Goal: Transaction & Acquisition: Purchase product/service

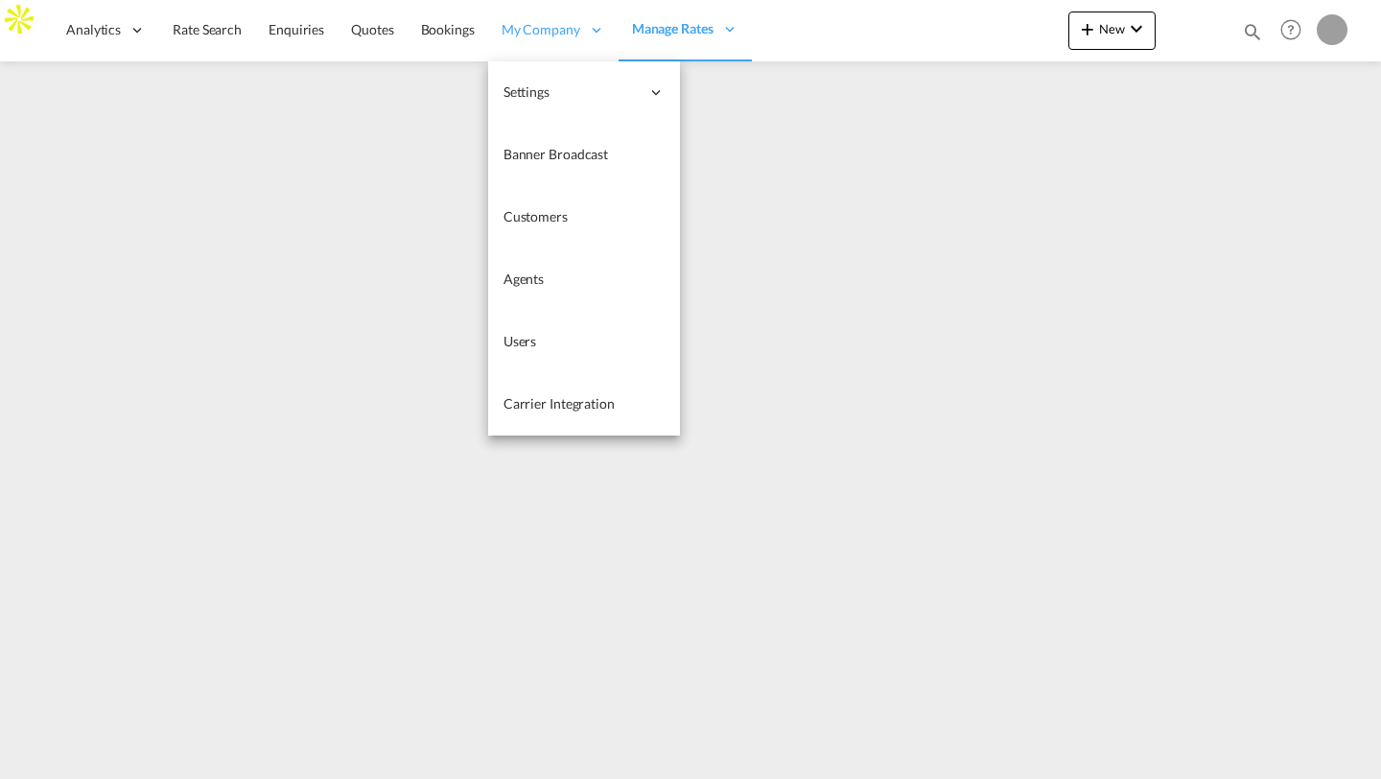
click at [590, 23] on icon at bounding box center [596, 29] width 17 height 17
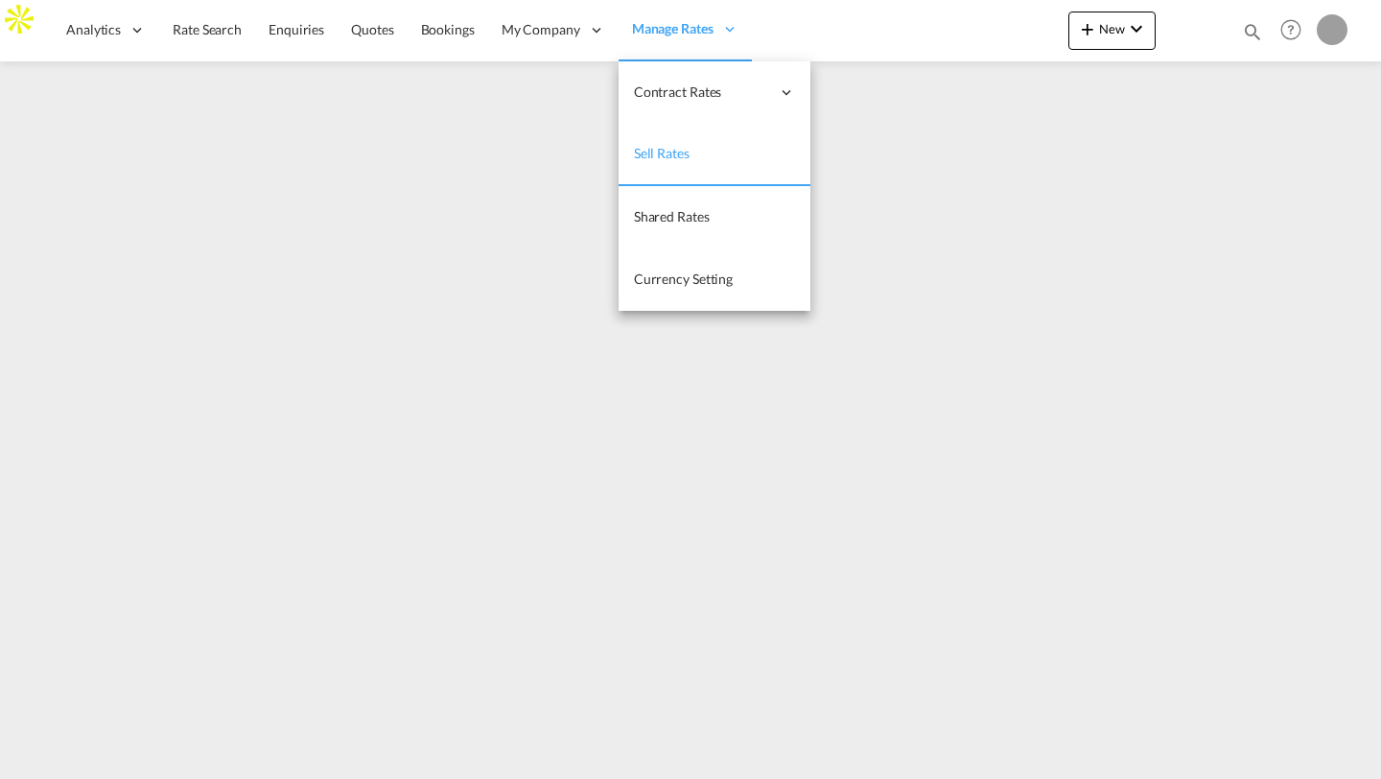
click at [647, 24] on span "Manage Rates" at bounding box center [673, 28] width 82 height 19
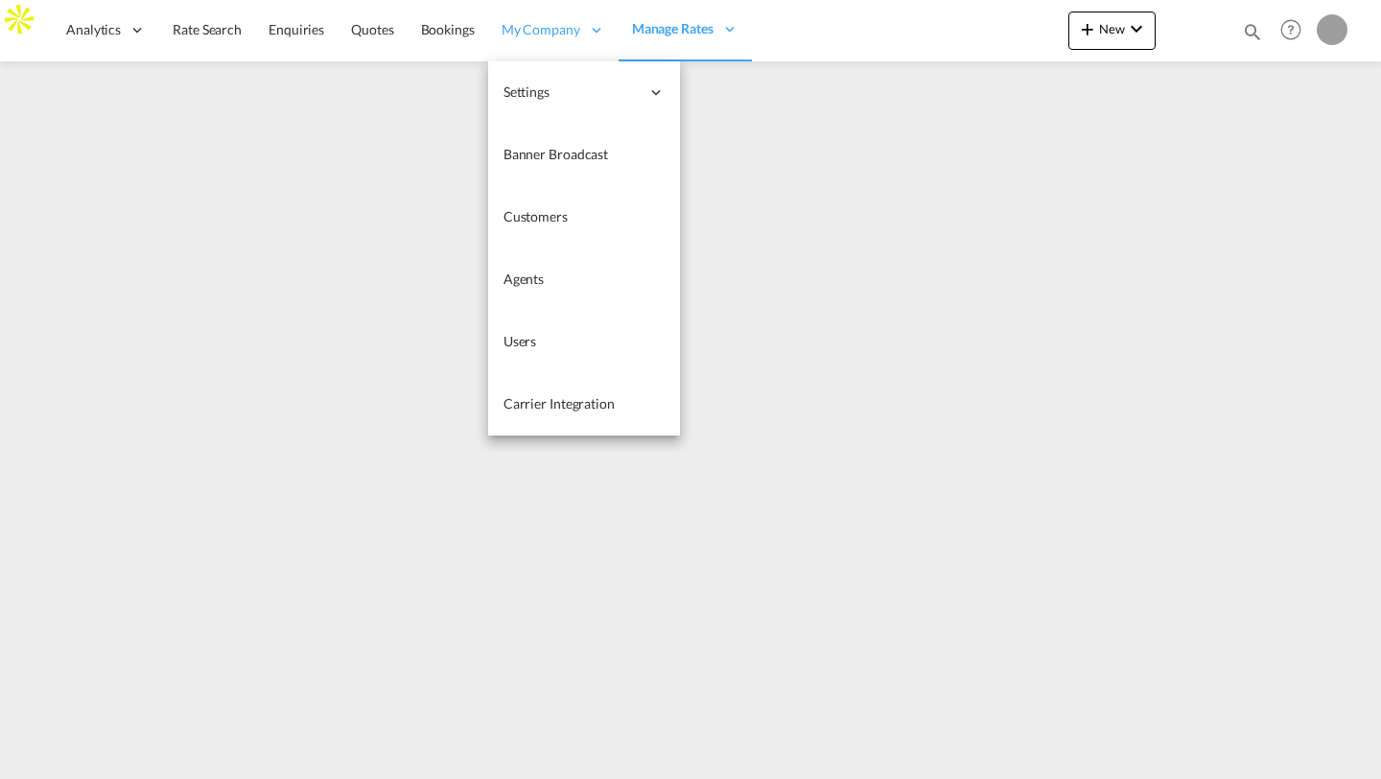
click at [561, 48] on div "My Company" at bounding box center [553, 30] width 130 height 62
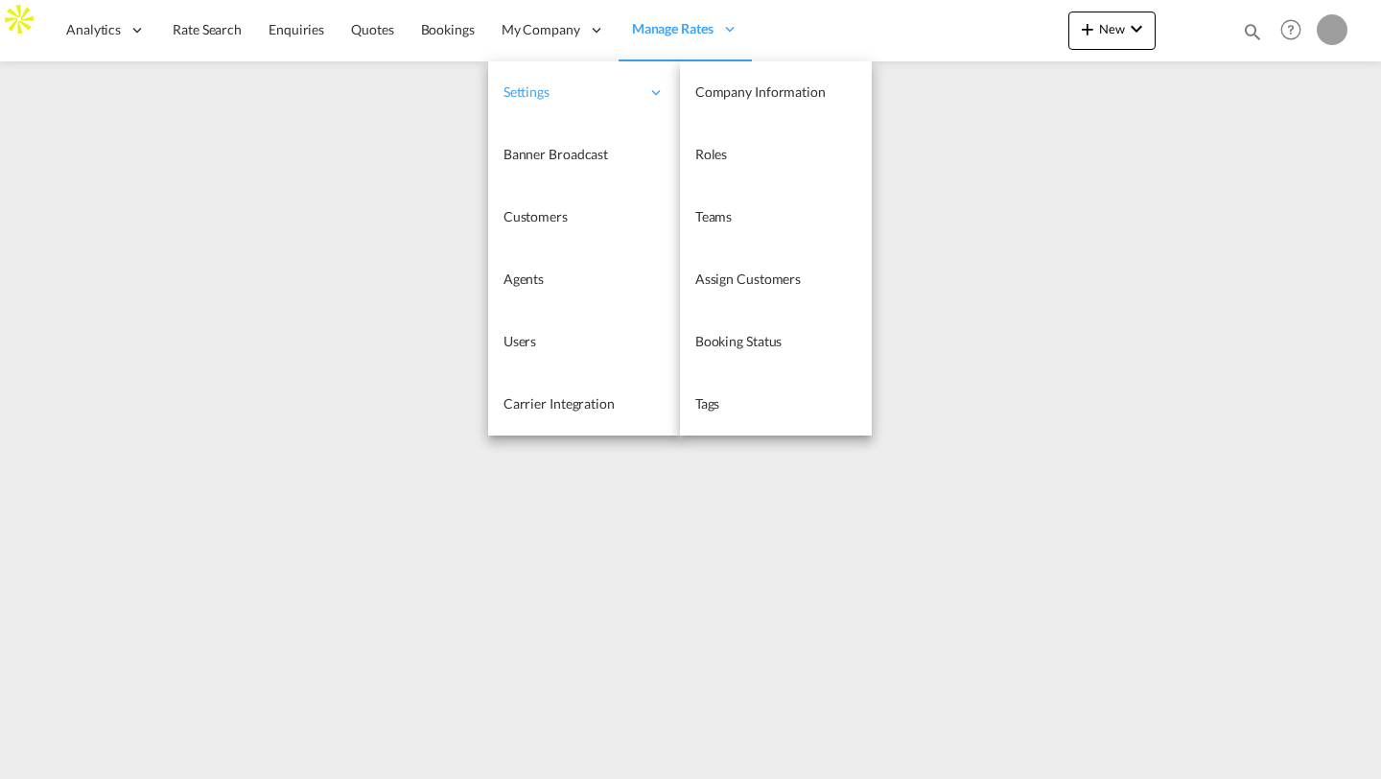
click at [552, 90] on span "Settings" at bounding box center [572, 91] width 136 height 19
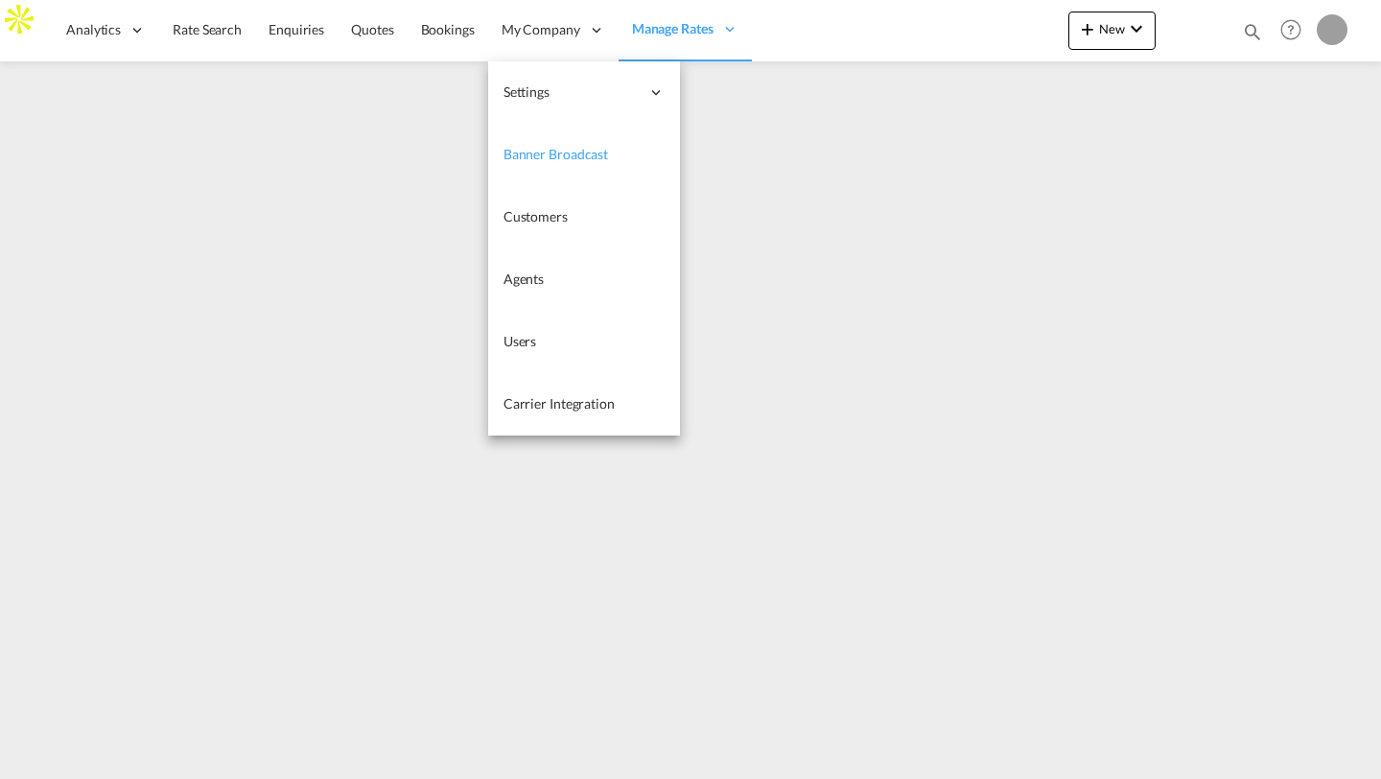
click at [567, 147] on span "Banner Broadcast" at bounding box center [556, 154] width 105 height 16
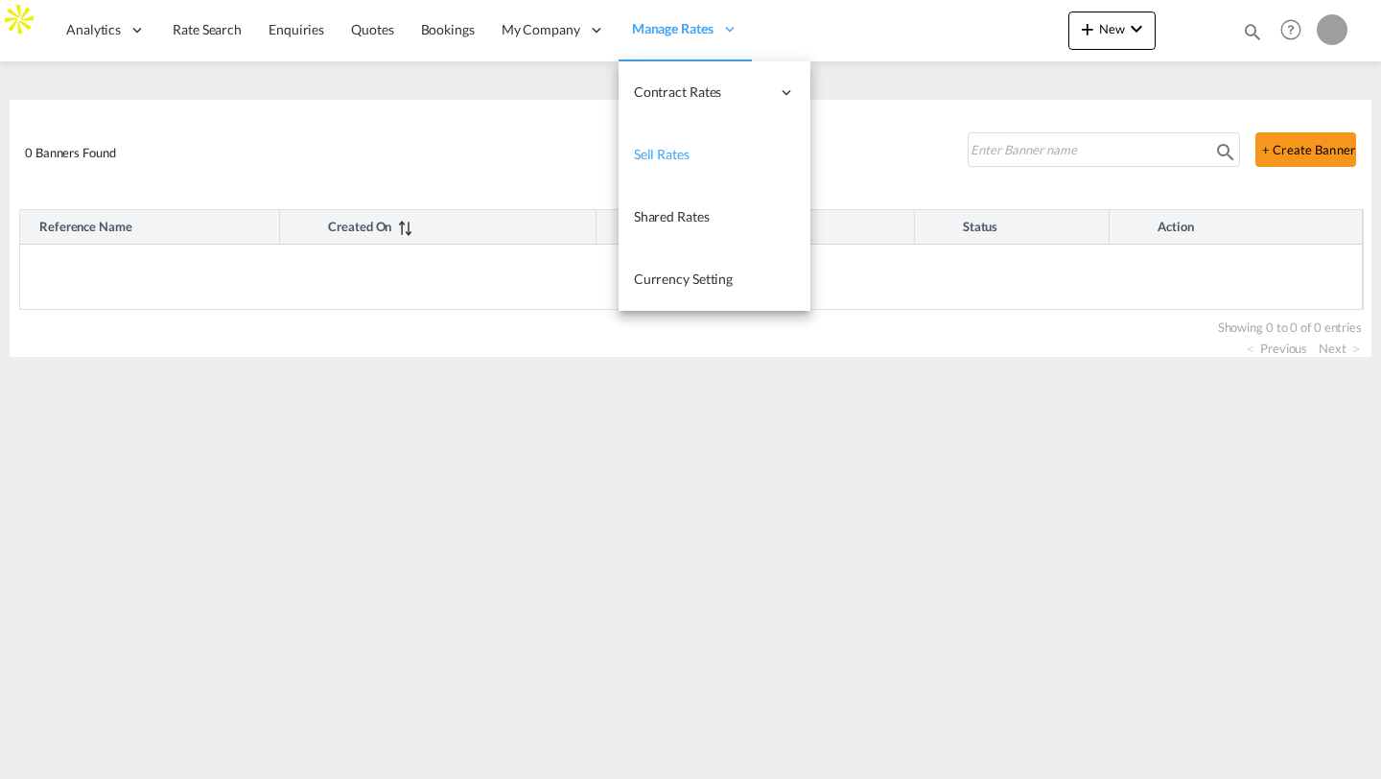
click at [666, 157] on span "Sell Rates" at bounding box center [662, 154] width 56 height 16
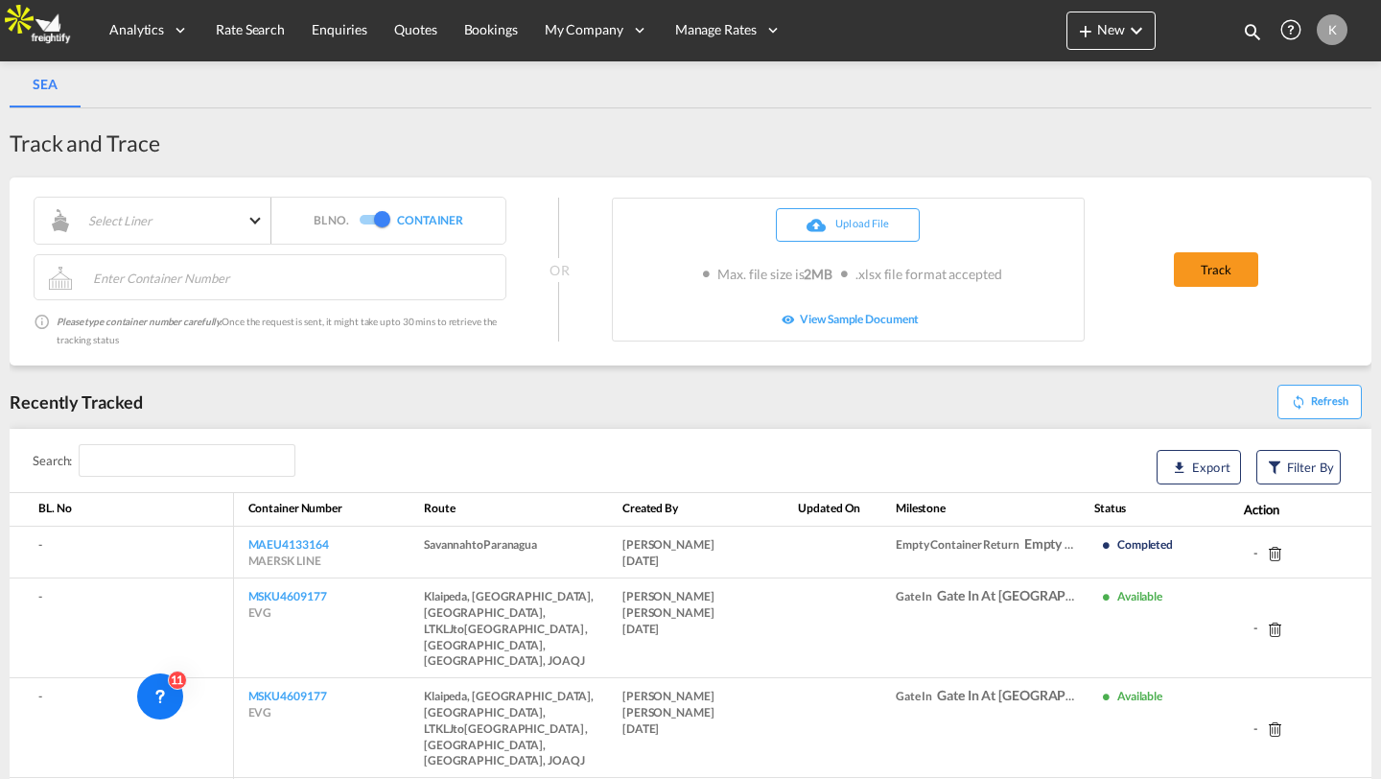
select select "10"
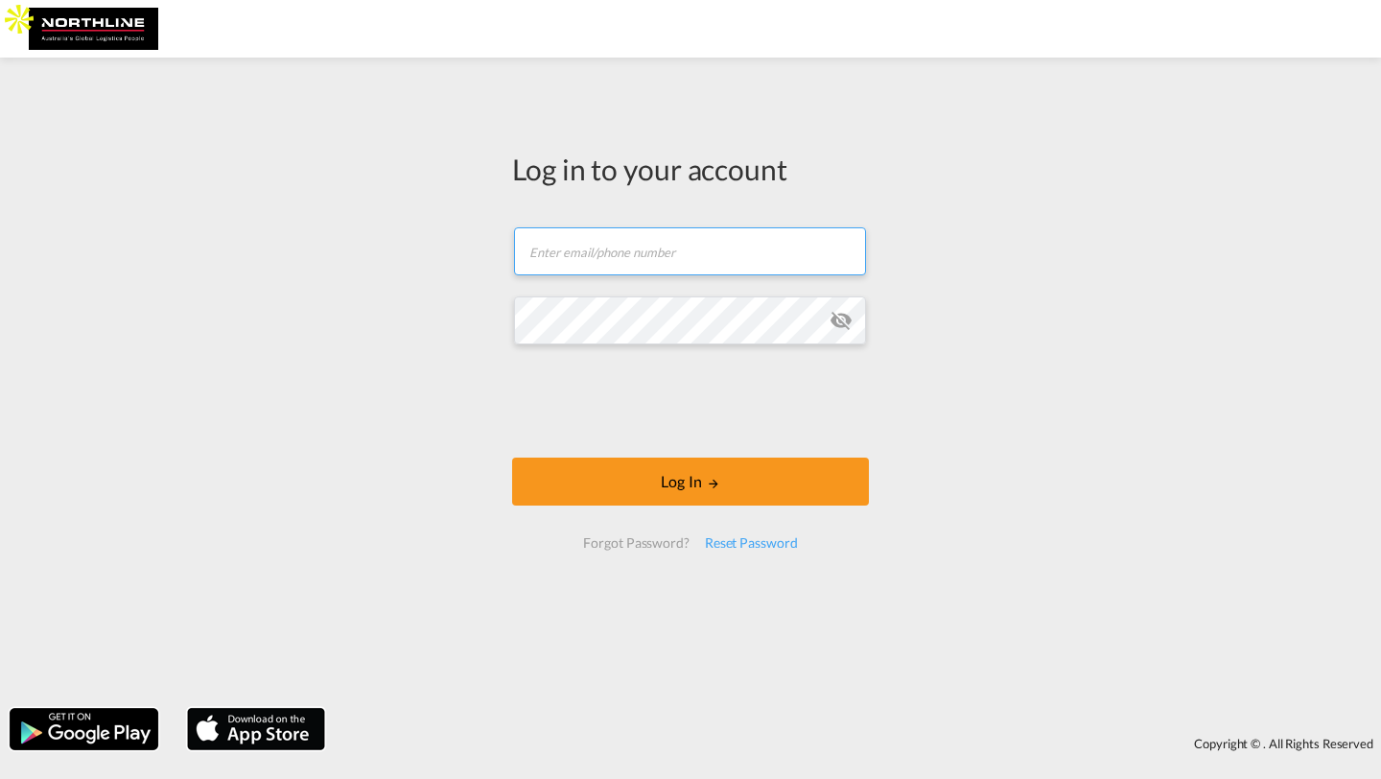
type input "[PERSON_NAME][EMAIL_ADDRESS][DOMAIN_NAME]"
click at [839, 311] on md-icon "icon-eye-off" at bounding box center [841, 320] width 23 height 23
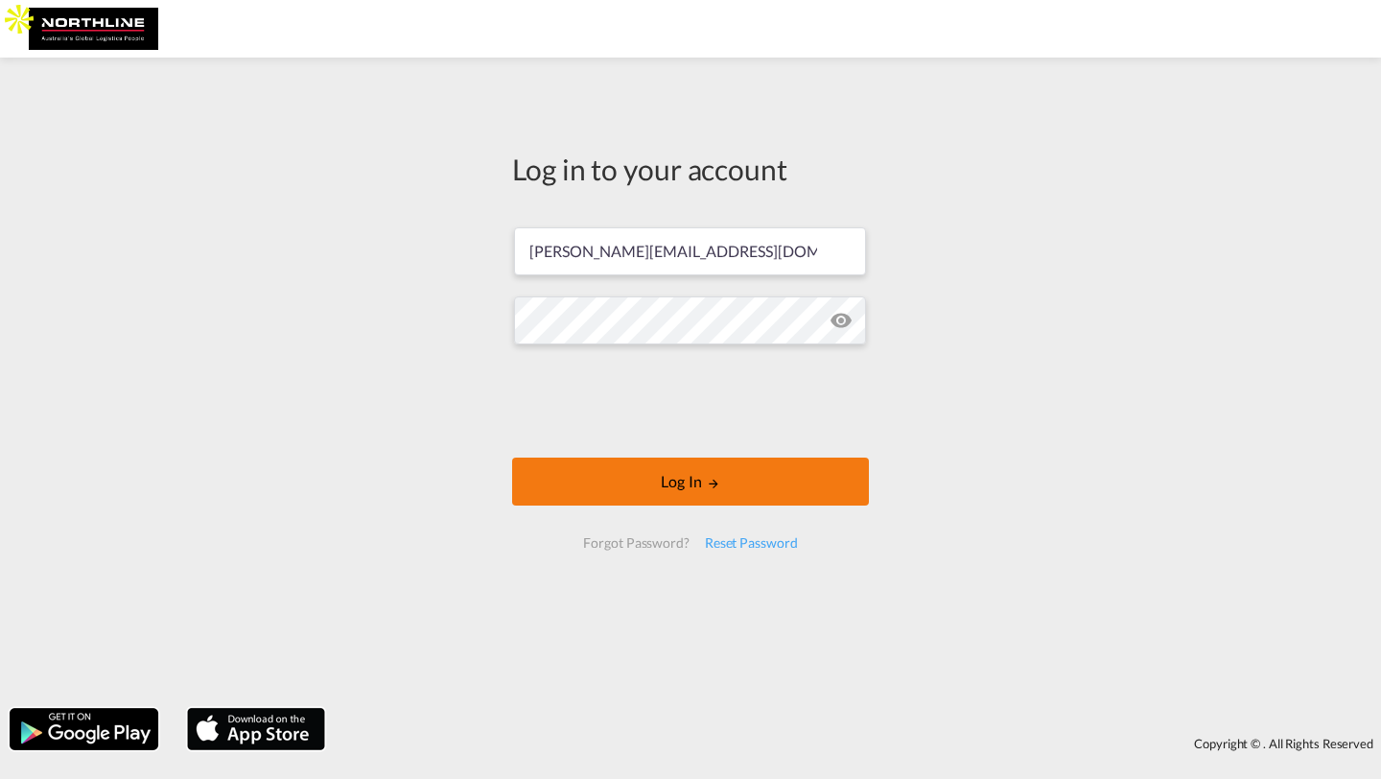
click at [697, 486] on button "Log In" at bounding box center [690, 482] width 357 height 48
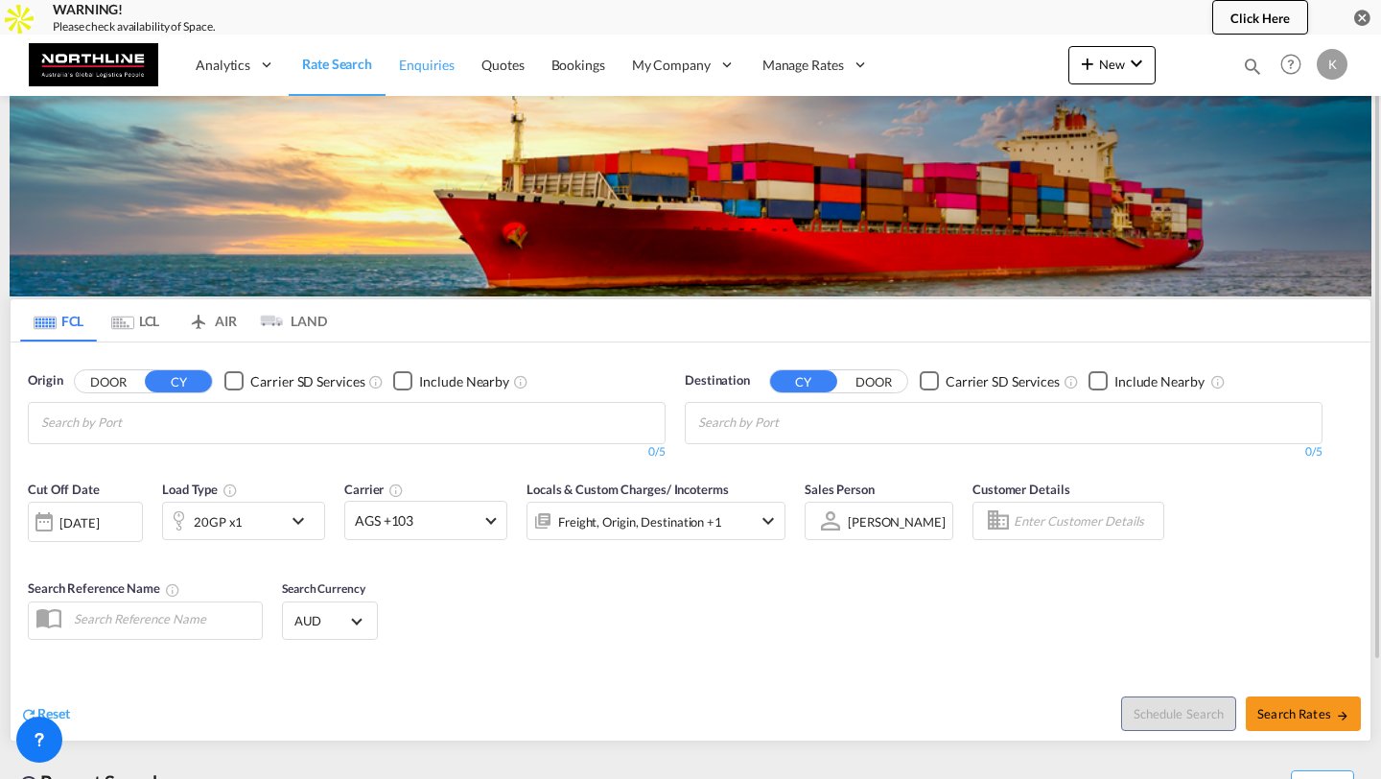
click at [418, 60] on span "Enquiries" at bounding box center [427, 65] width 56 height 16
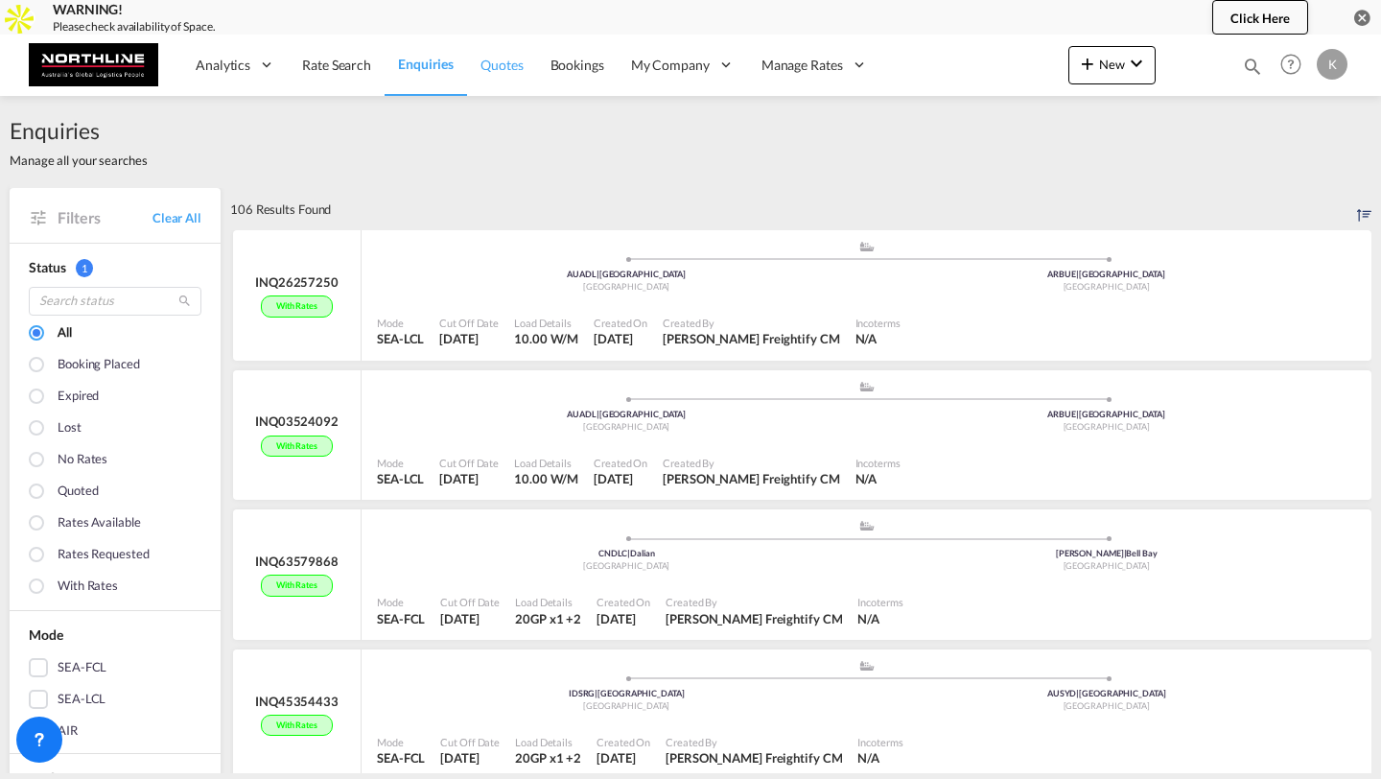
click at [498, 67] on span "Quotes" at bounding box center [502, 65] width 42 height 16
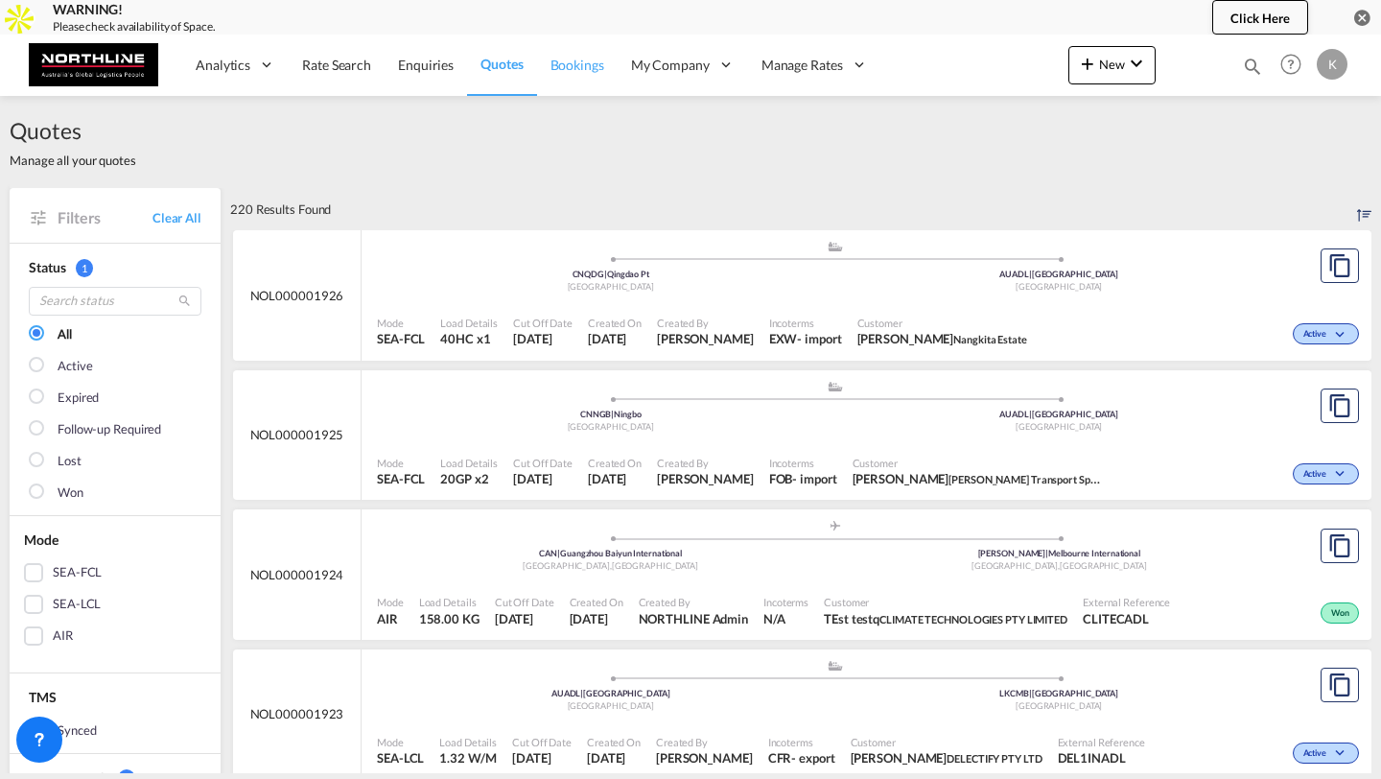
click at [562, 57] on span "Bookings" at bounding box center [578, 65] width 54 height 16
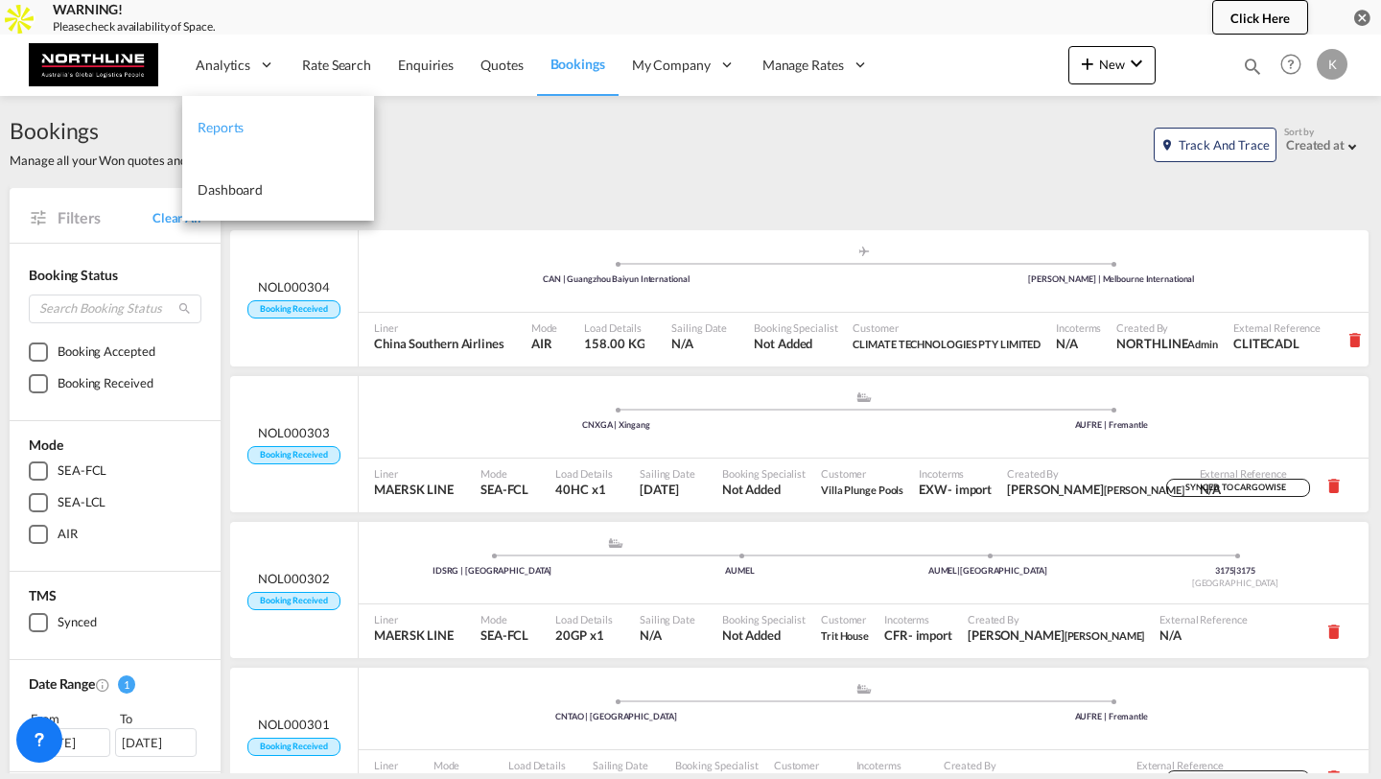
click at [222, 103] on link "Reports" at bounding box center [278, 127] width 192 height 62
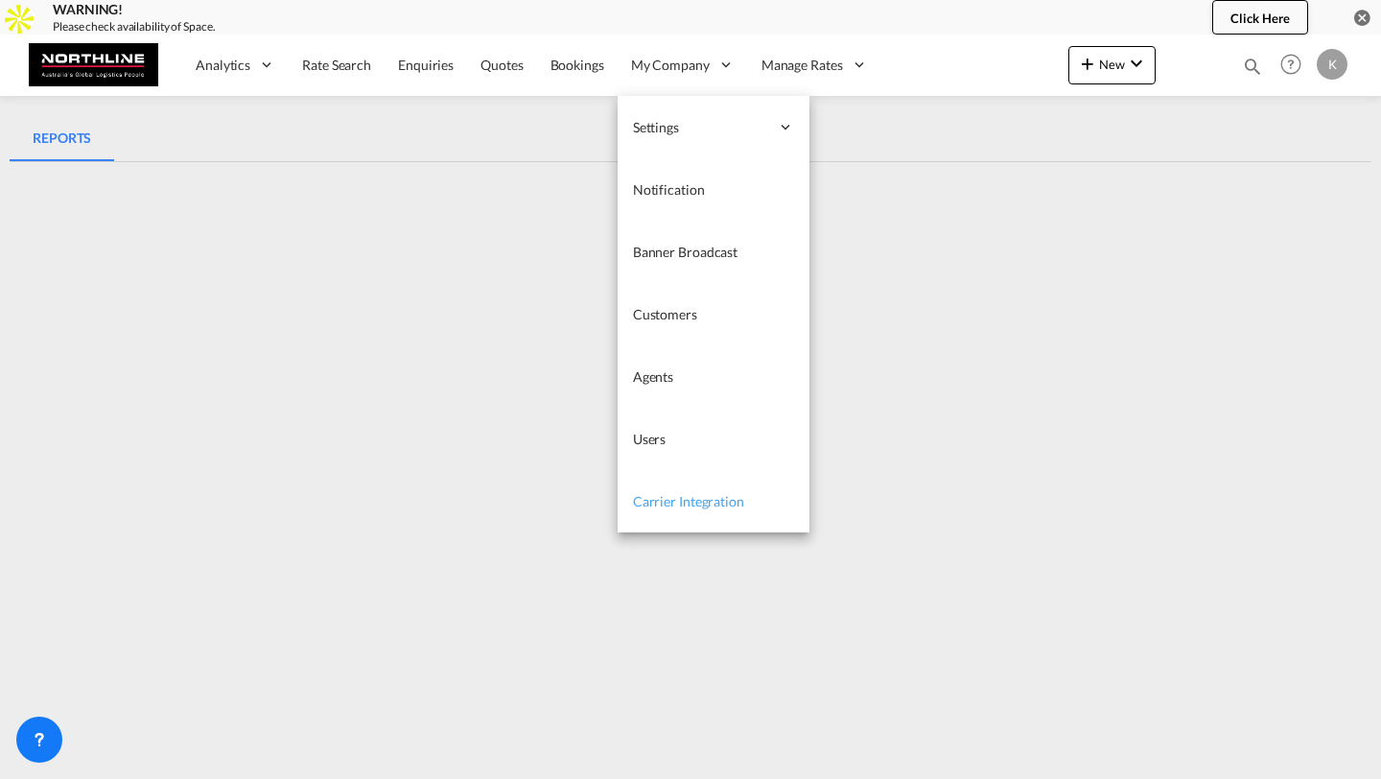
click at [687, 488] on link "Carrier Integration" at bounding box center [714, 501] width 192 height 62
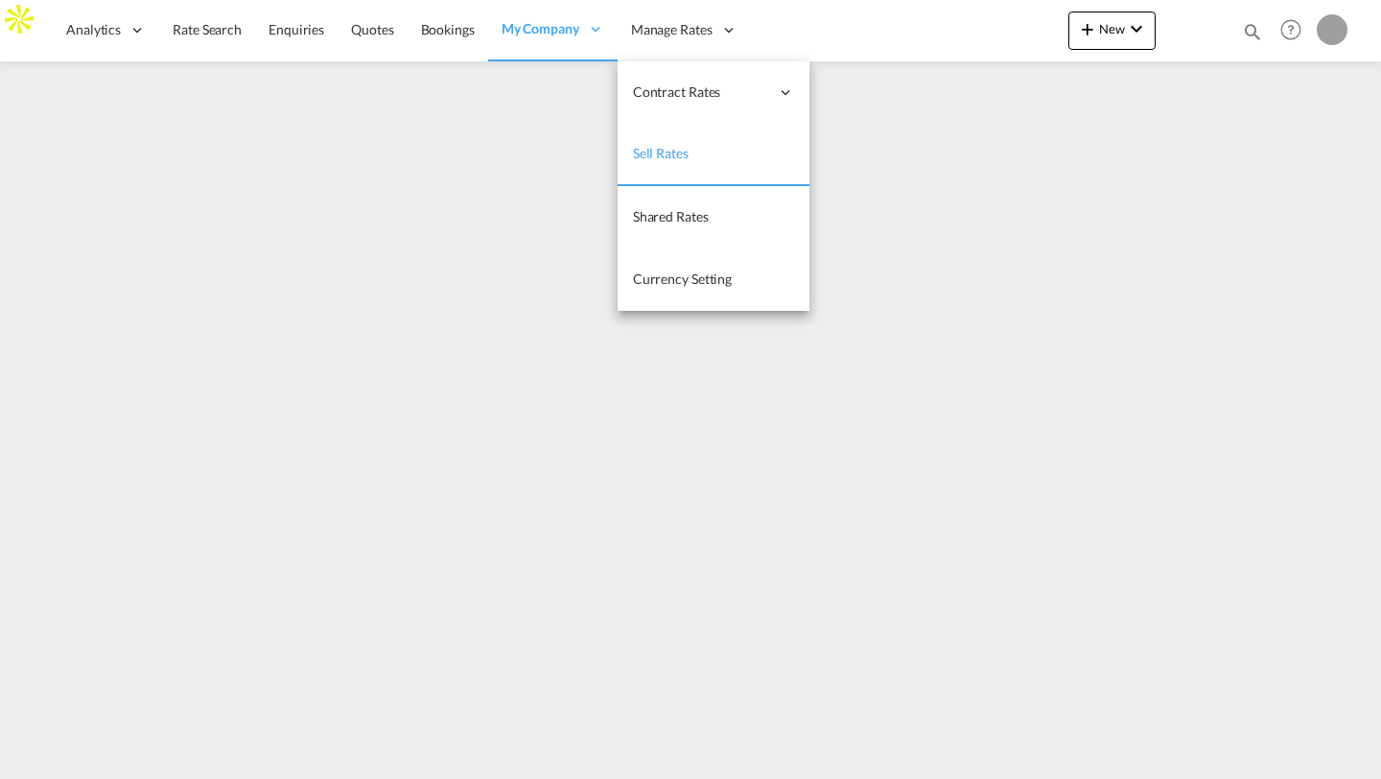
click at [663, 150] on span "Sell Rates" at bounding box center [661, 153] width 56 height 16
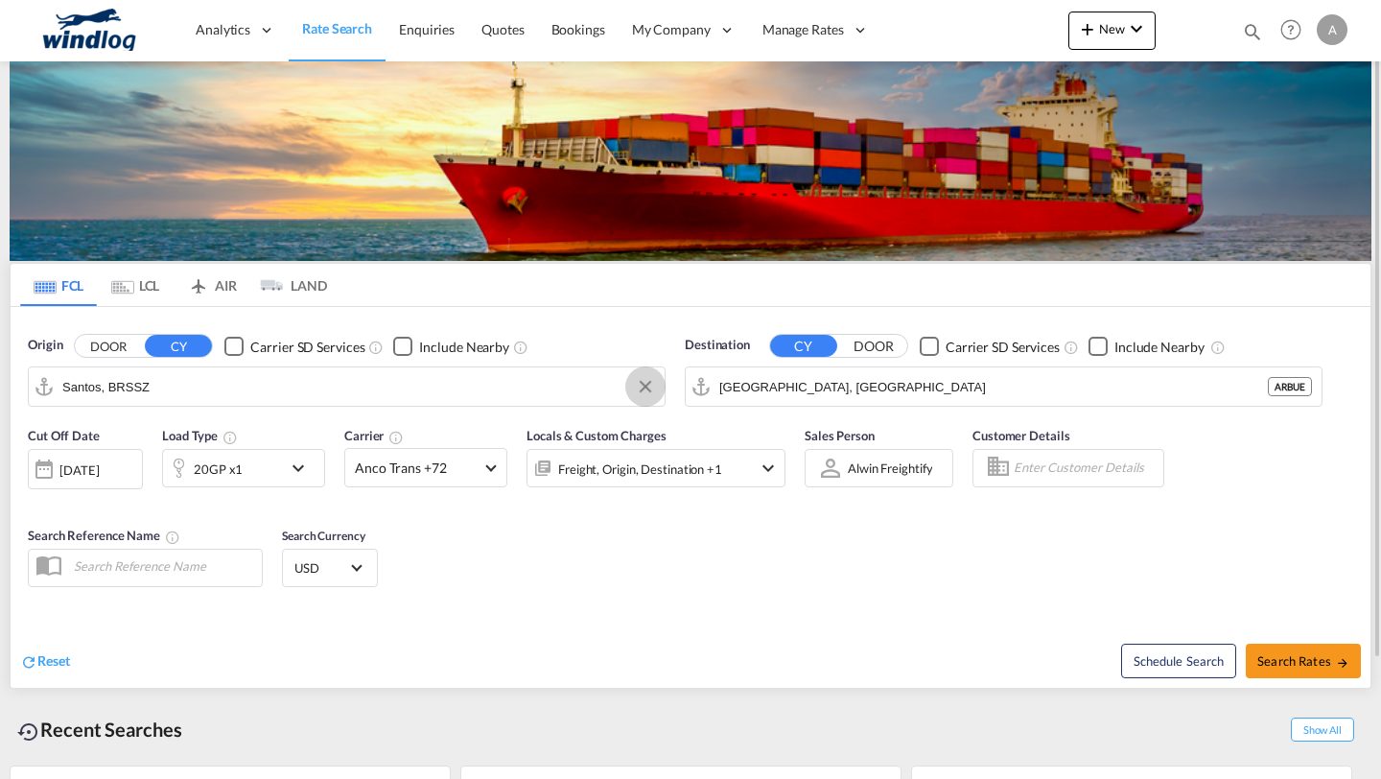
click at [645, 389] on button "Clear Input" at bounding box center [645, 386] width 29 height 29
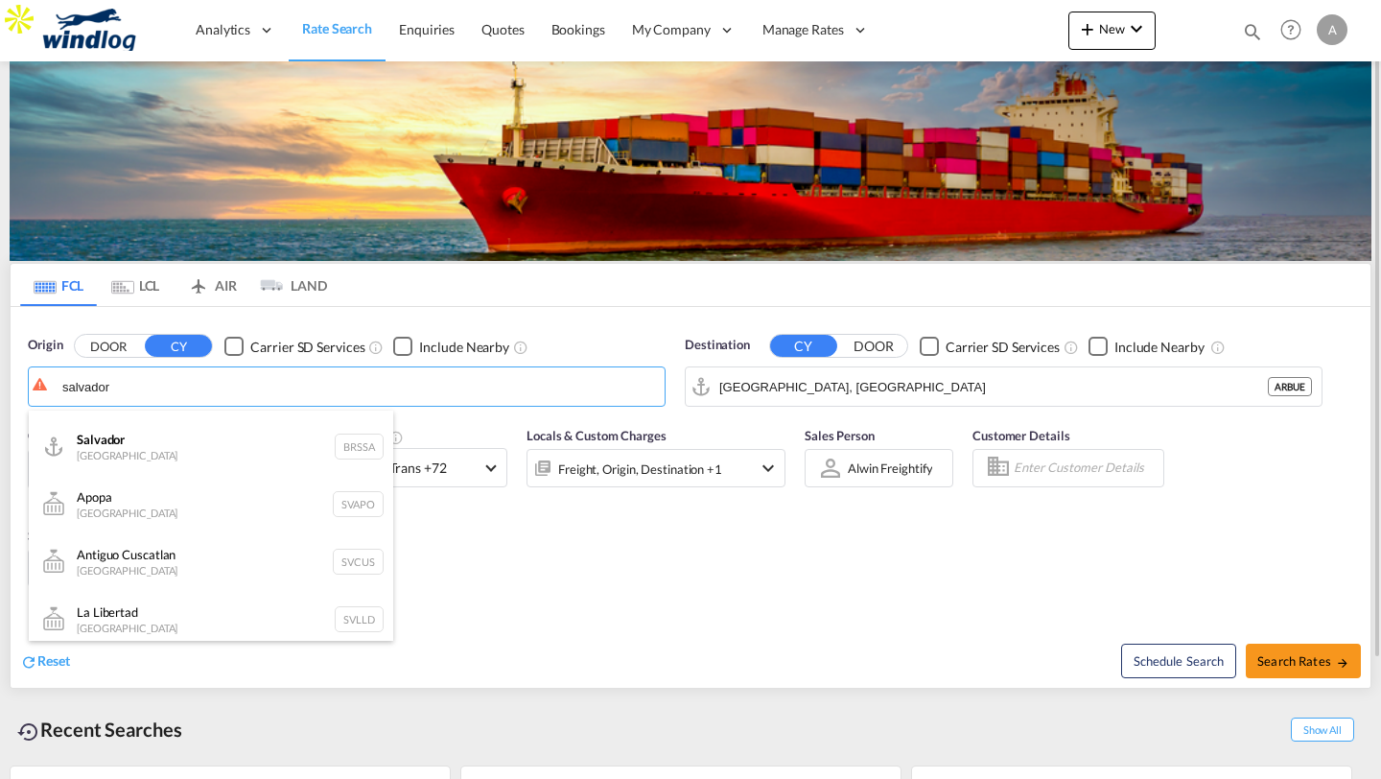
scroll to position [369, 0]
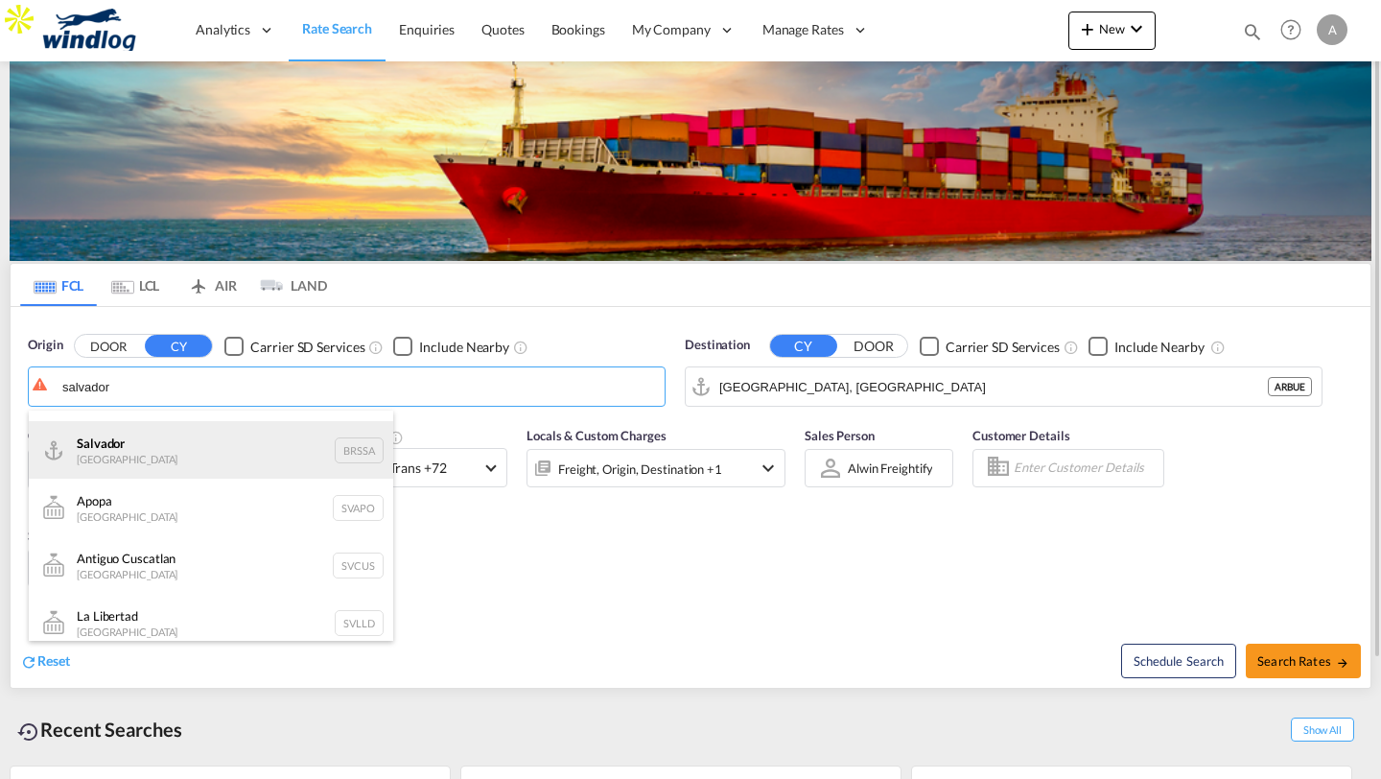
click at [225, 460] on div "Salvador [GEOGRAPHIC_DATA] BRSSA" at bounding box center [211, 450] width 365 height 58
type input "[GEOGRAPHIC_DATA], [GEOGRAPHIC_DATA]"
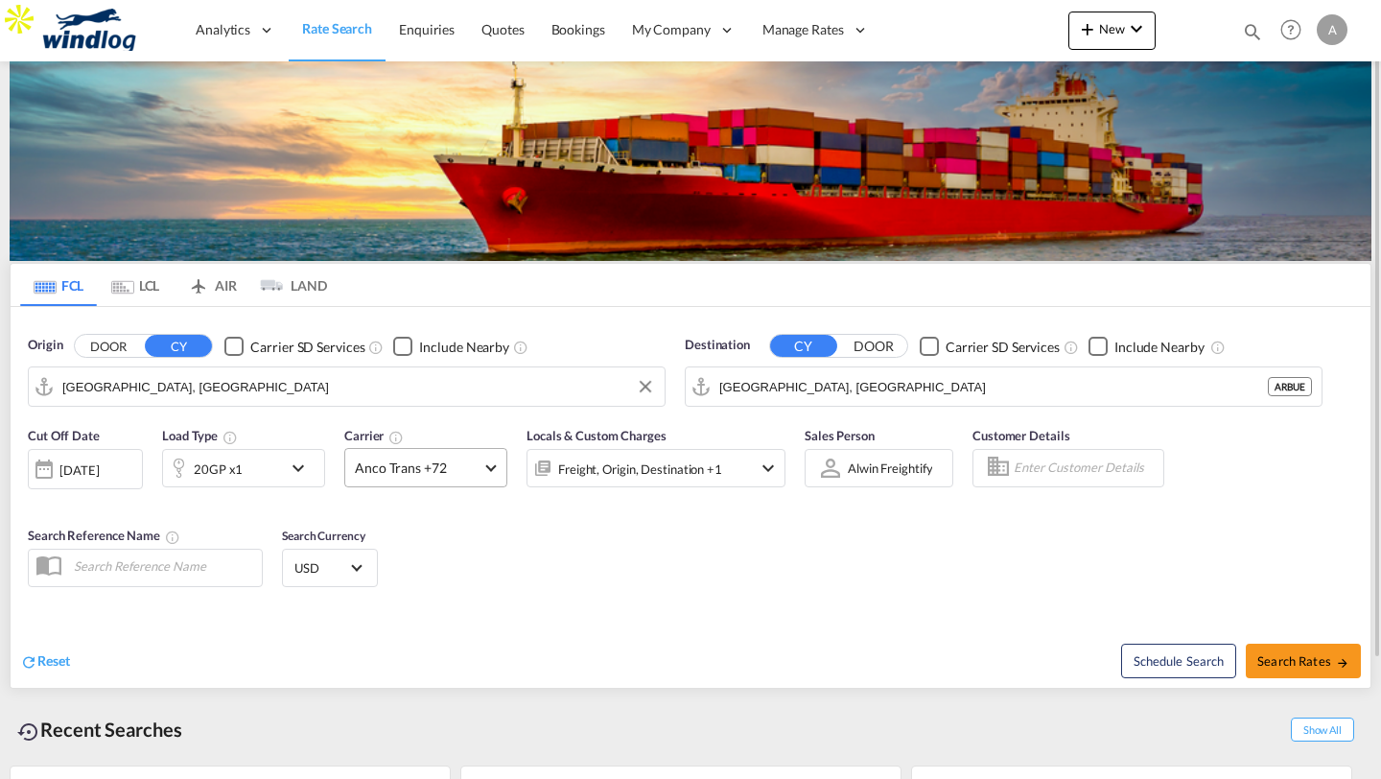
click at [433, 480] on md-select-value "Anco Trans +72" at bounding box center [425, 467] width 161 height 37
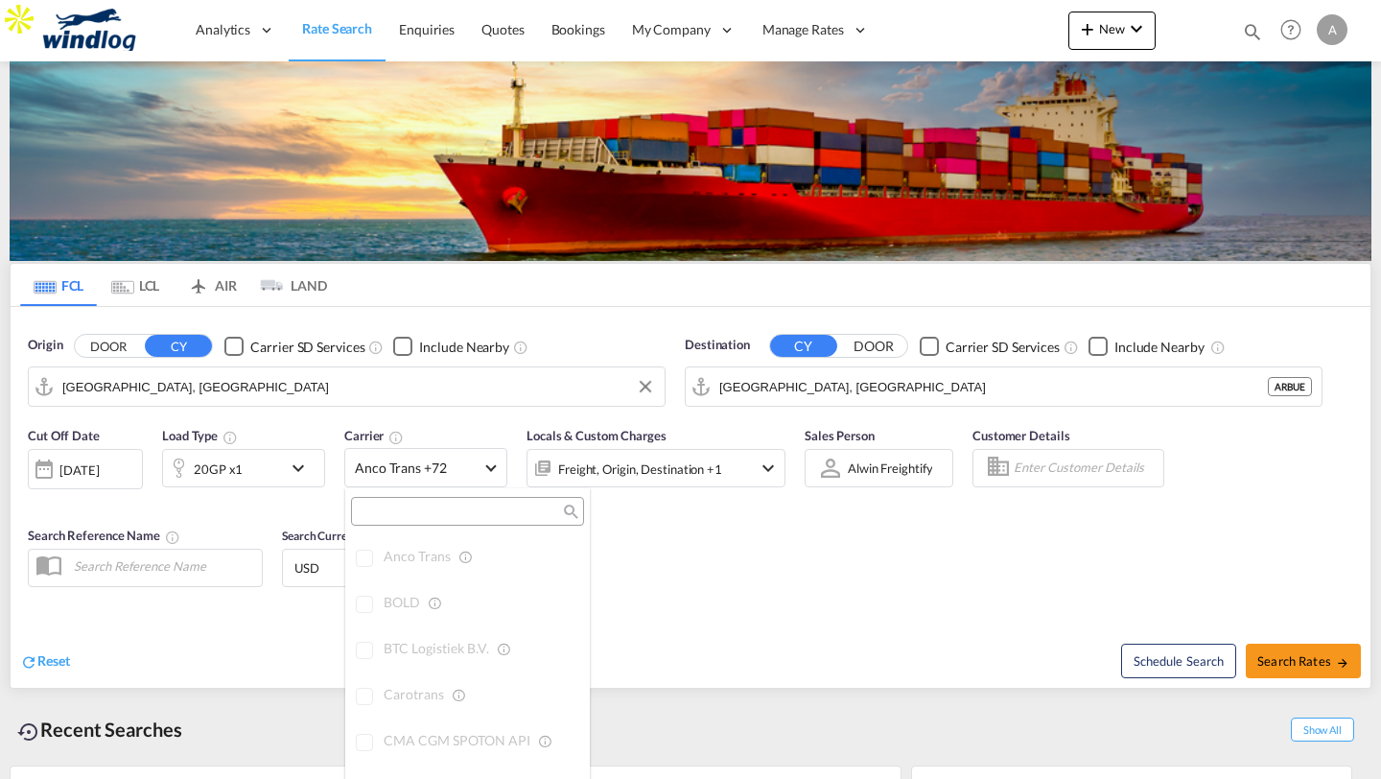
scroll to position [0, 0]
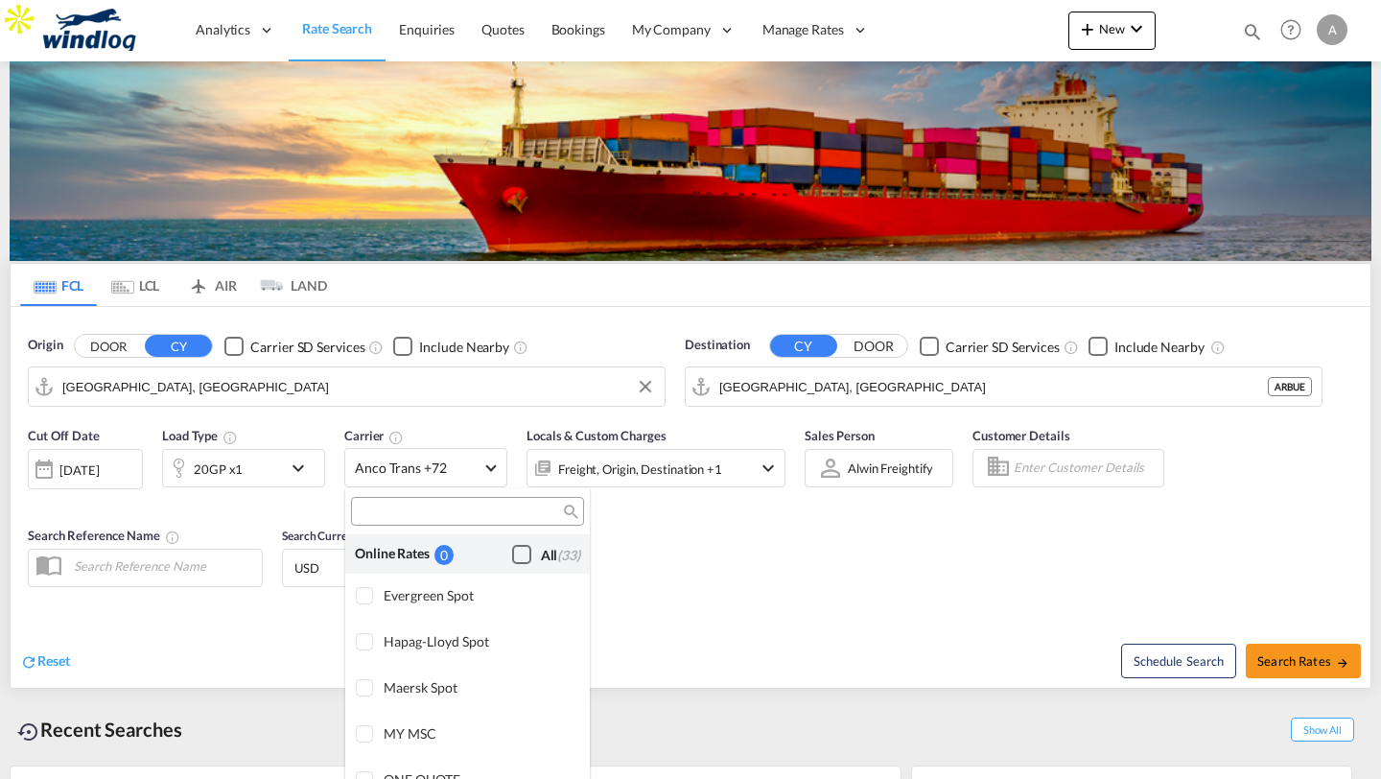
click at [519, 551] on div "Checkbox No Ink" at bounding box center [521, 554] width 19 height 19
click at [723, 579] on md-backdrop at bounding box center [690, 389] width 1381 height 779
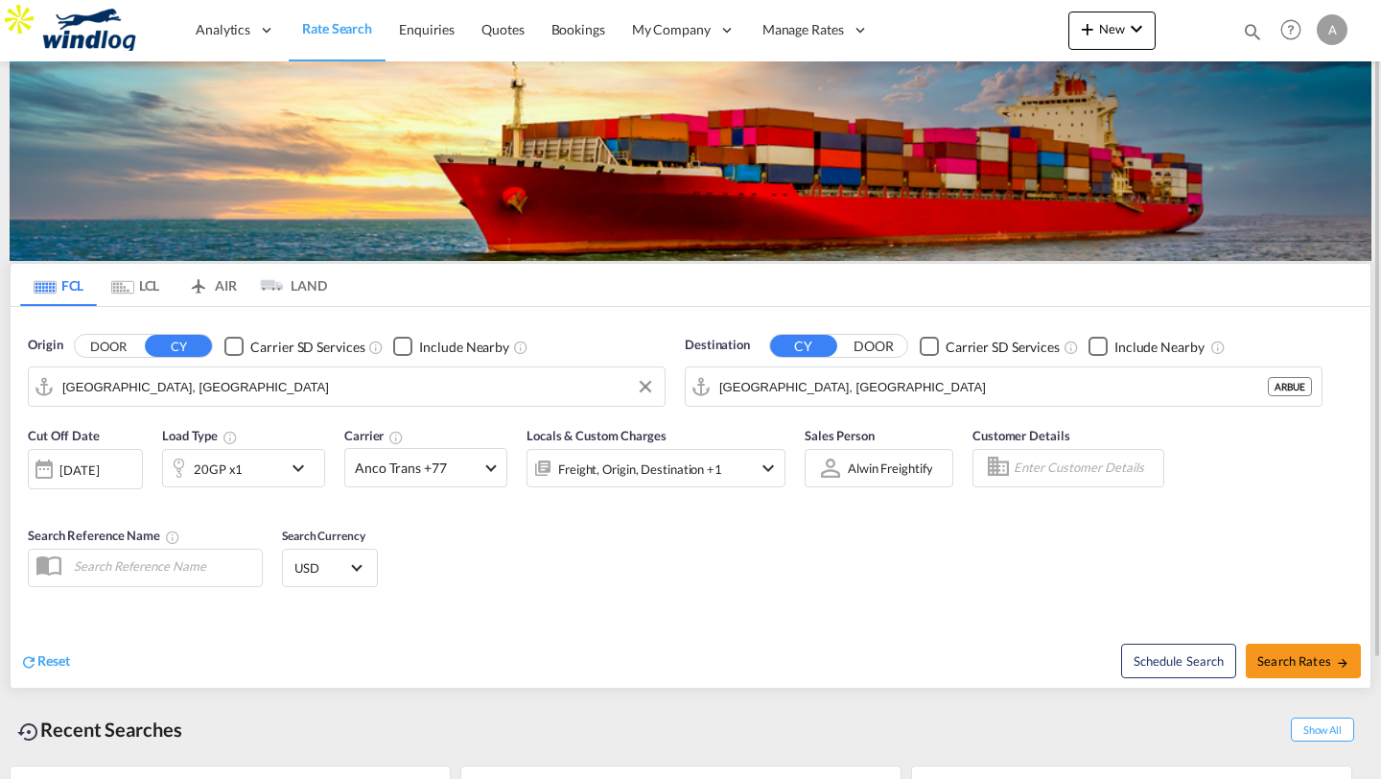
click at [1049, 461] on input "Enter Customer Details" at bounding box center [1086, 468] width 144 height 29
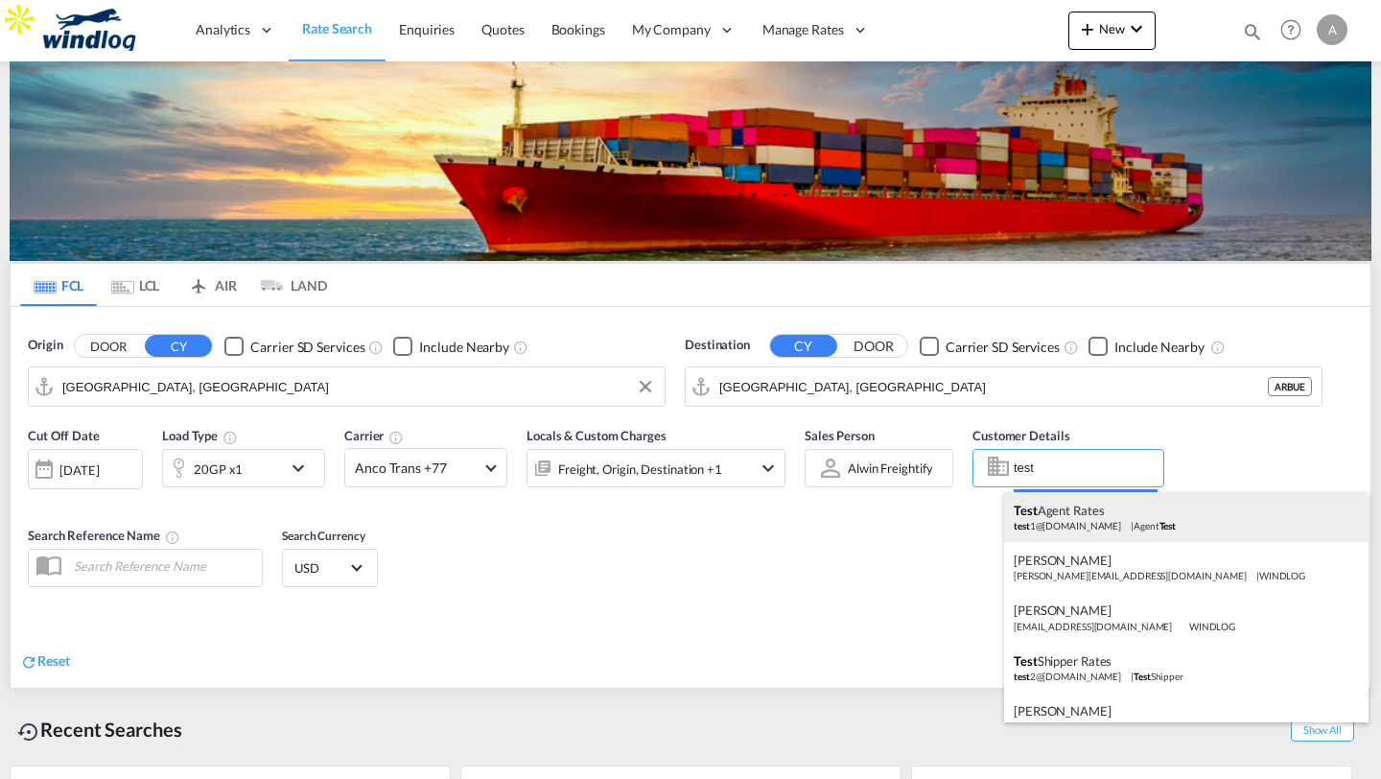
click at [1063, 509] on div "Test Agent Rates test 1@[DOMAIN_NAME] | Agent Test" at bounding box center [1186, 517] width 365 height 50
type input "Agent Test, Test Agent Rates, [EMAIL_ADDRESS][DOMAIN_NAME]"
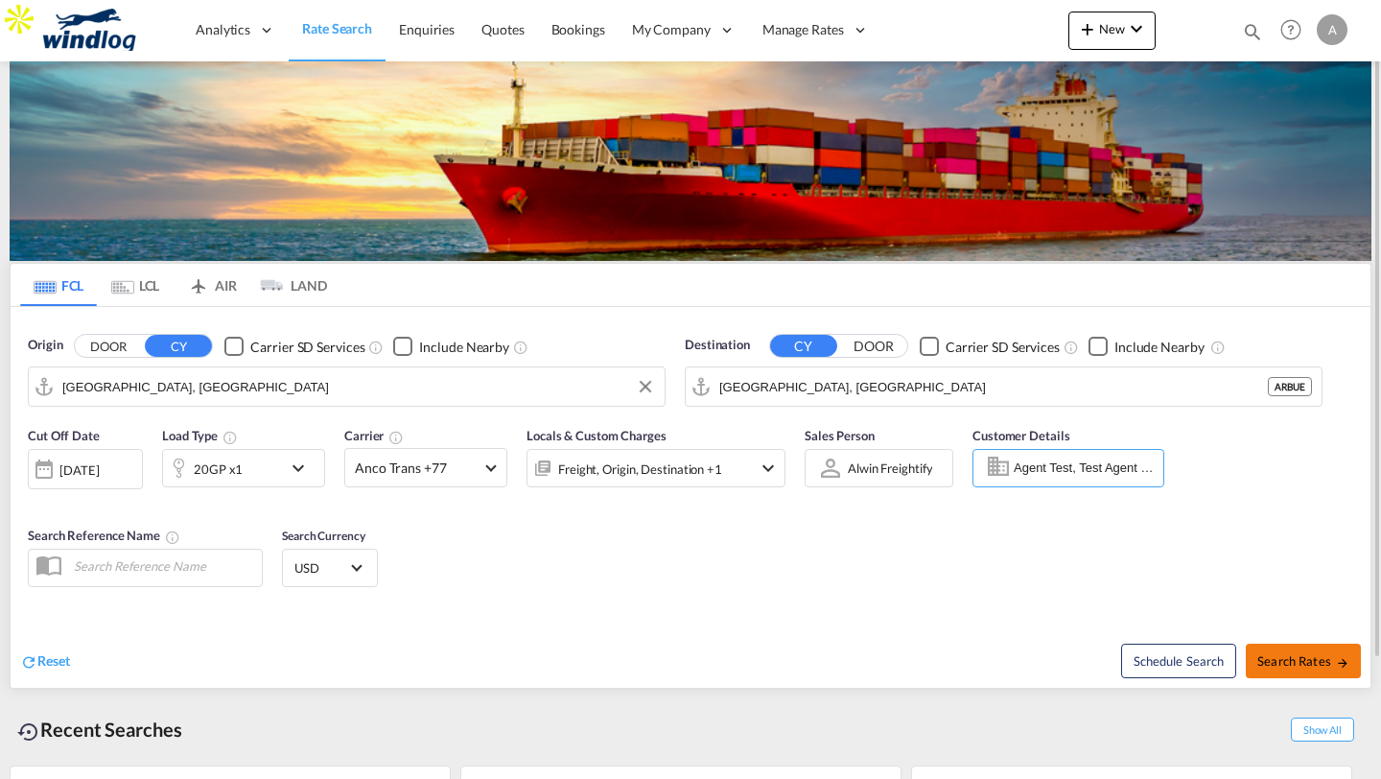
click at [1298, 650] on button "Search Rates" at bounding box center [1303, 661] width 115 height 35
type input "BRSSA to [GEOGRAPHIC_DATA] / [DATE]"
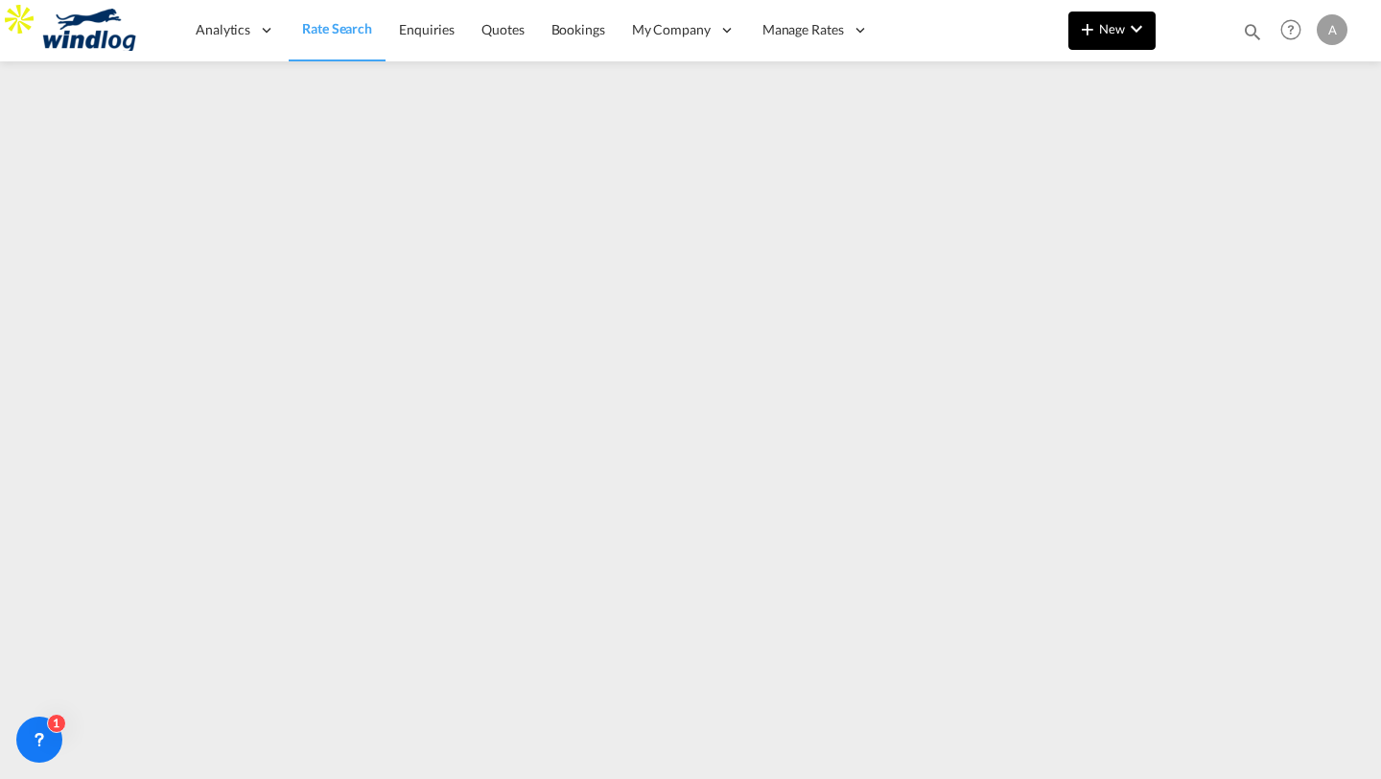
click at [1142, 27] on md-icon "icon-chevron-down" at bounding box center [1136, 28] width 23 height 23
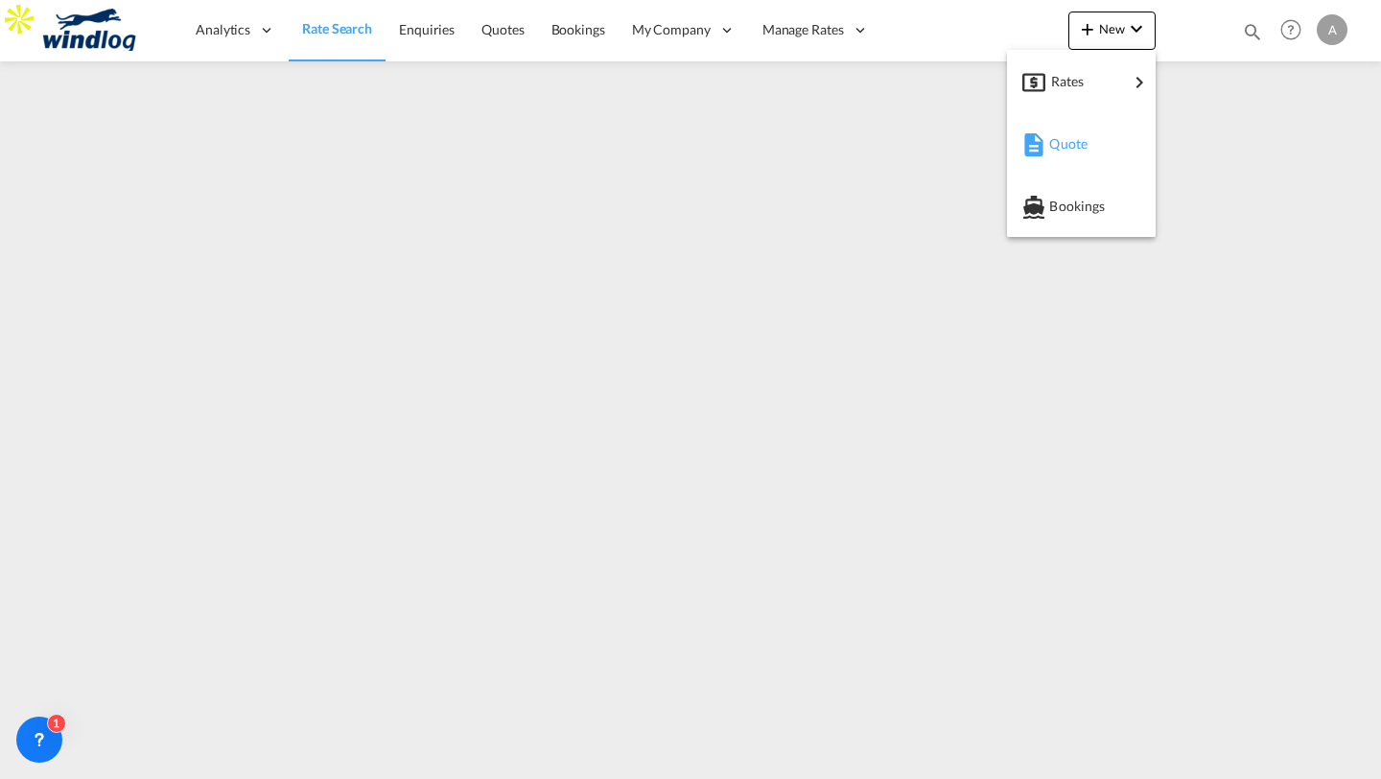
click at [1070, 149] on span "Quote" at bounding box center [1059, 144] width 21 height 38
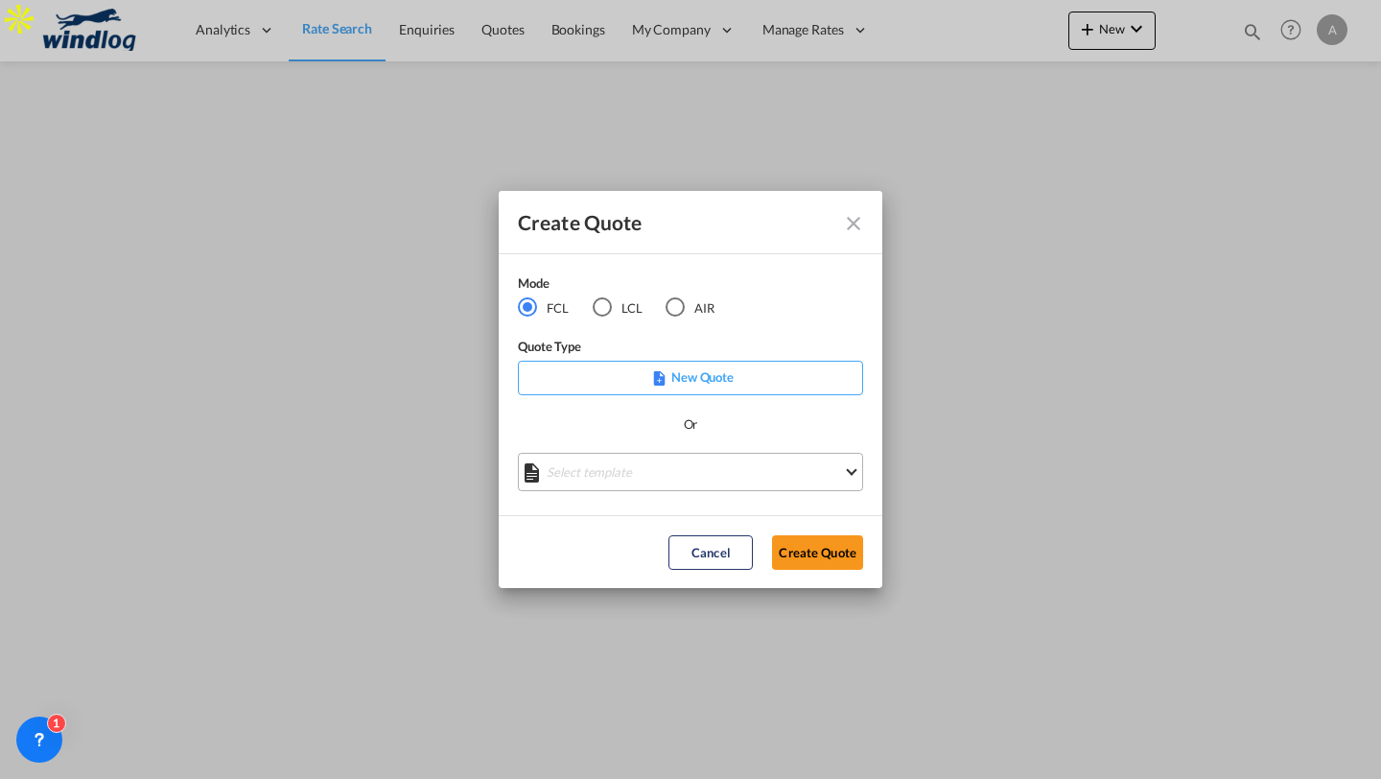
click at [766, 478] on md-select "Select template No Result Match Found Done" at bounding box center [690, 472] width 345 height 38
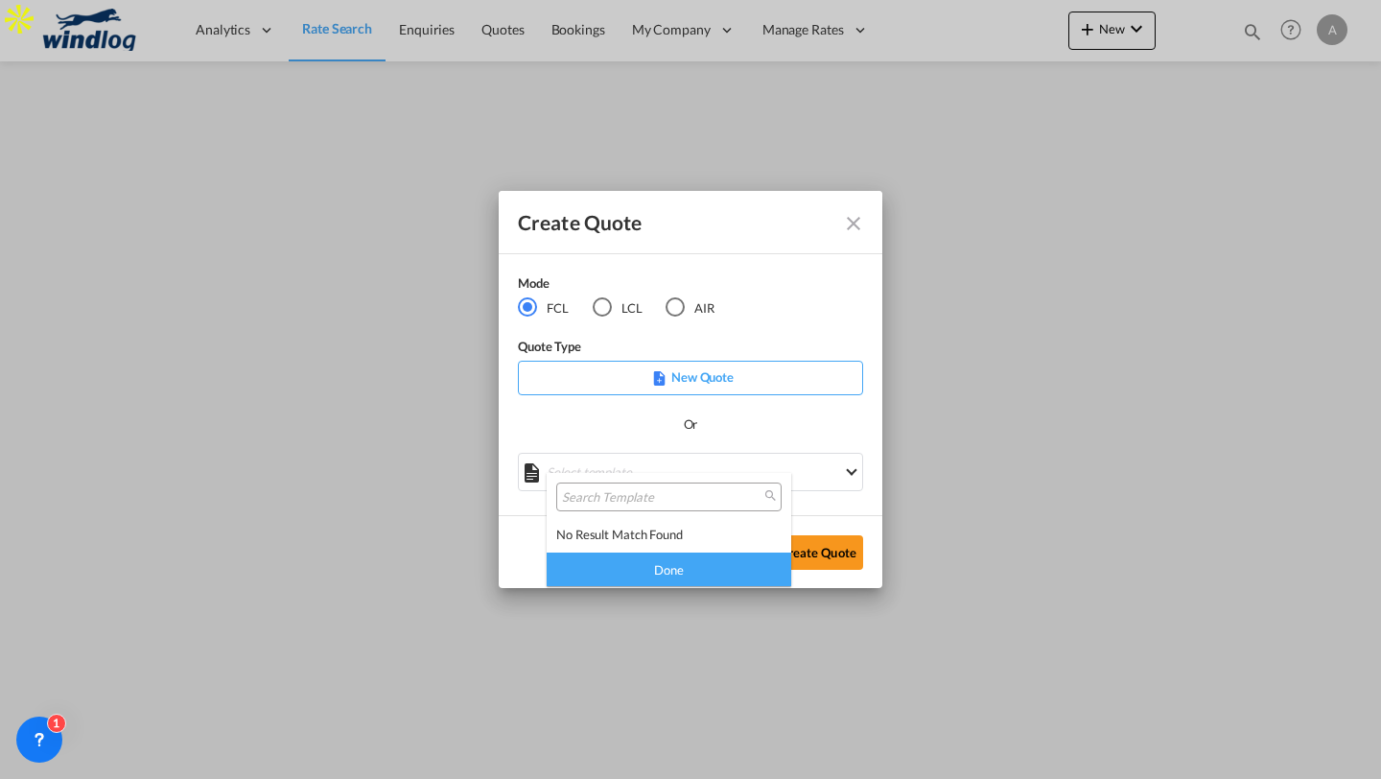
click at [727, 412] on md-backdrop at bounding box center [690, 389] width 1381 height 779
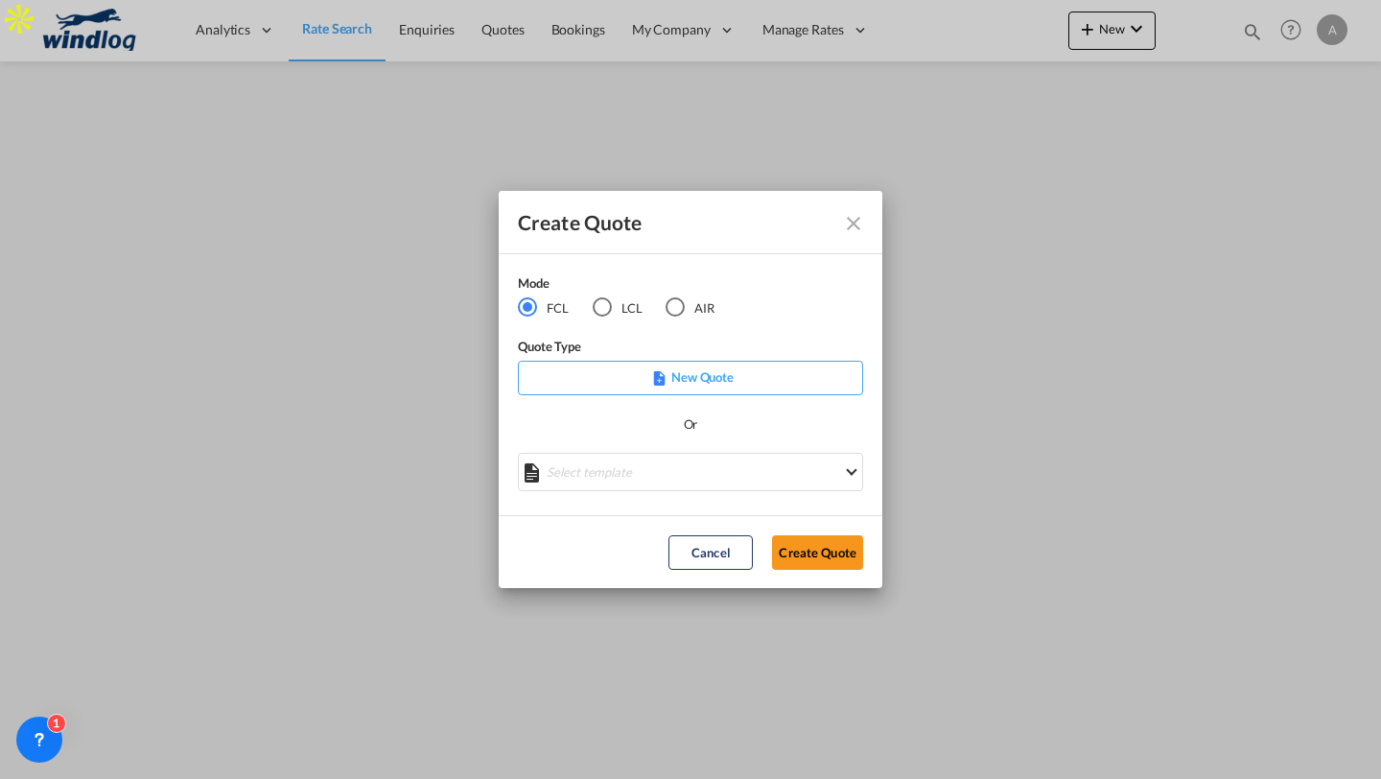
click at [680, 389] on div "New Quote" at bounding box center [690, 378] width 345 height 35
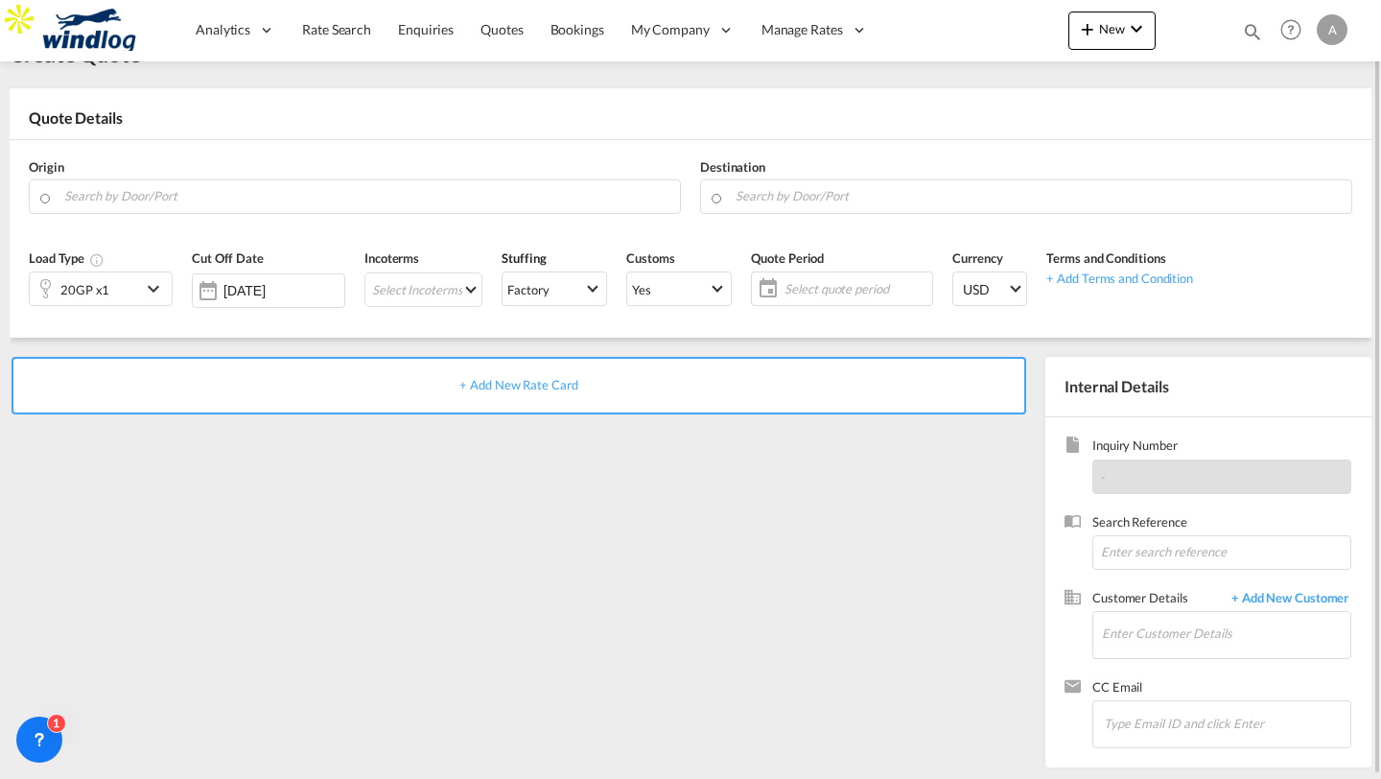
scroll to position [57, 0]
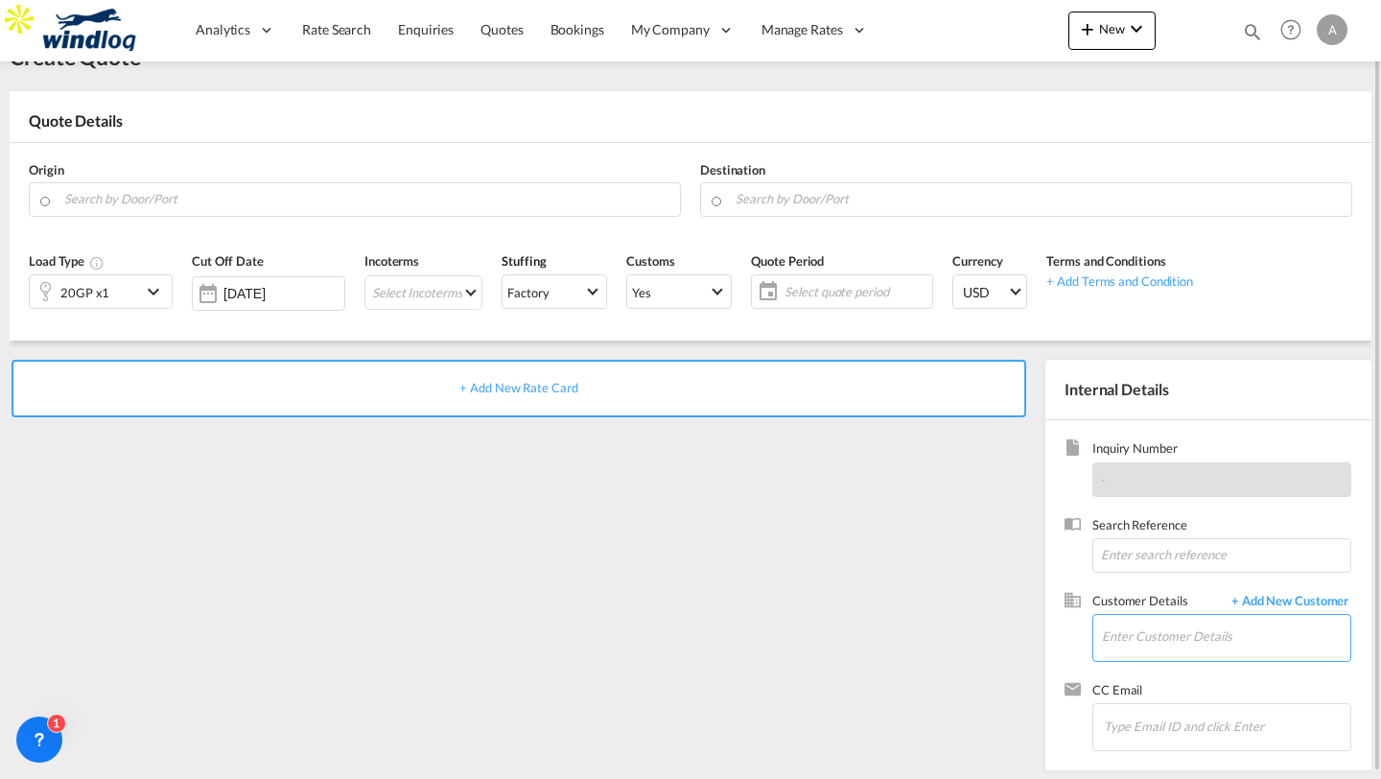
click at [1136, 631] on input "Enter Customer Details" at bounding box center [1226, 636] width 248 height 43
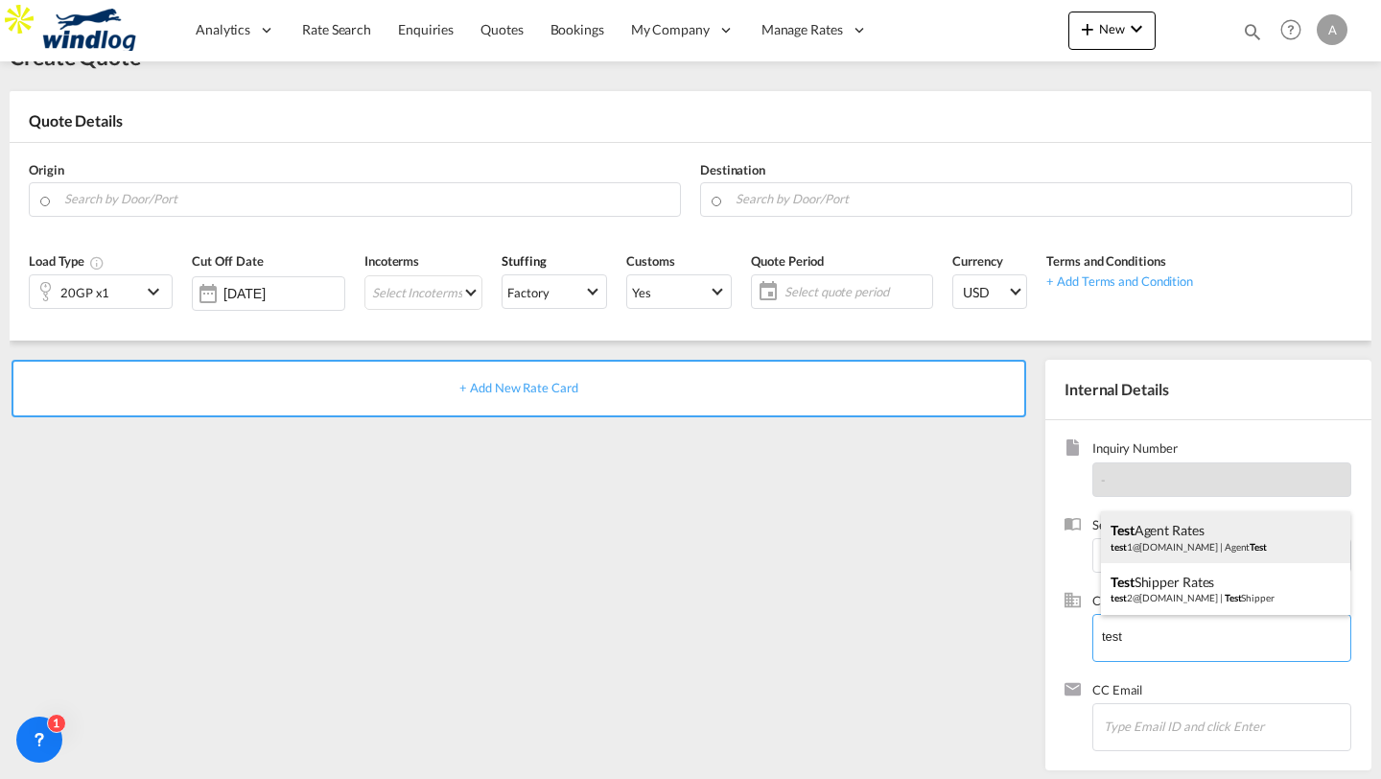
click at [1179, 551] on div "Test Agent Rates test 1@[DOMAIN_NAME] | Agent Test" at bounding box center [1225, 537] width 249 height 52
type input "Agent Test, Test Agent Rates, [EMAIL_ADDRESS][DOMAIN_NAME]"
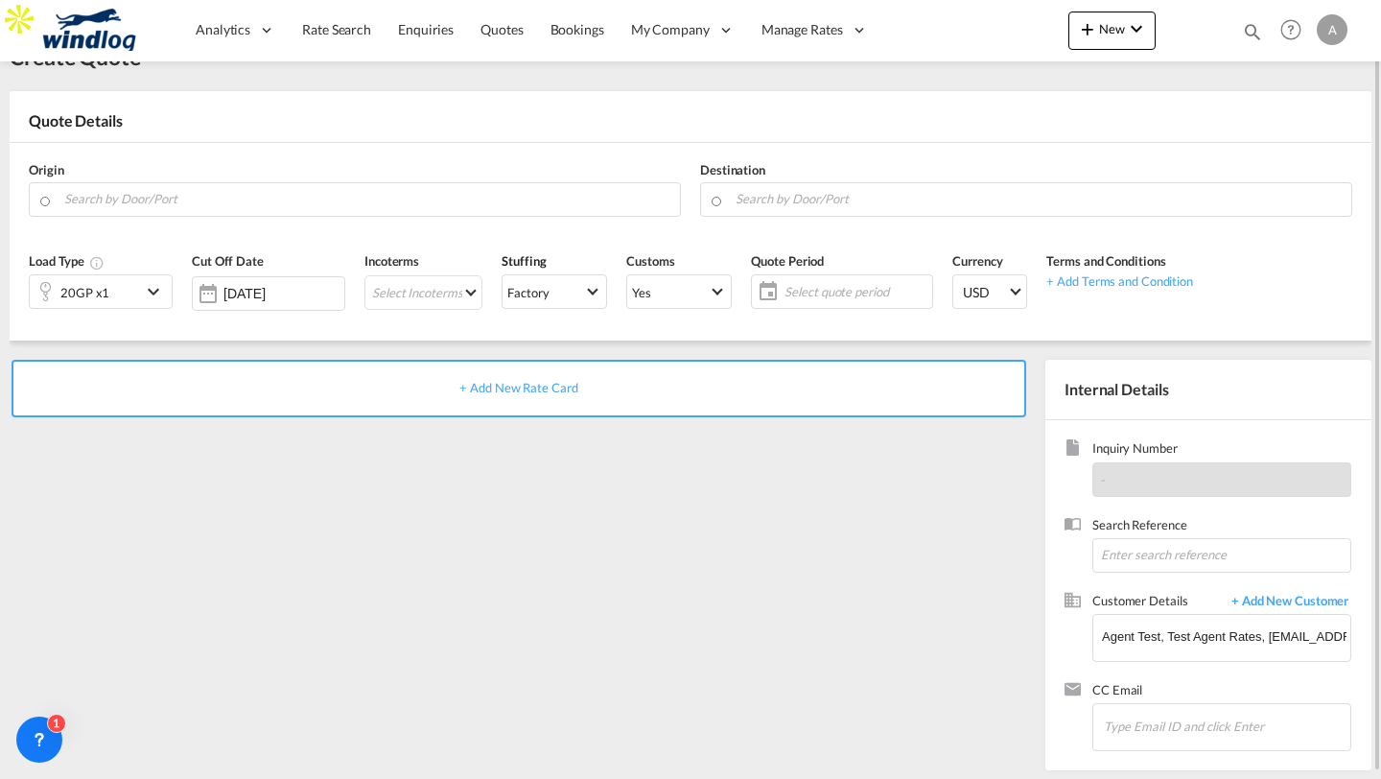
click at [871, 554] on div "+ Add New Rate Card" at bounding box center [523, 560] width 1026 height 401
click at [577, 397] on div "+ Add New Rate Card" at bounding box center [519, 389] width 1015 height 58
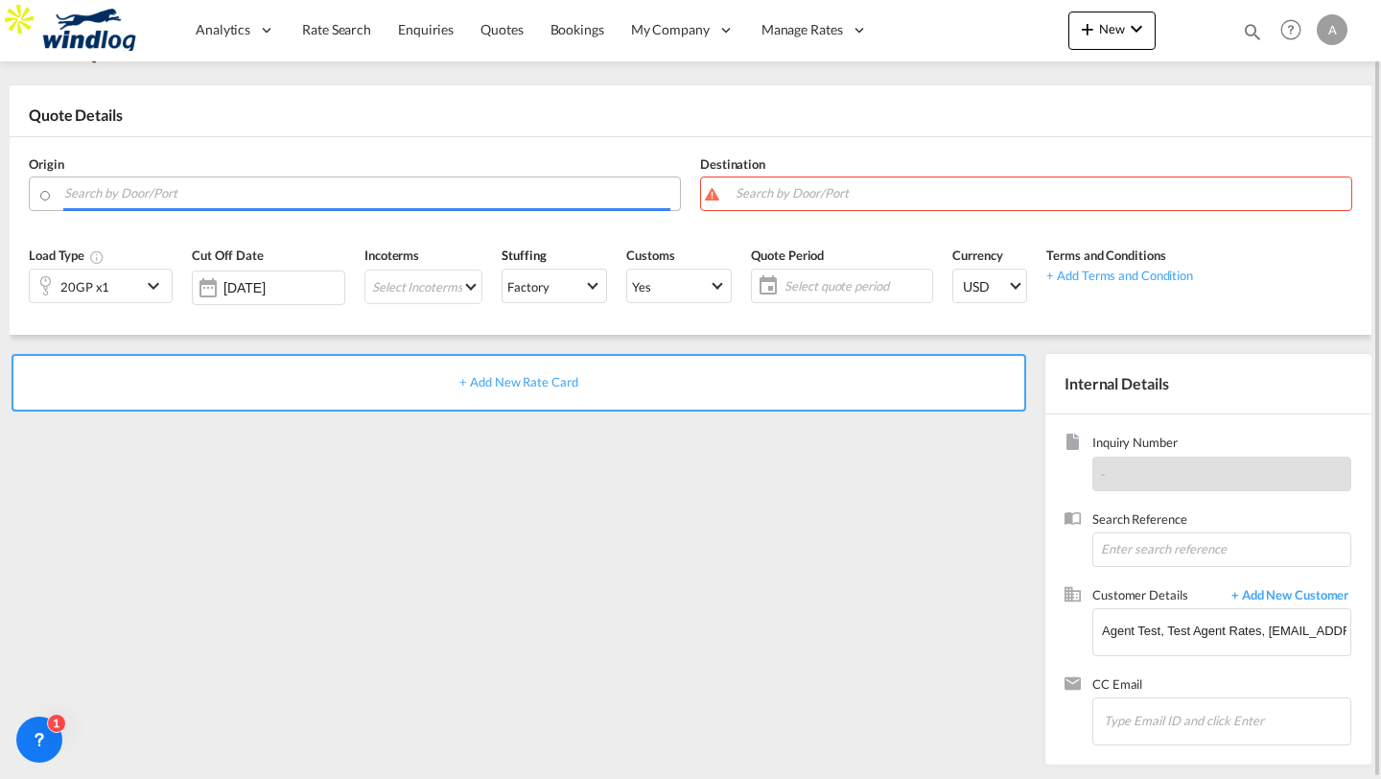
click at [426, 201] on input "Search by Door/Port" at bounding box center [367, 194] width 606 height 34
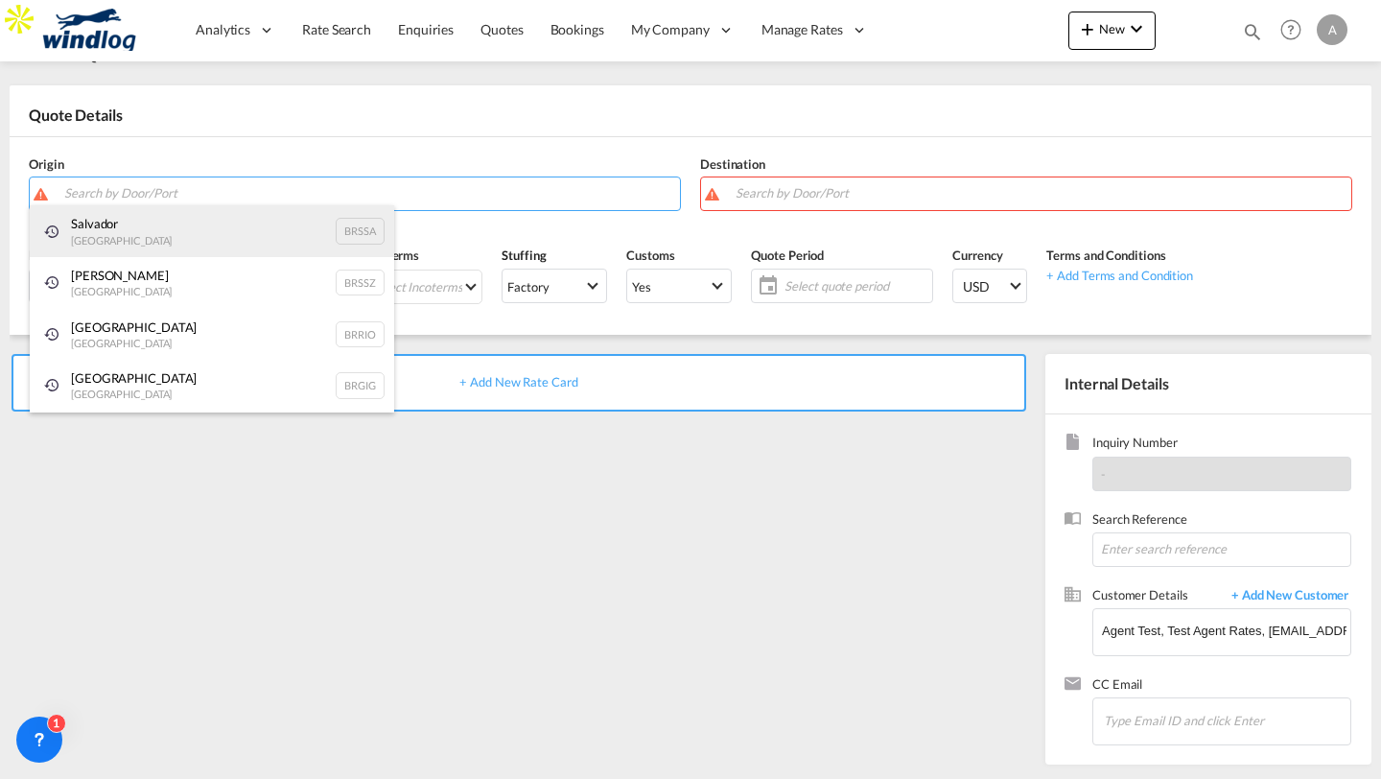
click at [216, 227] on div "Salvador [GEOGRAPHIC_DATA] BRSSA" at bounding box center [212, 231] width 365 height 52
type input "[GEOGRAPHIC_DATA], [GEOGRAPHIC_DATA]"
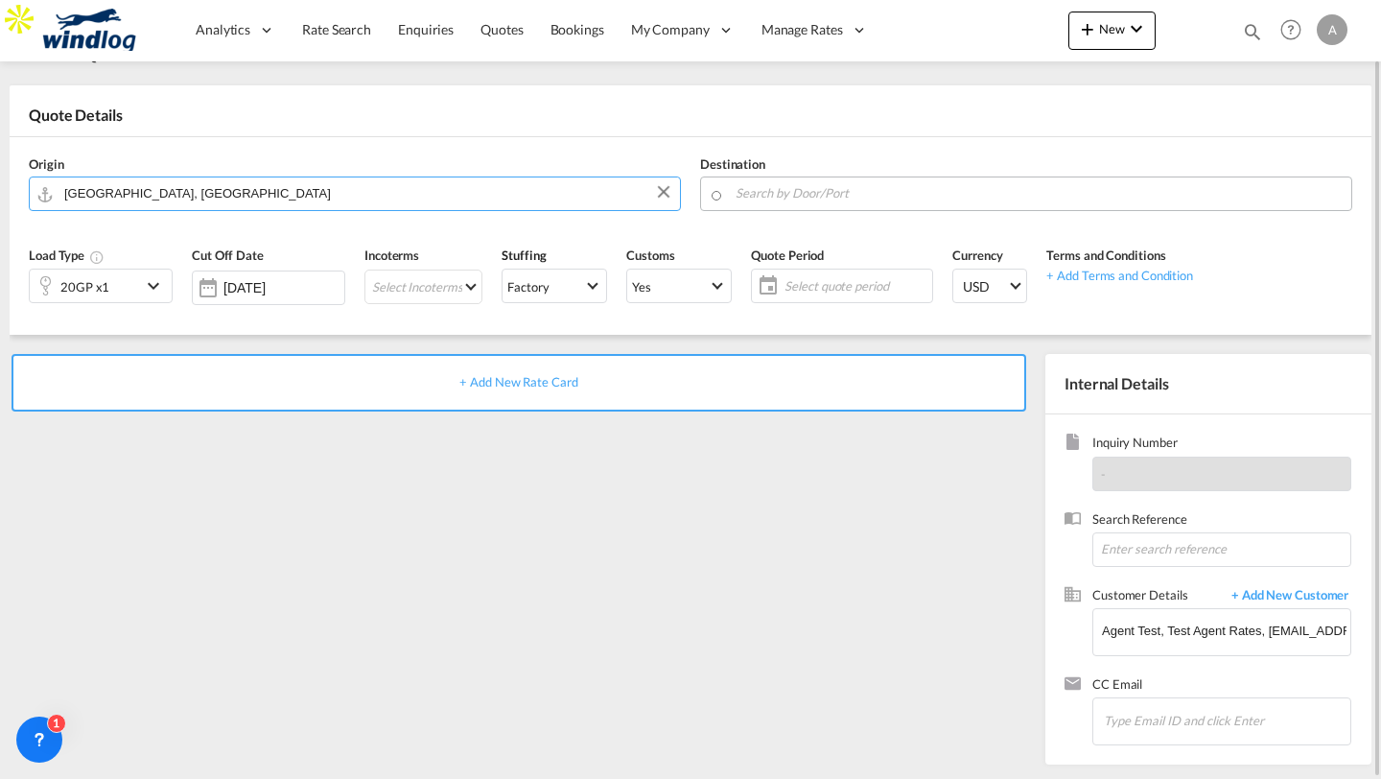
click at [741, 189] on input "Search by Door/Port" at bounding box center [1039, 194] width 606 height 34
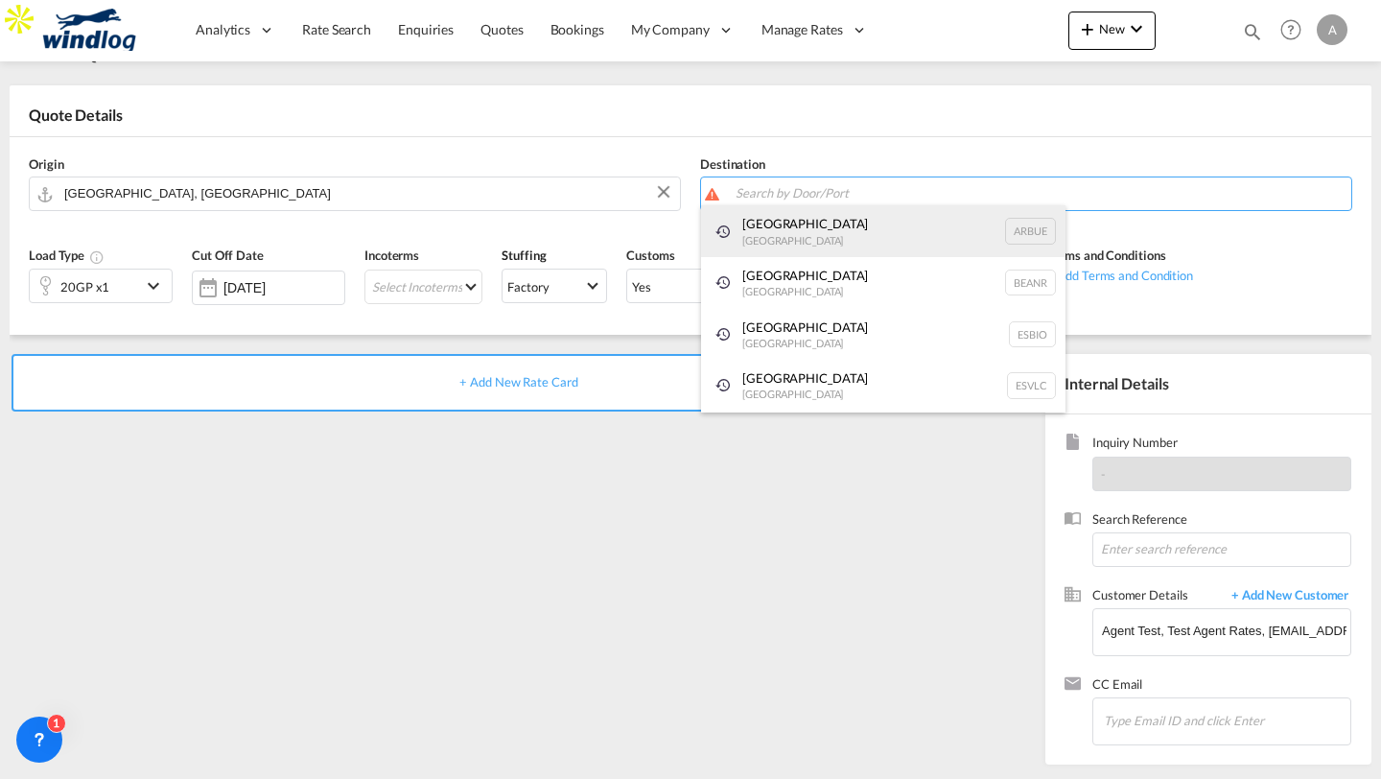
click at [749, 237] on div "[GEOGRAPHIC_DATA] [GEOGRAPHIC_DATA] [GEOGRAPHIC_DATA]" at bounding box center [883, 231] width 365 height 52
type input "[GEOGRAPHIC_DATA], [GEOGRAPHIC_DATA]"
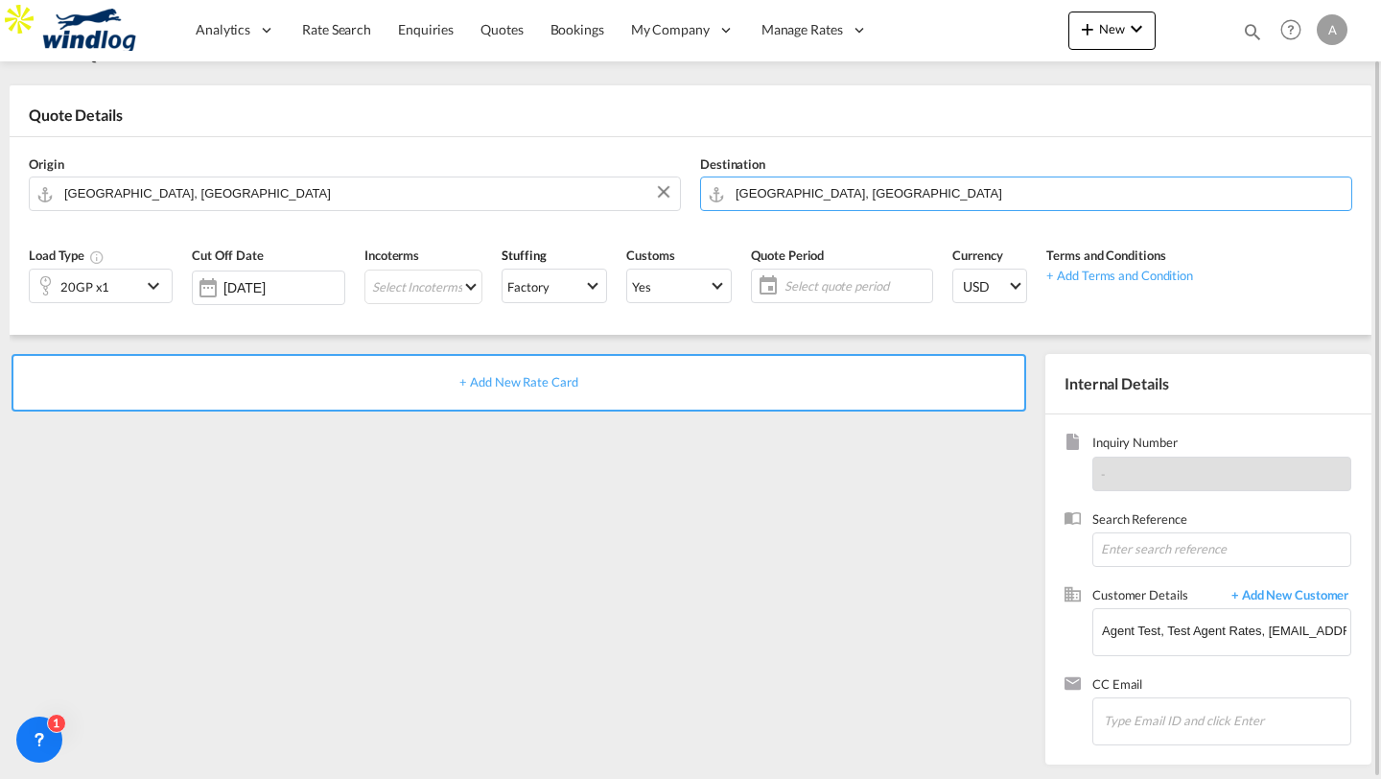
click at [625, 372] on div "+ Add New Rate Card" at bounding box center [519, 383] width 1015 height 58
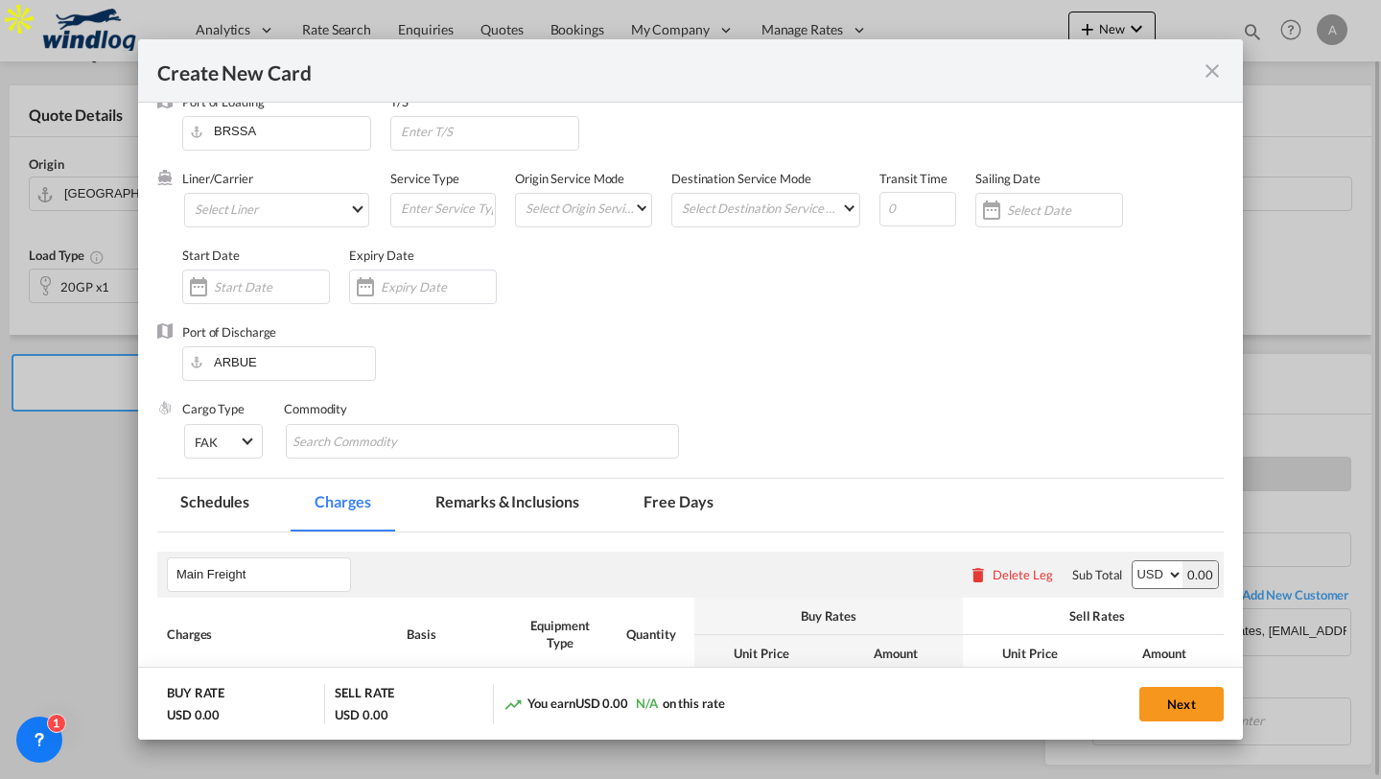
scroll to position [0, 0]
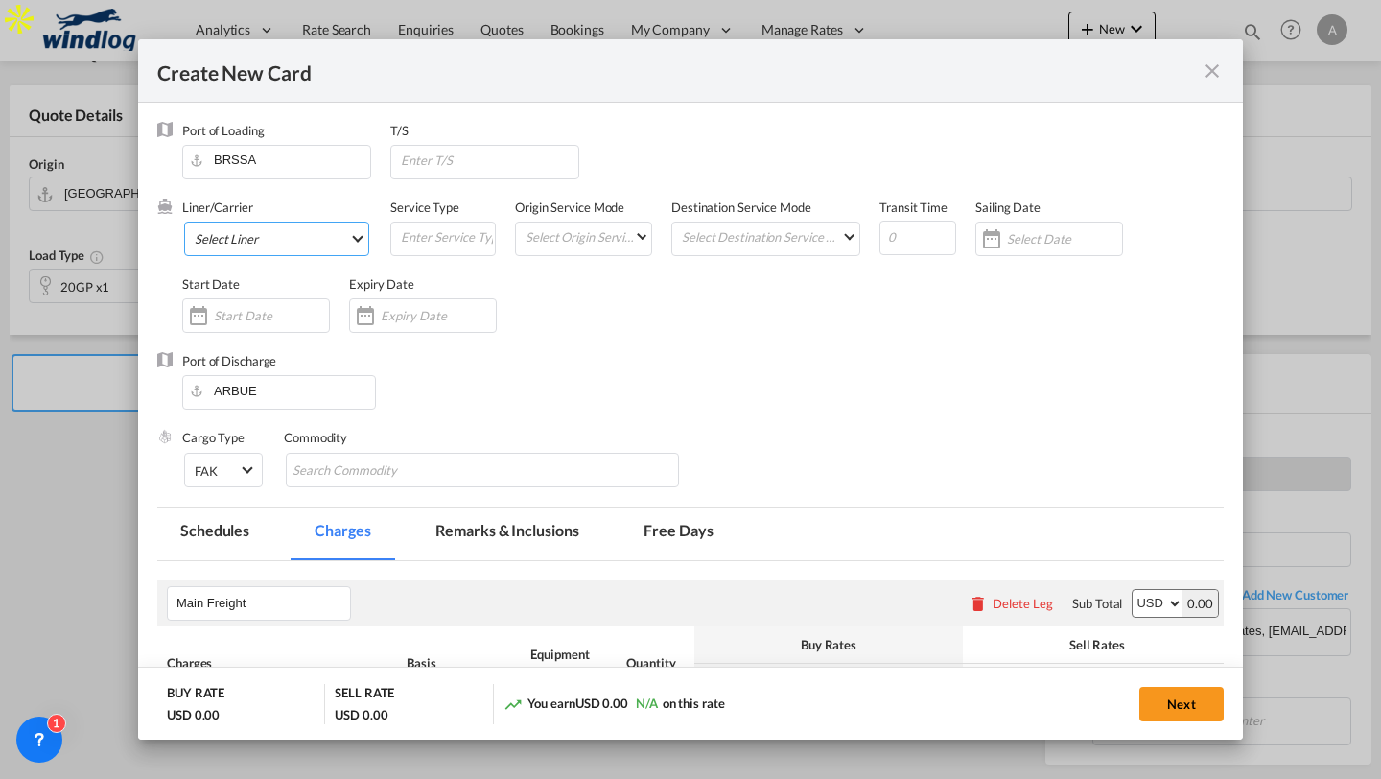
click at [318, 240] on md-select "Select Liner 2HM LOGISTICS D.O.O AAXL GLOBAL SHIPPING LINES LLC [PERSON_NAME] S…" at bounding box center [276, 239] width 185 height 35
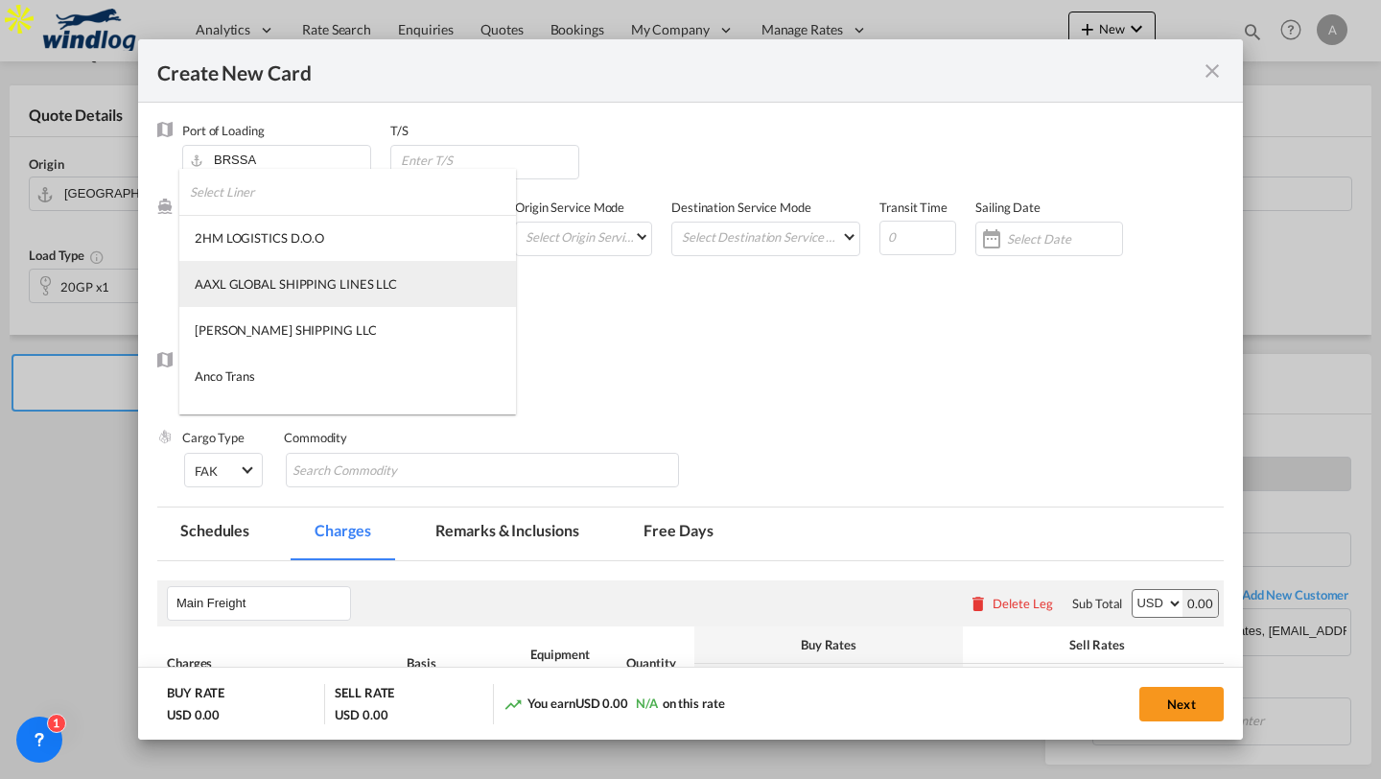
scroll to position [14, 0]
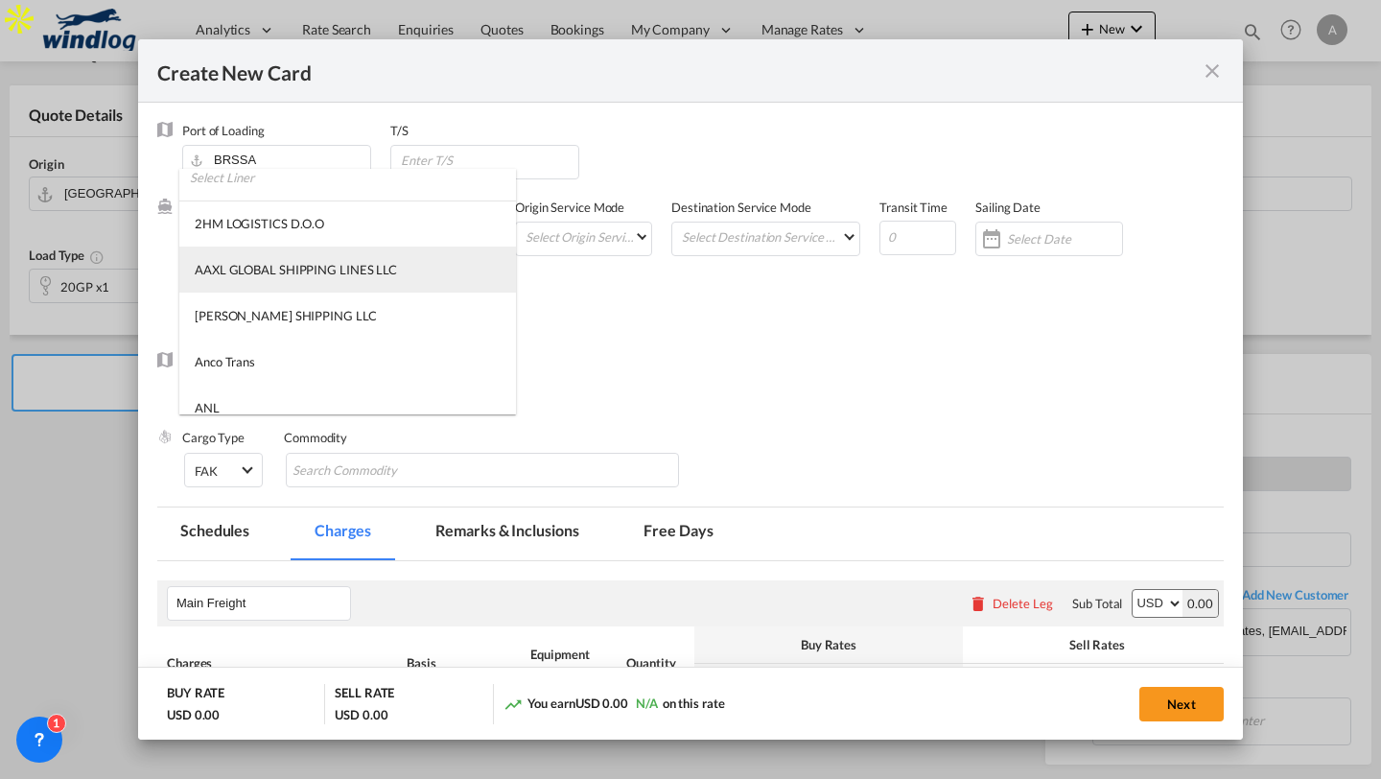
click at [291, 269] on div "AAXL GLOBAL SHIPPING LINES LLC" at bounding box center [296, 269] width 202 height 17
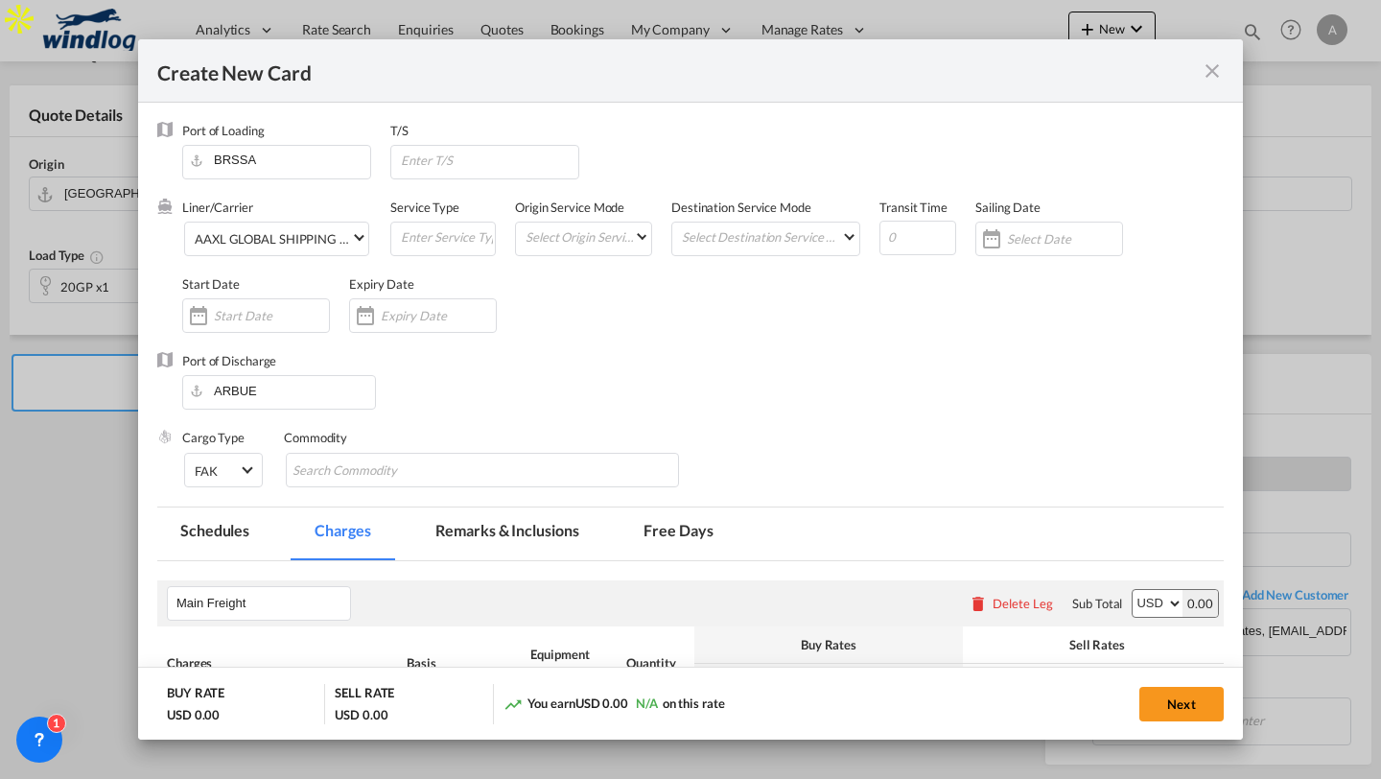
scroll to position [0, 0]
click at [279, 228] on md-select-value "AAXL GLOBAL SHIPPING LINES LLC" at bounding box center [281, 238] width 176 height 31
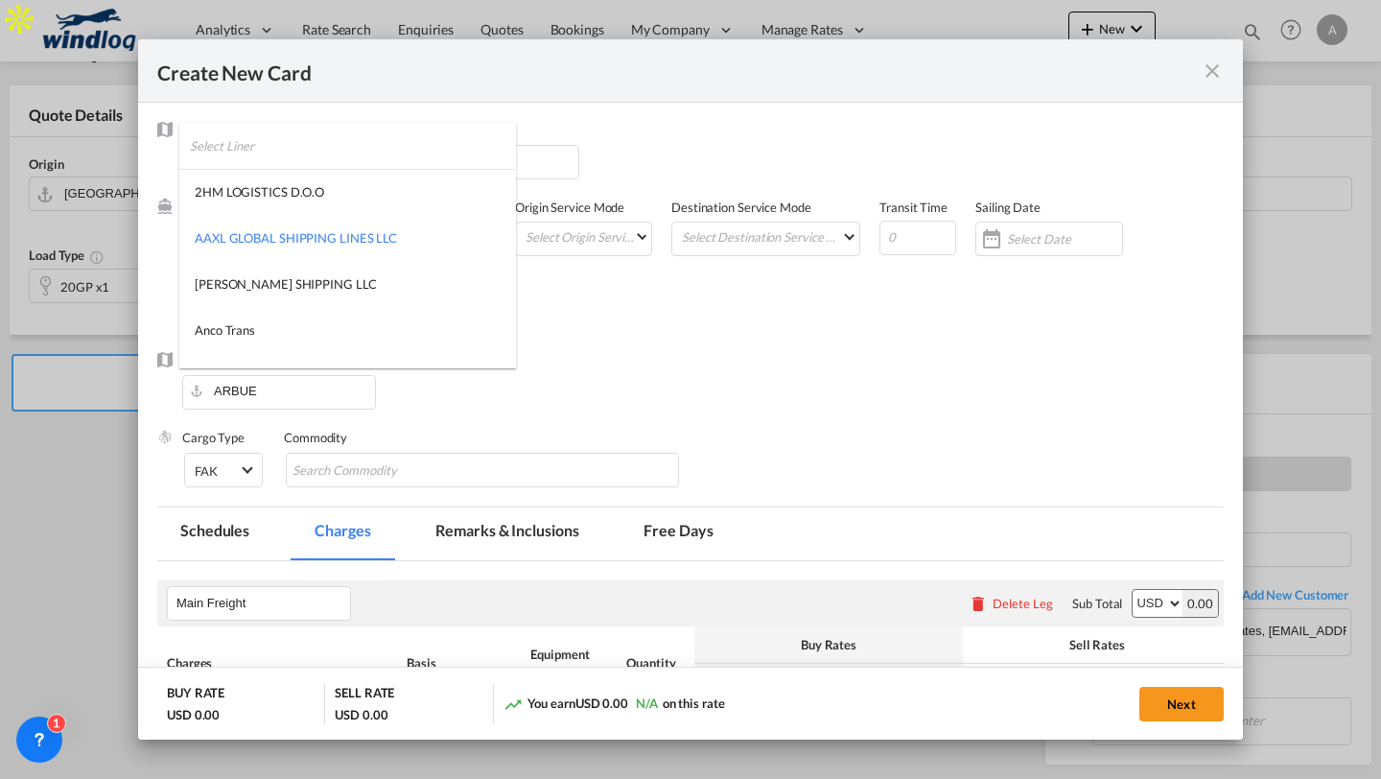
click at [265, 155] on input "search" at bounding box center [353, 146] width 326 height 46
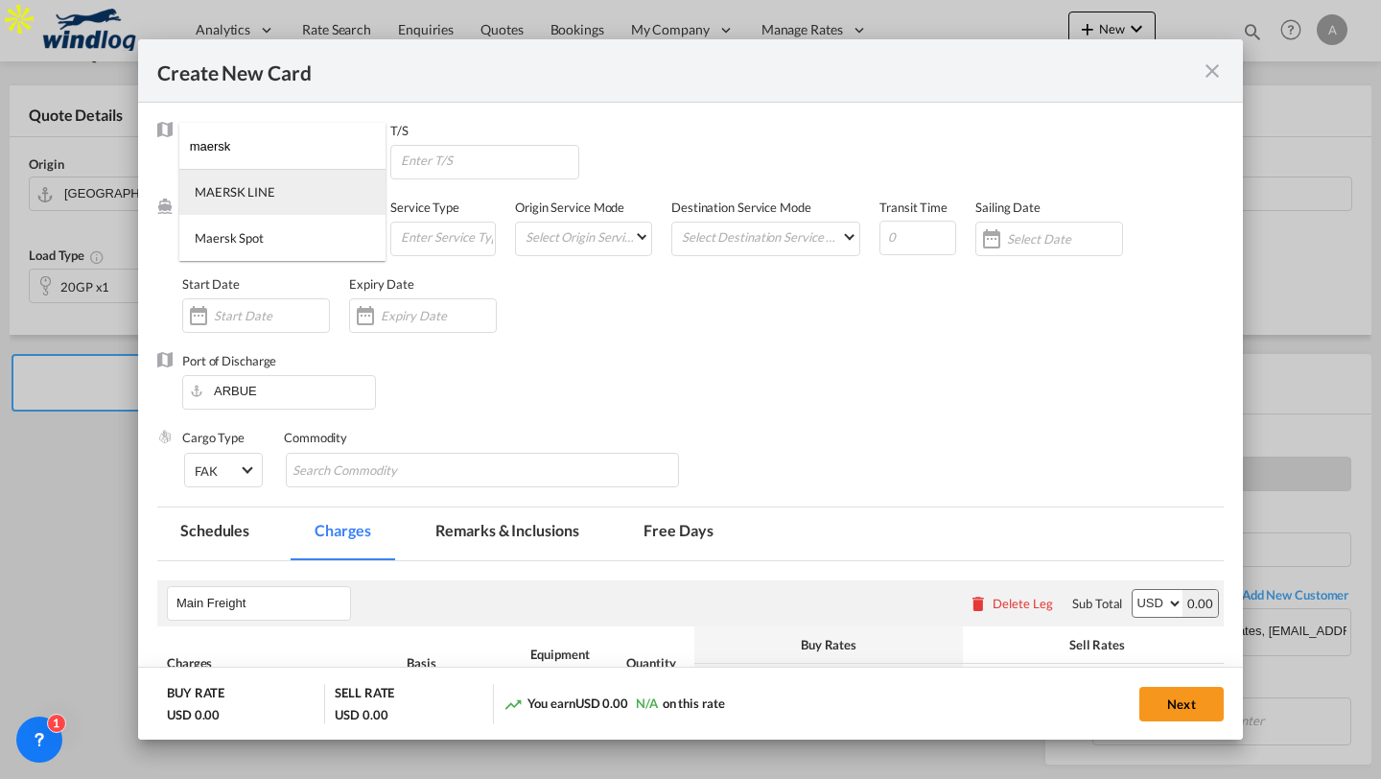
type input "maersk"
click at [254, 200] on div "MAERSK LINE" at bounding box center [235, 191] width 81 height 17
click at [583, 251] on md-input-container "Select Origin Service Mode SD [GEOGRAPHIC_DATA]" at bounding box center [583, 239] width 137 height 35
click at [587, 242] on md-select "Select Origin Service Mode SD [GEOGRAPHIC_DATA]" at bounding box center [588, 236] width 128 height 27
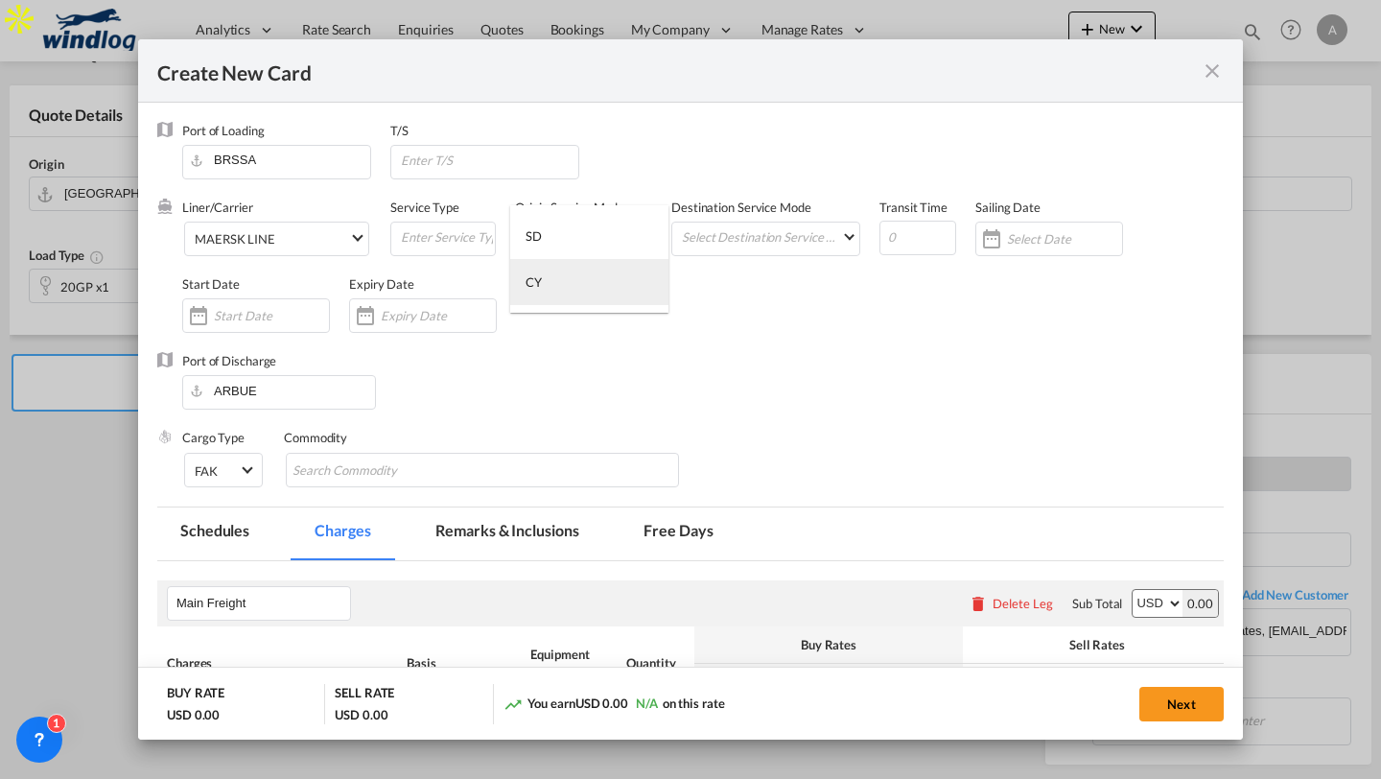
click at [569, 282] on md-option "CY" at bounding box center [589, 282] width 158 height 46
click at [751, 248] on md-select "Select Destination Service Mode SD [GEOGRAPHIC_DATA]" at bounding box center [769, 236] width 179 height 27
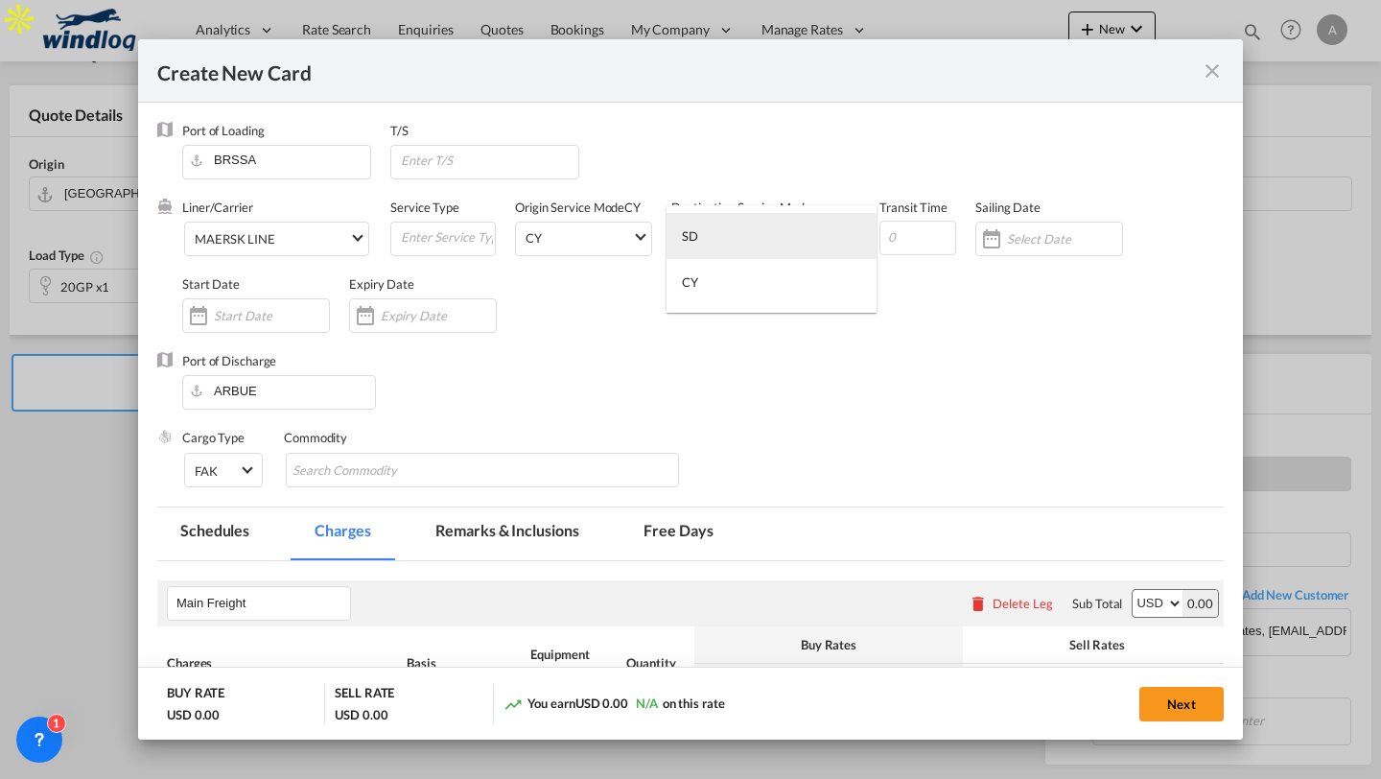
click at [751, 248] on md-option "SD" at bounding box center [772, 236] width 210 height 46
click at [751, 243] on span "SD" at bounding box center [761, 237] width 158 height 17
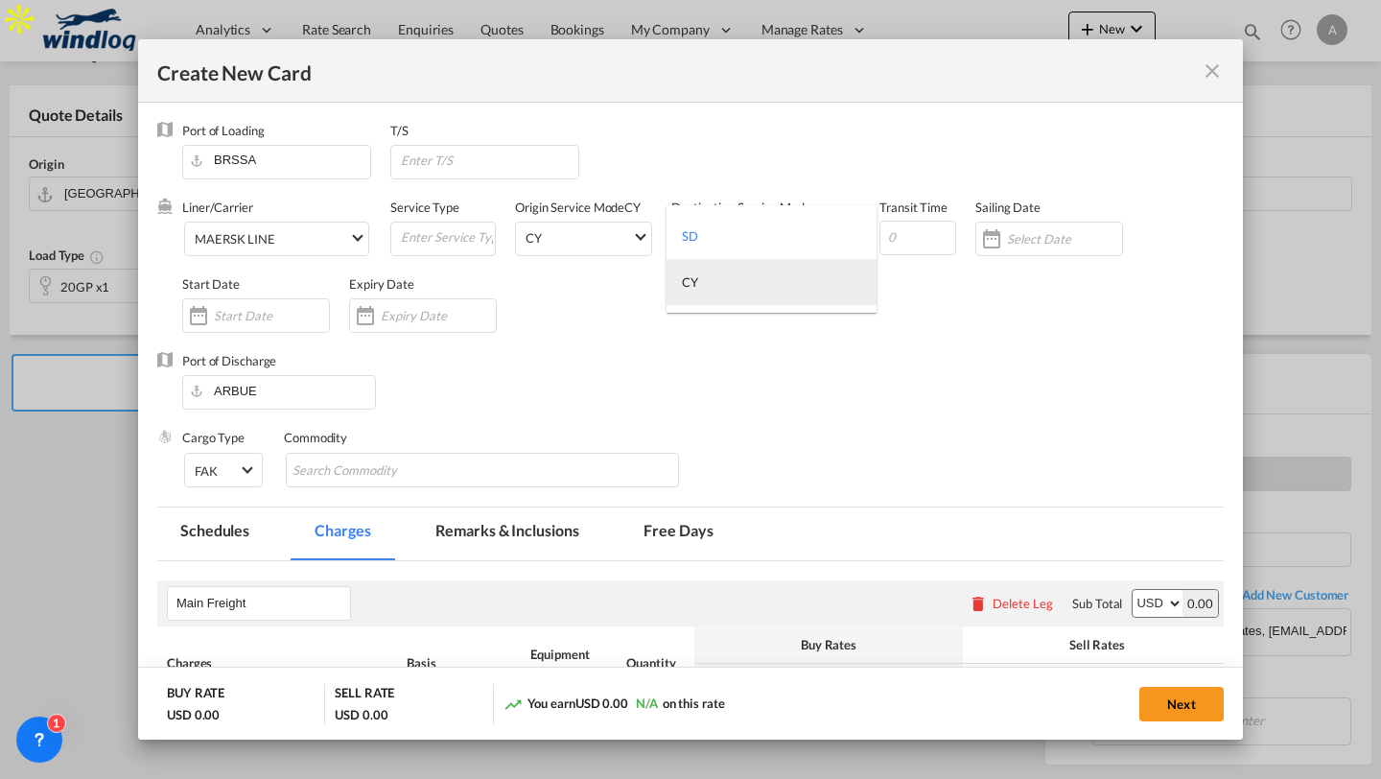
click at [739, 275] on md-option "CY" at bounding box center [772, 282] width 210 height 46
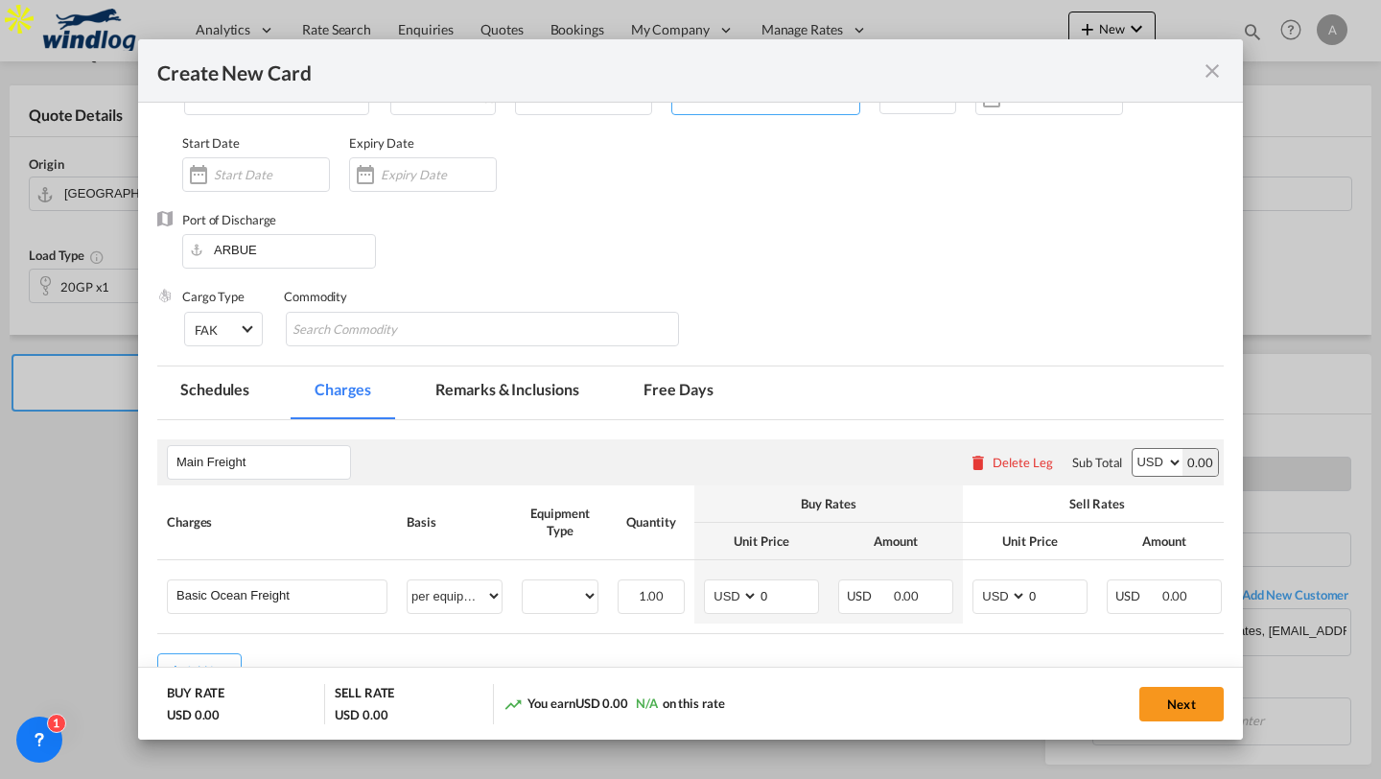
scroll to position [267, 0]
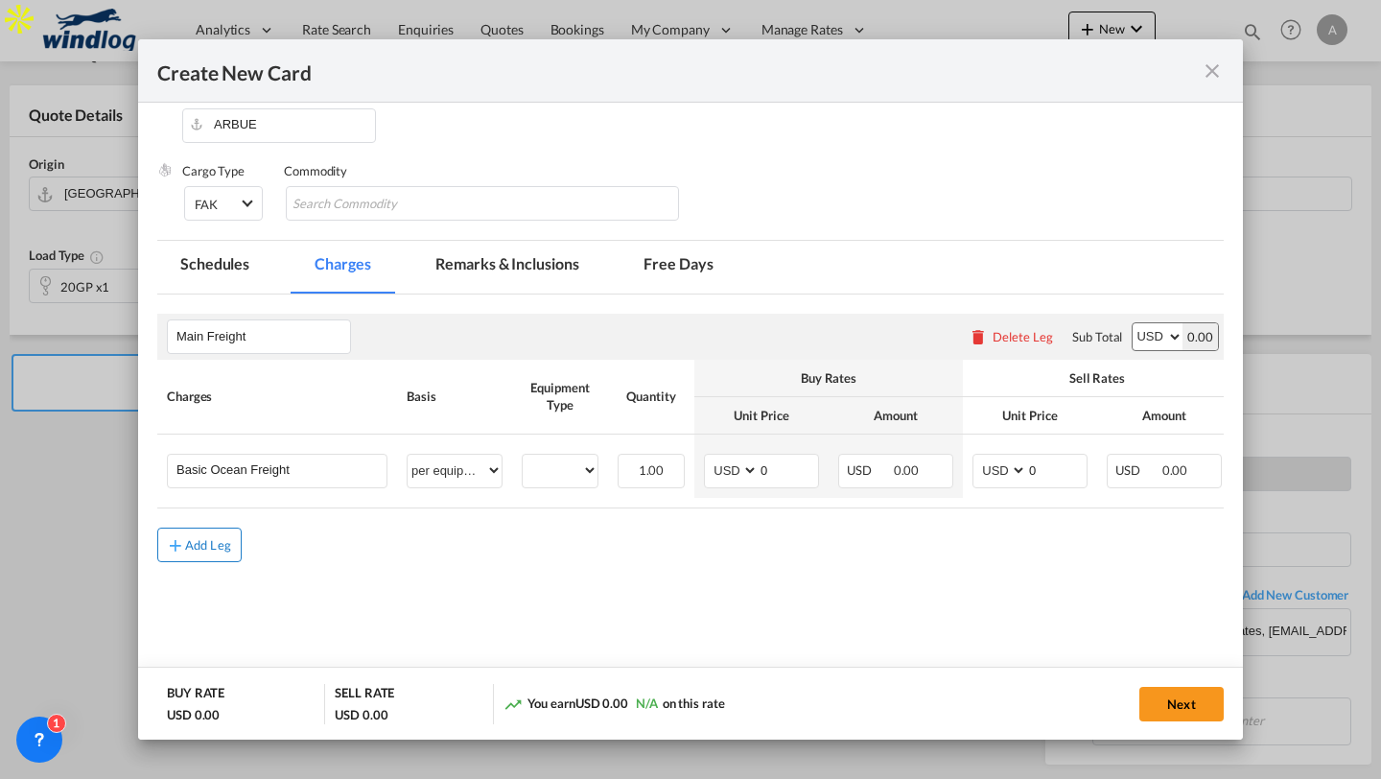
click at [210, 551] on div "Add Leg" at bounding box center [208, 545] width 46 height 12
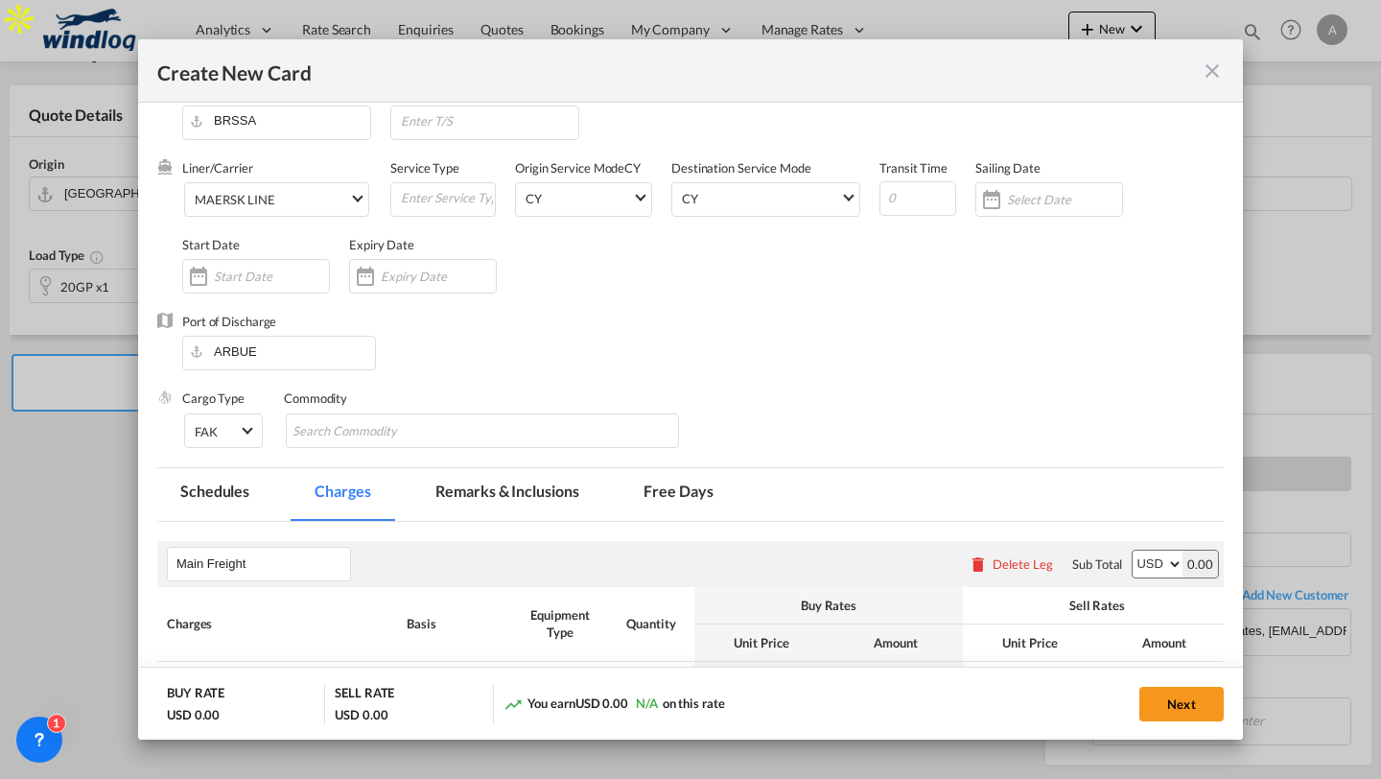
scroll to position [31, 0]
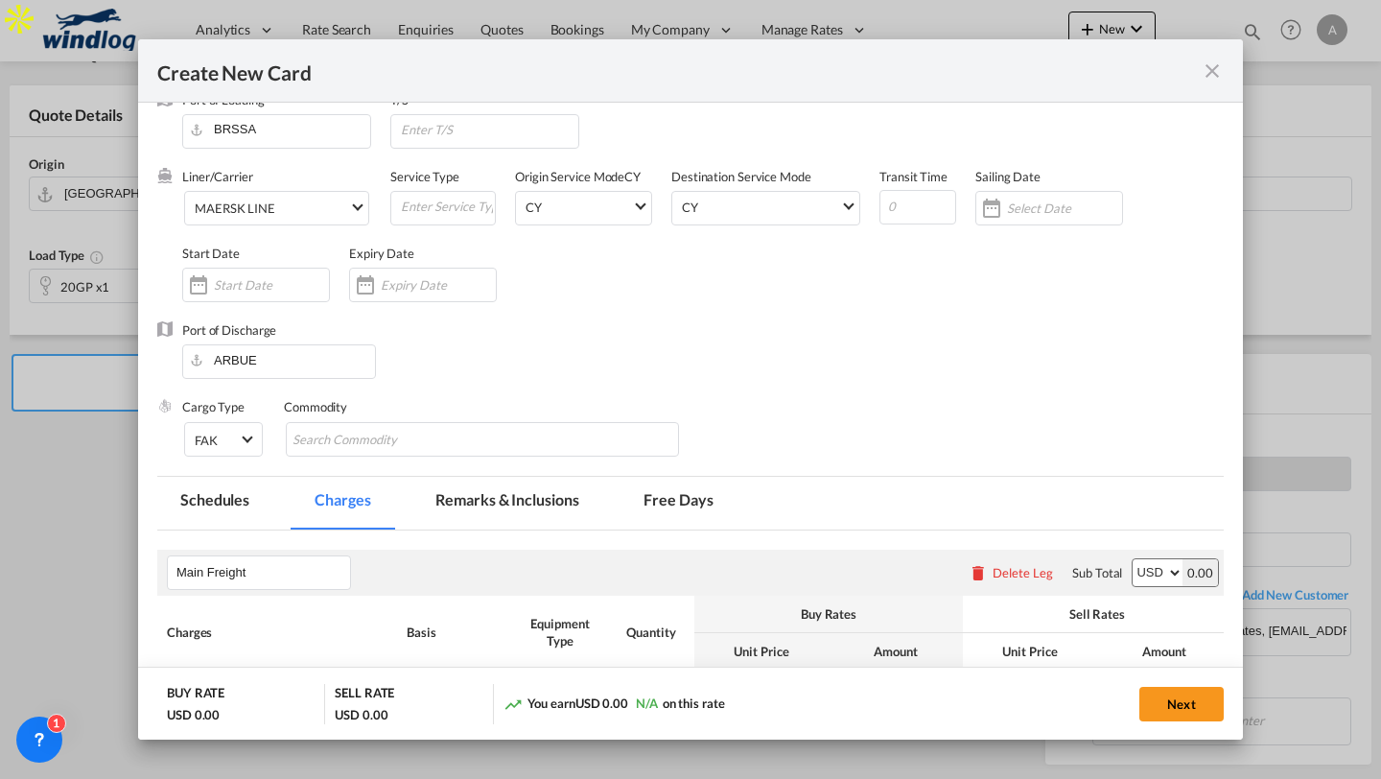
click at [1213, 74] on md-icon "icon-close fg-AAA8AD m-0 pointer" at bounding box center [1212, 70] width 23 height 23
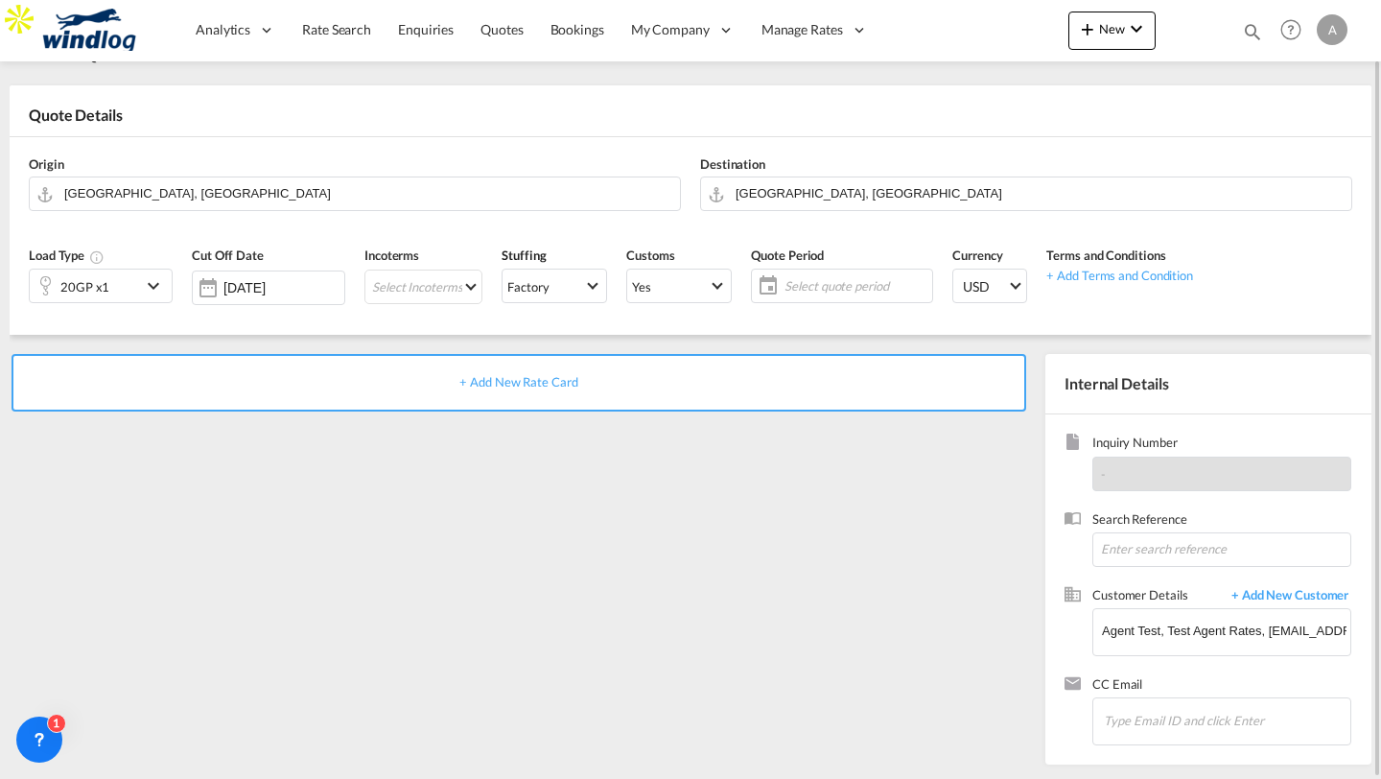
click at [954, 372] on div "+ Add New Rate Card" at bounding box center [519, 383] width 1015 height 58
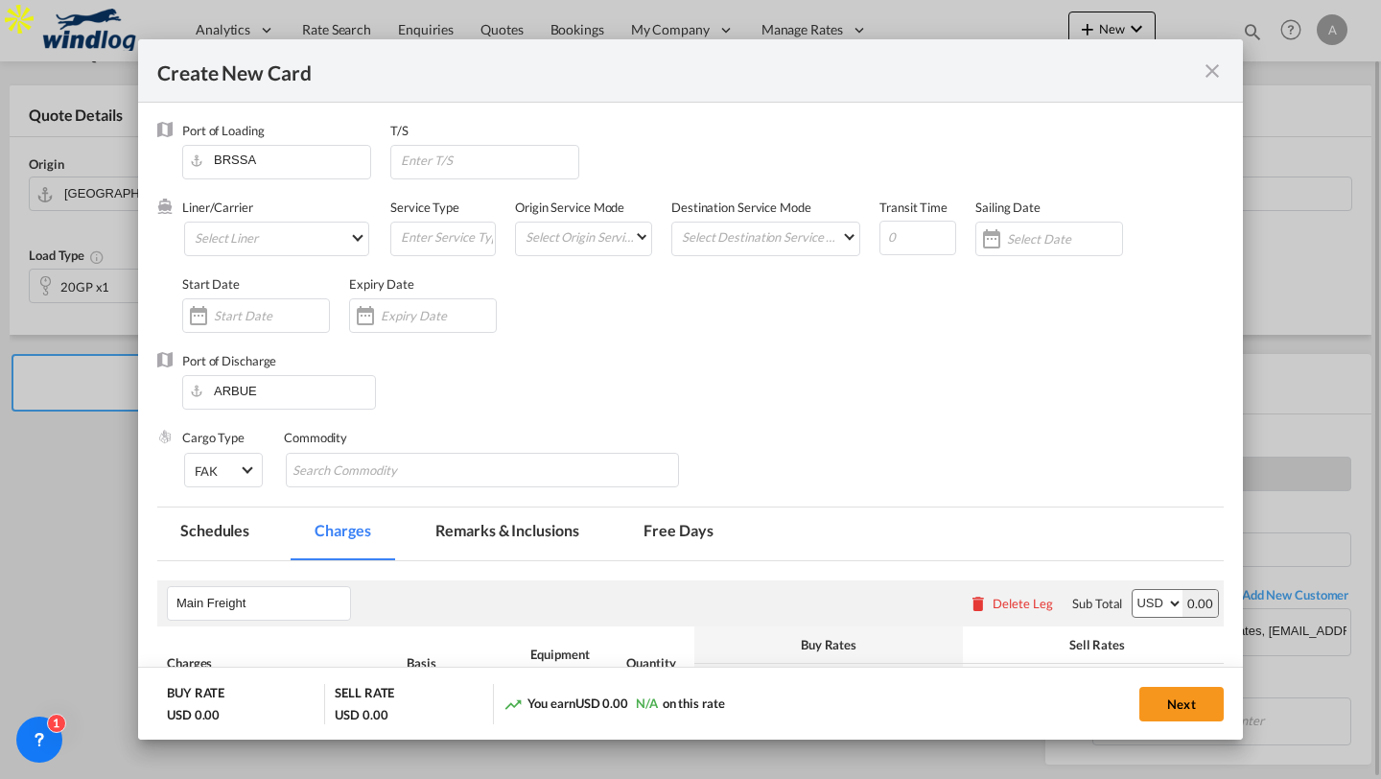
scroll to position [267, 0]
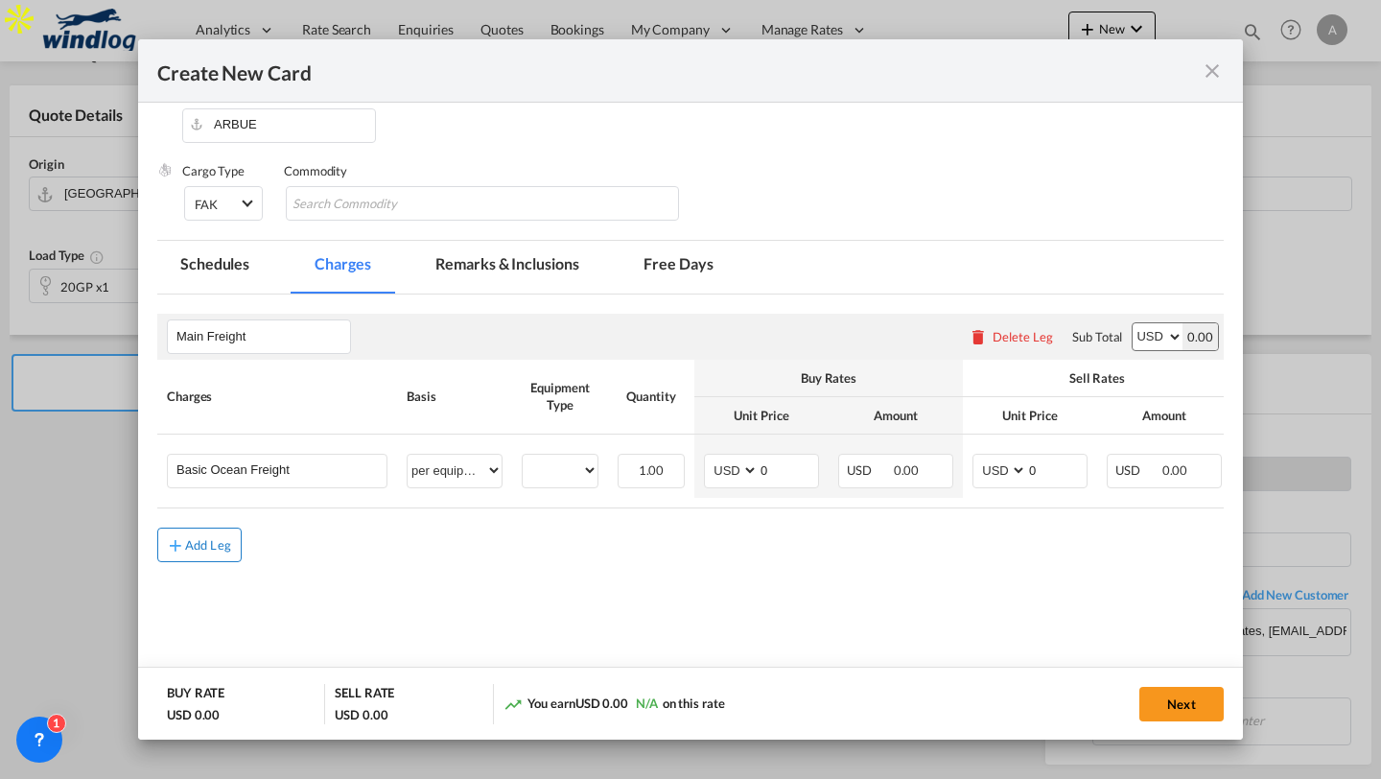
click at [194, 538] on button "Add Leg" at bounding box center [199, 545] width 84 height 35
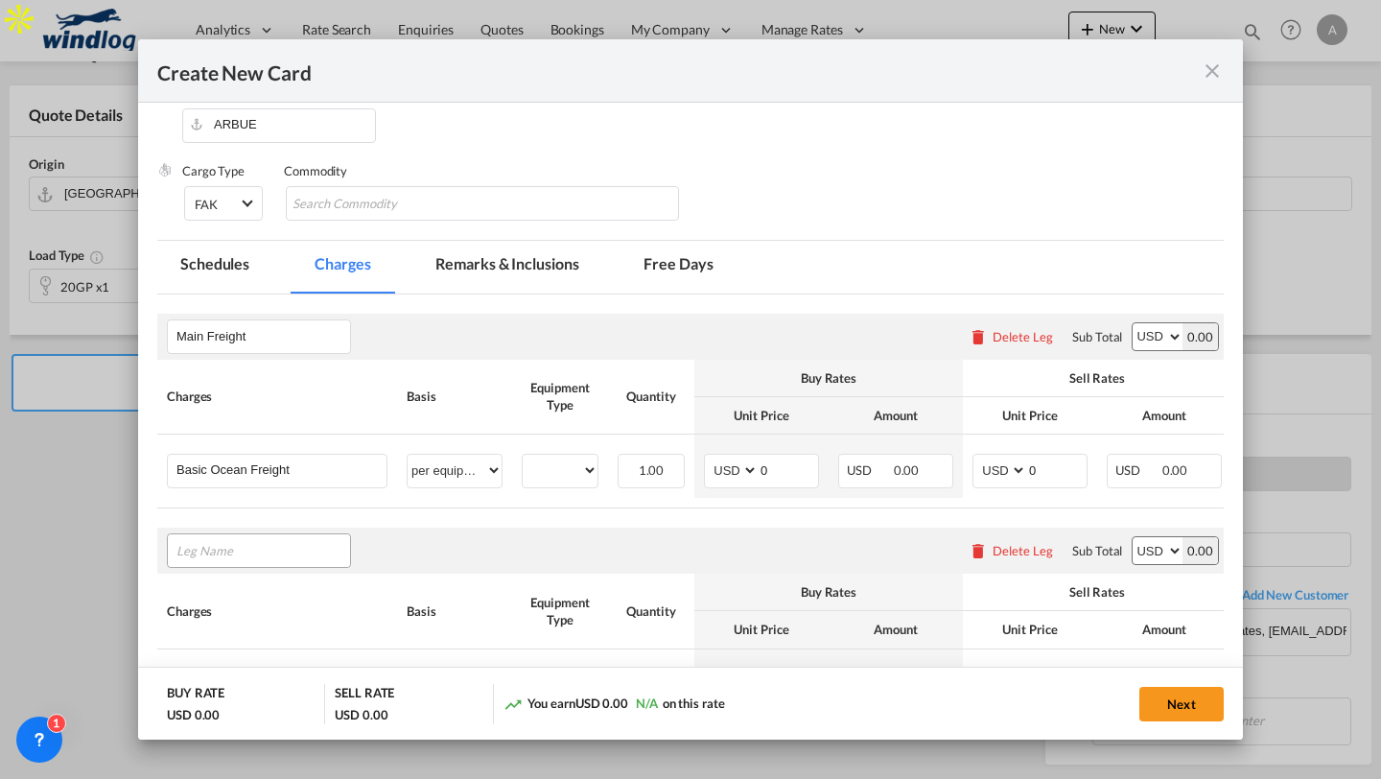
scroll to position [281, 0]
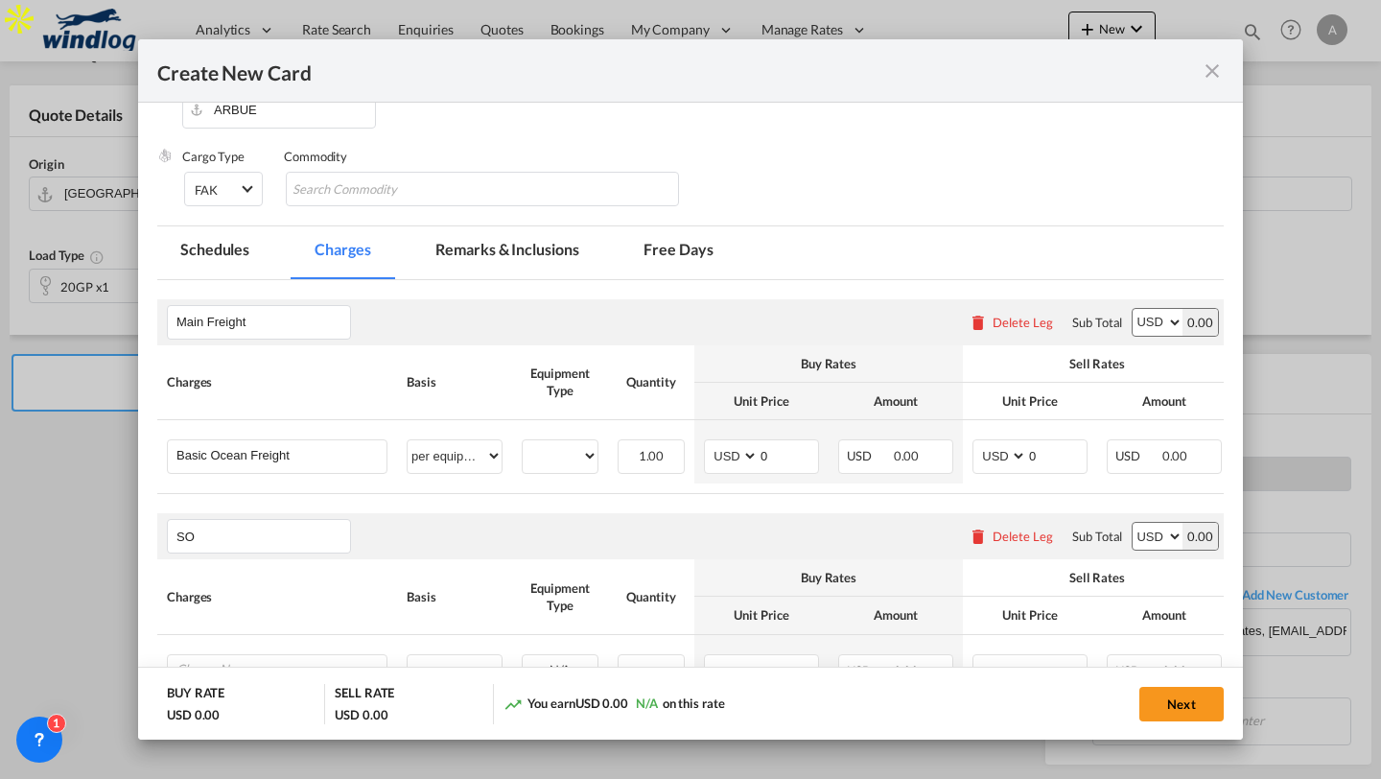
type input "S"
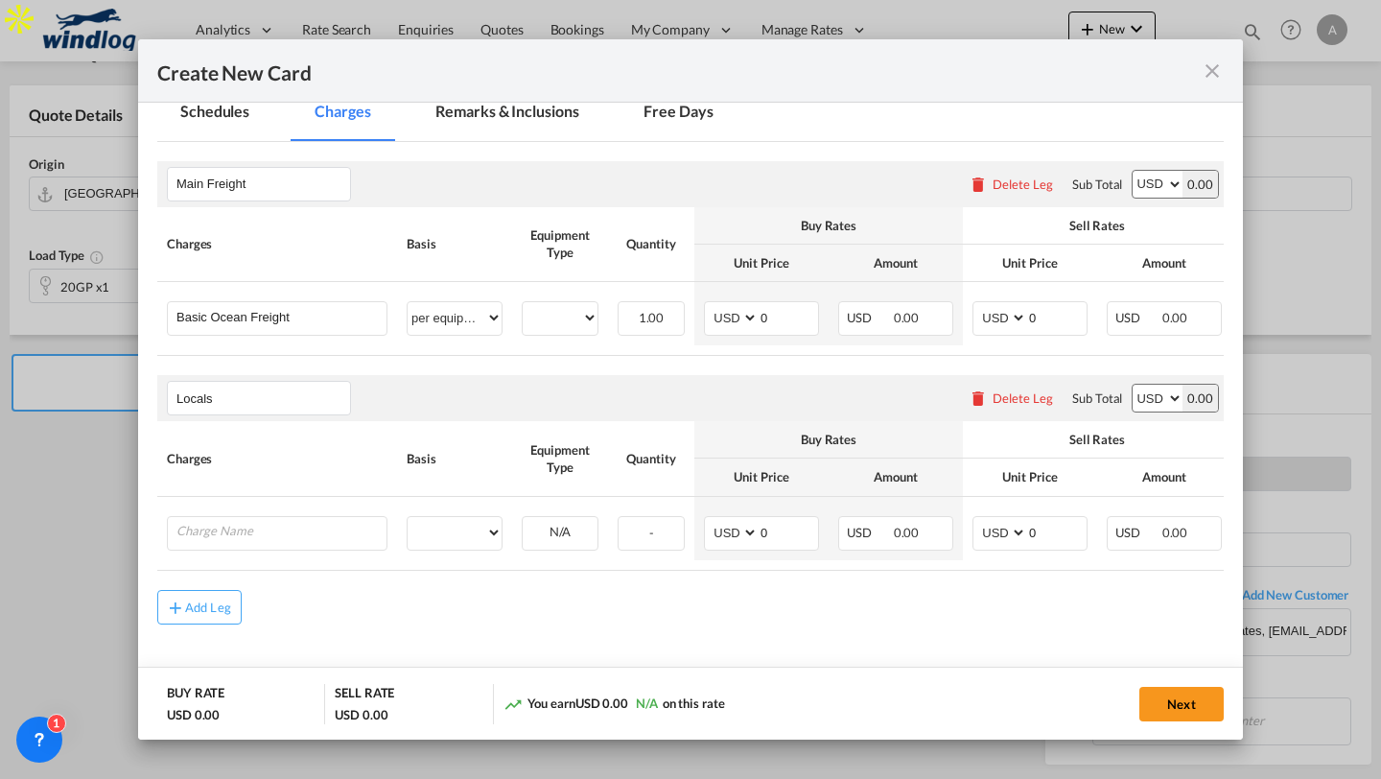
scroll to position [422, 0]
type input "Locals"
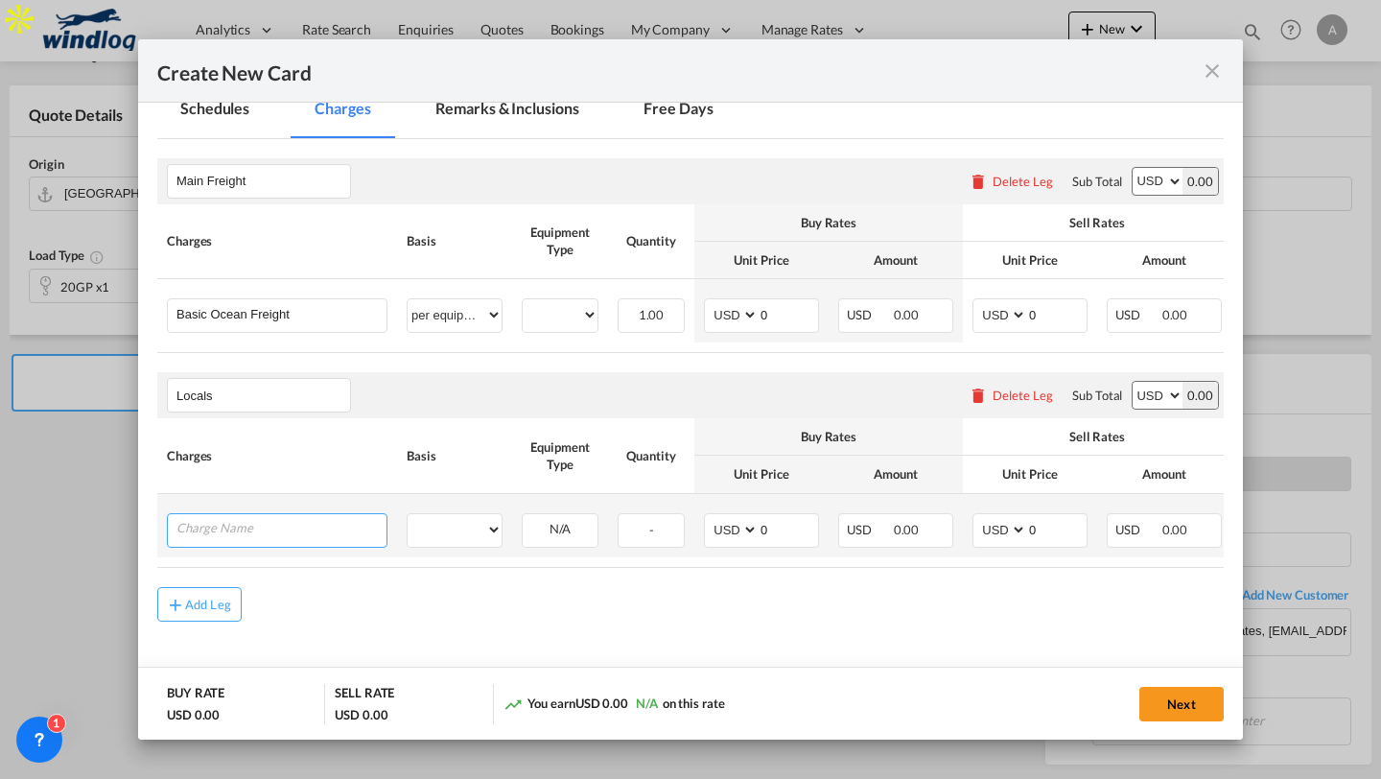
click at [225, 535] on input "Charge Name" at bounding box center [282, 528] width 210 height 29
type input "Testlocal 1"
click at [782, 532] on input "0" at bounding box center [788, 528] width 59 height 29
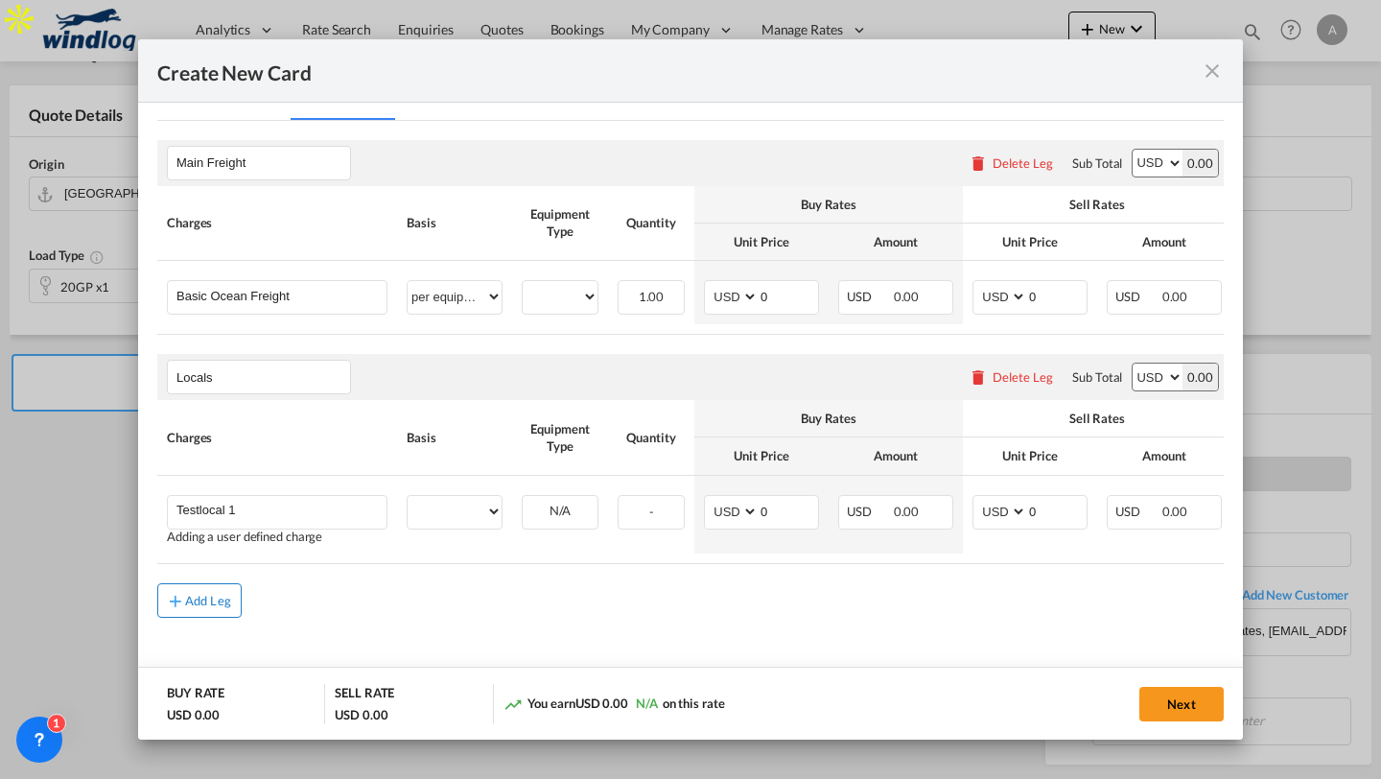
click at [202, 600] on div "Add Leg" at bounding box center [208, 601] width 46 height 12
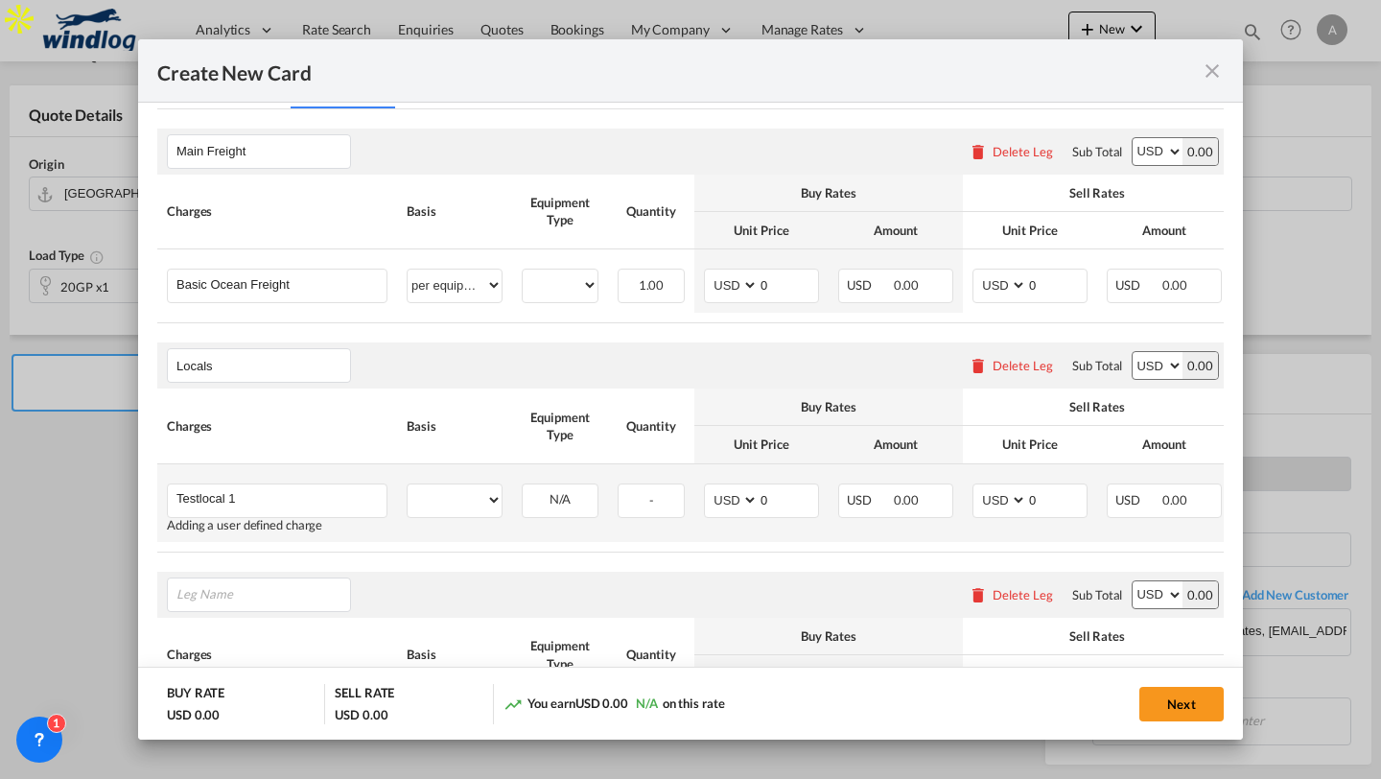
scroll to position [0, 149]
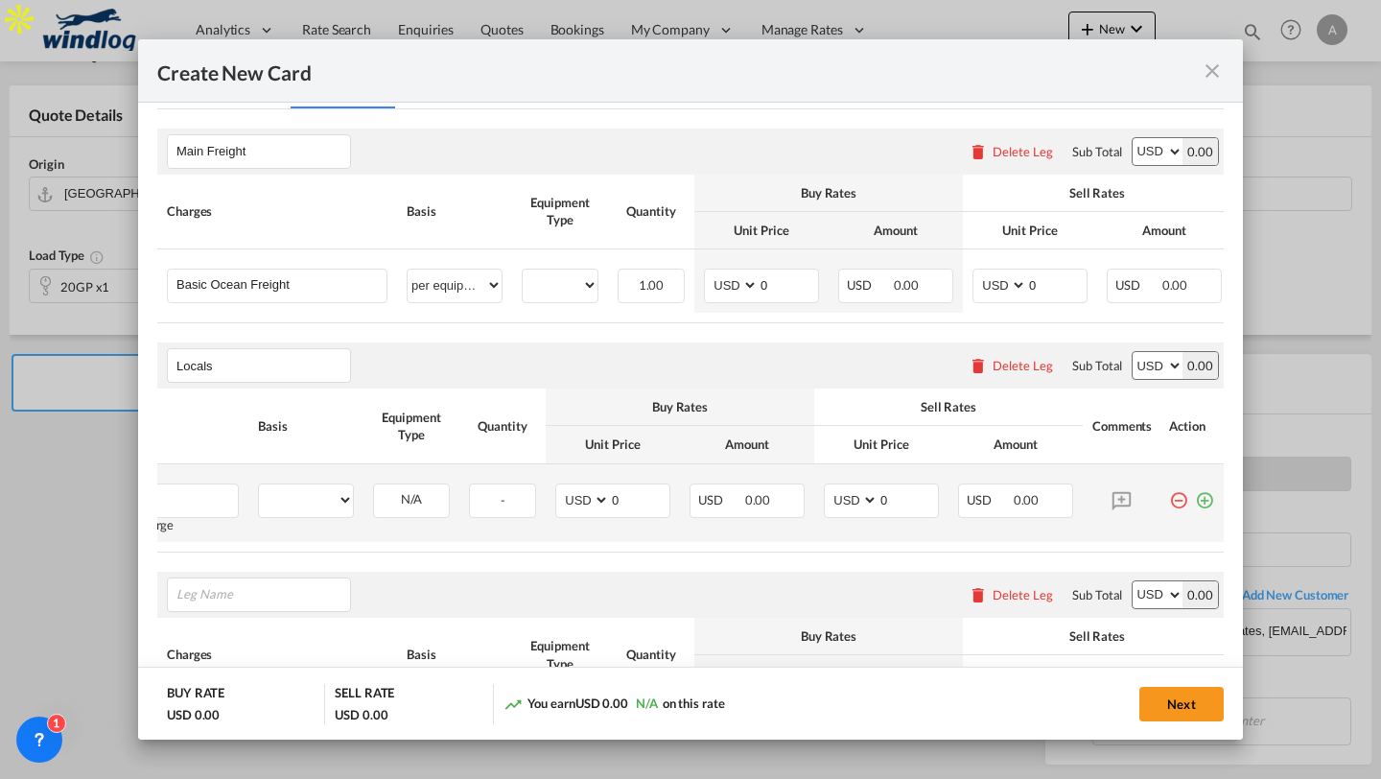
click at [1205, 503] on md-icon "icon-plus-circle-outline green-400-fg" at bounding box center [1204, 492] width 19 height 19
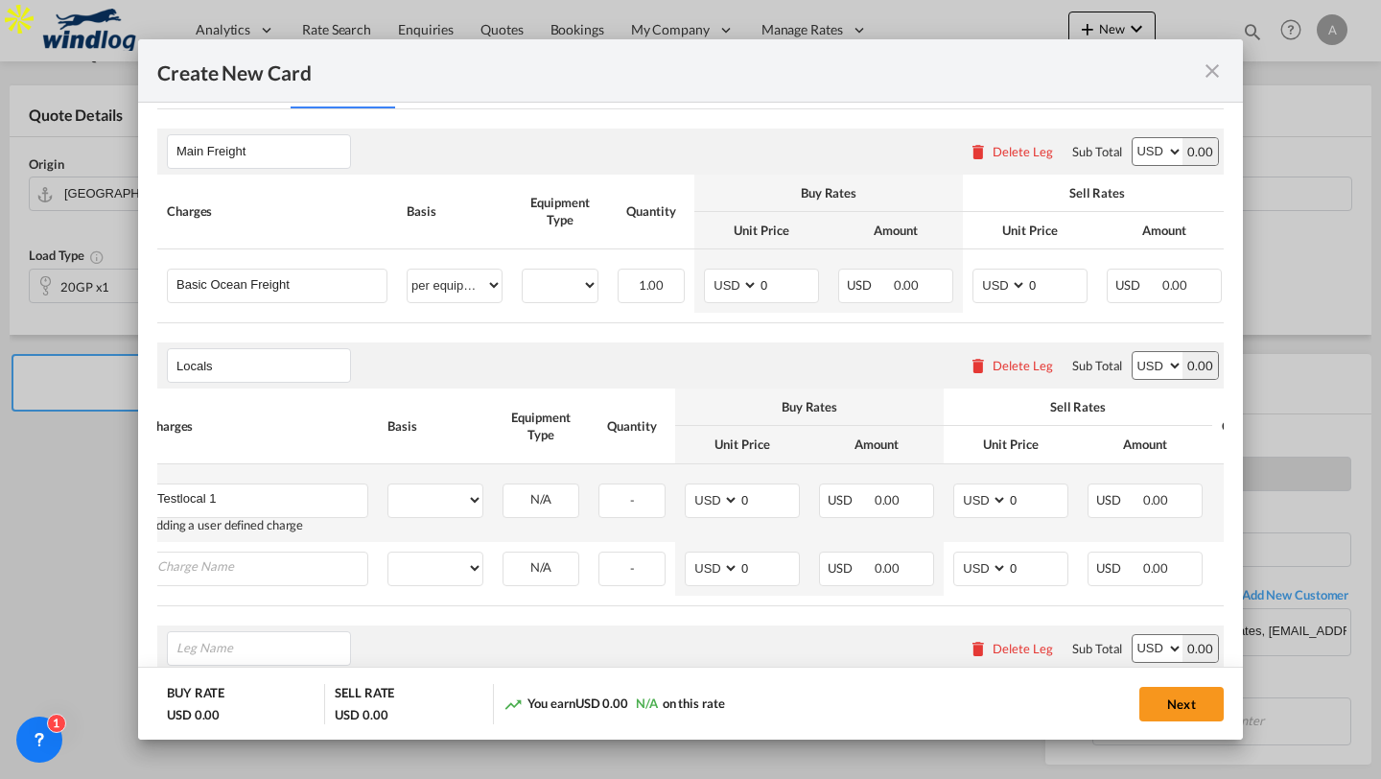
scroll to position [0, 0]
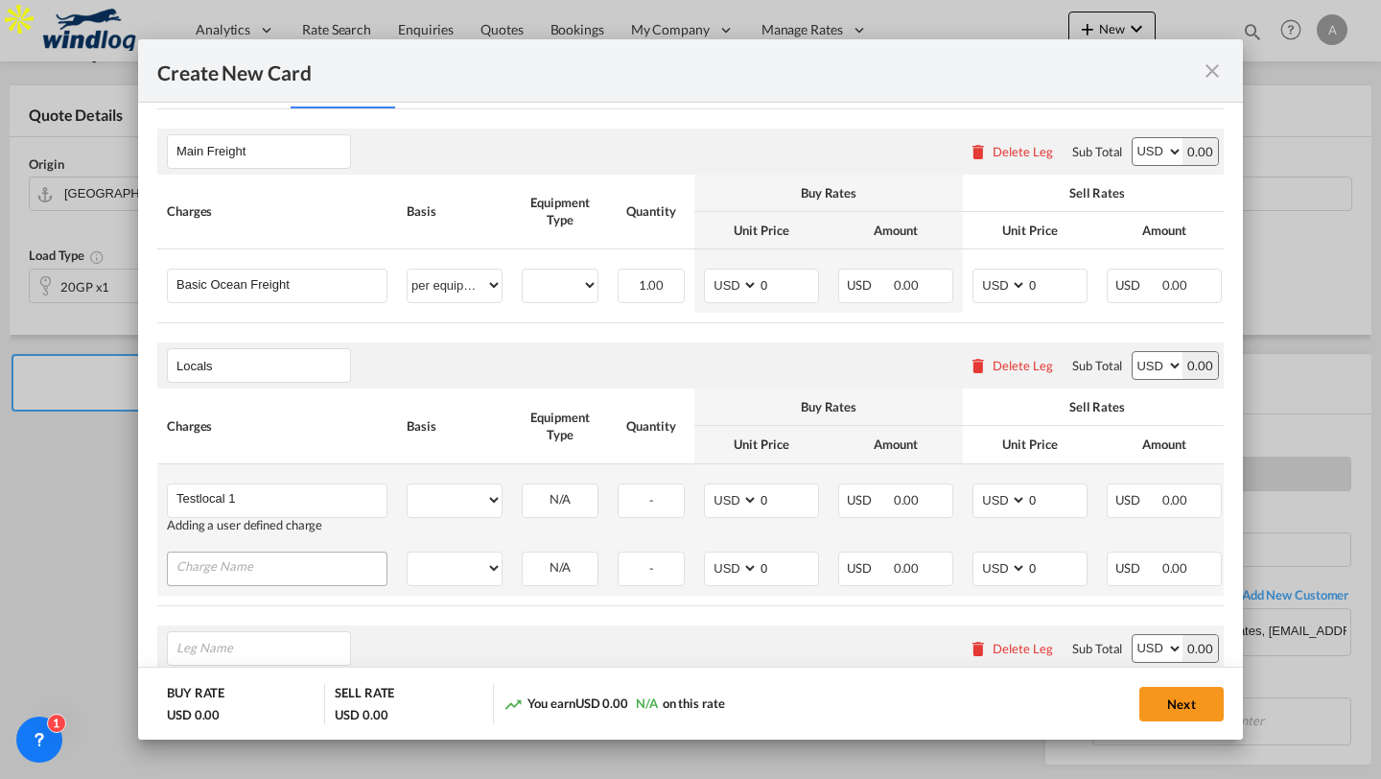
click at [235, 566] on input "Charge Name" at bounding box center [282, 567] width 210 height 29
click at [231, 574] on input "Test localt 2" at bounding box center [282, 567] width 210 height 29
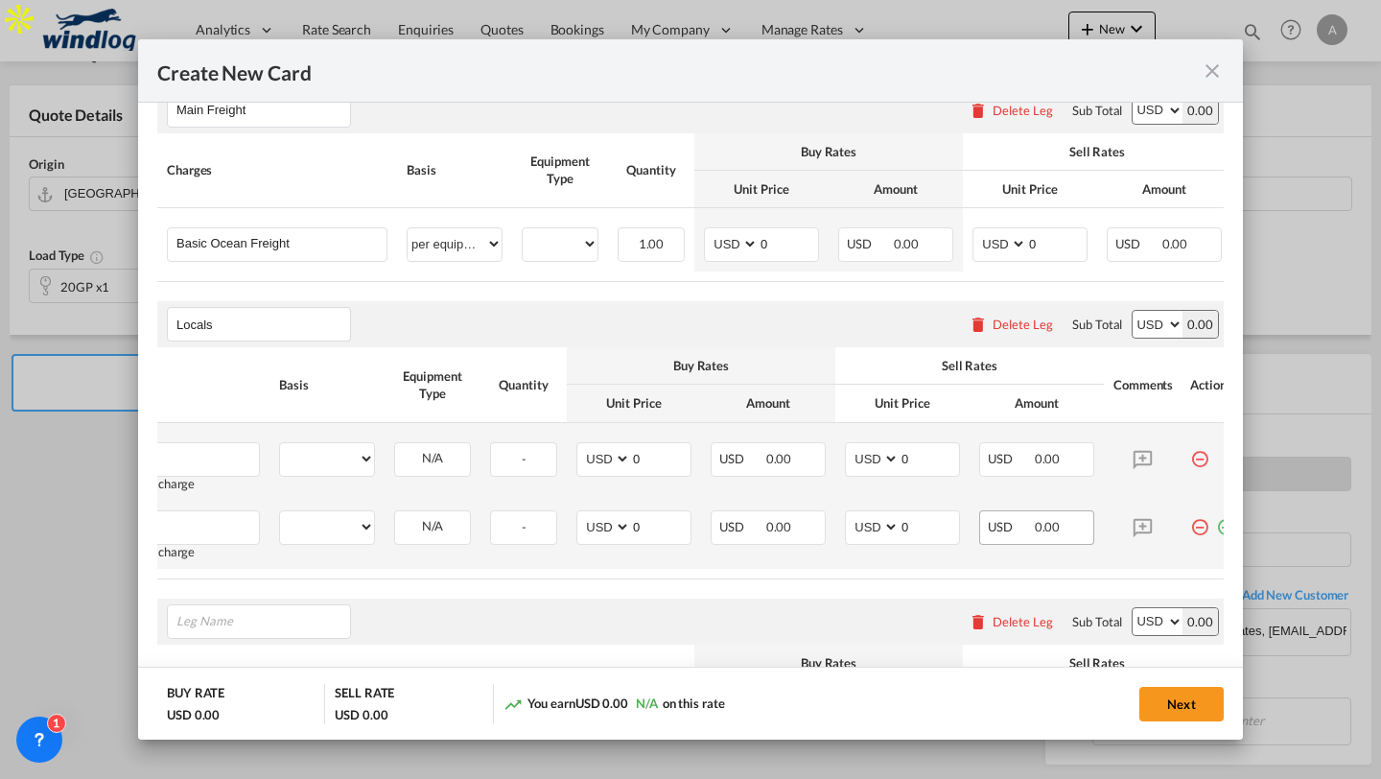
scroll to position [0, 149]
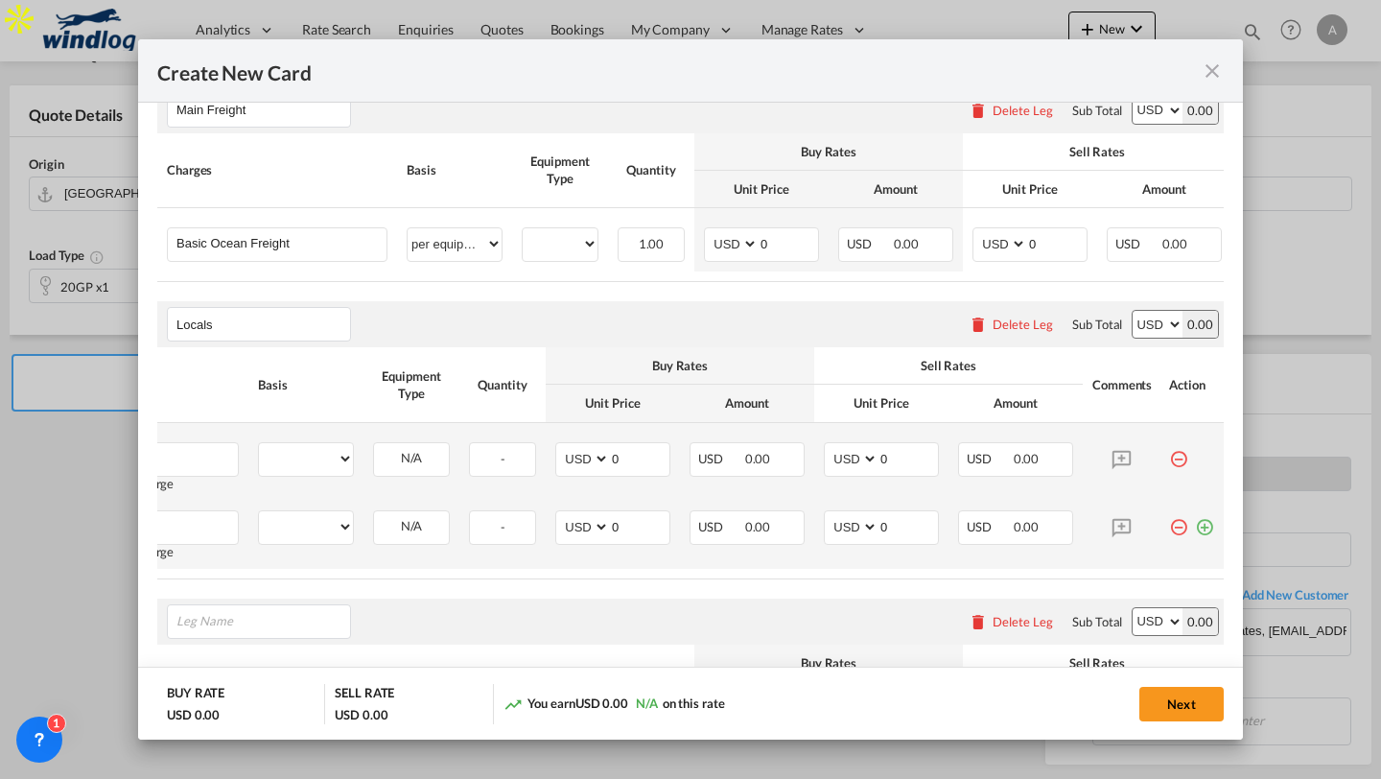
type input "Test local 2"
click at [1205, 530] on md-icon "icon-plus-circle-outline green-400-fg" at bounding box center [1204, 519] width 19 height 19
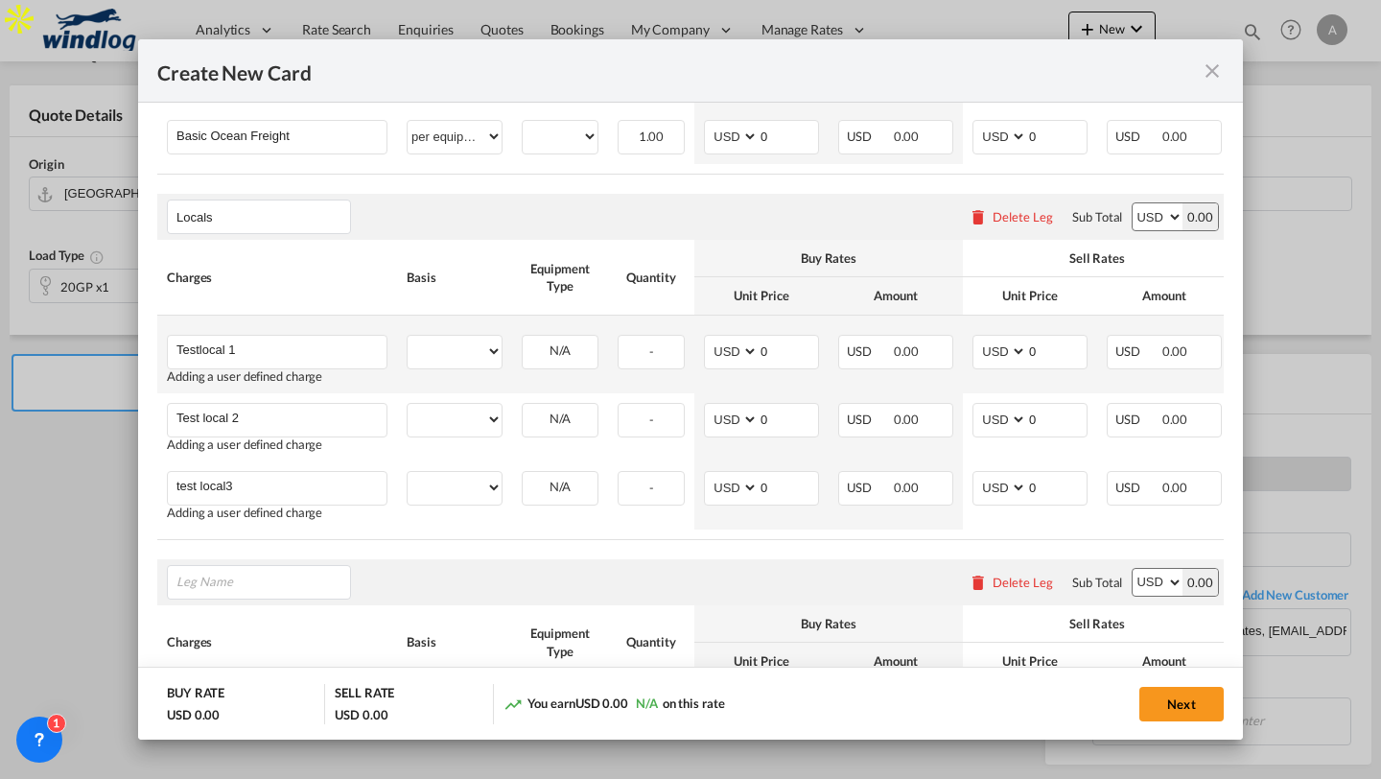
scroll to position [622, 0]
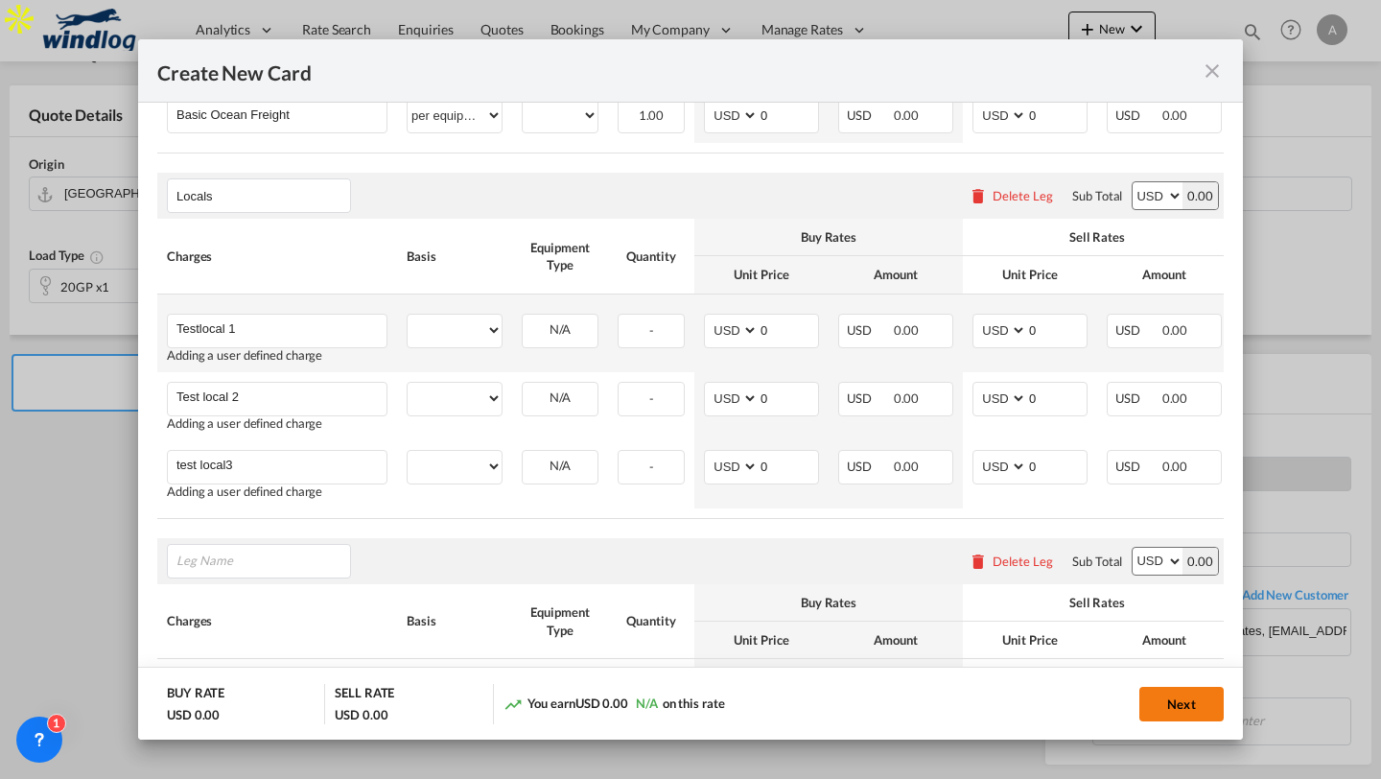
type input "test local3"
drag, startPoint x: 1191, startPoint y: 709, endPoint x: 1039, endPoint y: 435, distance: 313.9
click at [1039, 435] on add-new-rate "Create New Card Port of [GEOGRAPHIC_DATA] [GEOGRAPHIC_DATA] T/S Liner/Carrier S…" at bounding box center [690, 389] width 1105 height 701
click at [1016, 569] on div "Delete Leg" at bounding box center [1023, 561] width 60 height 15
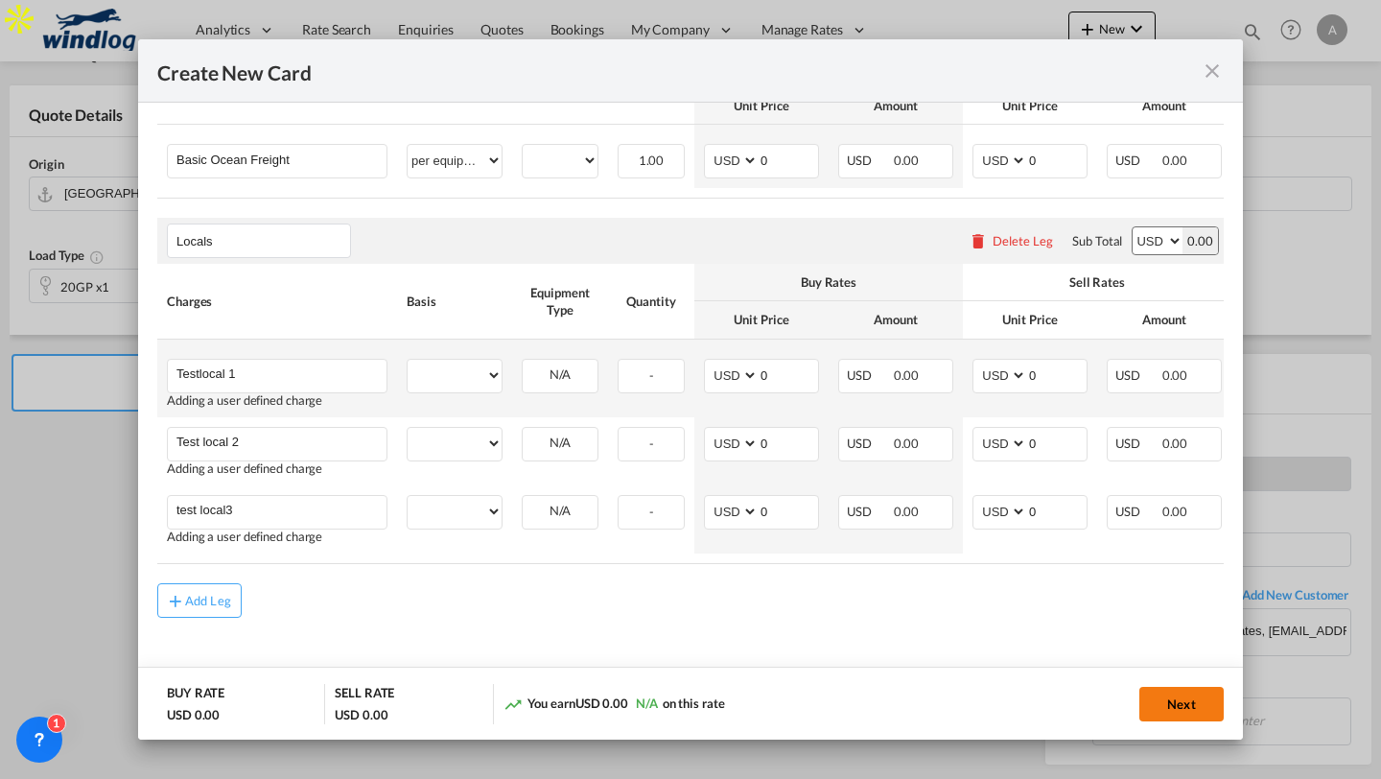
click at [1172, 695] on button "Next" at bounding box center [1182, 704] width 84 height 35
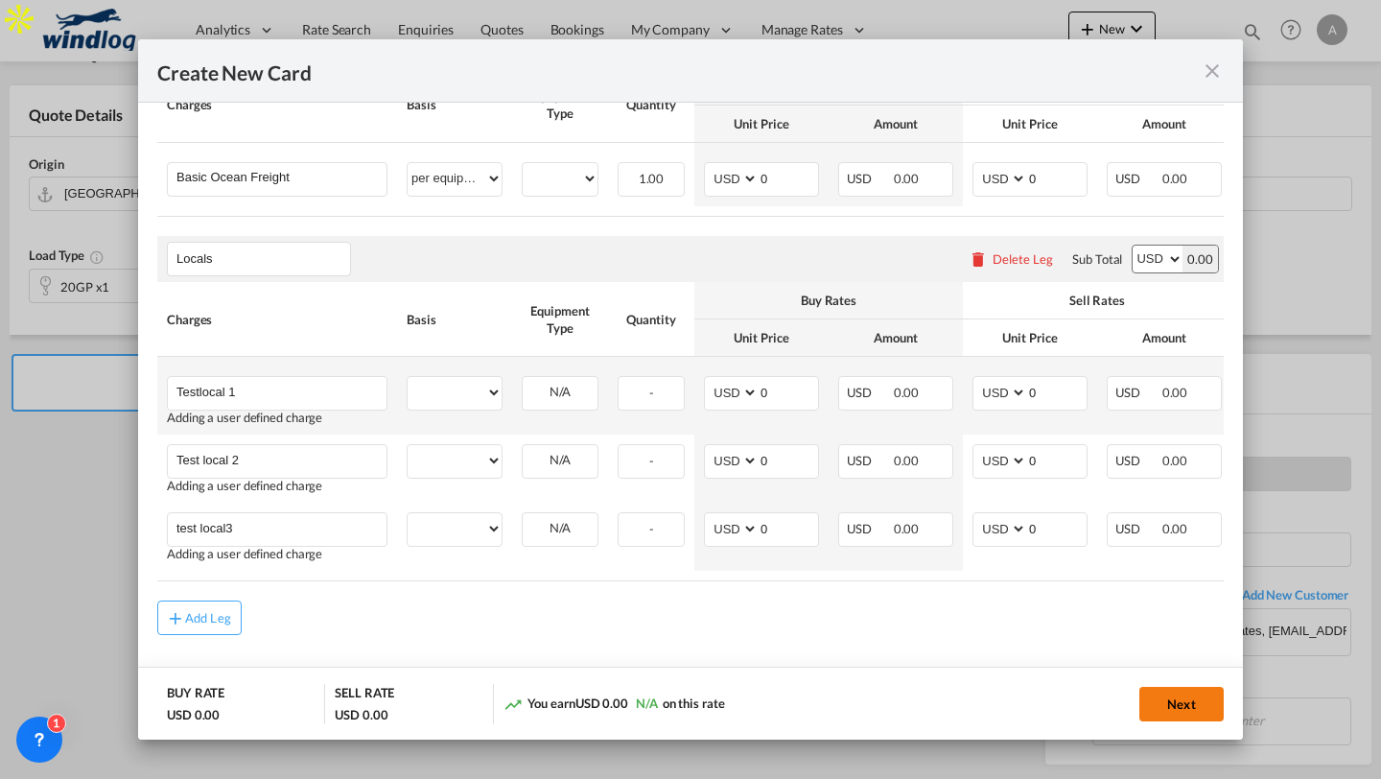
scroll to position [0, 0]
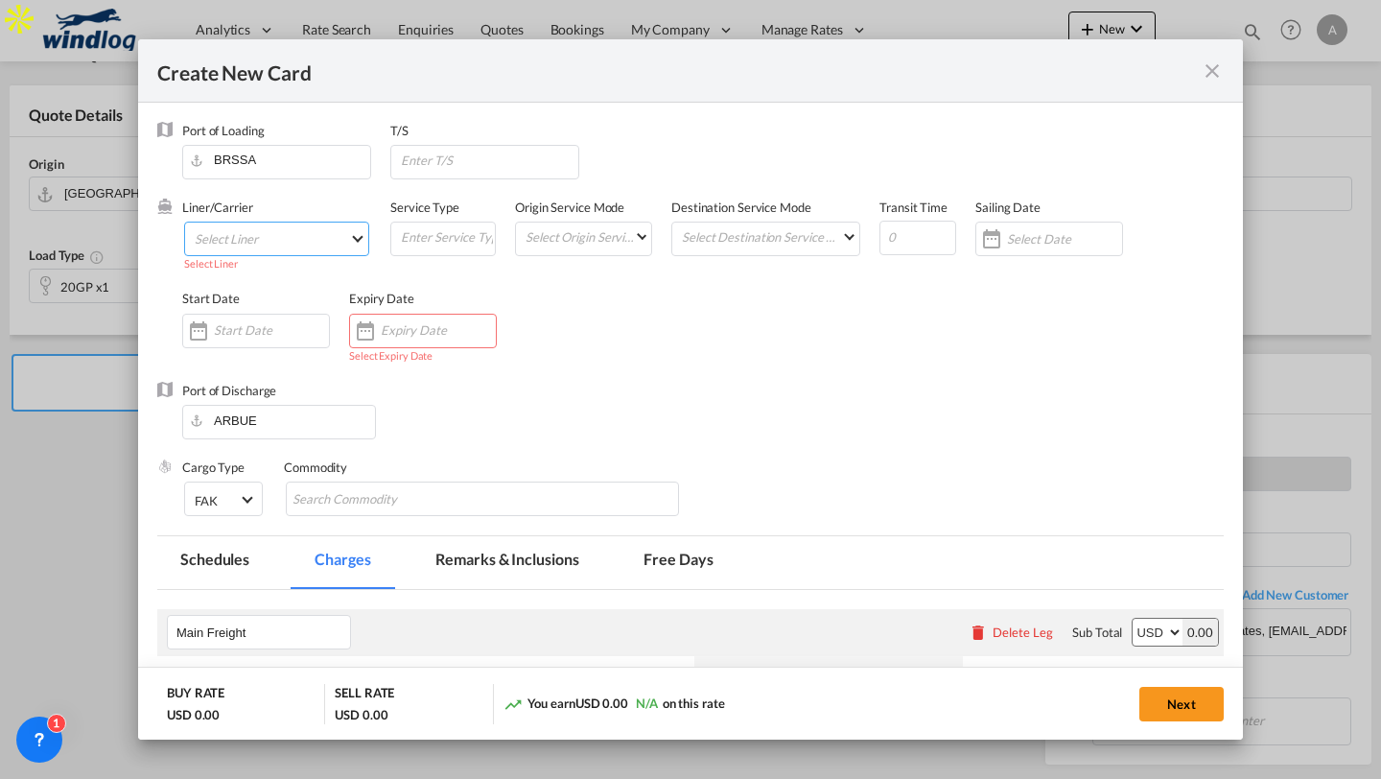
click at [328, 241] on md-select "Select Liner 2HM LOGISTICS D.O.O AAXL GLOBAL SHIPPING LINES LLC [PERSON_NAME] S…" at bounding box center [276, 239] width 185 height 35
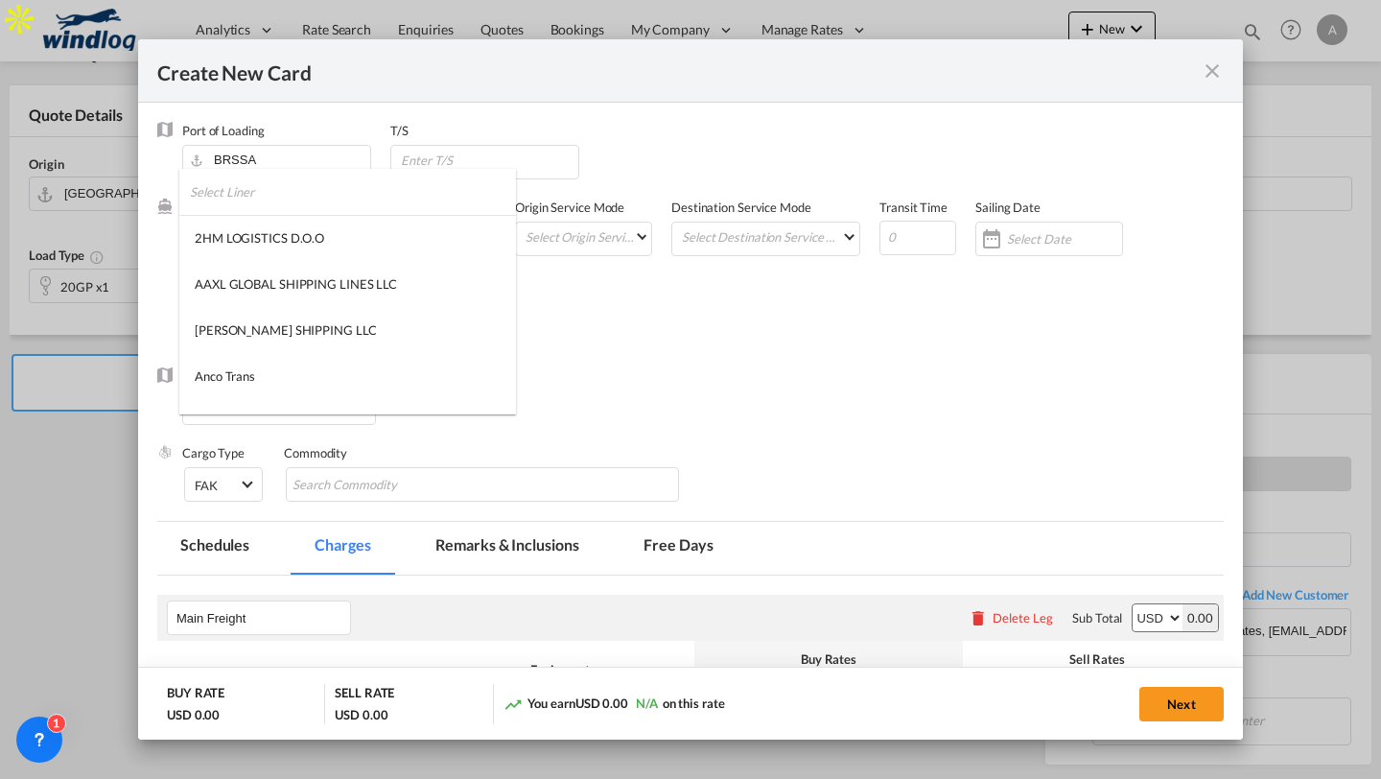
click at [322, 204] on input "search" at bounding box center [353, 192] width 326 height 46
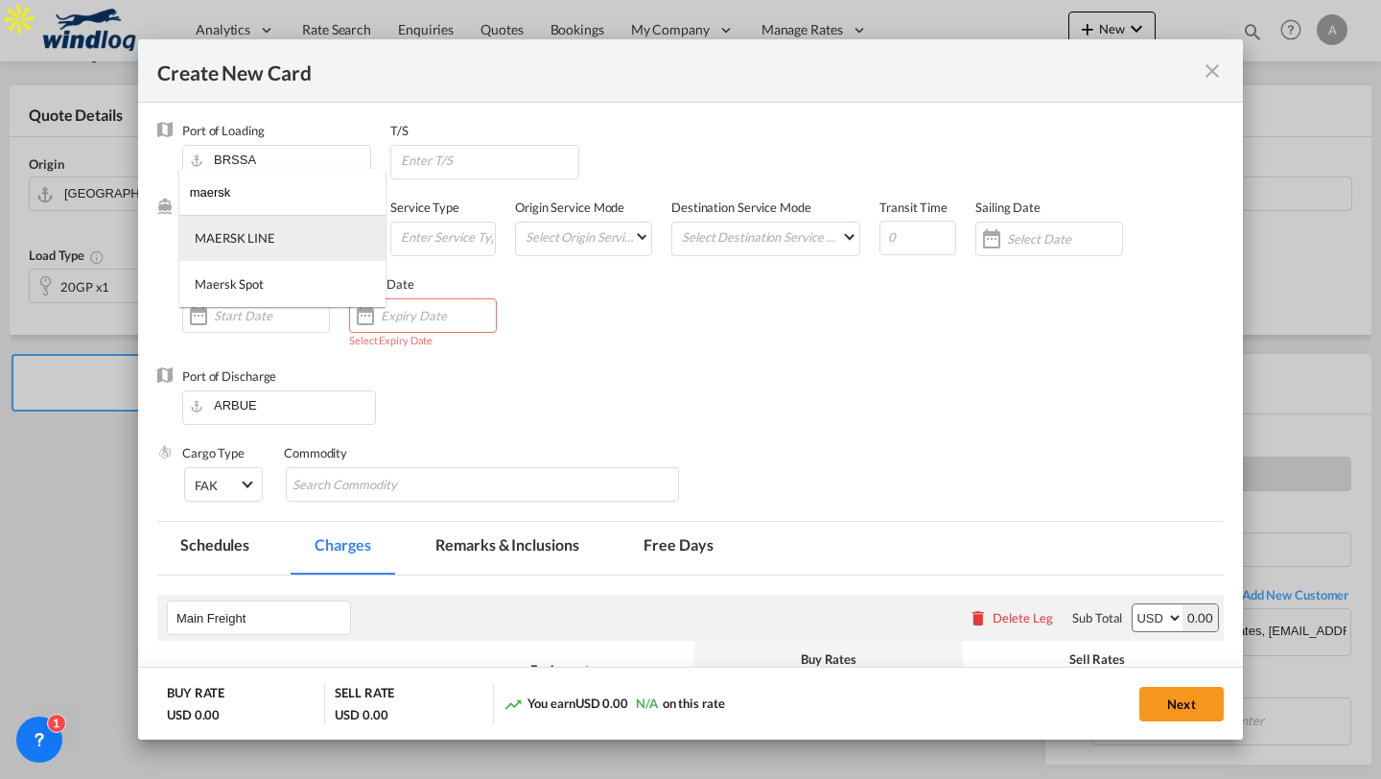
type input "maersk"
click at [347, 232] on md-option "MAERSK LINE" at bounding box center [282, 238] width 206 height 46
click at [453, 310] on input "Create New Card ..." at bounding box center [438, 315] width 115 height 15
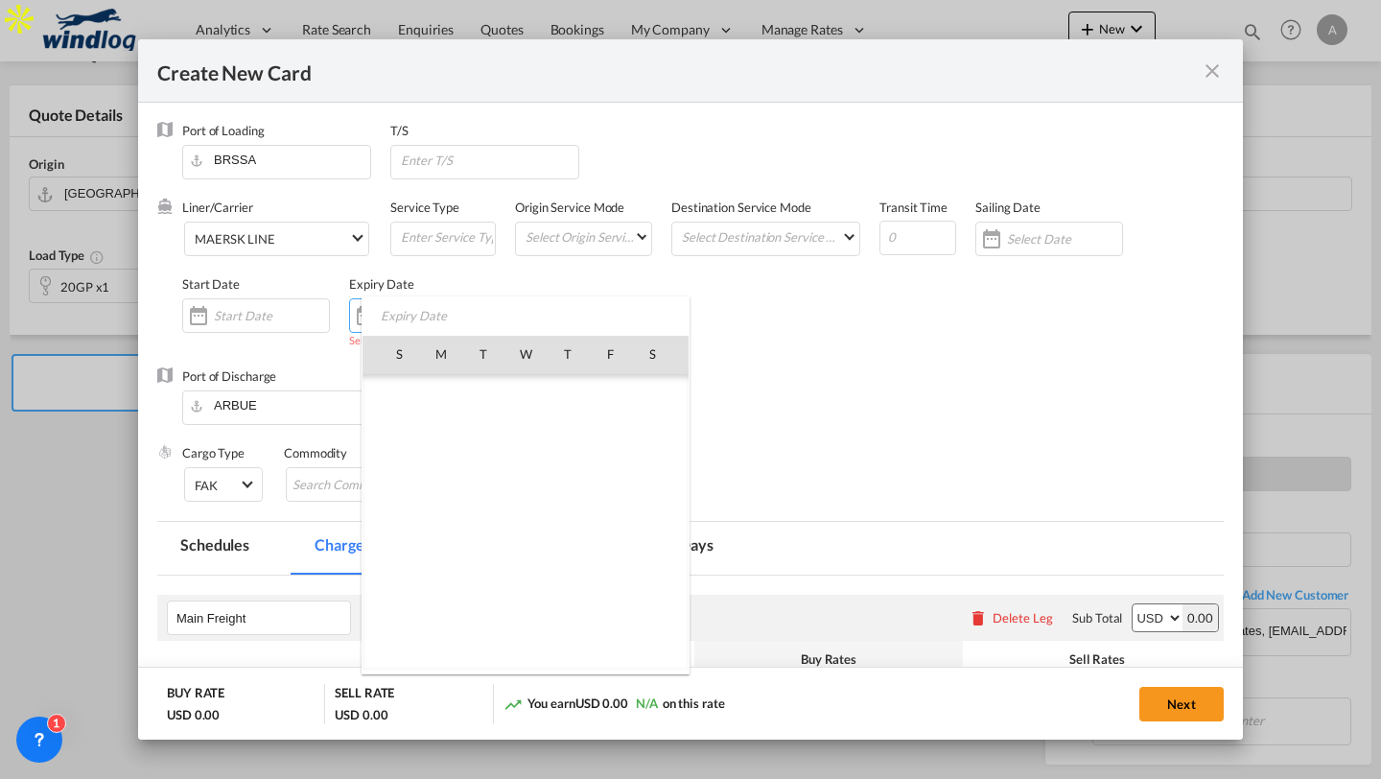
scroll to position [444363, 0]
click at [482, 596] on span "30" at bounding box center [483, 607] width 38 height 38
type input "[DATE]"
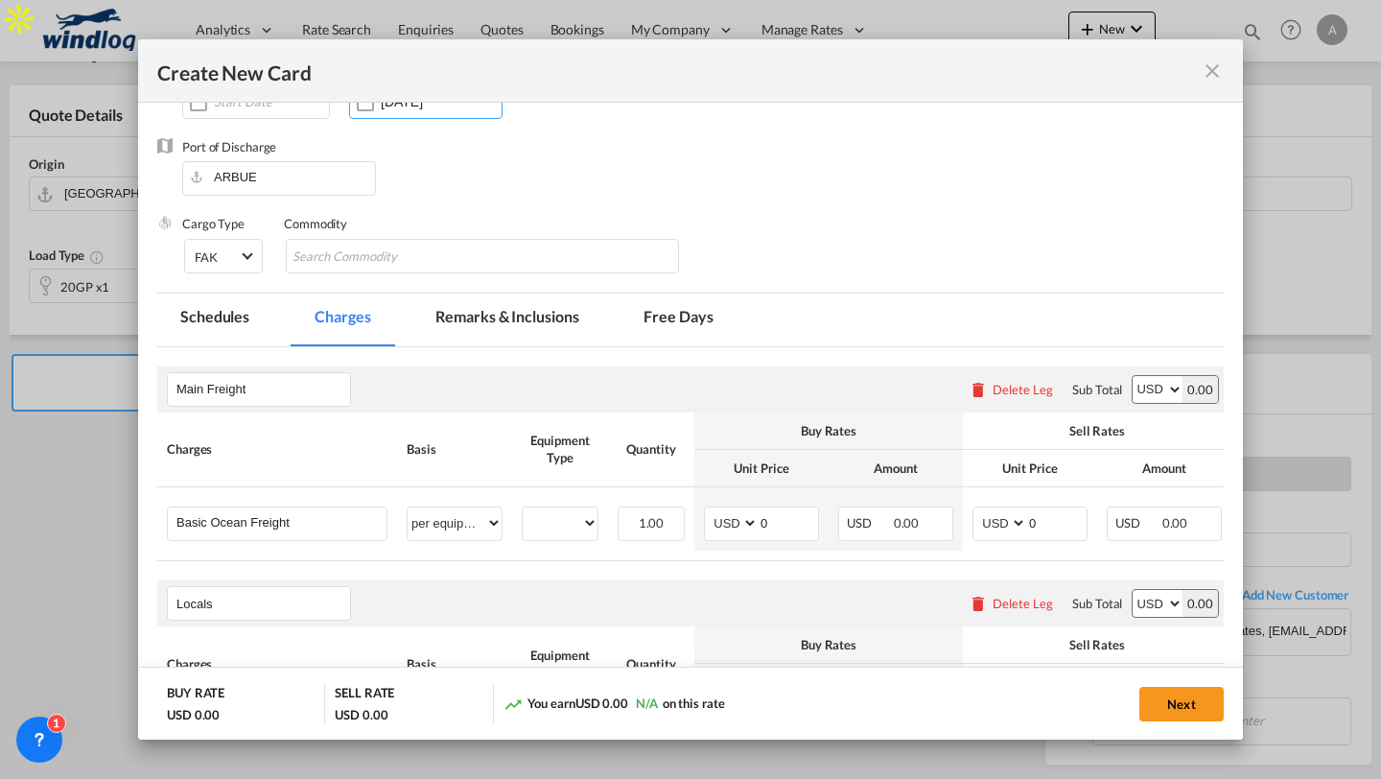
scroll to position [218, 0]
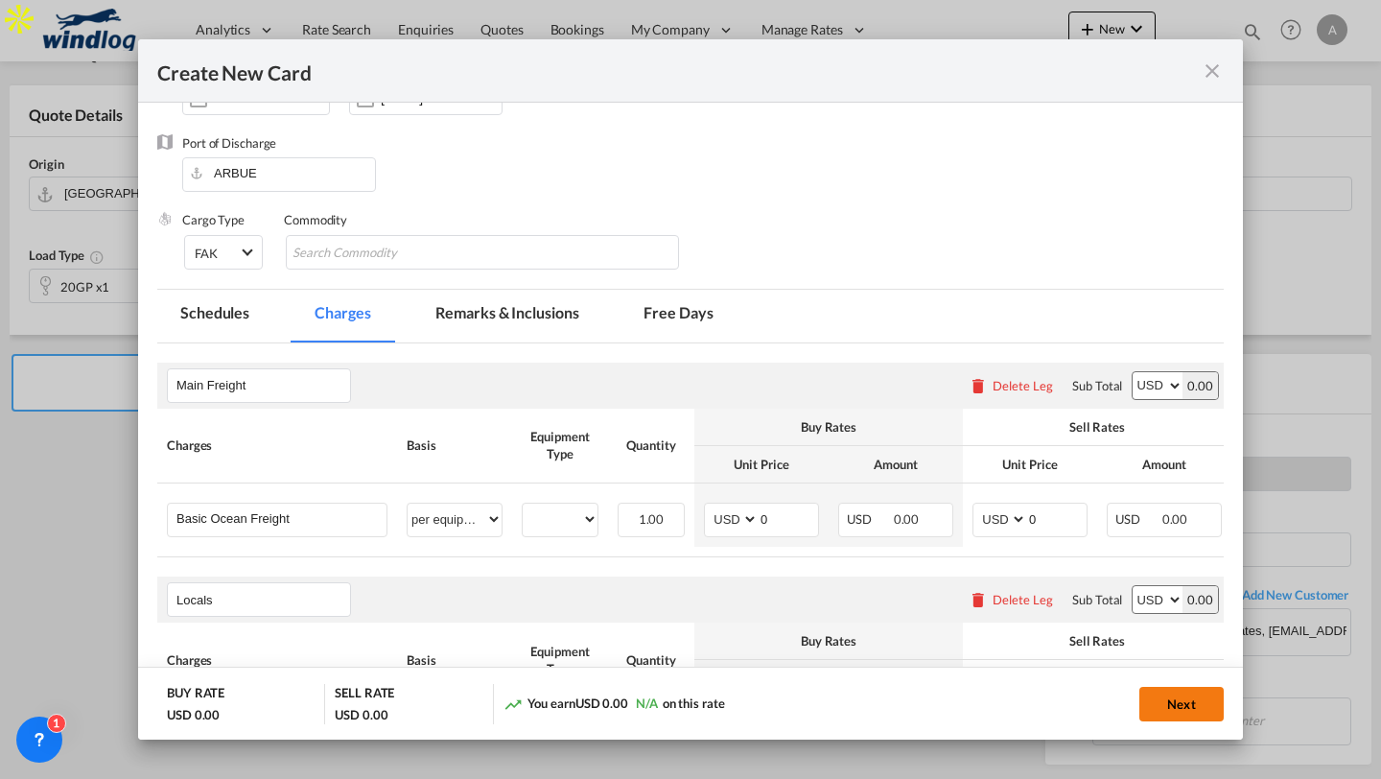
click at [1195, 711] on button "Next" at bounding box center [1182, 704] width 84 height 35
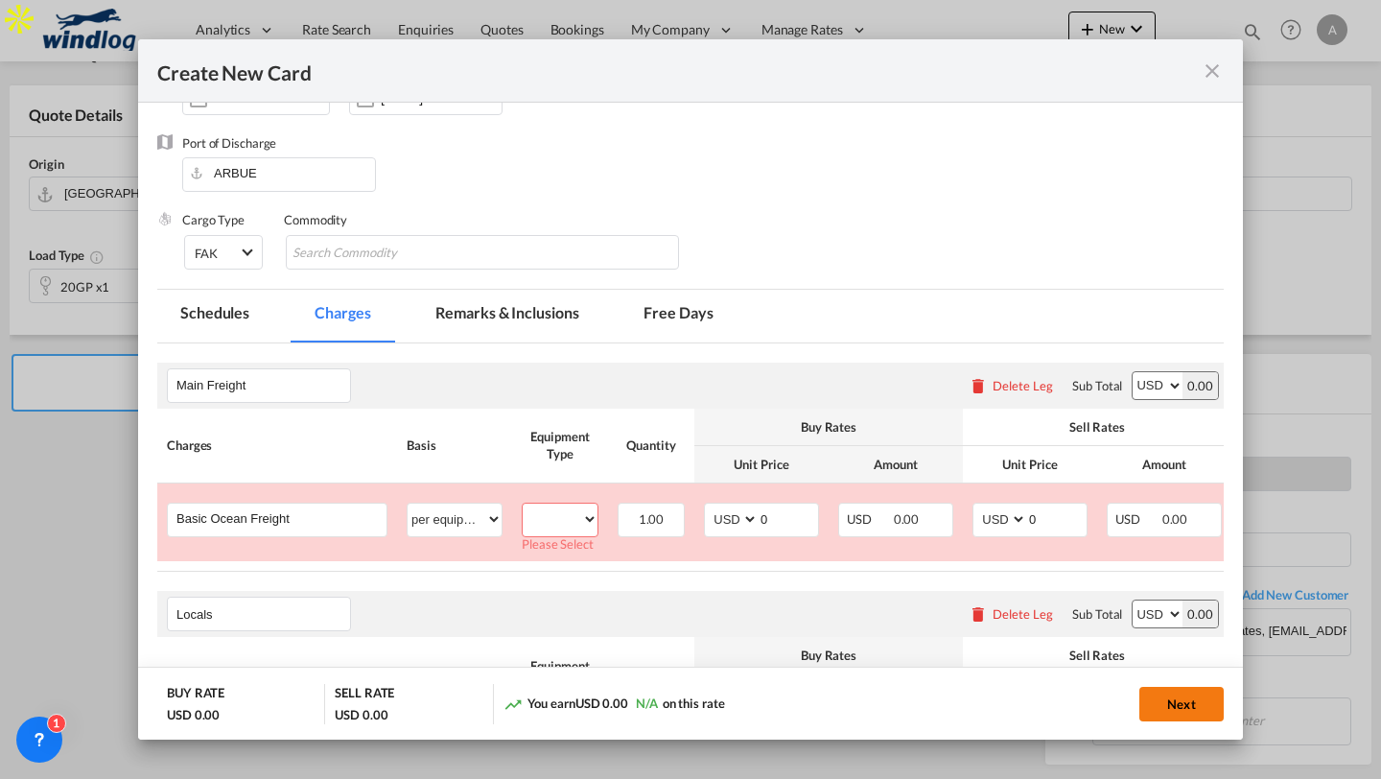
scroll to position [317, 0]
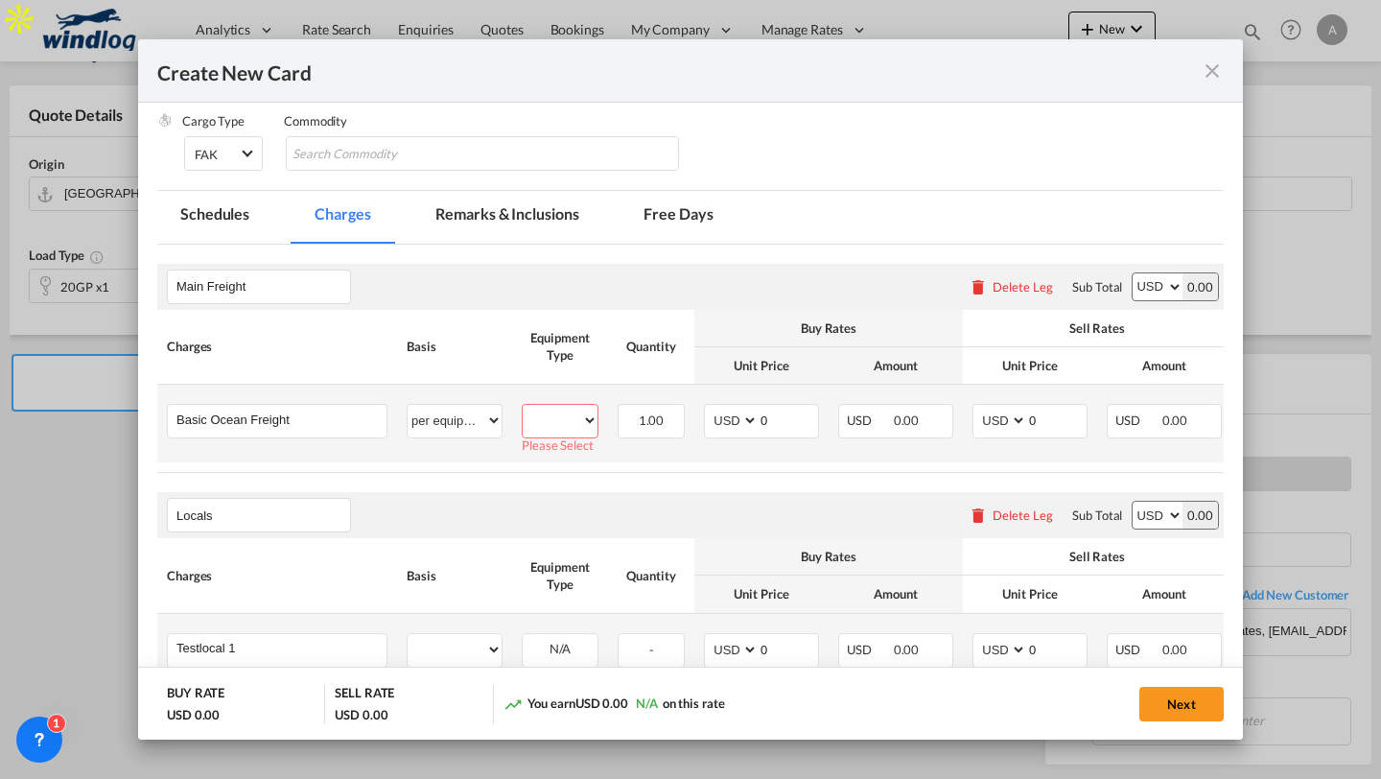
click at [584, 423] on select "20GP" at bounding box center [560, 421] width 75 height 26
select select "20GP"
click at [523, 408] on select "20GP" at bounding box center [560, 421] width 75 height 26
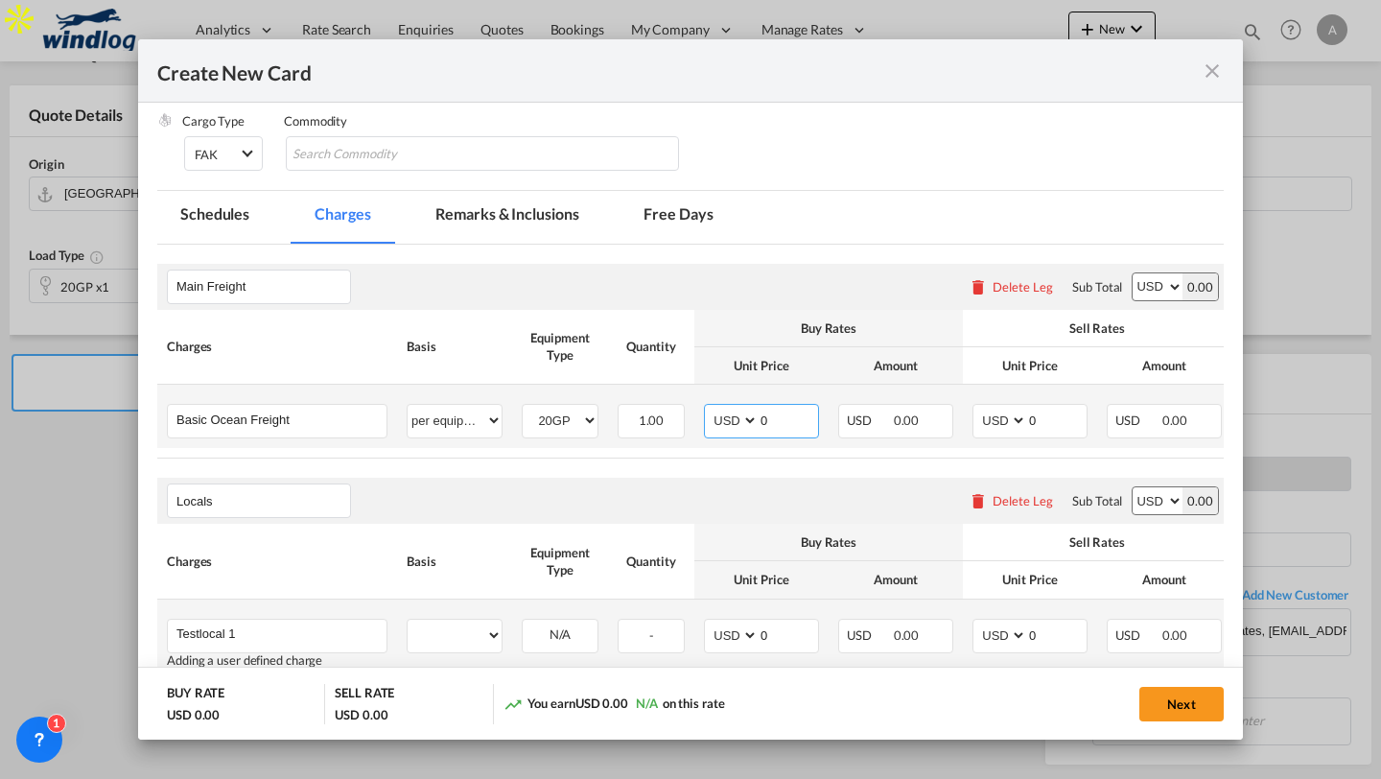
click at [770, 417] on input "0" at bounding box center [788, 419] width 59 height 29
type input "100"
click at [1044, 421] on input "0" at bounding box center [1056, 419] width 59 height 29
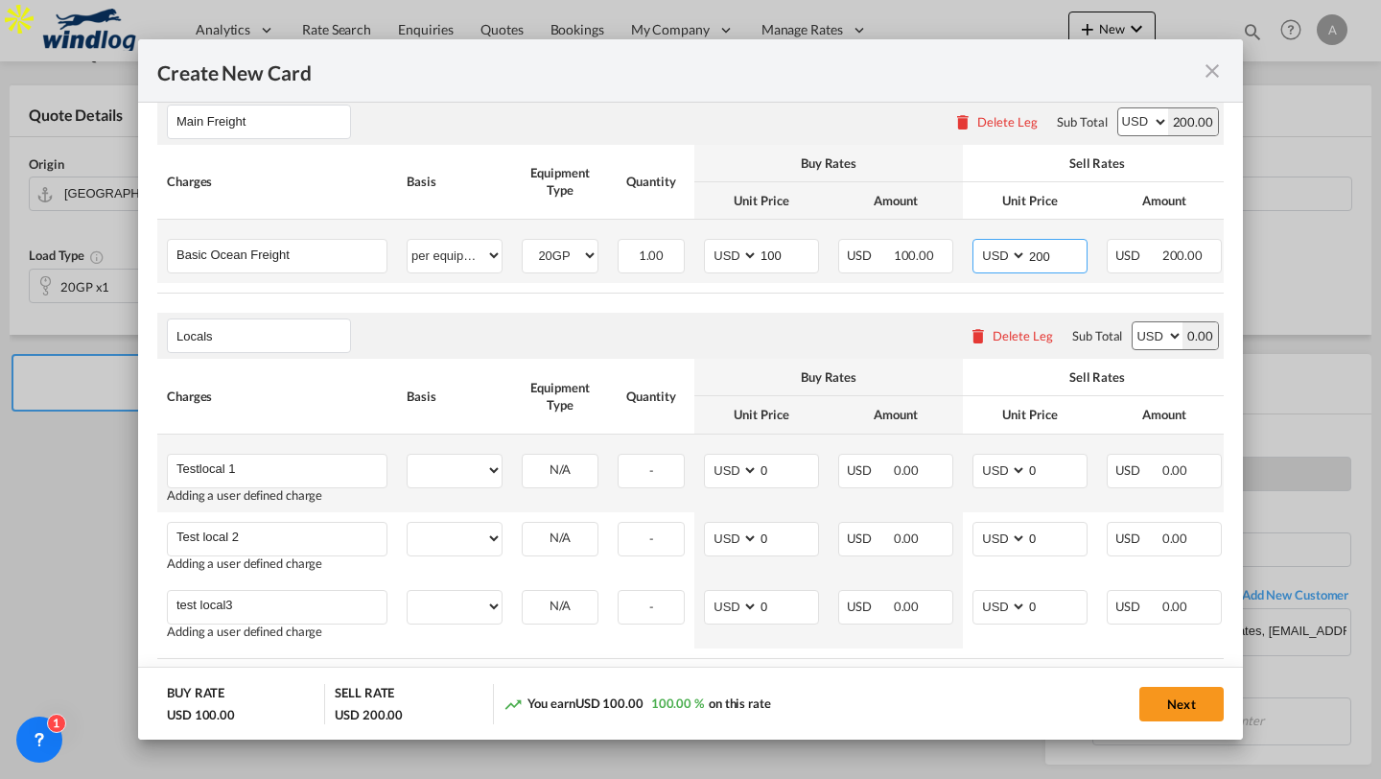
scroll to position [487, 0]
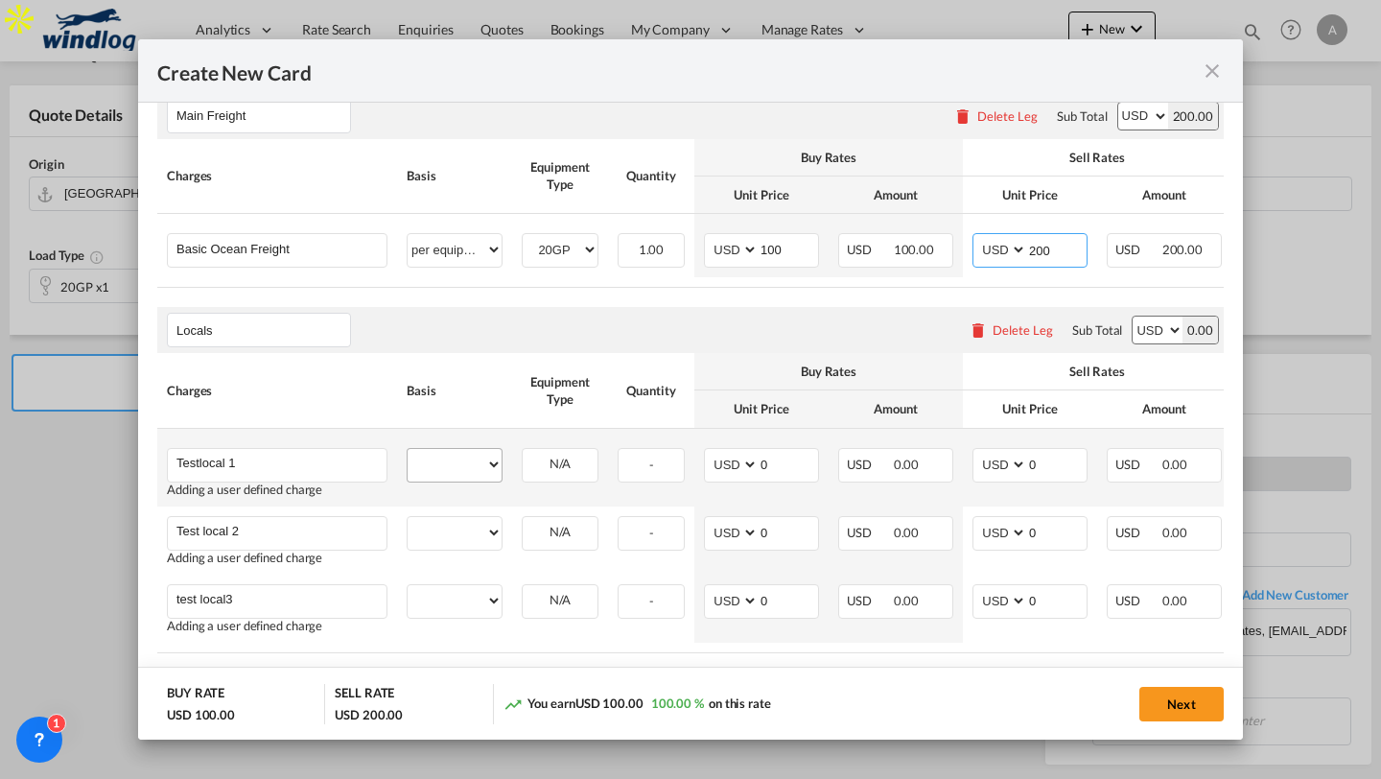
type input "200"
click at [487, 479] on select "per equipment per container per B/L per shipping bill per shipment per pallet p…" at bounding box center [455, 464] width 94 height 31
select select "per equipment"
click at [408, 454] on select "per equipment per container per B/L per shipping bill per shipment per pallet p…" at bounding box center [455, 464] width 94 height 31
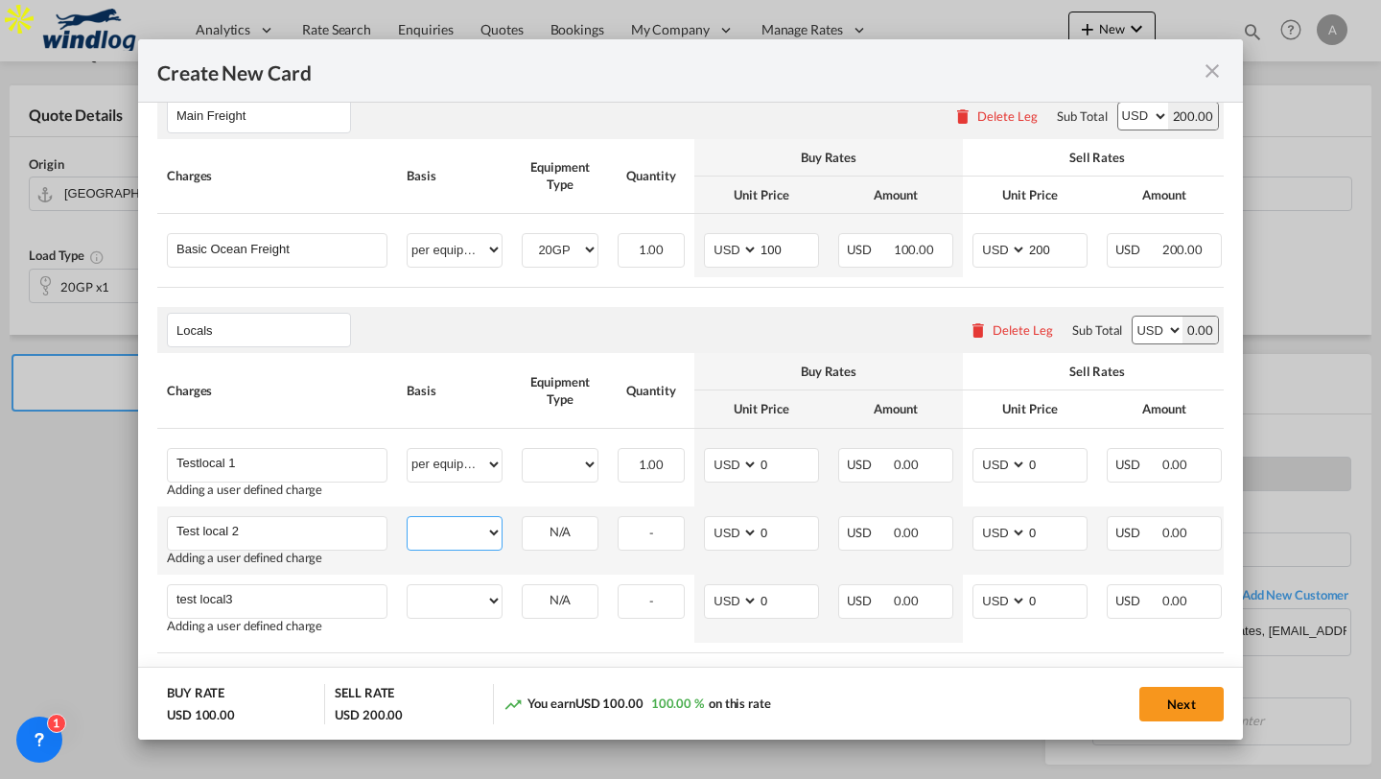
click at [480, 533] on select "per equipment per container per B/L per shipping bill per shipment per pallet p…" at bounding box center [455, 532] width 94 height 31
select select "per container"
click at [408, 522] on select "per equipment per container per B/L per shipping bill per shipment per pallet p…" at bounding box center [455, 532] width 94 height 31
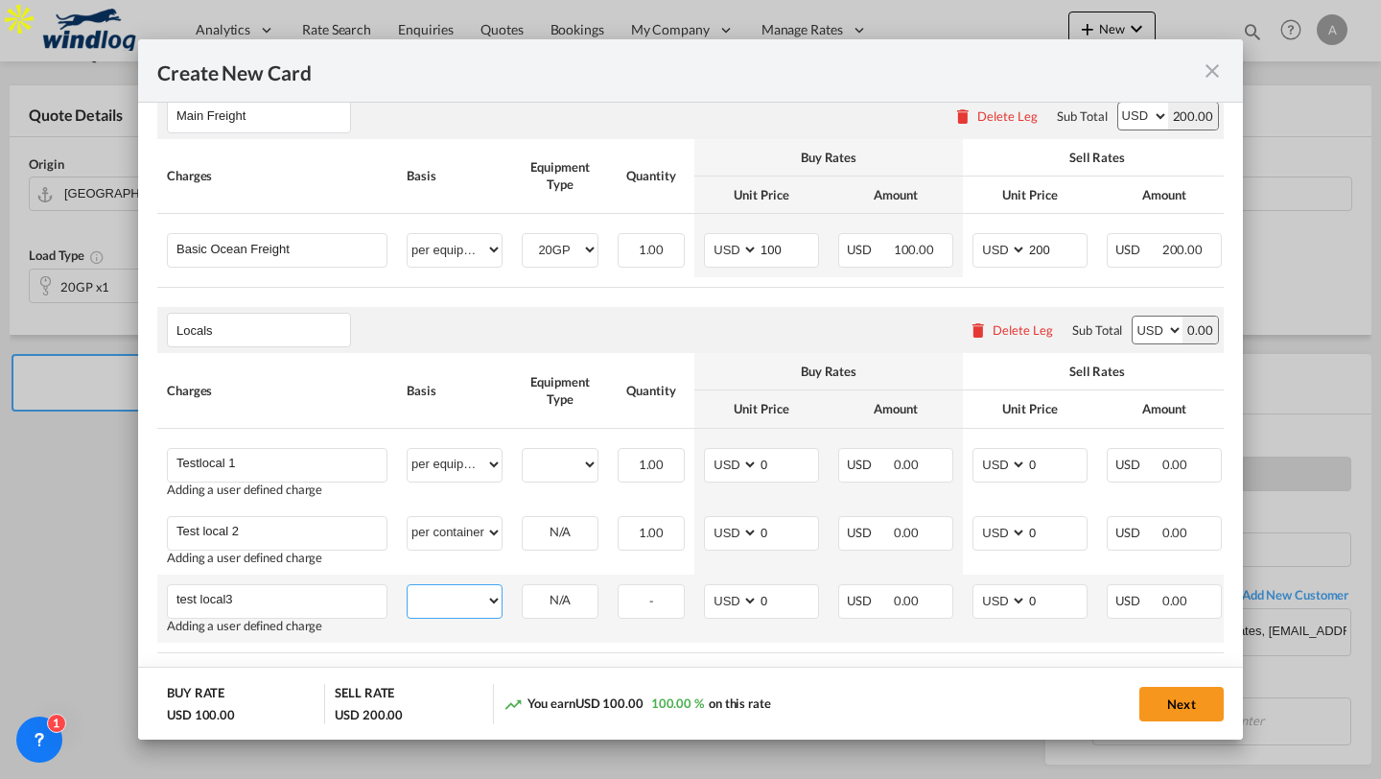
click at [450, 605] on select "per equipment per container per B/L per shipping bill per shipment per pallet p…" at bounding box center [455, 600] width 94 height 31
select select "per B/L"
click at [408, 590] on select "per equipment per container per B/L per shipping bill per shipment per pallet p…" at bounding box center [455, 600] width 94 height 31
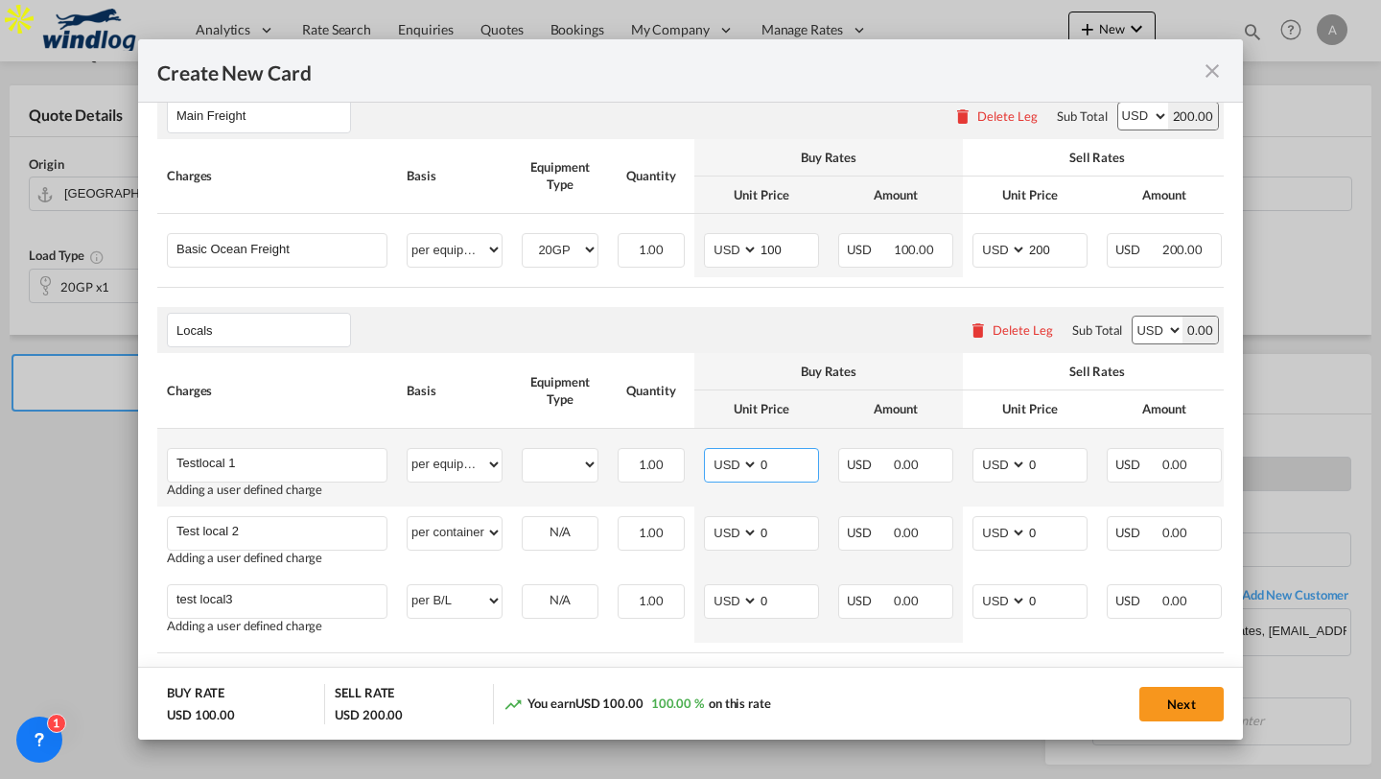
click at [784, 473] on input "0" at bounding box center [788, 463] width 59 height 29
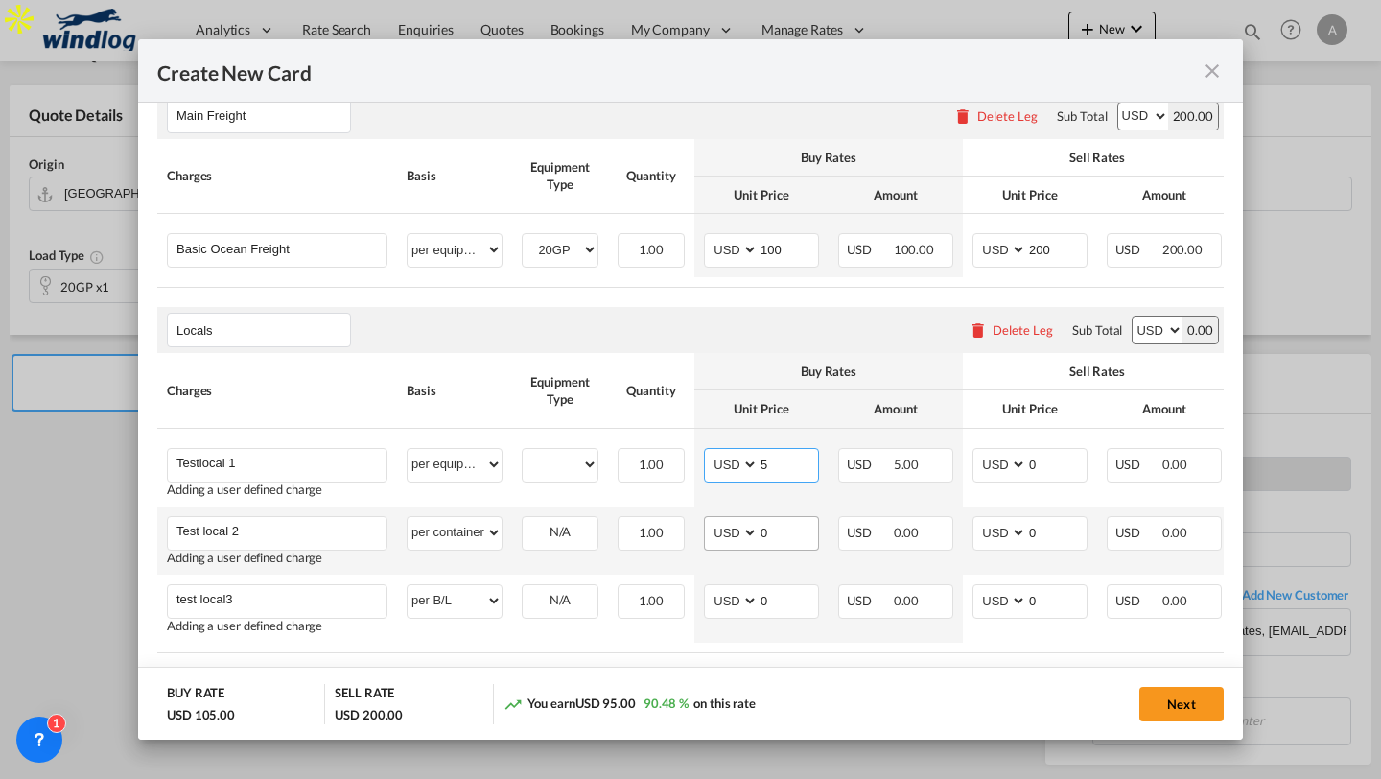
type input "5"
click at [753, 532] on select "AED AFN ALL AMD ANG AOA ARS AUD AWG AZN BAM BBD BDT BGN BHD BIF BMD BND BOB BRL…" at bounding box center [733, 533] width 50 height 26
click at [787, 536] on input "0" at bounding box center [788, 531] width 59 height 29
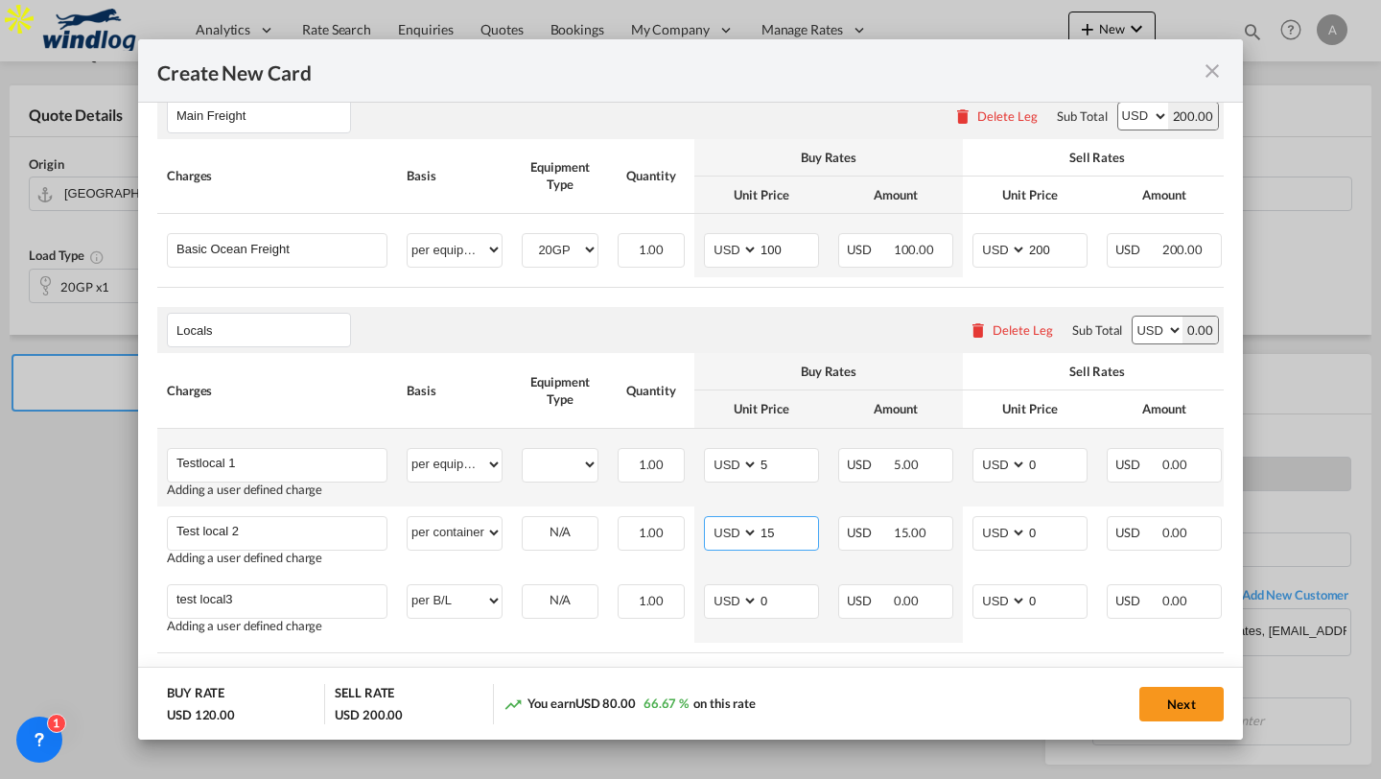
type input "15"
click at [784, 505] on td "AED AFN ALL AMD ANG AOA ARS AUD AWG AZN BAM BBD BDT BGN BHD BIF BMD BND [PERSON…" at bounding box center [762, 468] width 134 height 78
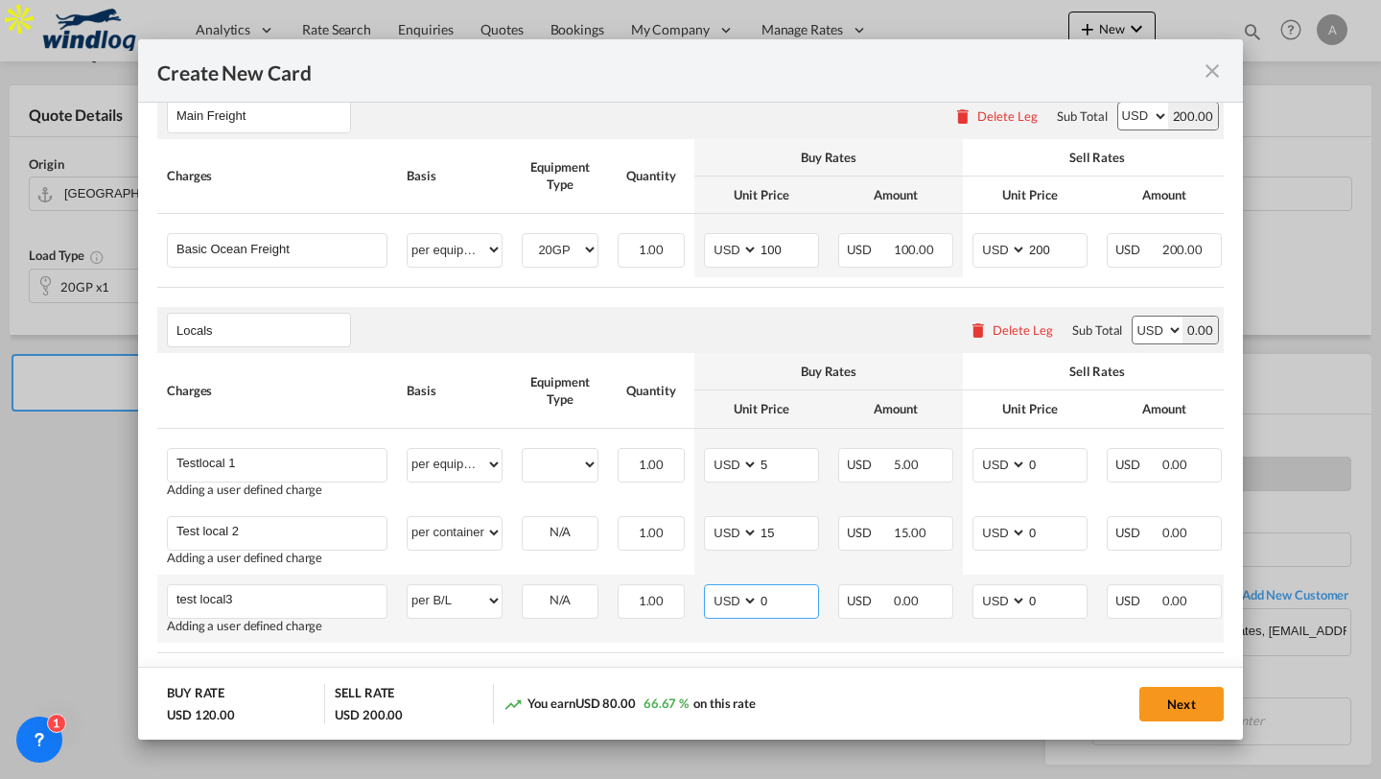
click at [777, 614] on input "0" at bounding box center [788, 599] width 59 height 29
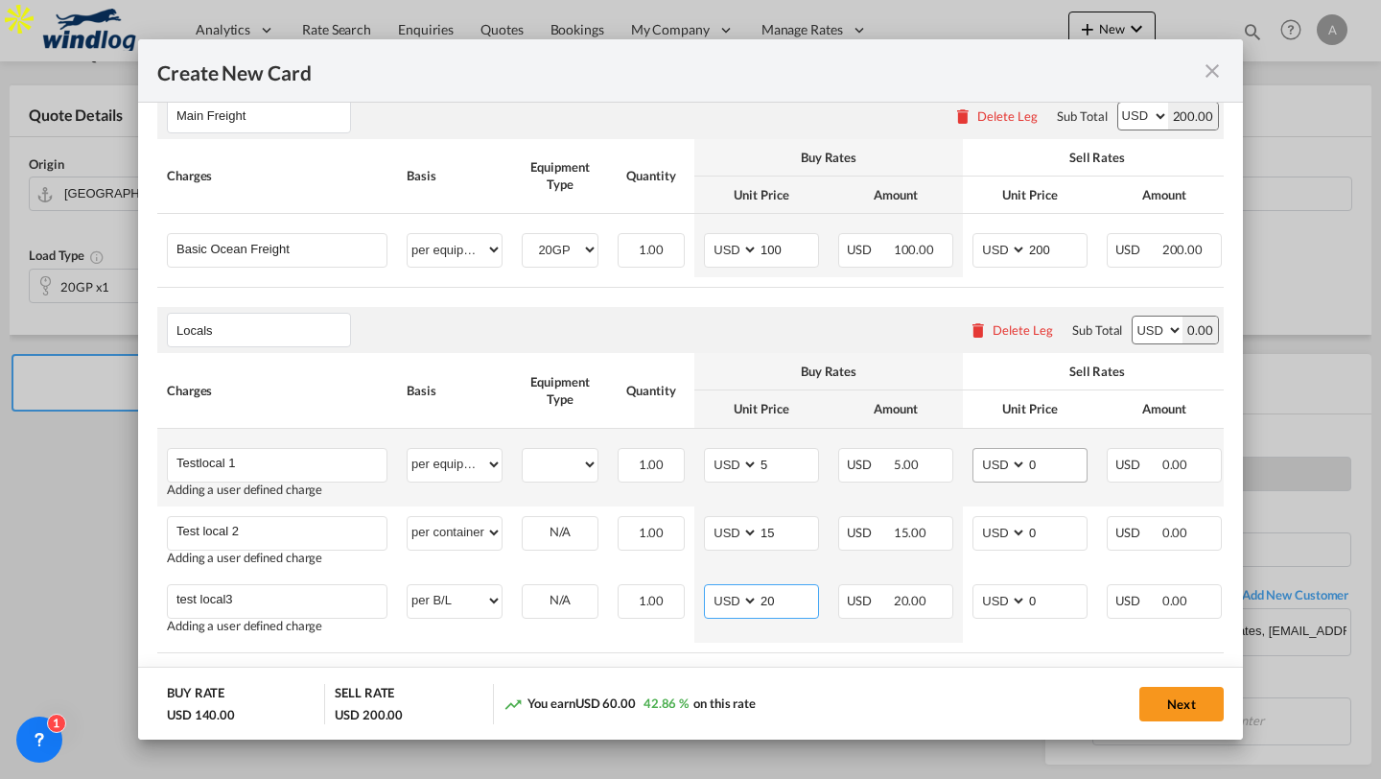
type input "20"
click at [1051, 458] on input "0" at bounding box center [1056, 463] width 59 height 29
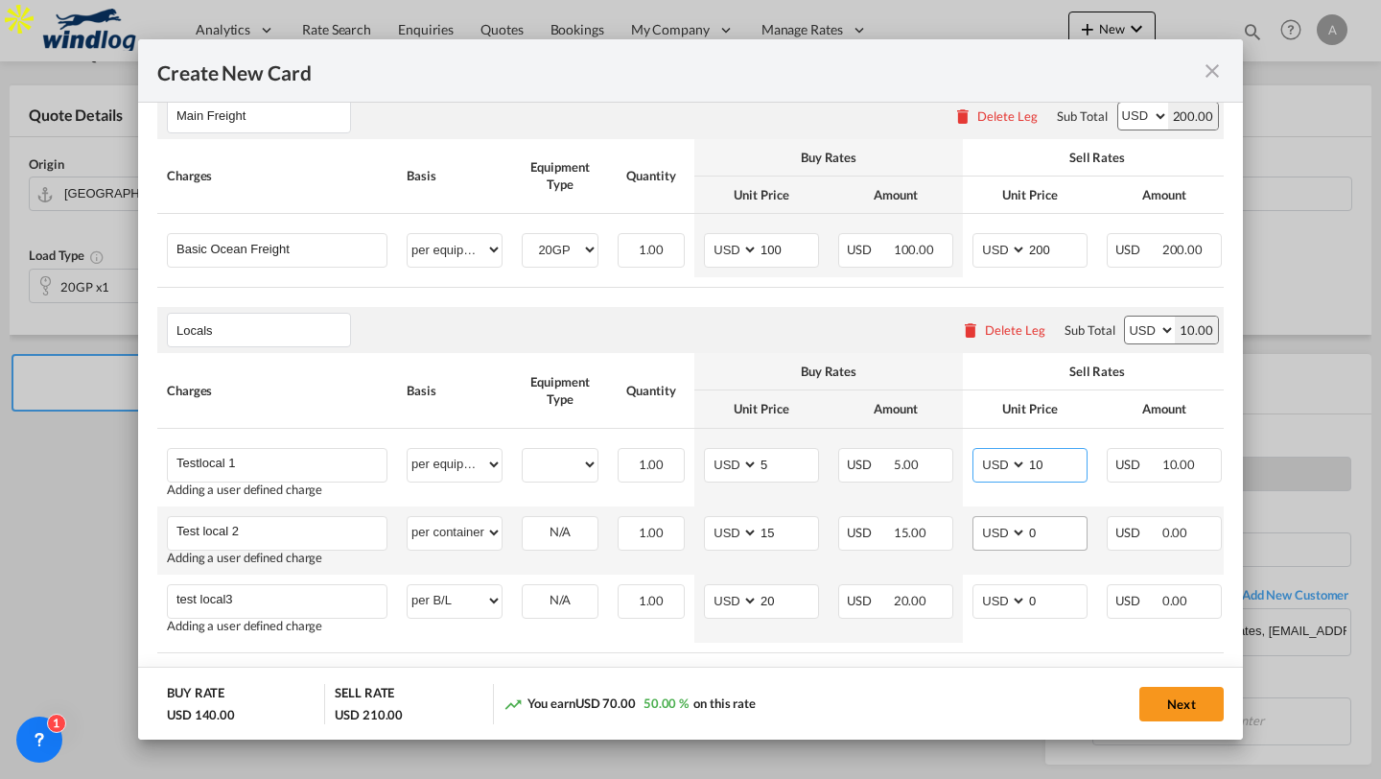
type input "10"
click at [1029, 537] on input "0" at bounding box center [1056, 531] width 59 height 29
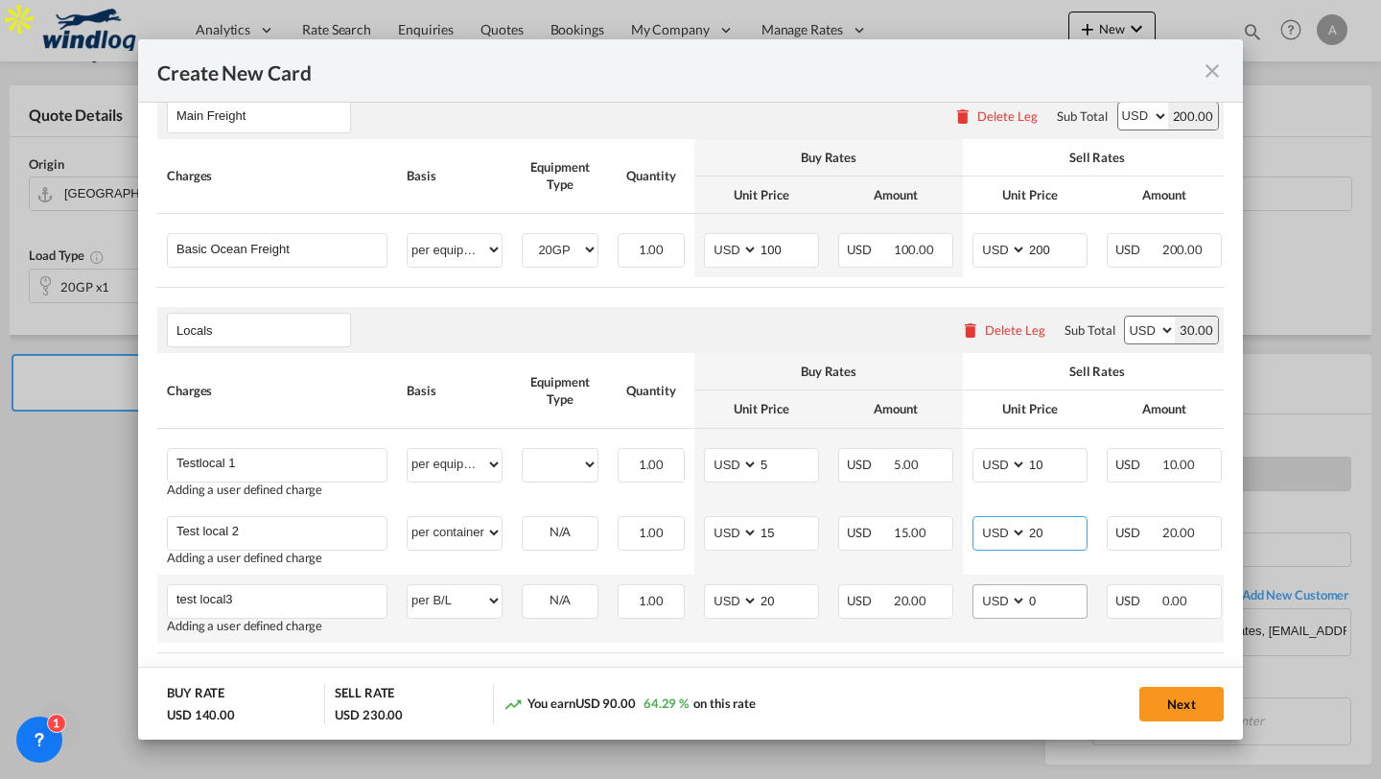
type input "20"
click at [1025, 604] on select "AED AFN ALL AMD ANG AOA ARS AUD AWG AZN BAM BBD BDT BGN BHD BIF BMD BND BOB BRL…" at bounding box center [1002, 601] width 50 height 26
click at [1028, 603] on input "0" at bounding box center [1056, 599] width 59 height 29
type input "30"
click at [1096, 629] on td "AED AFN ALL AMD ANG AOA ARS AUD AWG AZN BAM BBD BDT BGN BHD BIF BMD BND [PERSON…" at bounding box center [1030, 609] width 134 height 68
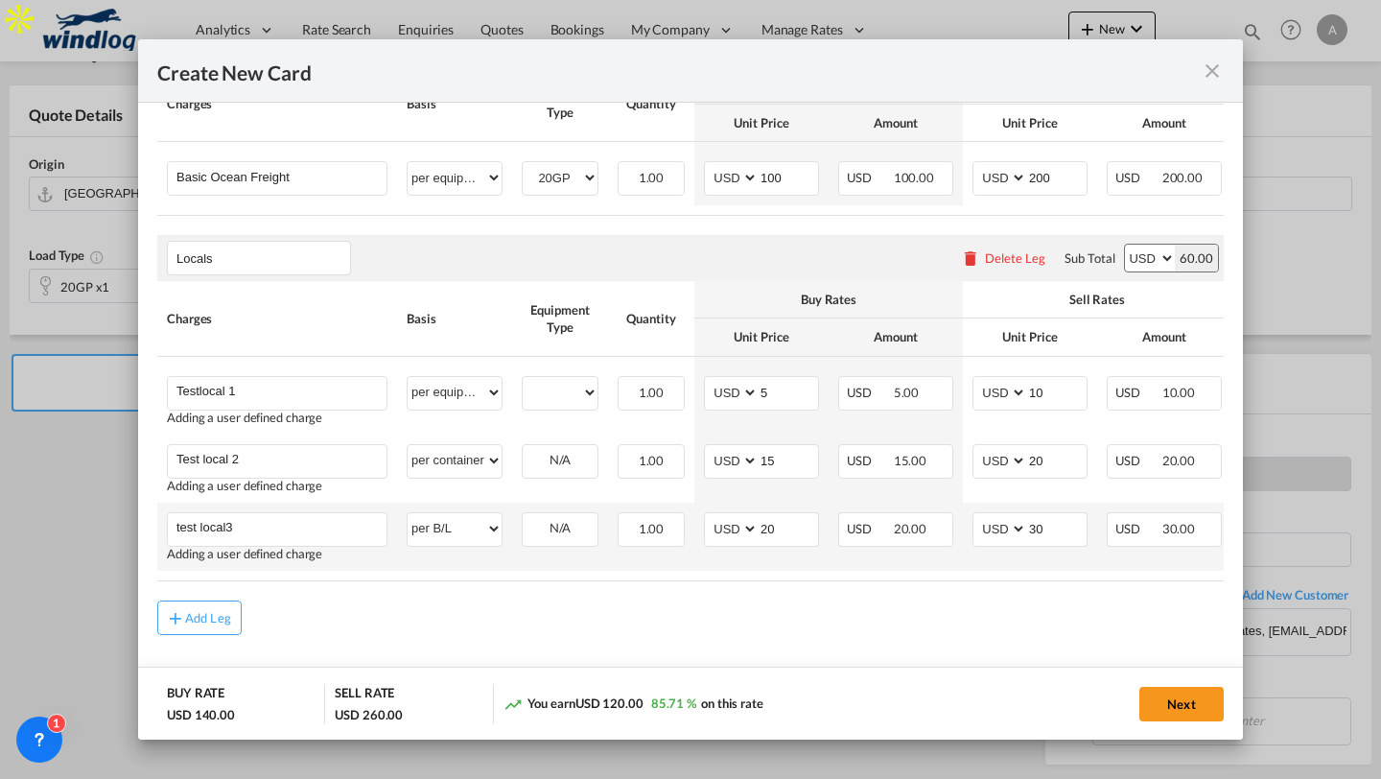
scroll to position [588, 0]
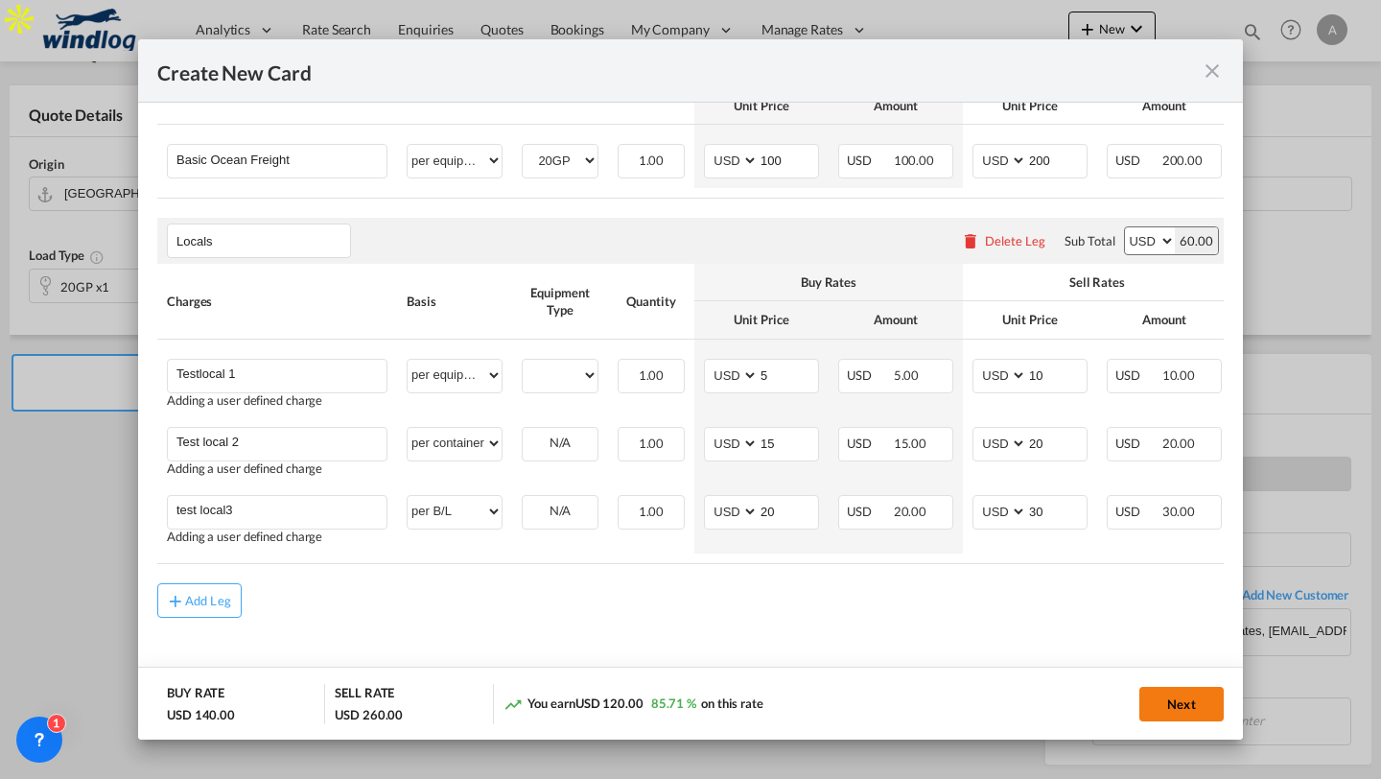
click at [1165, 689] on button "Next" at bounding box center [1182, 704] width 84 height 35
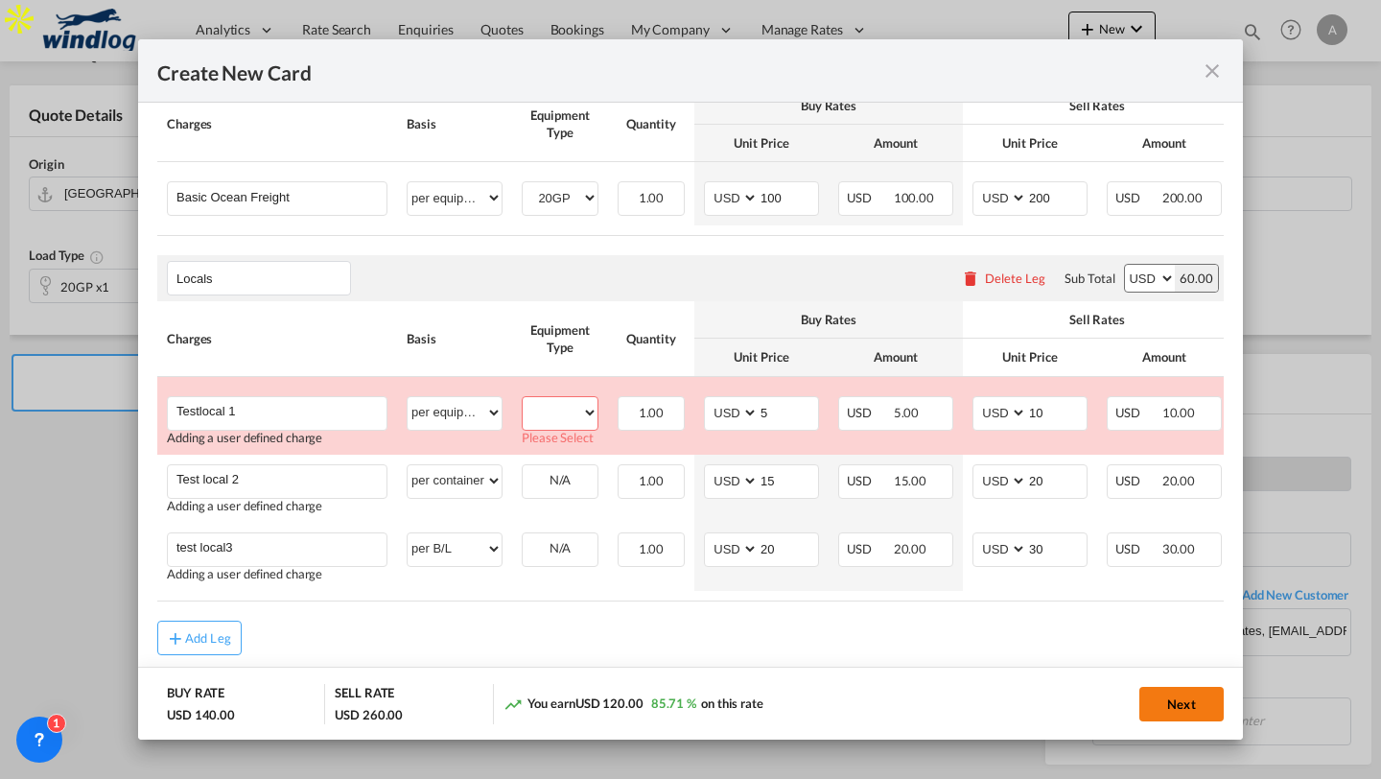
scroll to position [537, 0]
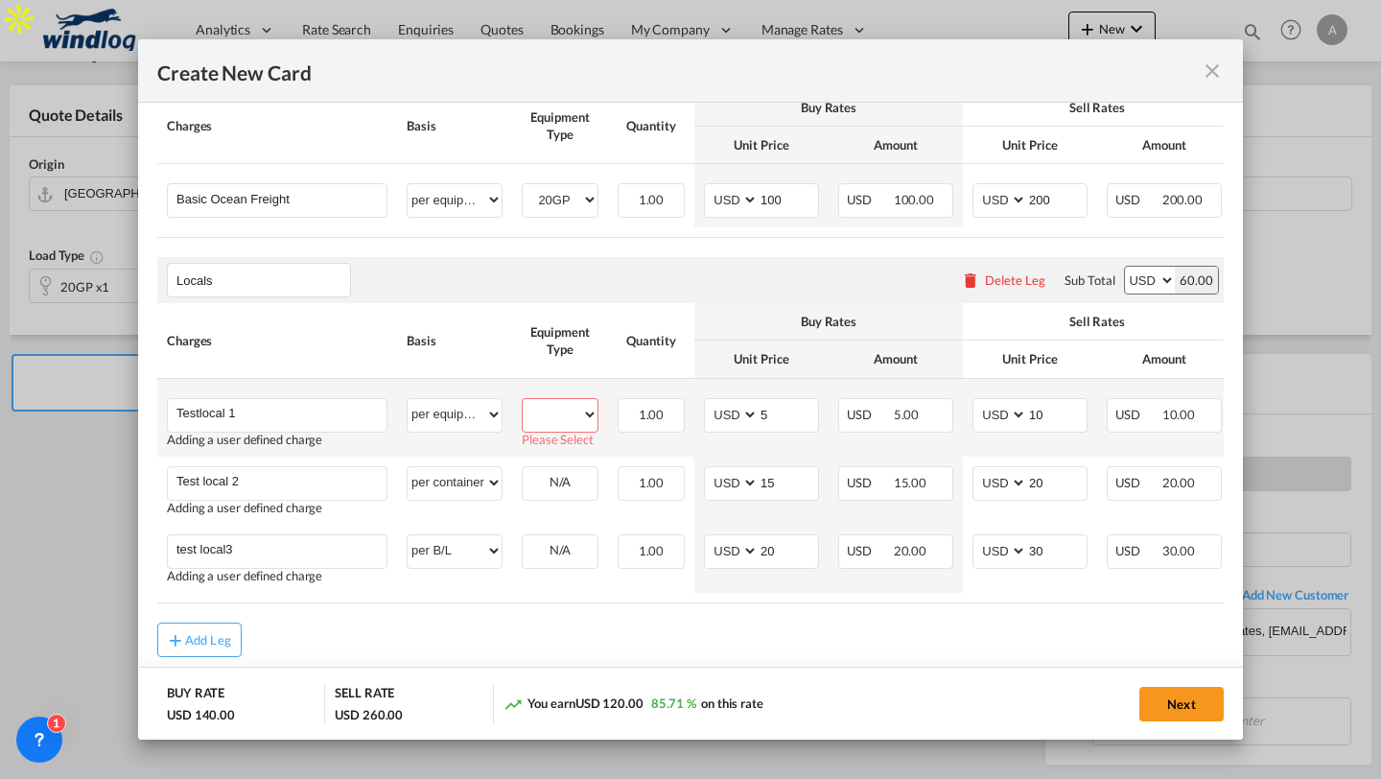
click at [577, 428] on select "20GP" at bounding box center [560, 415] width 75 height 26
select select "20GP"
click at [523, 407] on select "20GP" at bounding box center [560, 415] width 75 height 26
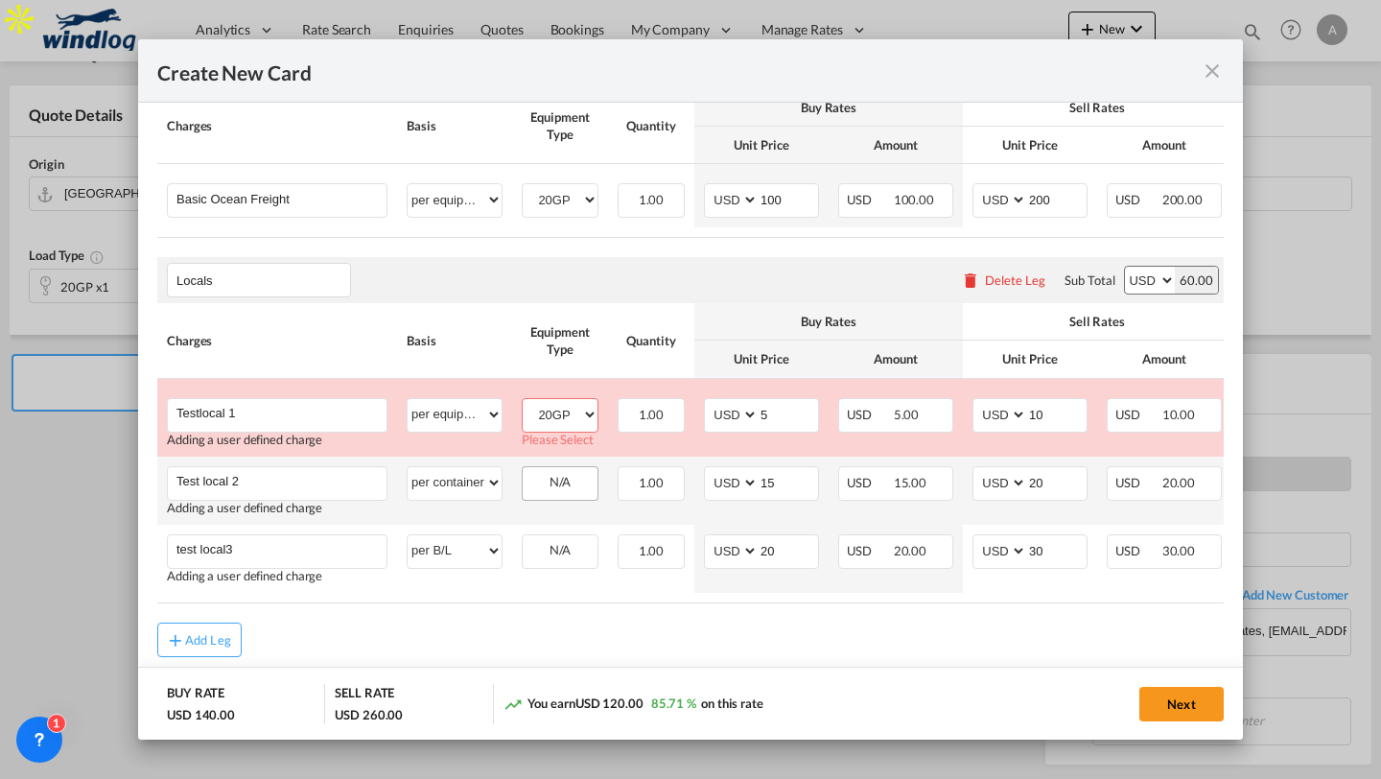
click at [560, 475] on div "N/A" at bounding box center [560, 482] width 75 height 30
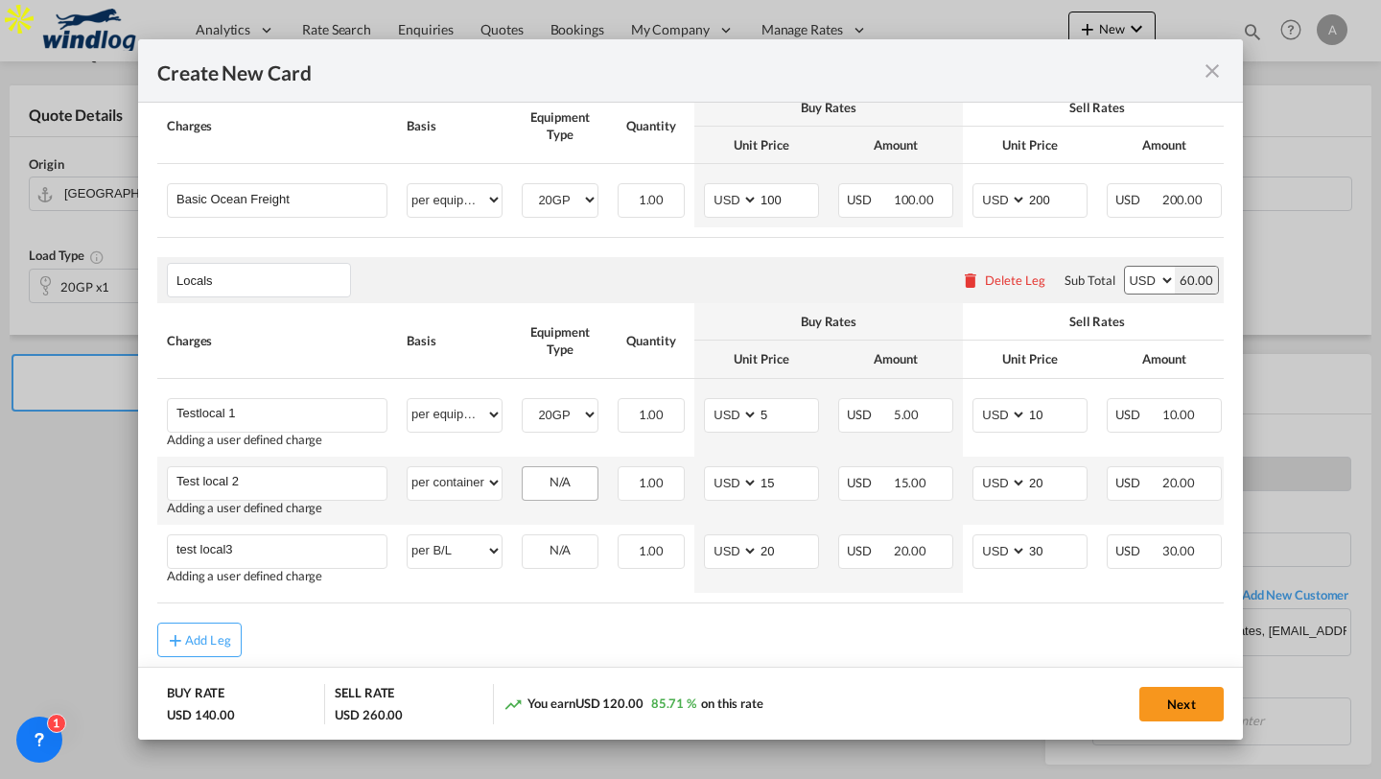
click at [559, 480] on div "N/A" at bounding box center [560, 482] width 75 height 30
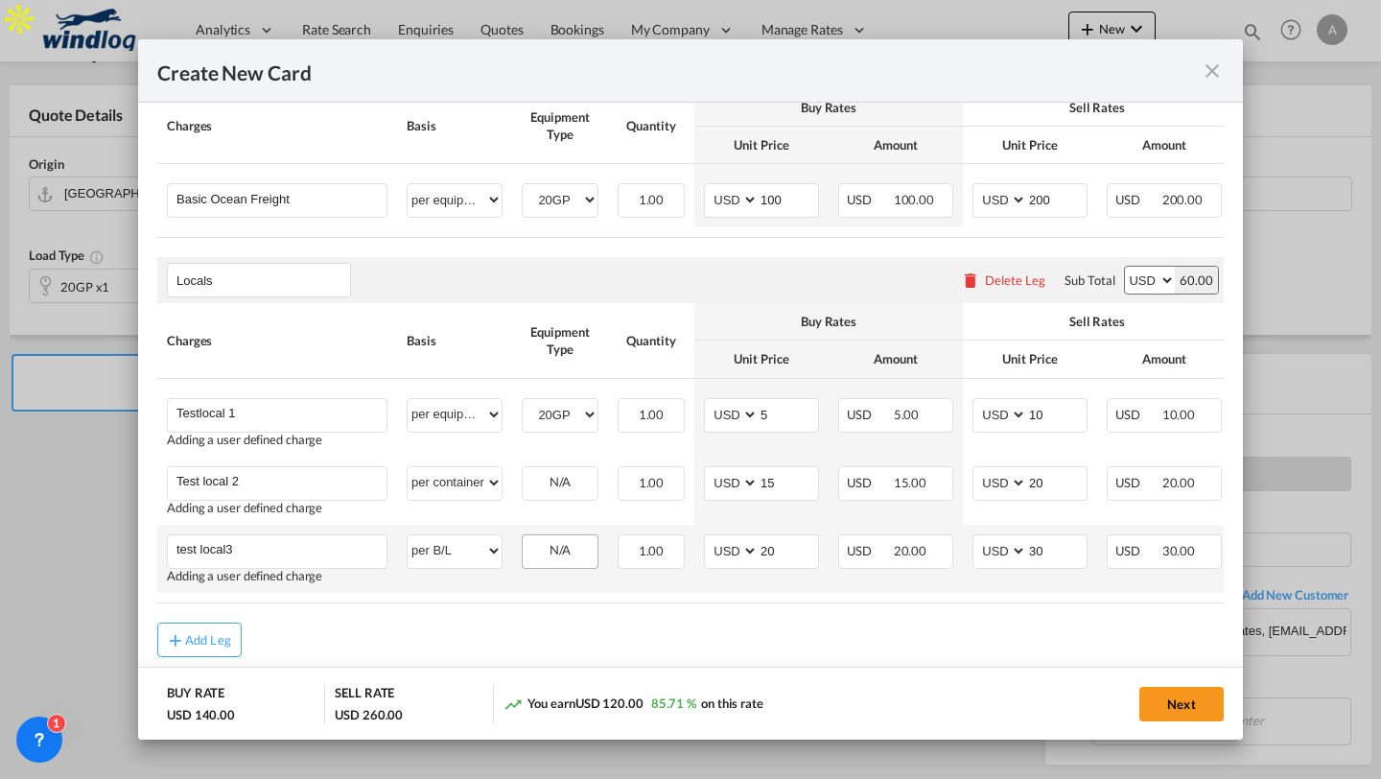
click at [548, 559] on div "N/A" at bounding box center [560, 550] width 75 height 30
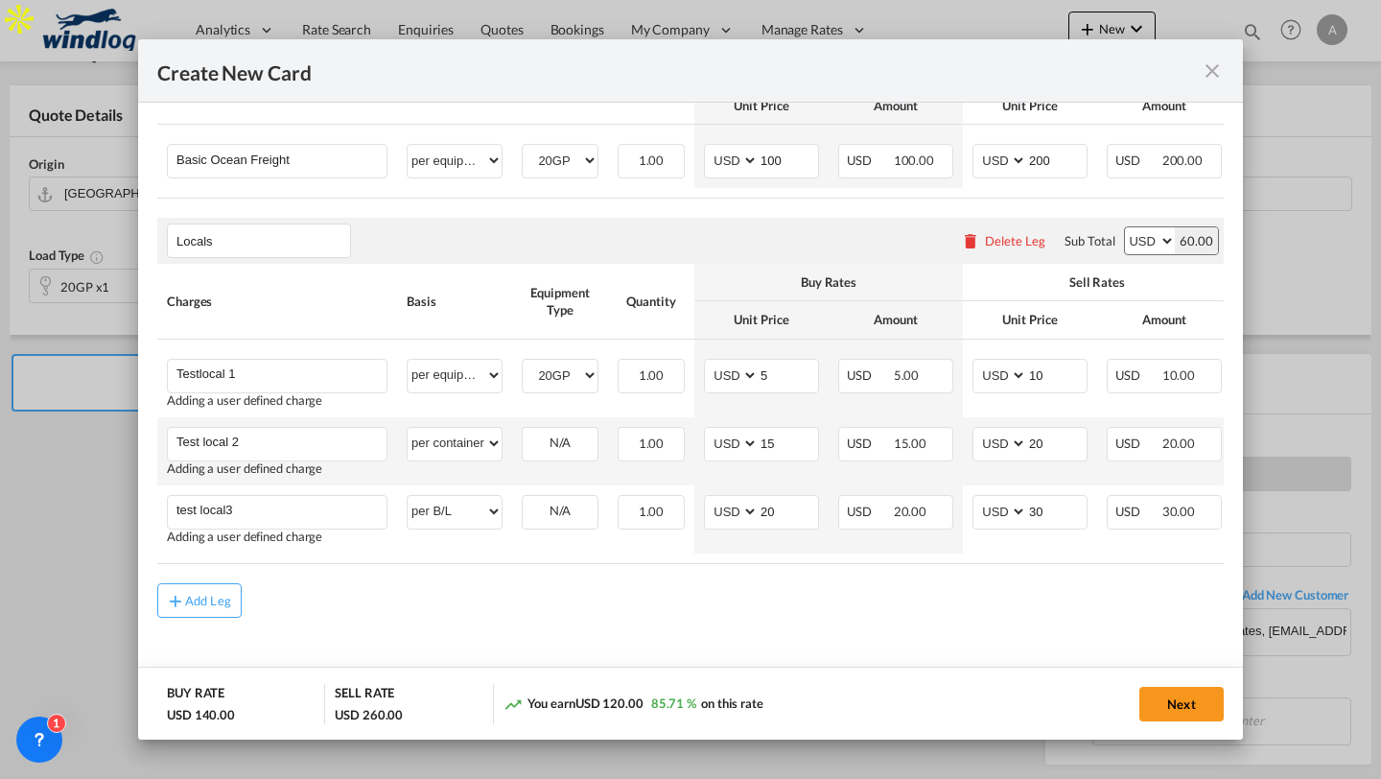
scroll to position [588, 0]
click at [1175, 709] on button "Next" at bounding box center [1182, 704] width 84 height 35
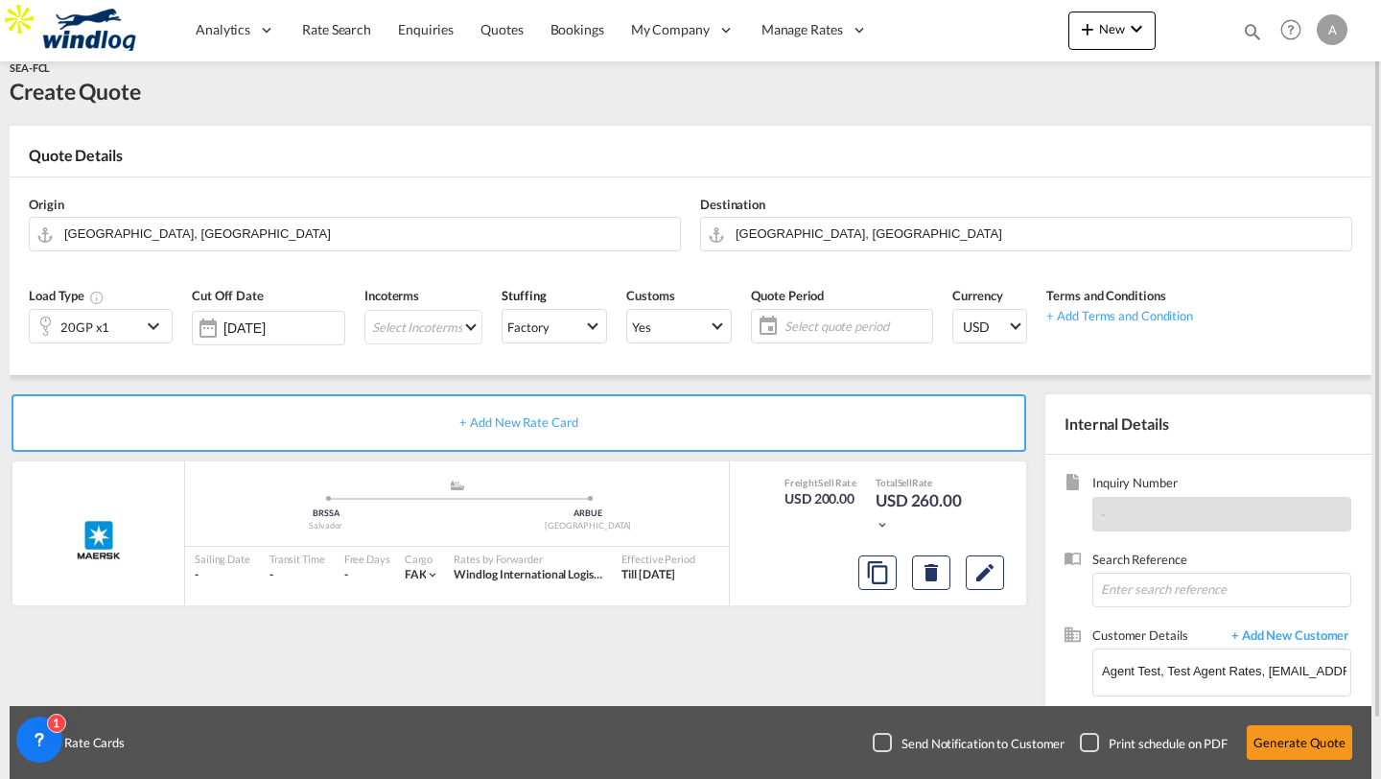
scroll to position [135, 0]
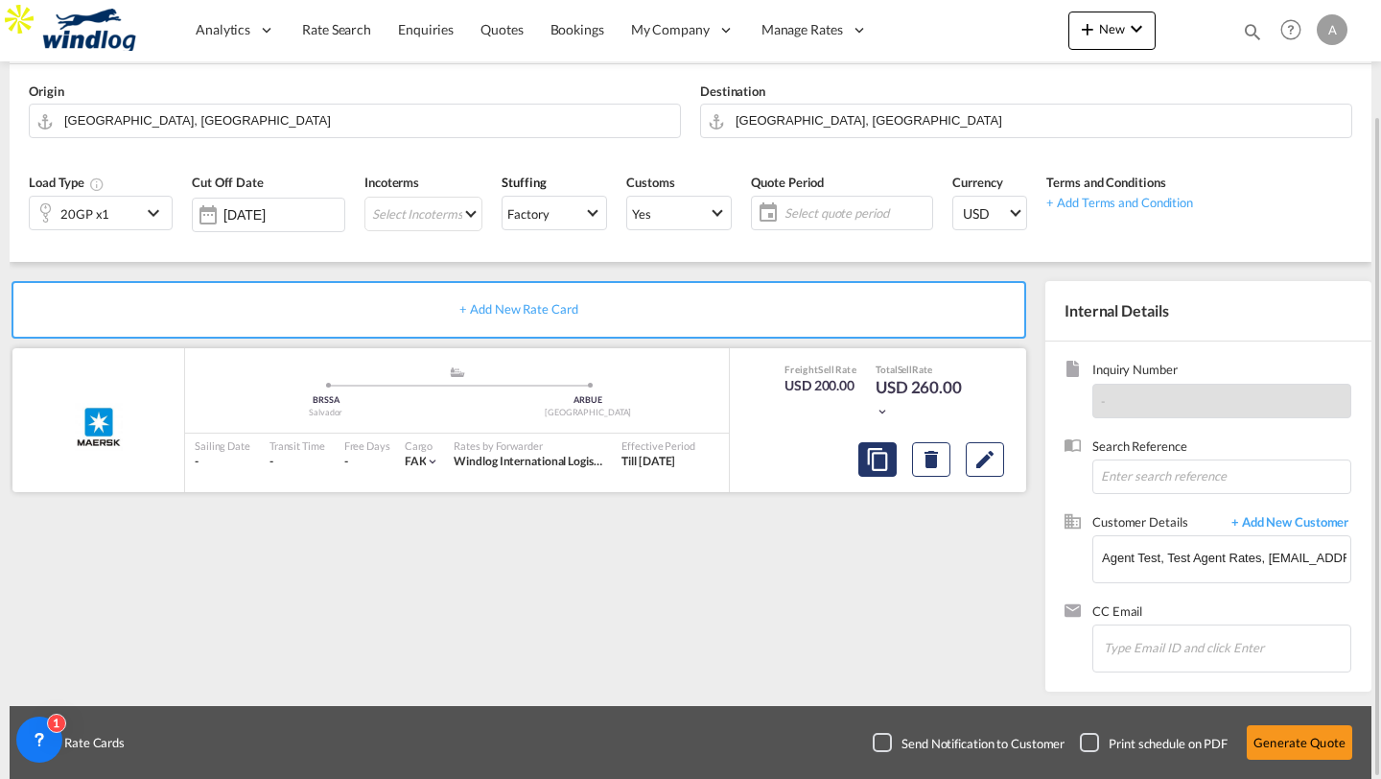
click at [860, 460] on button "Copy" at bounding box center [878, 459] width 38 height 35
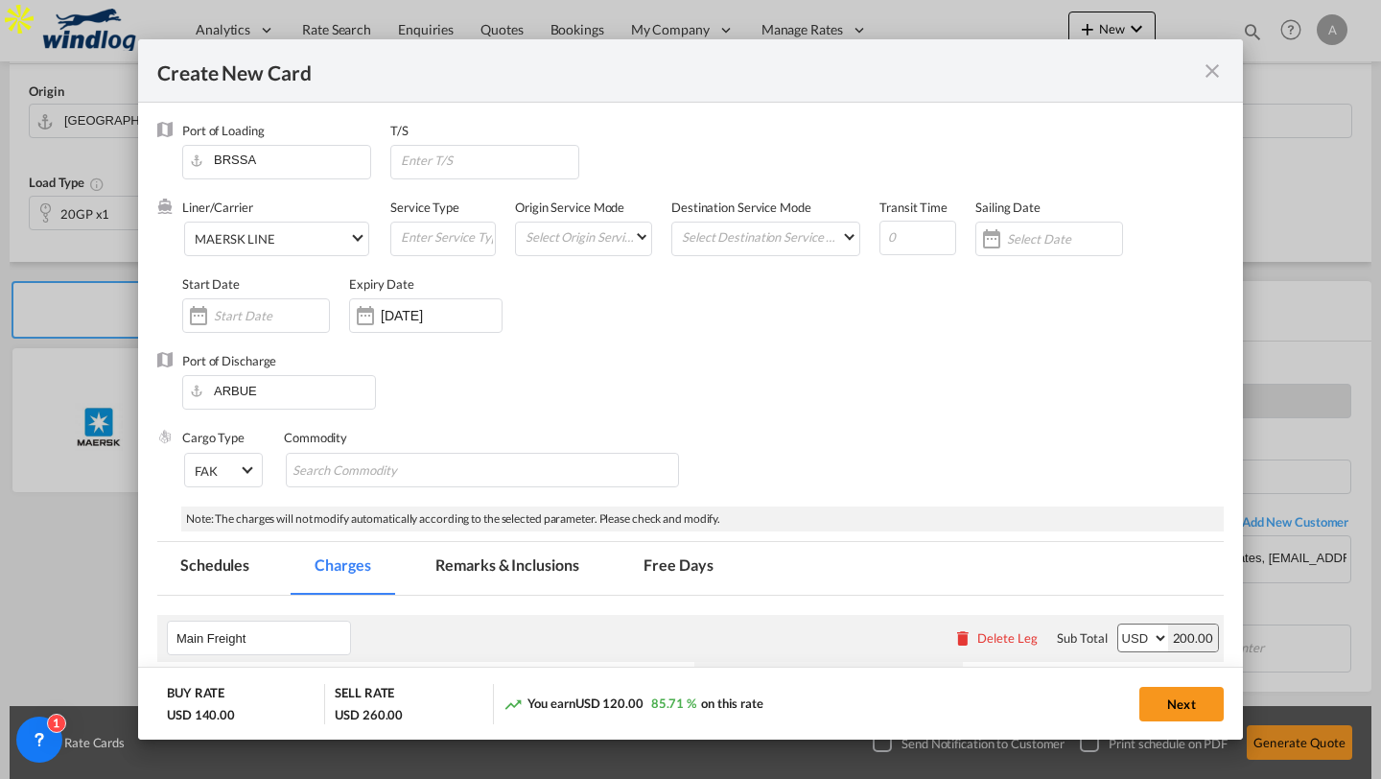
click at [1214, 65] on md-icon "icon-close fg-AAA8AD m-0 pointer" at bounding box center [1212, 70] width 23 height 23
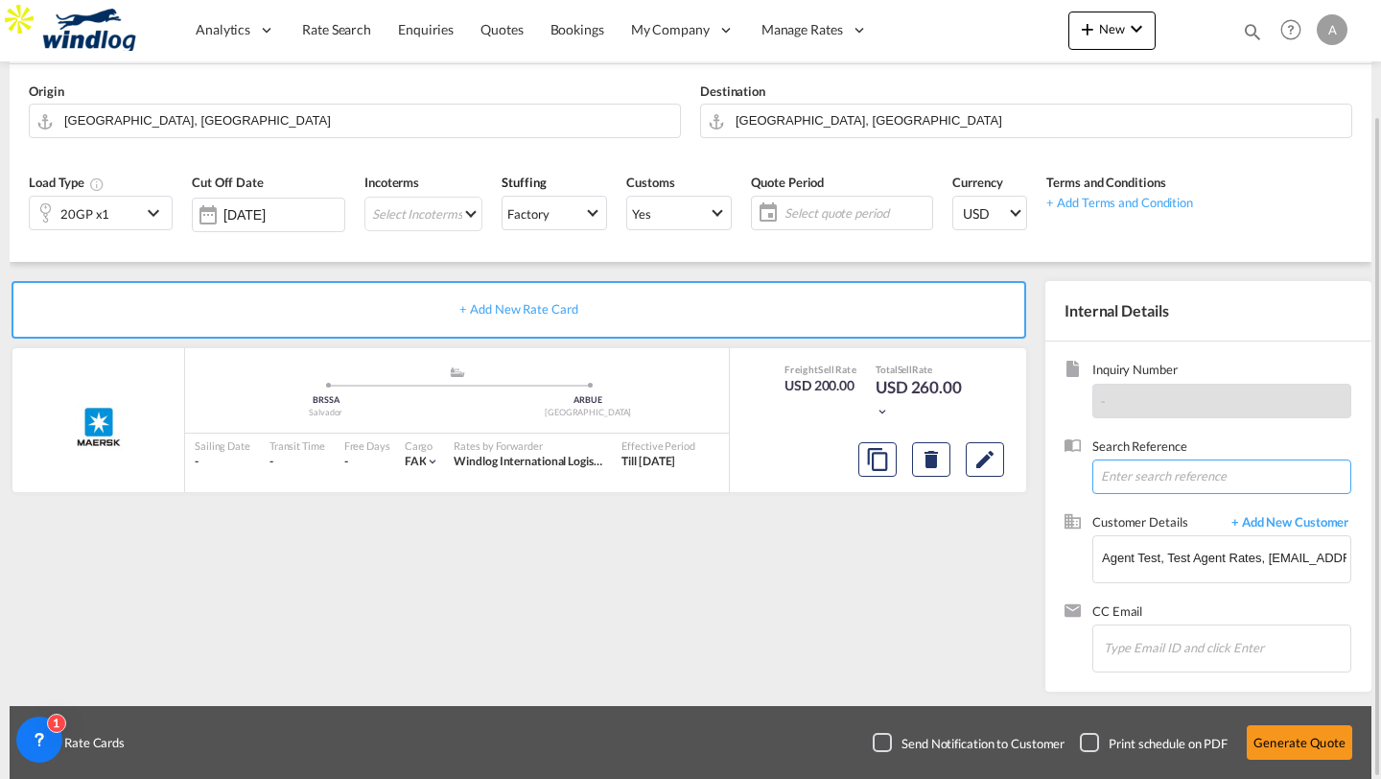
click at [1131, 481] on input at bounding box center [1222, 477] width 259 height 35
type input "Testaddquotemanual"
click at [1298, 739] on button "Generate Quote" at bounding box center [1300, 742] width 106 height 35
click at [788, 197] on div "Select quote period Select quote period September January February March April …" at bounding box center [842, 213] width 182 height 35
click at [842, 216] on span "Select quote period" at bounding box center [858, 212] width 137 height 17
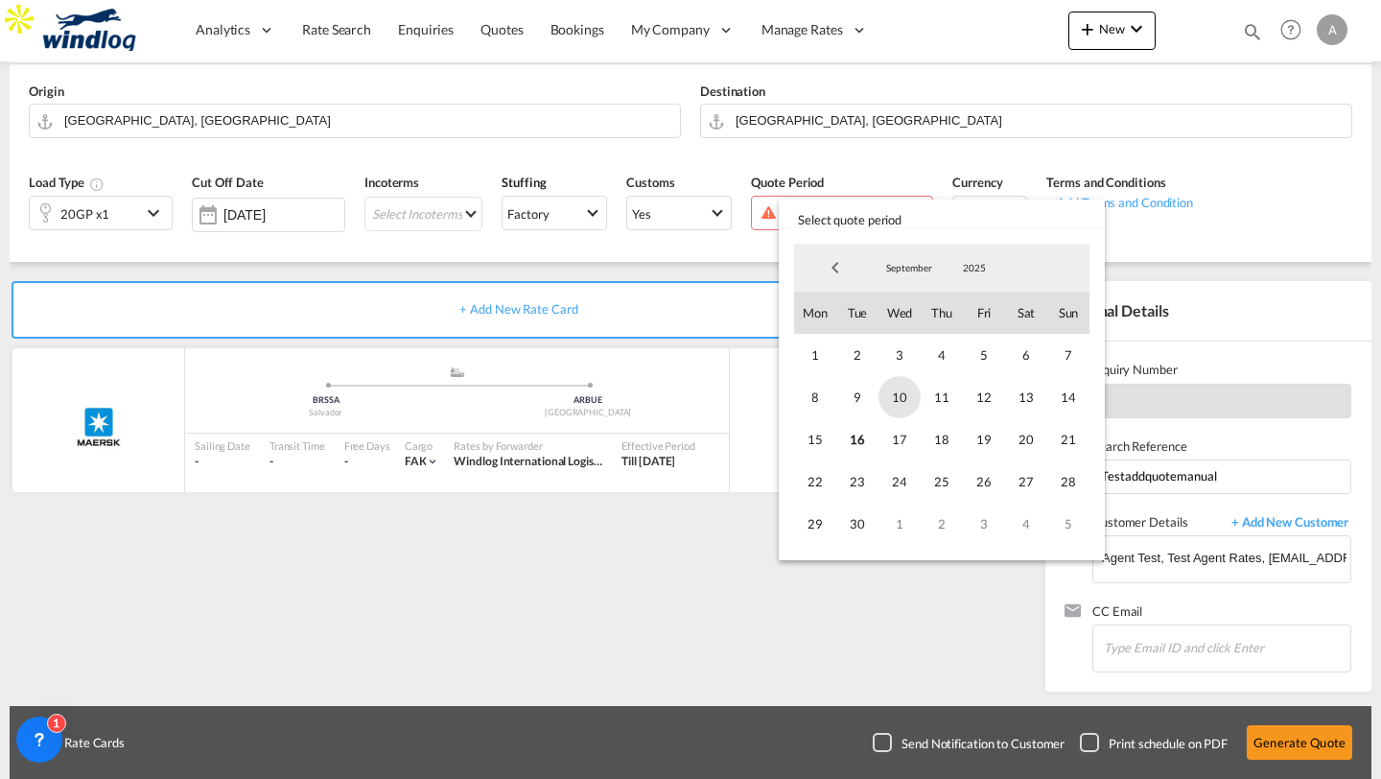
click at [895, 383] on span "10" at bounding box center [900, 397] width 42 height 42
click at [860, 519] on span "30" at bounding box center [858, 524] width 42 height 42
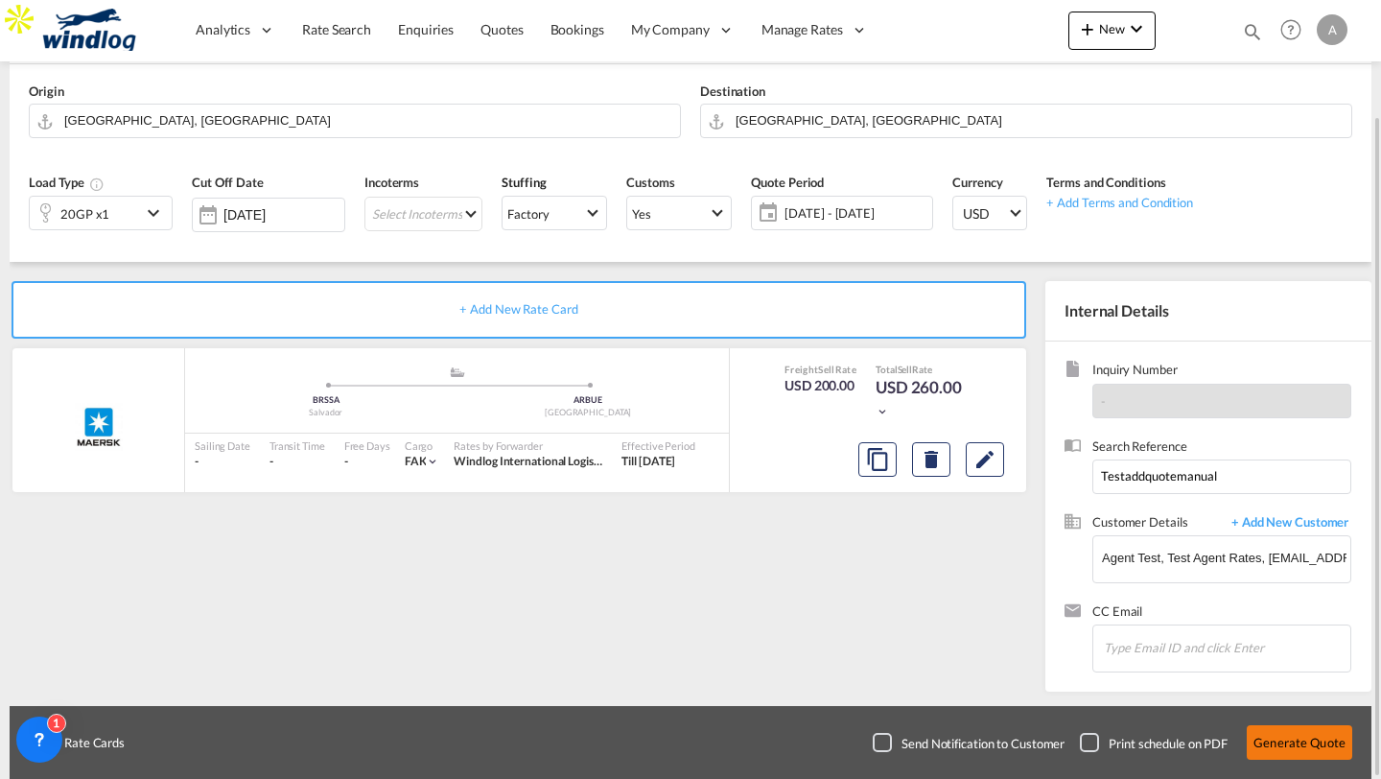
click at [1275, 737] on button "Generate Quote" at bounding box center [1300, 742] width 106 height 35
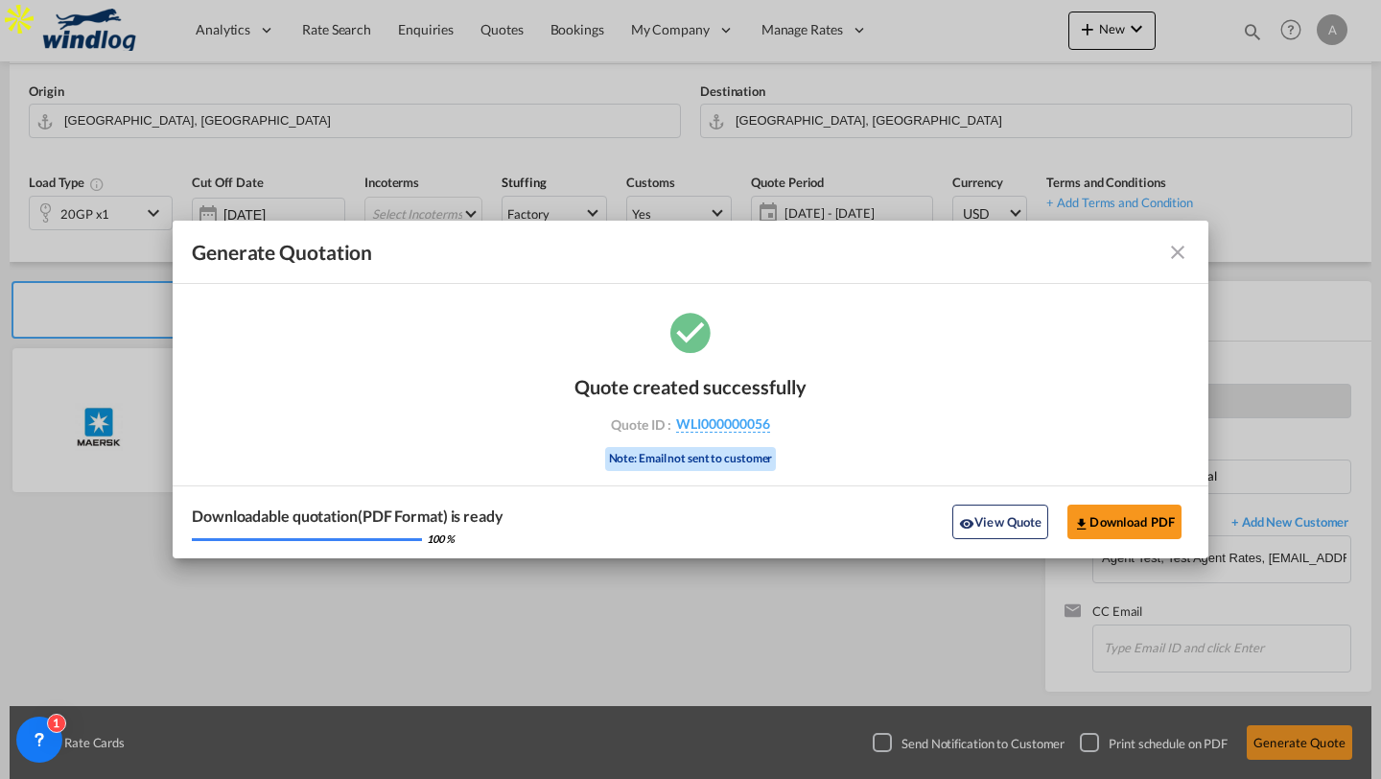
click at [1176, 248] on md-icon "icon-close fg-AAA8AD cursor m-0" at bounding box center [1177, 252] width 23 height 23
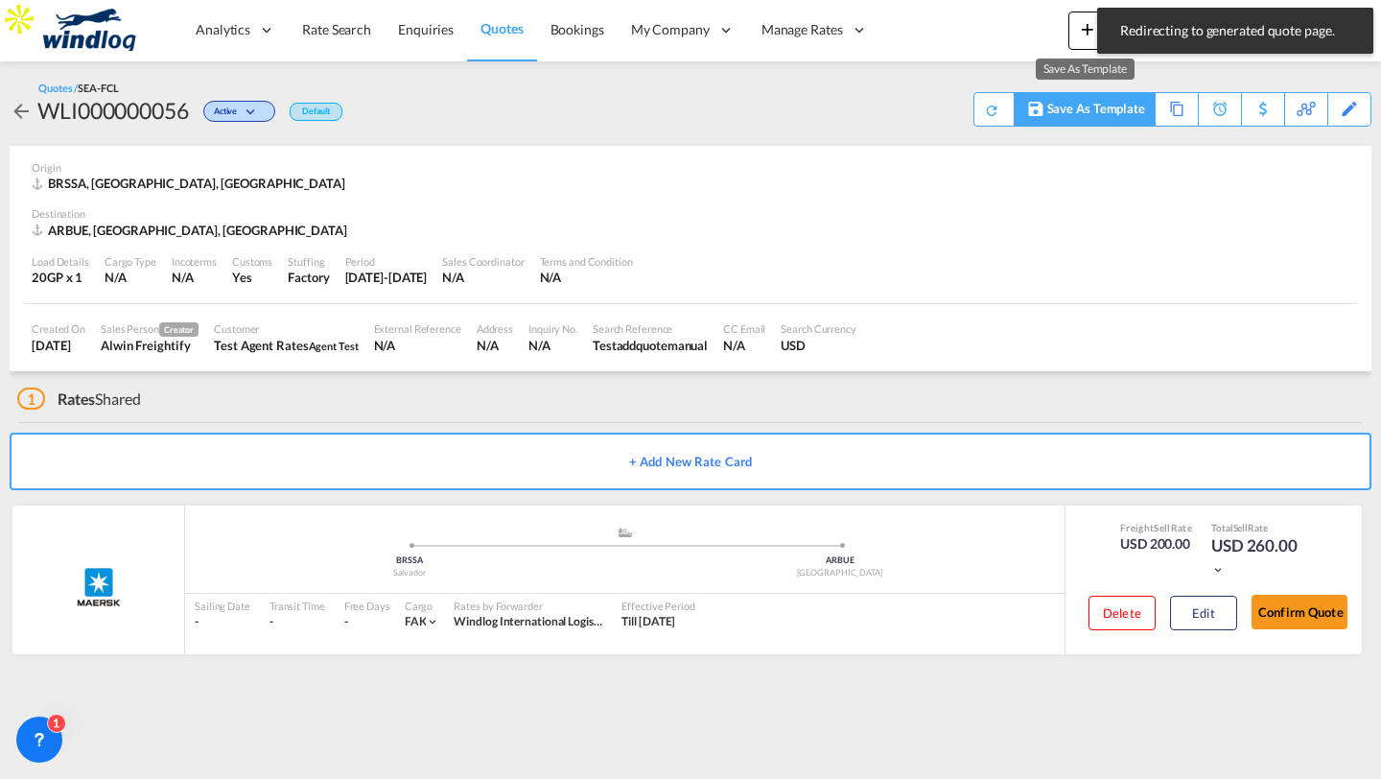
click at [1074, 119] on div "Save As Template" at bounding box center [1097, 109] width 98 height 33
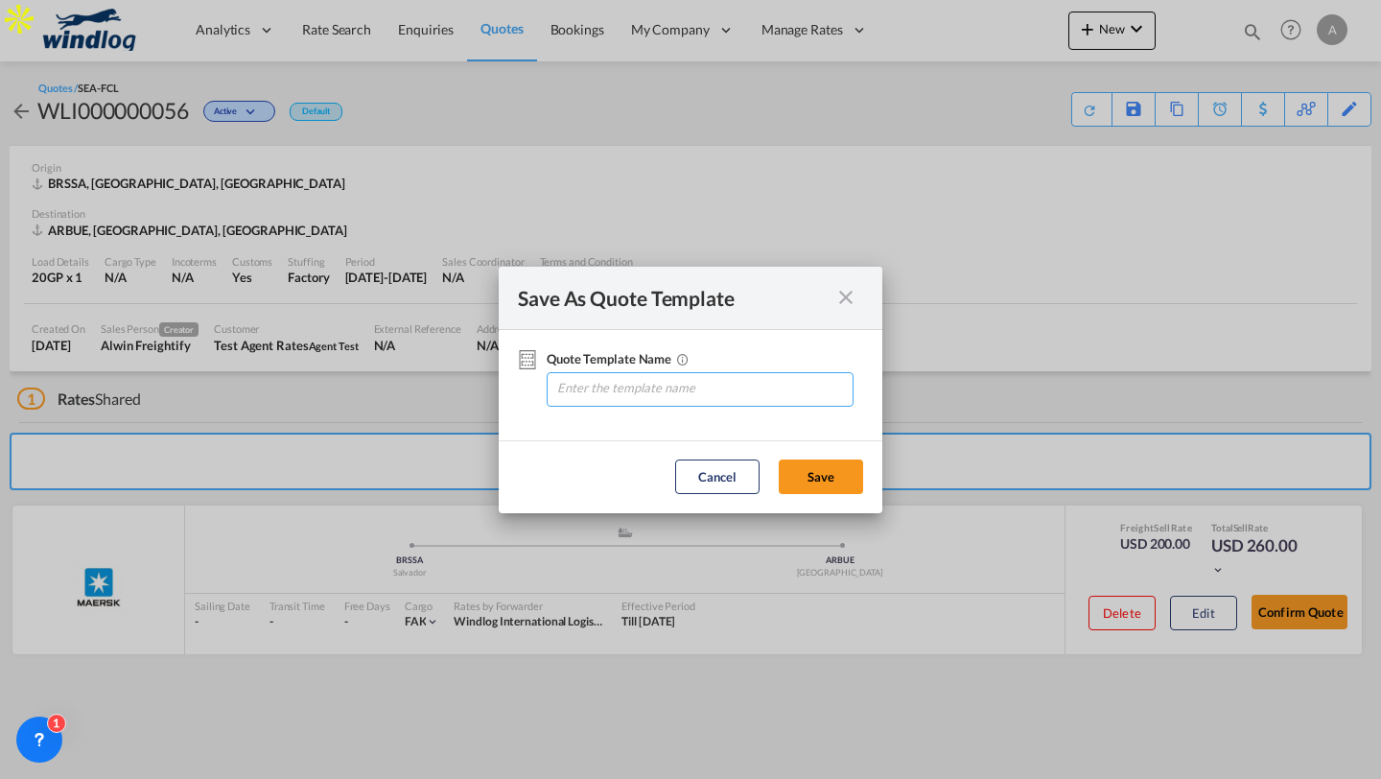
click at [638, 392] on input "Quote Template ..." at bounding box center [703, 387] width 297 height 29
click at [674, 408] on div "Quote Template Name 0 / 30" at bounding box center [690, 385] width 345 height 72
click at [673, 392] on input "Quote Template ..." at bounding box center [703, 387] width 297 height 29
type input "Testtemplate1"
click at [818, 475] on button "Save" at bounding box center [821, 477] width 84 height 35
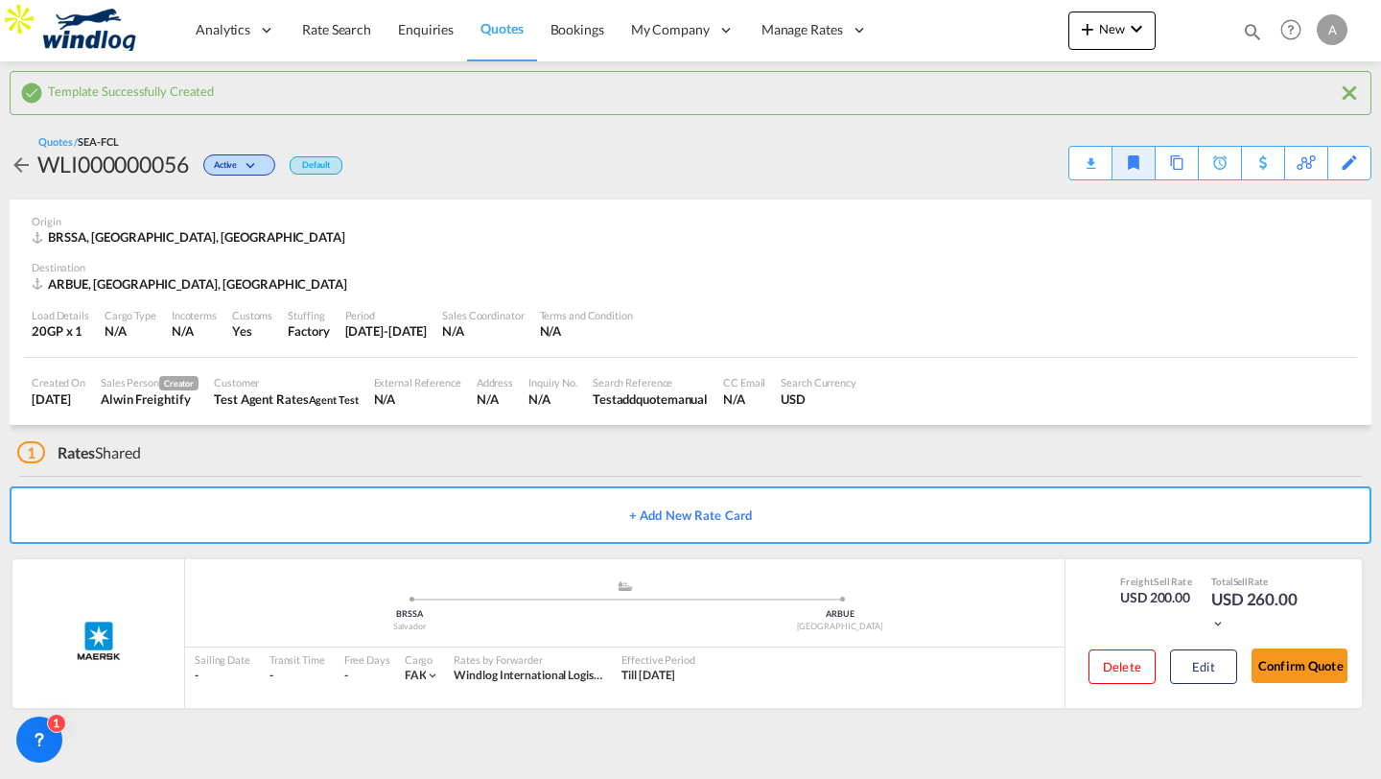
click at [519, 32] on span "Quotes" at bounding box center [502, 28] width 42 height 16
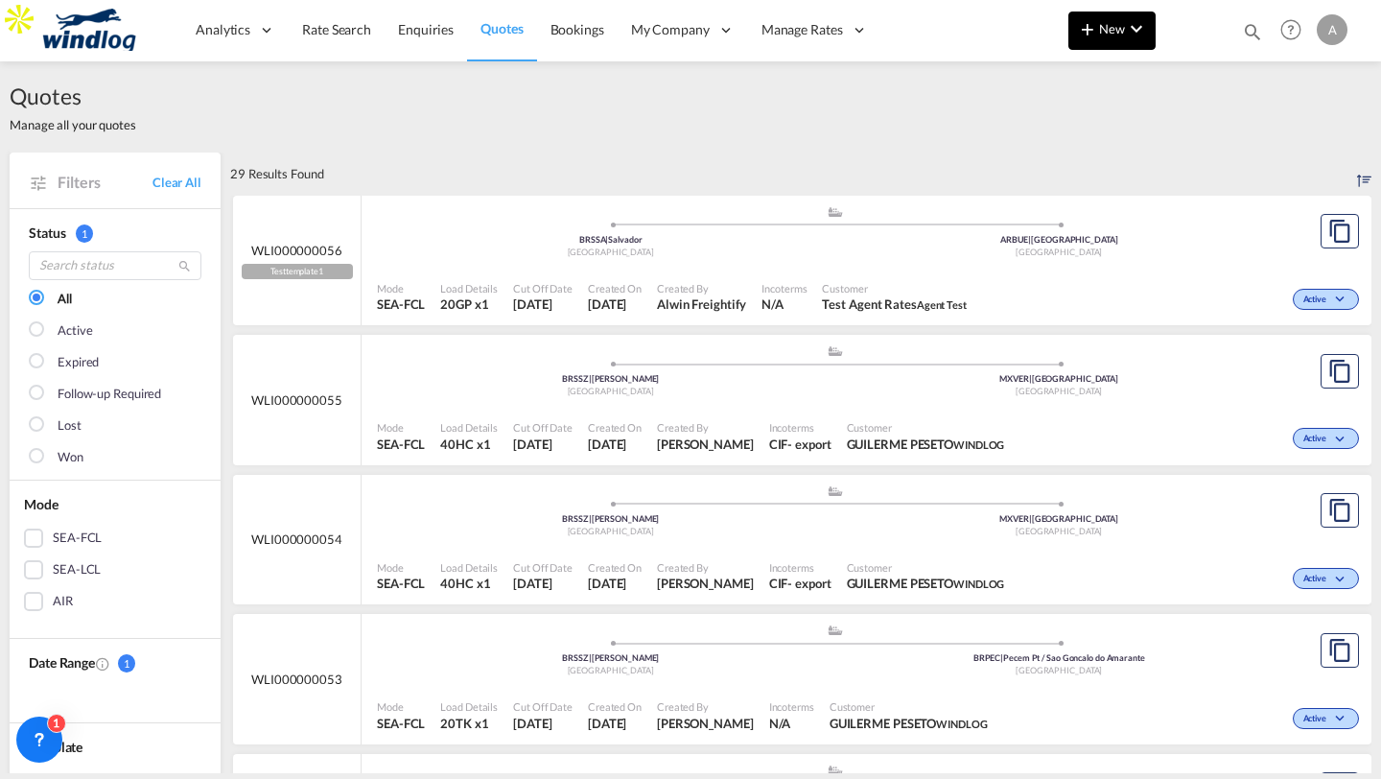
click at [1113, 28] on span "New" at bounding box center [1112, 28] width 72 height 15
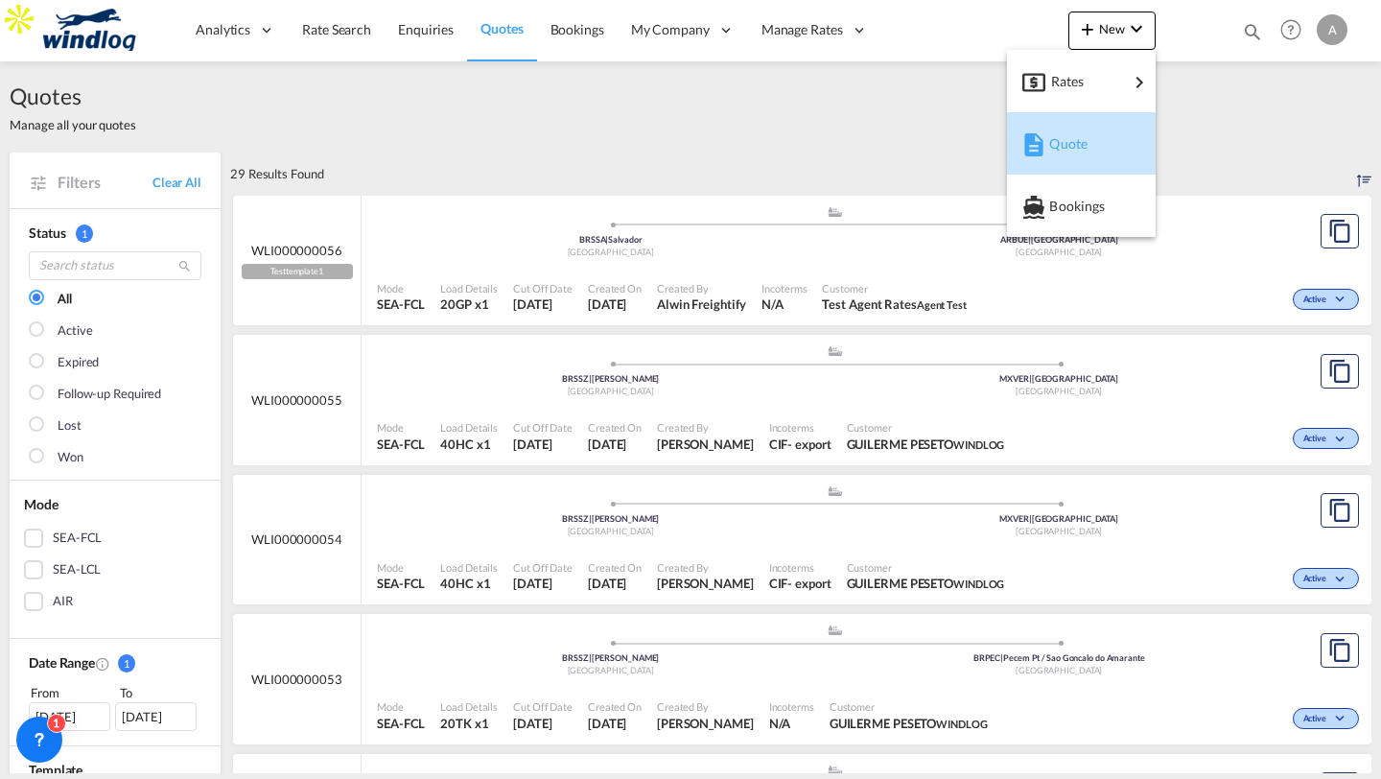
click at [1057, 136] on span "Quote" at bounding box center [1059, 144] width 21 height 38
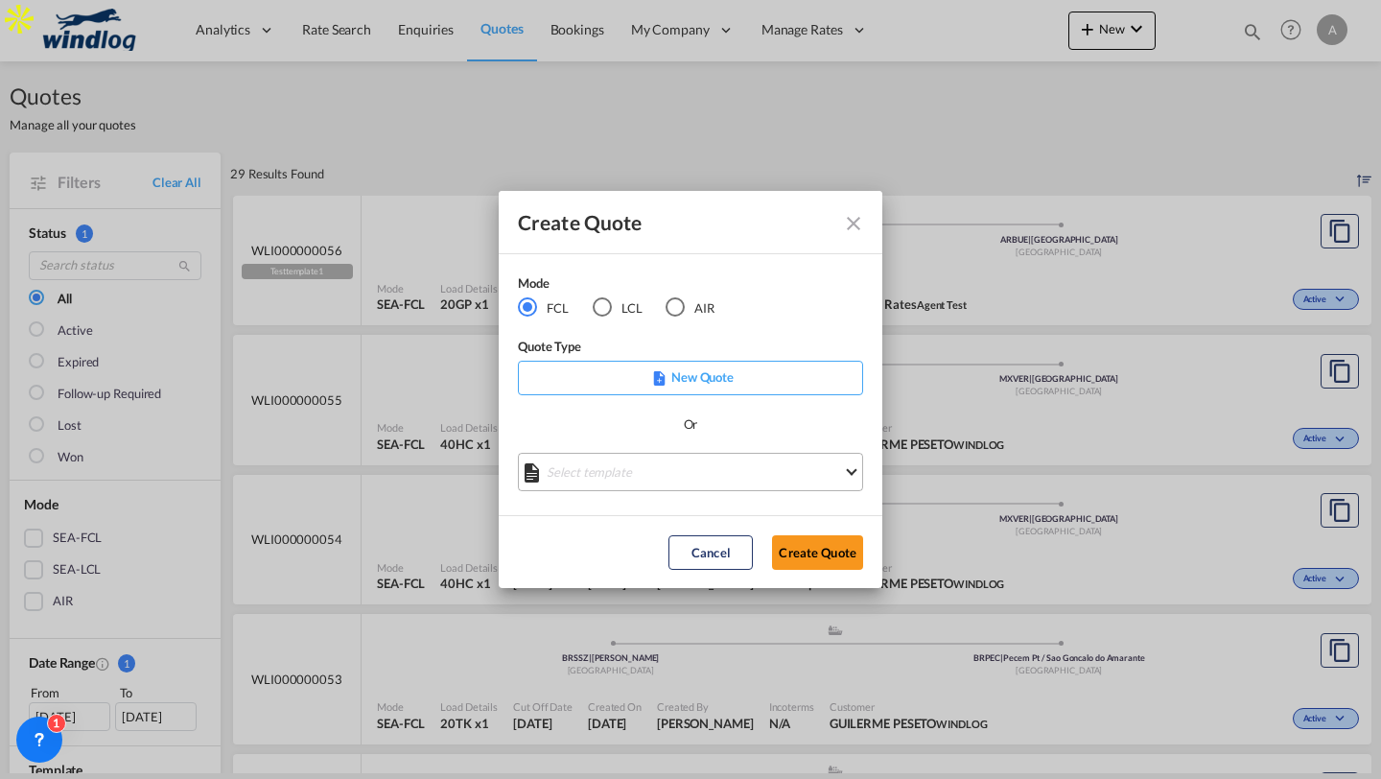
click at [651, 487] on md-select "Select template Testtemplate1 [PERSON_NAME] Freightify | [DATE] Done" at bounding box center [690, 472] width 345 height 38
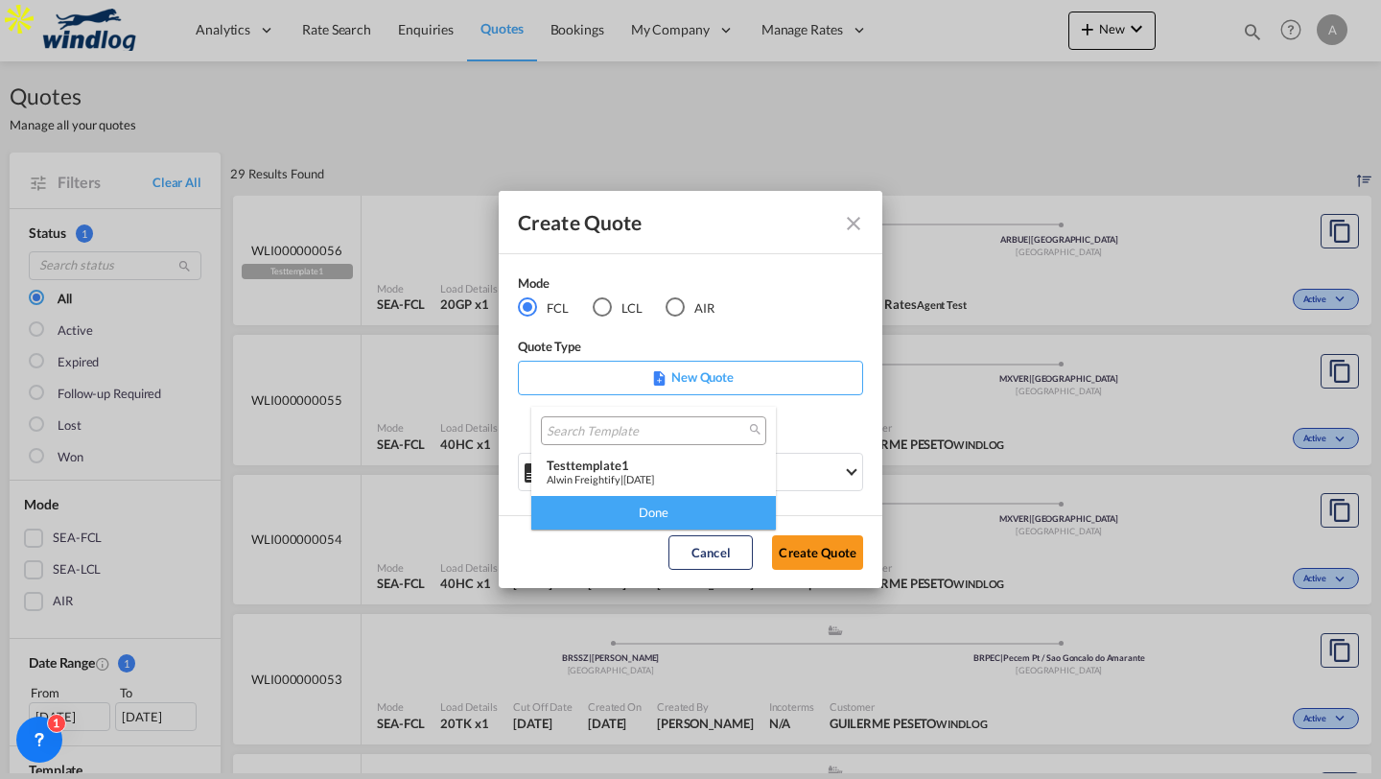
click at [634, 473] on span "[DATE]" at bounding box center [639, 479] width 31 height 12
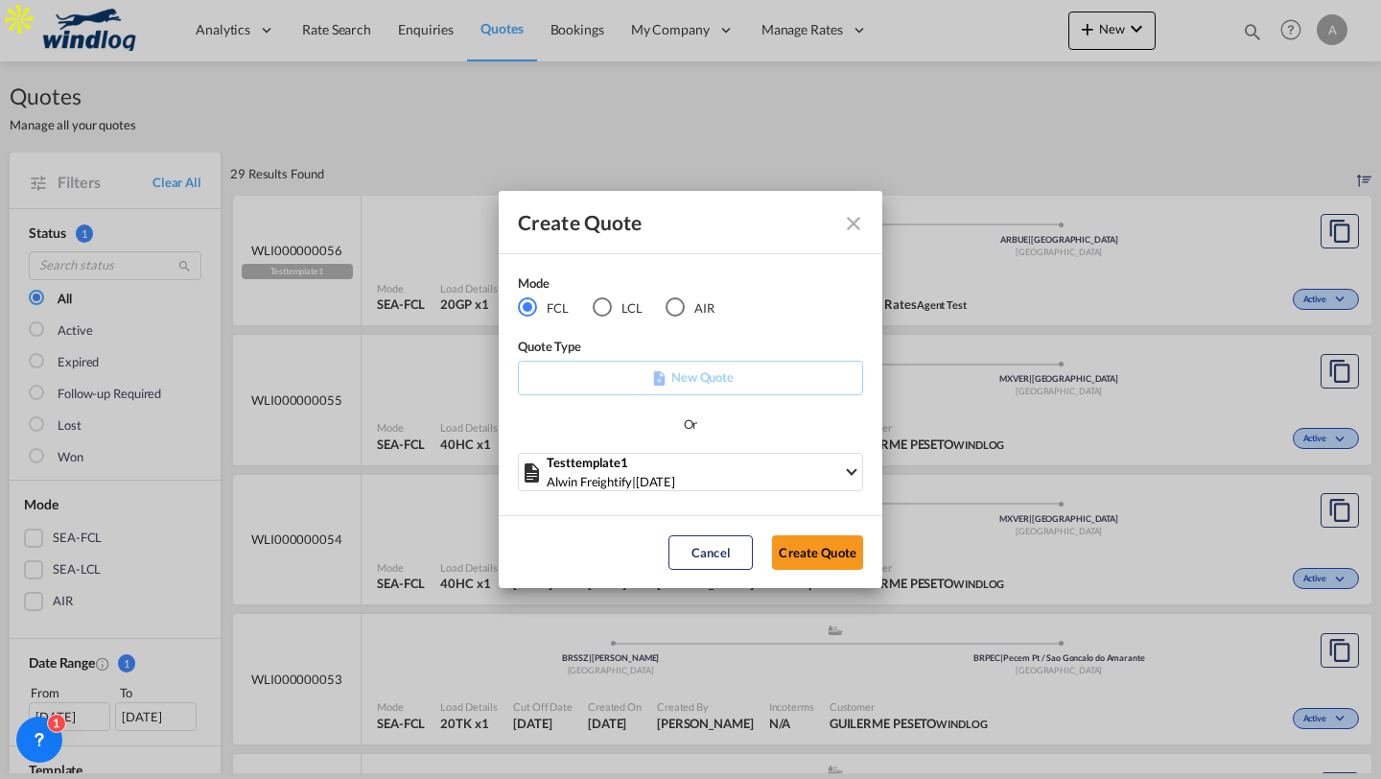
click at [1036, 147] on div "Create Quote Mode FCL LCL AIR Quote Type New Quote Or Testtemplate1 [PERSON_NAM…" at bounding box center [690, 389] width 1381 height 779
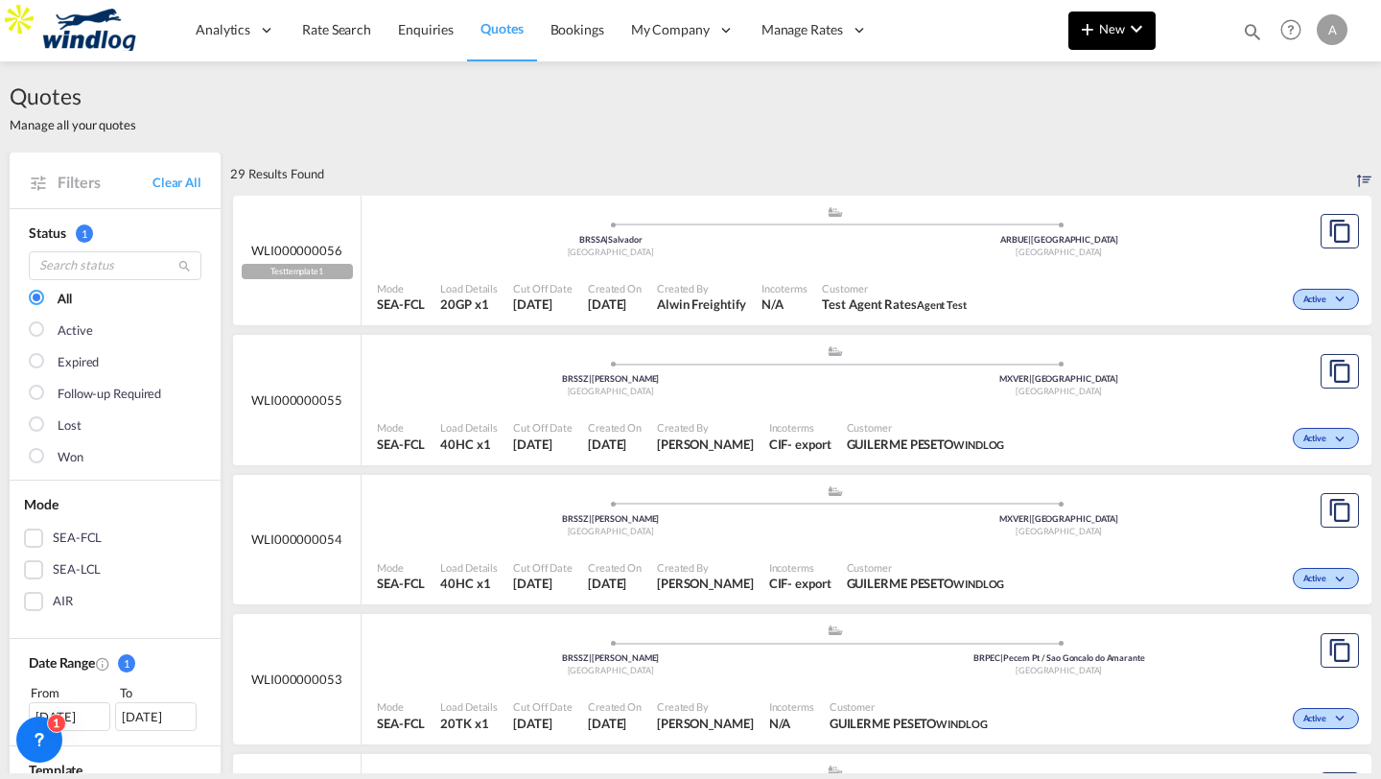
click at [1077, 41] on button "New" at bounding box center [1112, 31] width 87 height 38
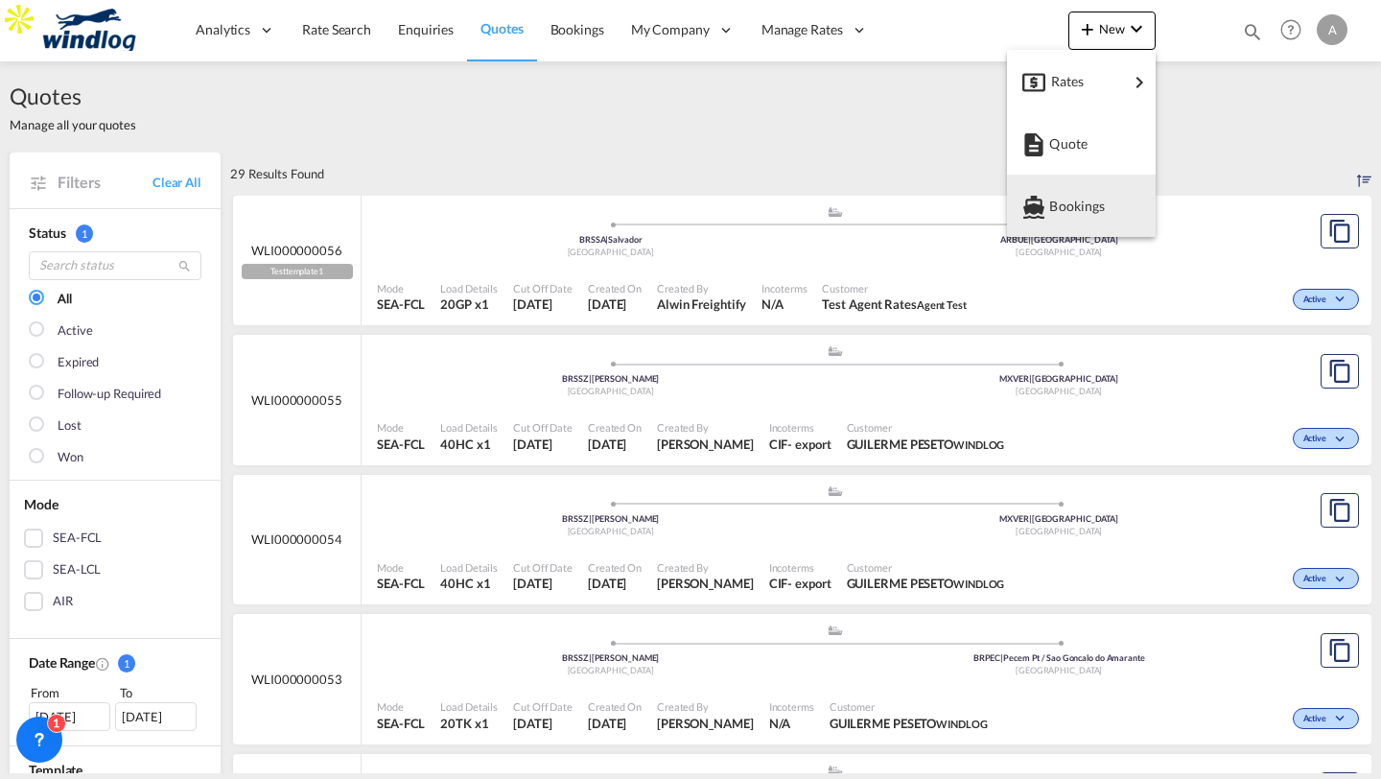
click at [832, 181] on md-backdrop at bounding box center [690, 389] width 1381 height 779
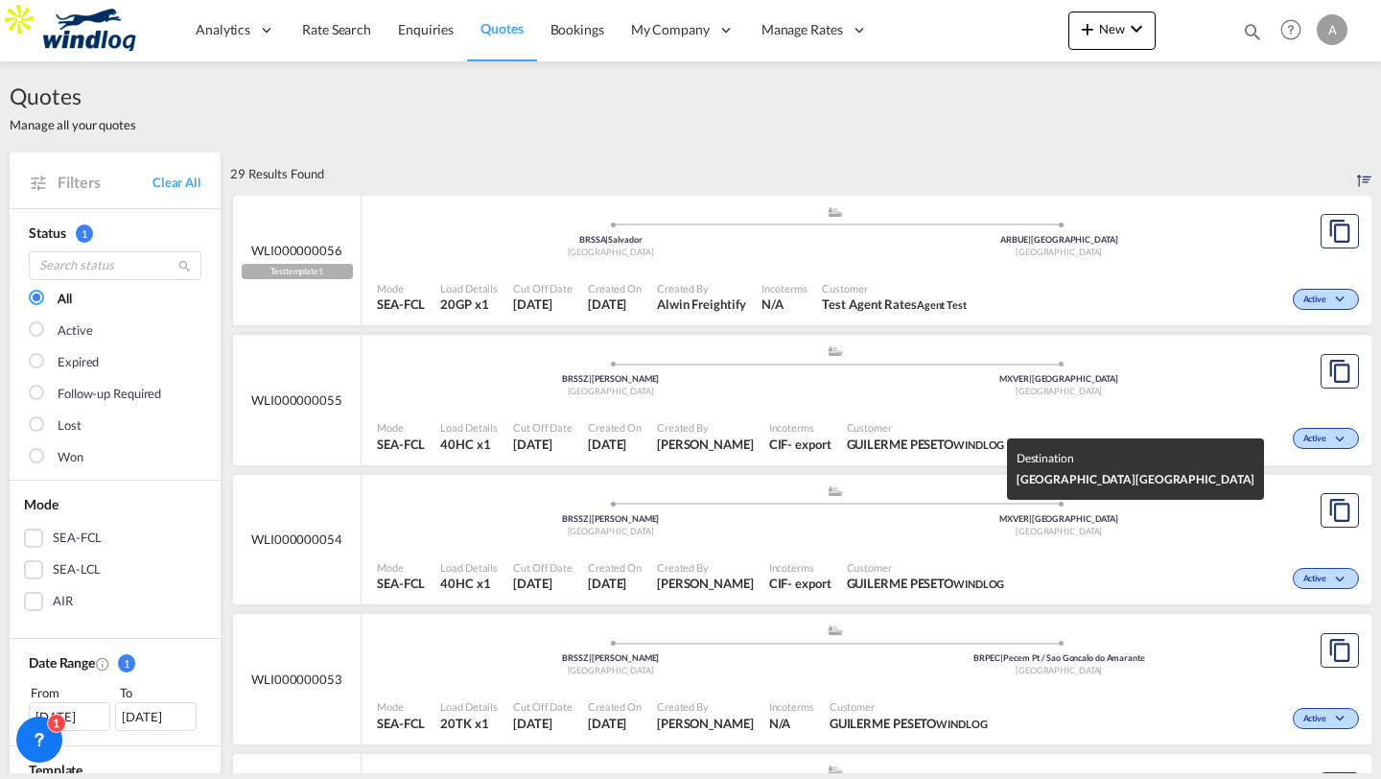
click at [926, 532] on div "[GEOGRAPHIC_DATA]" at bounding box center [1060, 532] width 449 height 12
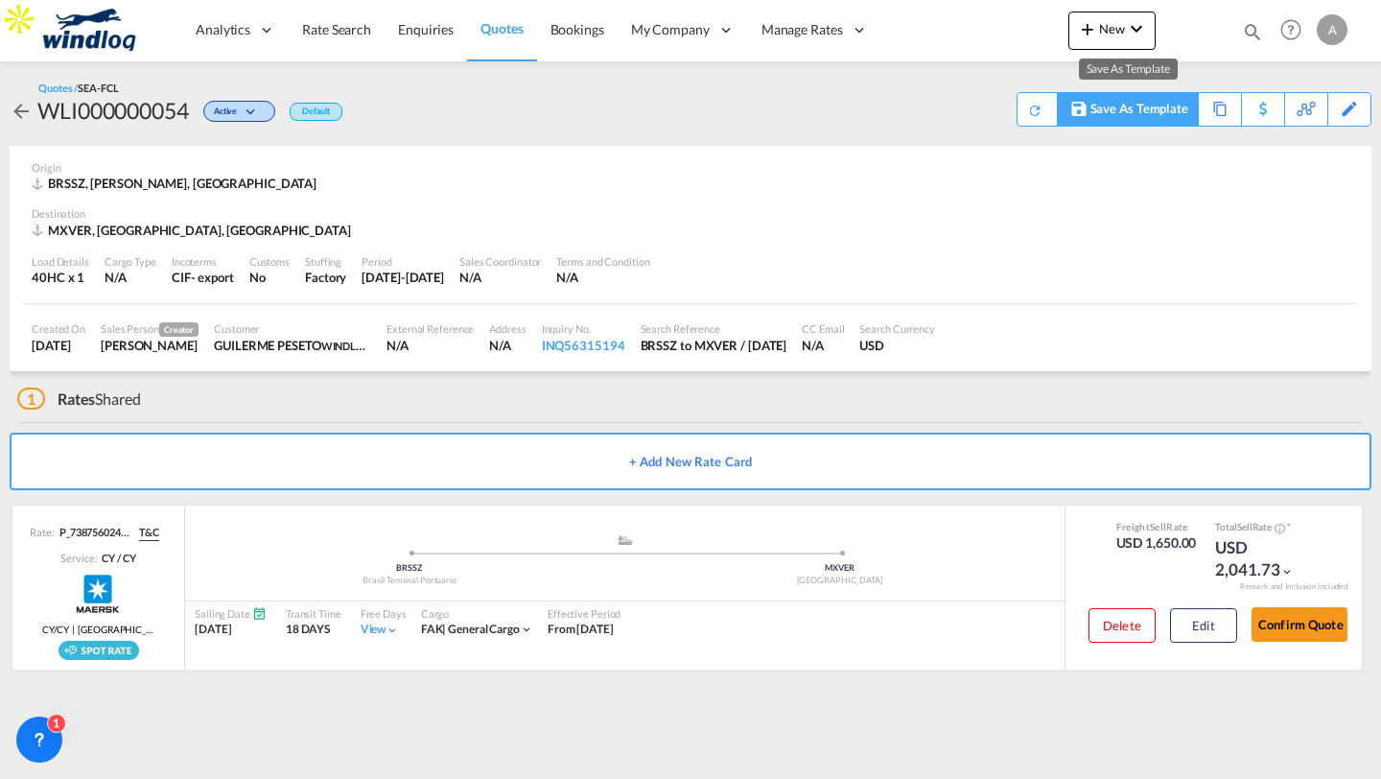
click at [1159, 109] on div "Save As Template" at bounding box center [1140, 109] width 98 height 33
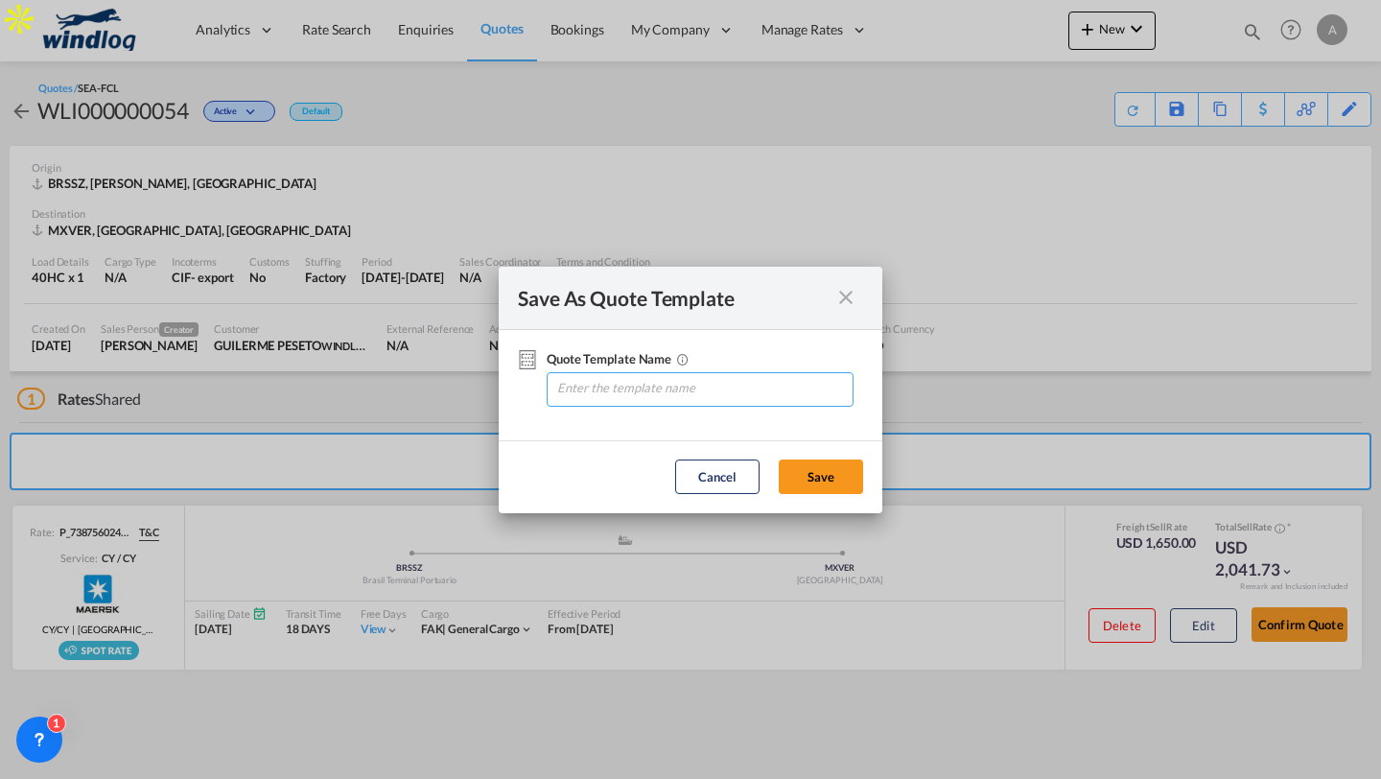
click at [677, 394] on input "Quote Template ..." at bounding box center [703, 387] width 297 height 29
type input "testtemplatecarrierlocals"
click at [806, 478] on button "Save" at bounding box center [821, 477] width 84 height 35
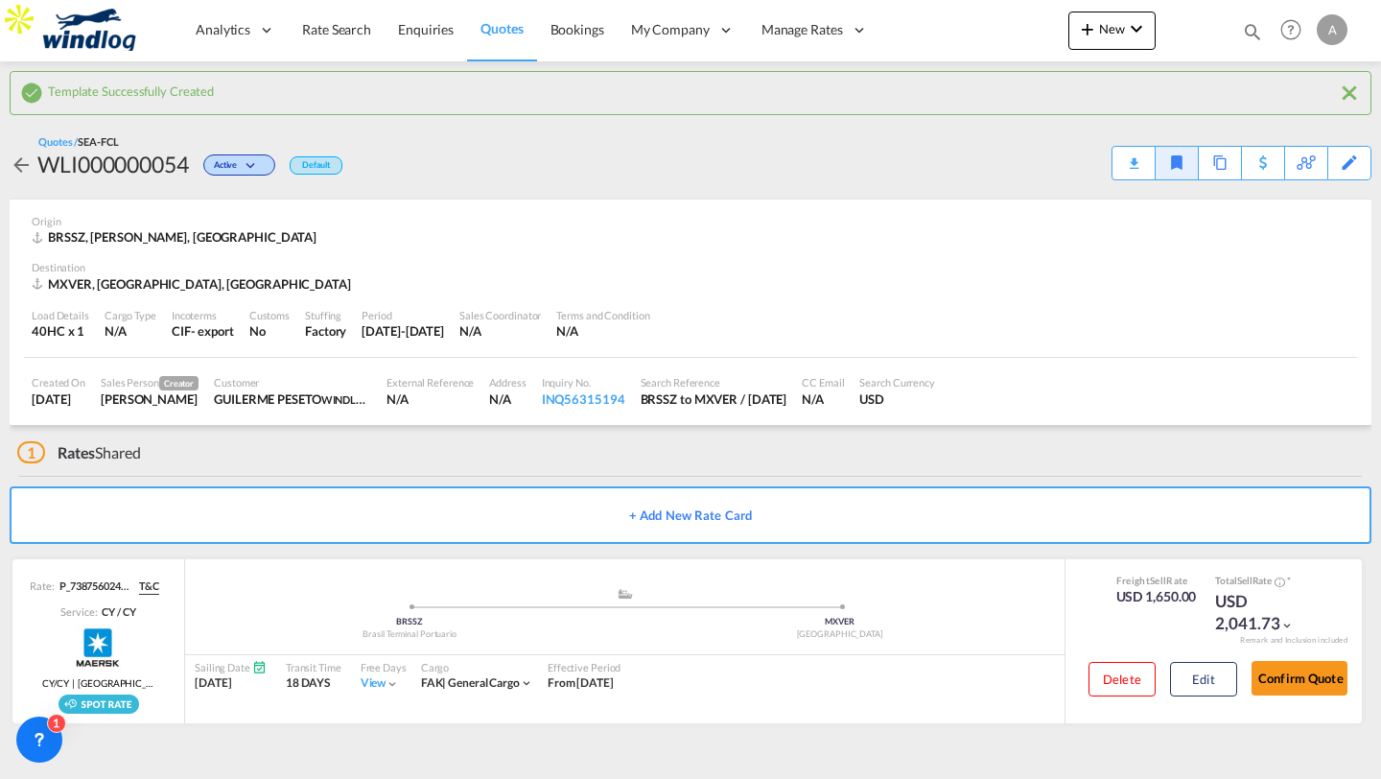
click at [497, 40] on link "Quotes" at bounding box center [501, 30] width 69 height 62
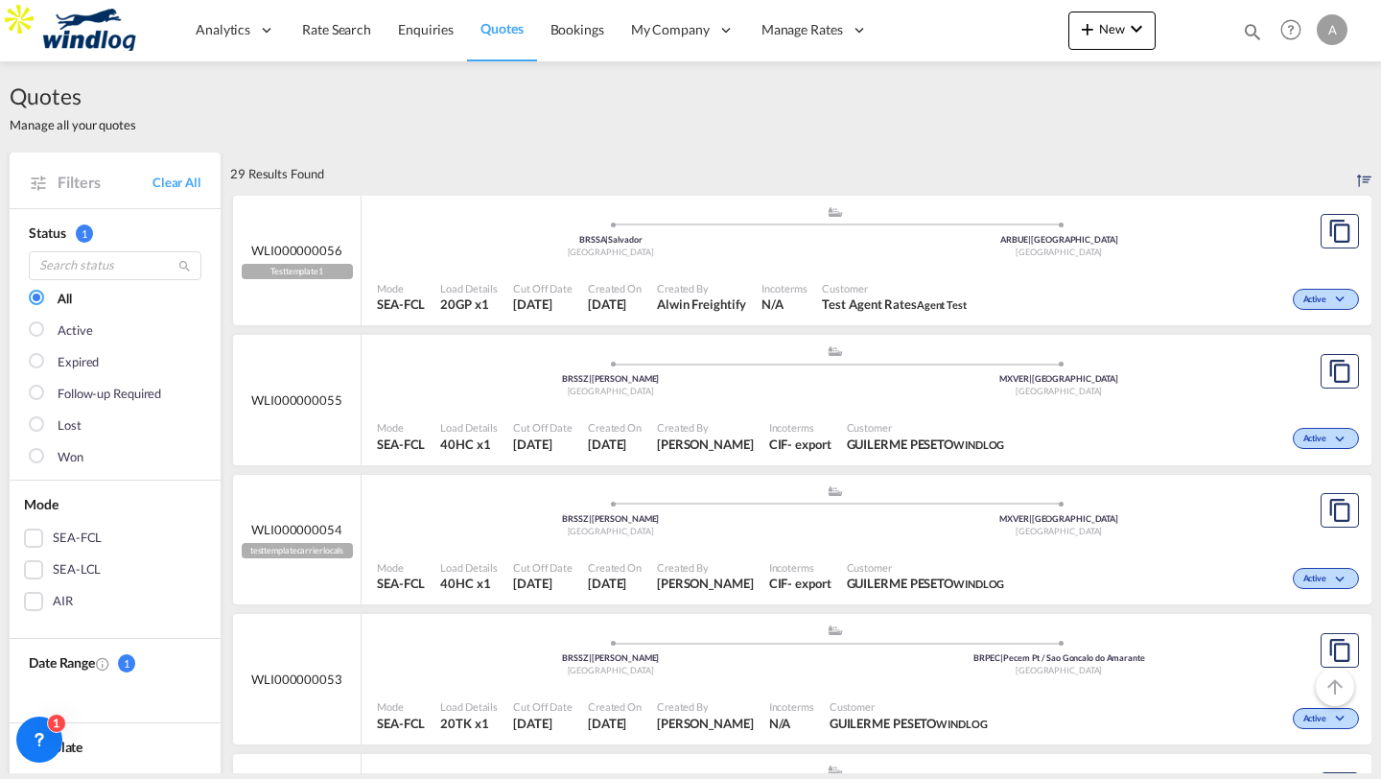
scroll to position [493, 0]
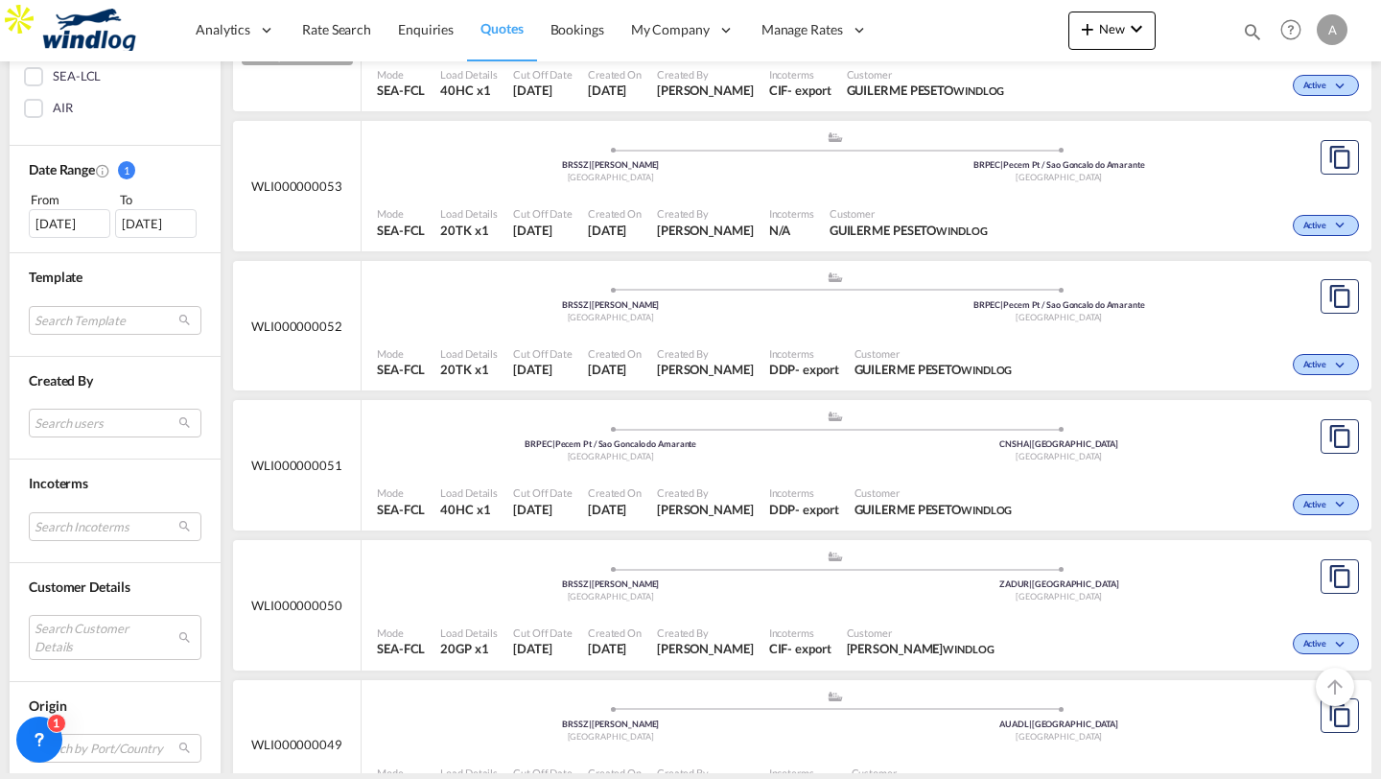
click at [1096, 347] on div "Active" at bounding box center [1192, 363] width 344 height 48
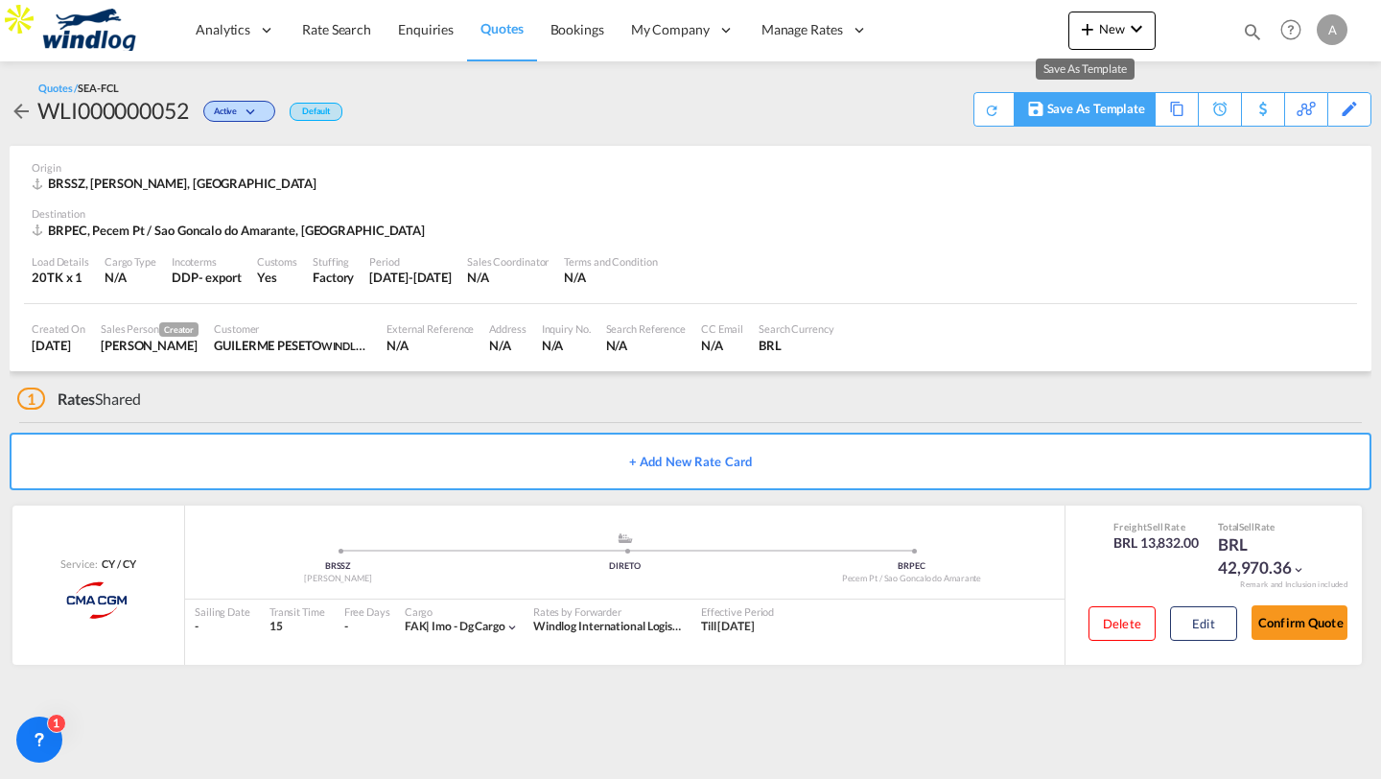
click at [1128, 115] on div "Save As Template" at bounding box center [1097, 109] width 98 height 33
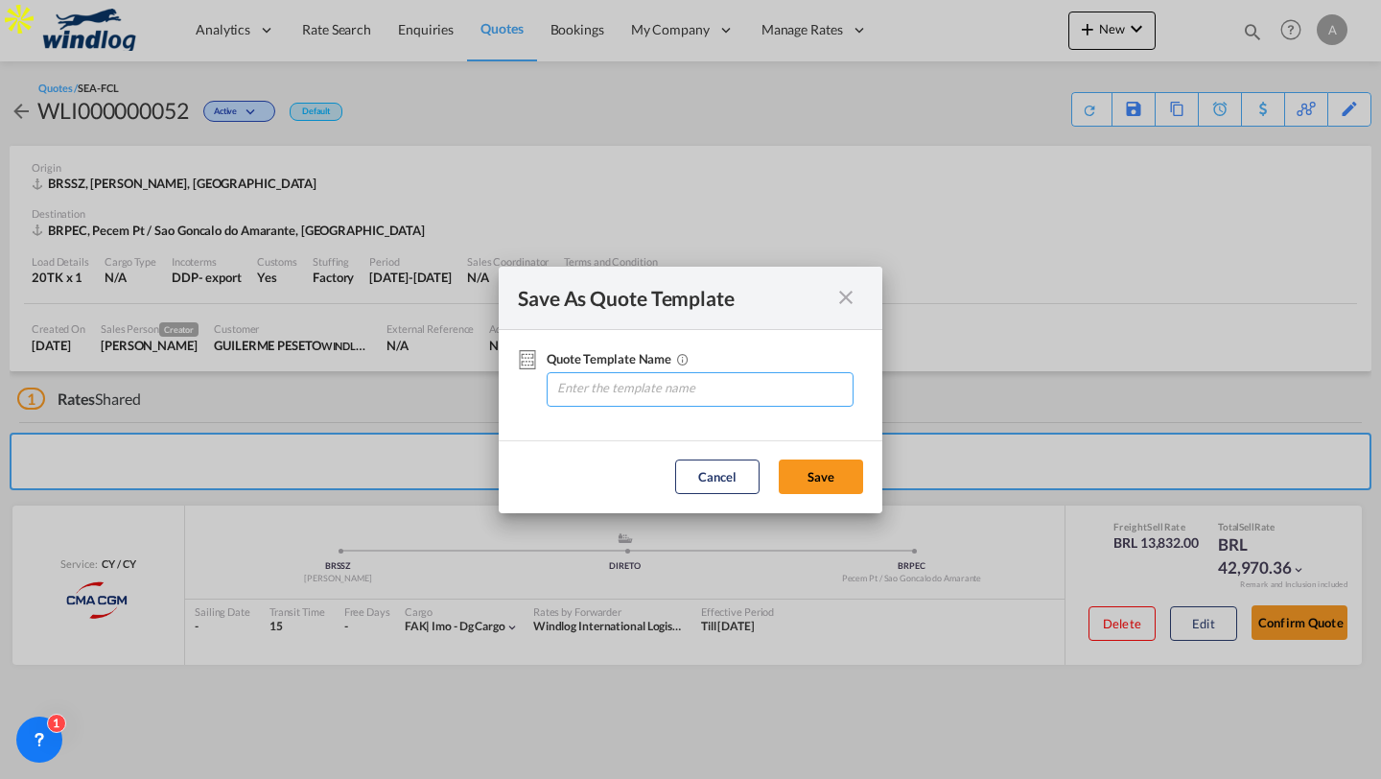
click at [641, 388] on input "Quote Template ..." at bounding box center [703, 387] width 297 height 29
type input "testtemplateWLlocals"
click at [791, 480] on button "Save" at bounding box center [821, 477] width 84 height 35
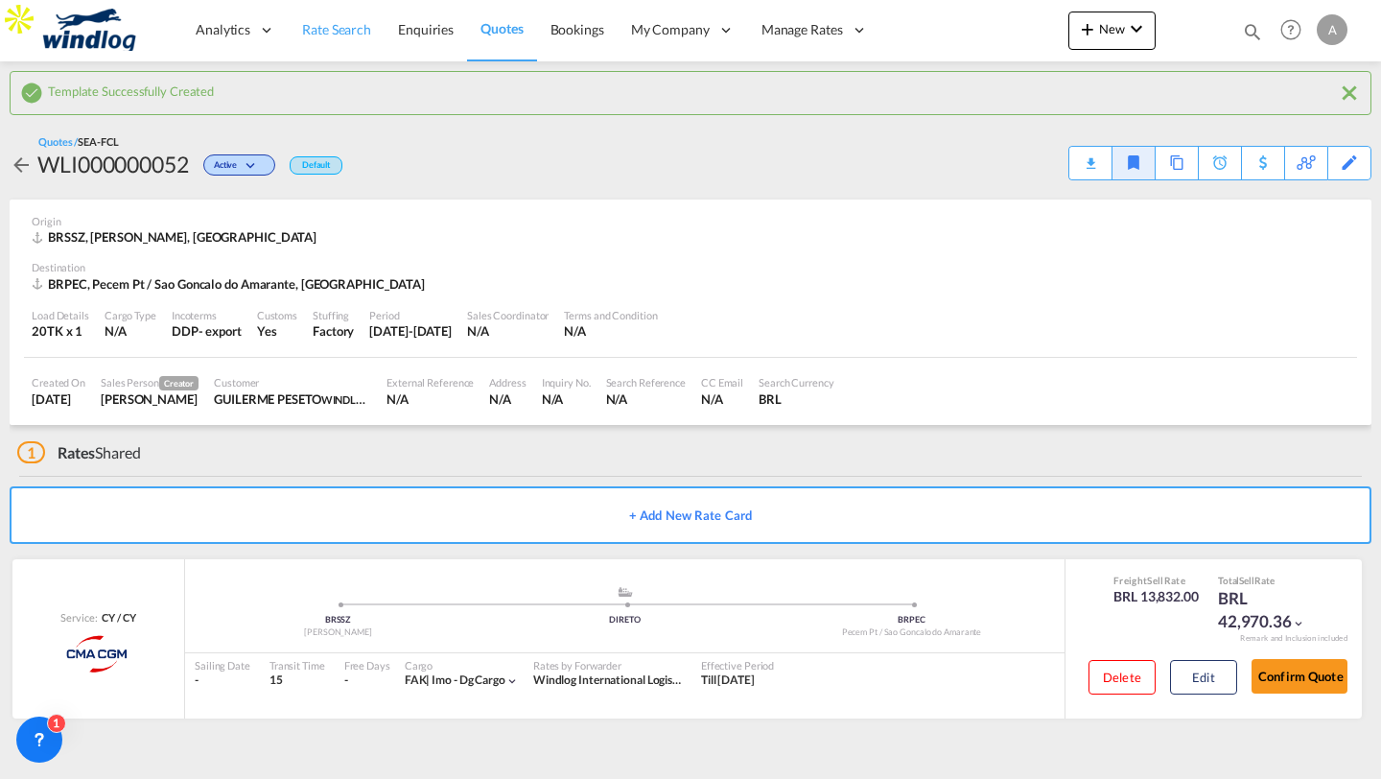
click at [345, 36] on span "Rate Search" at bounding box center [336, 29] width 69 height 16
click at [1144, 39] on md-icon "icon-chevron-down" at bounding box center [1136, 28] width 23 height 23
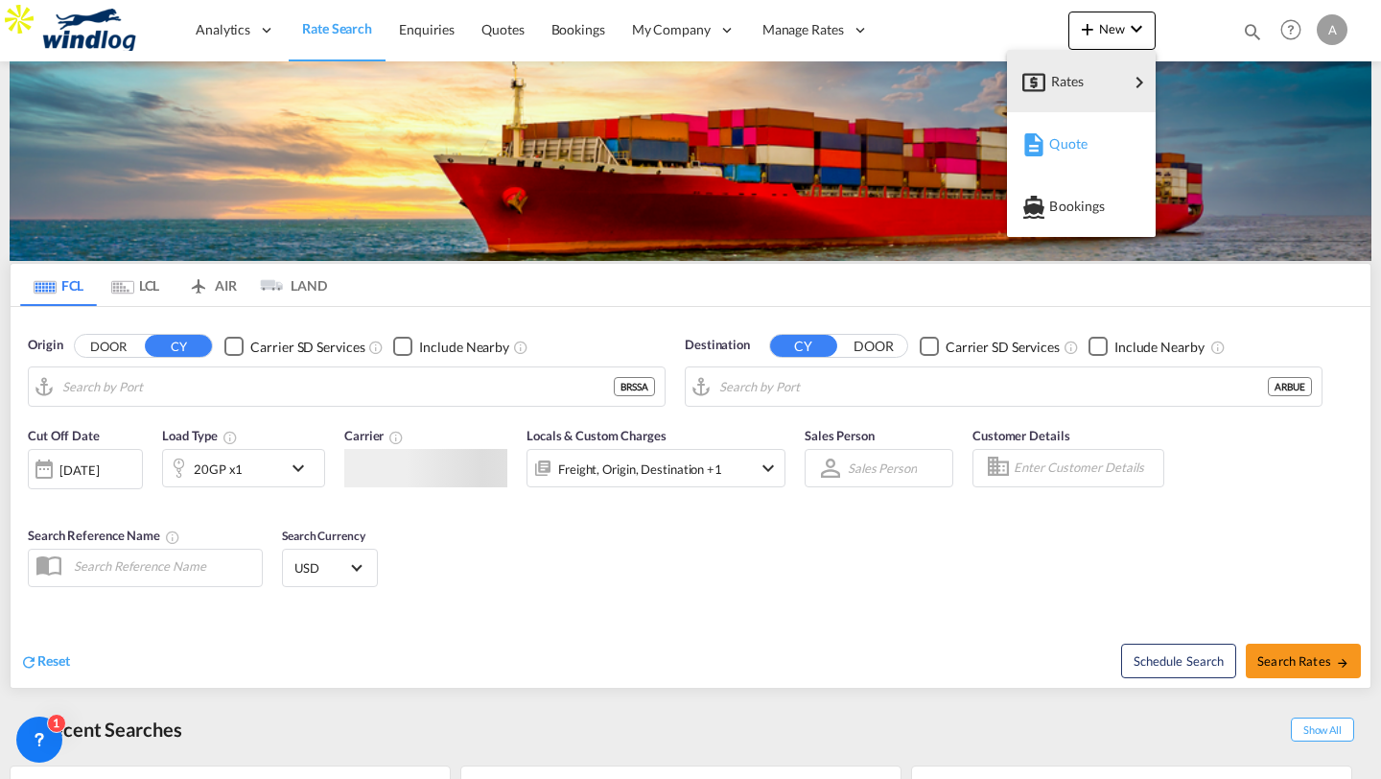
type input "[GEOGRAPHIC_DATA], [GEOGRAPHIC_DATA]"
click at [1069, 156] on span "Quote" at bounding box center [1059, 144] width 21 height 38
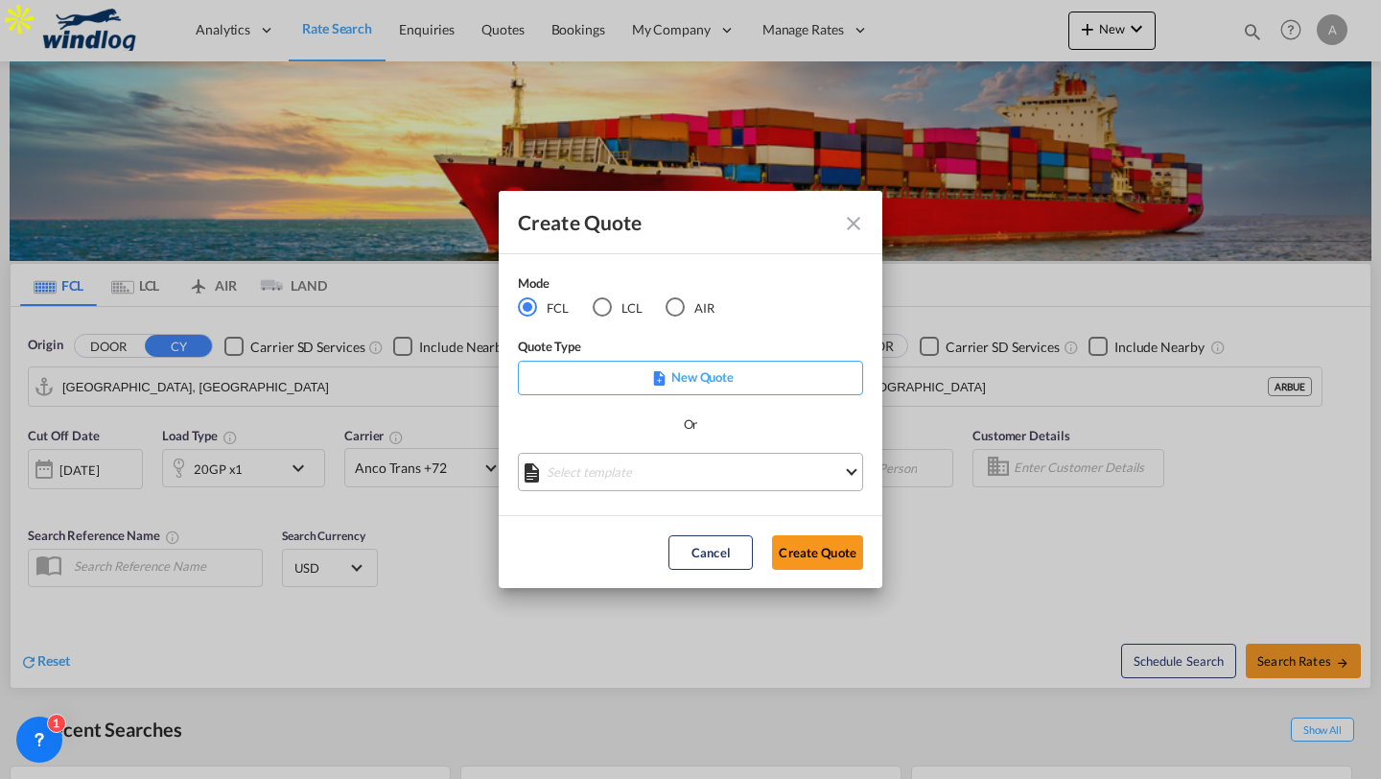
click at [689, 474] on md-select "Select template Testtemplate1 [PERSON_NAME] Freightify | [DATE] testtemplatecar…" at bounding box center [690, 472] width 345 height 38
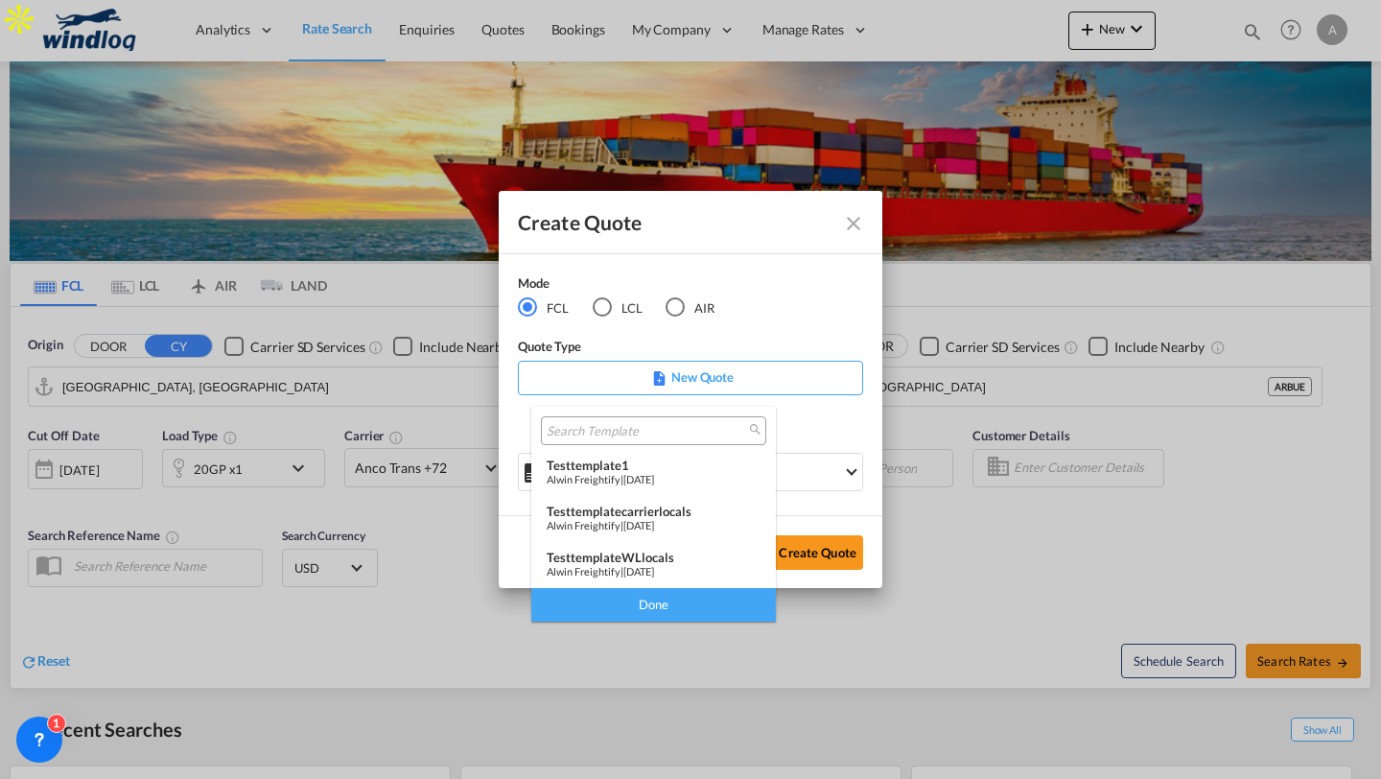
click at [625, 520] on div "[PERSON_NAME] Freightify | [DATE]" at bounding box center [654, 525] width 214 height 12
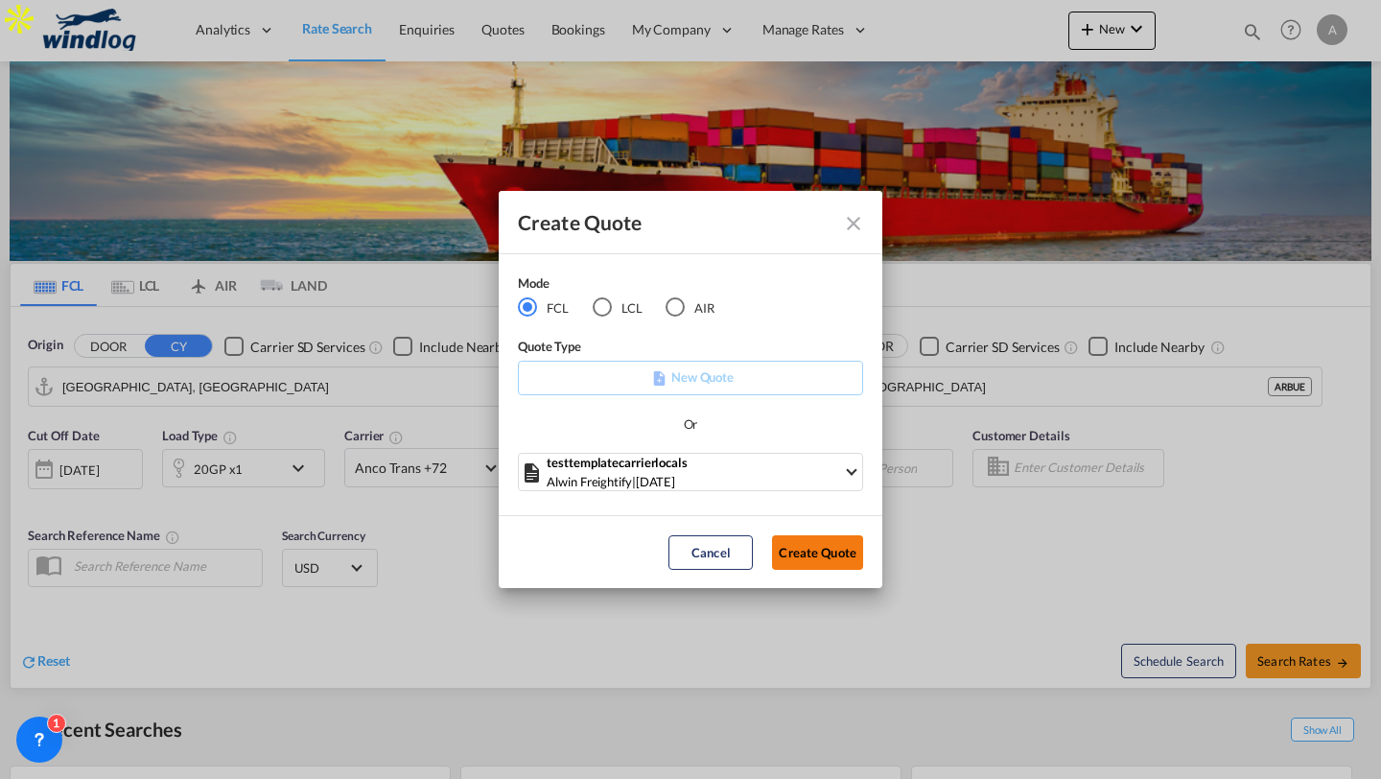
click at [829, 552] on button "Create Quote" at bounding box center [817, 552] width 91 height 35
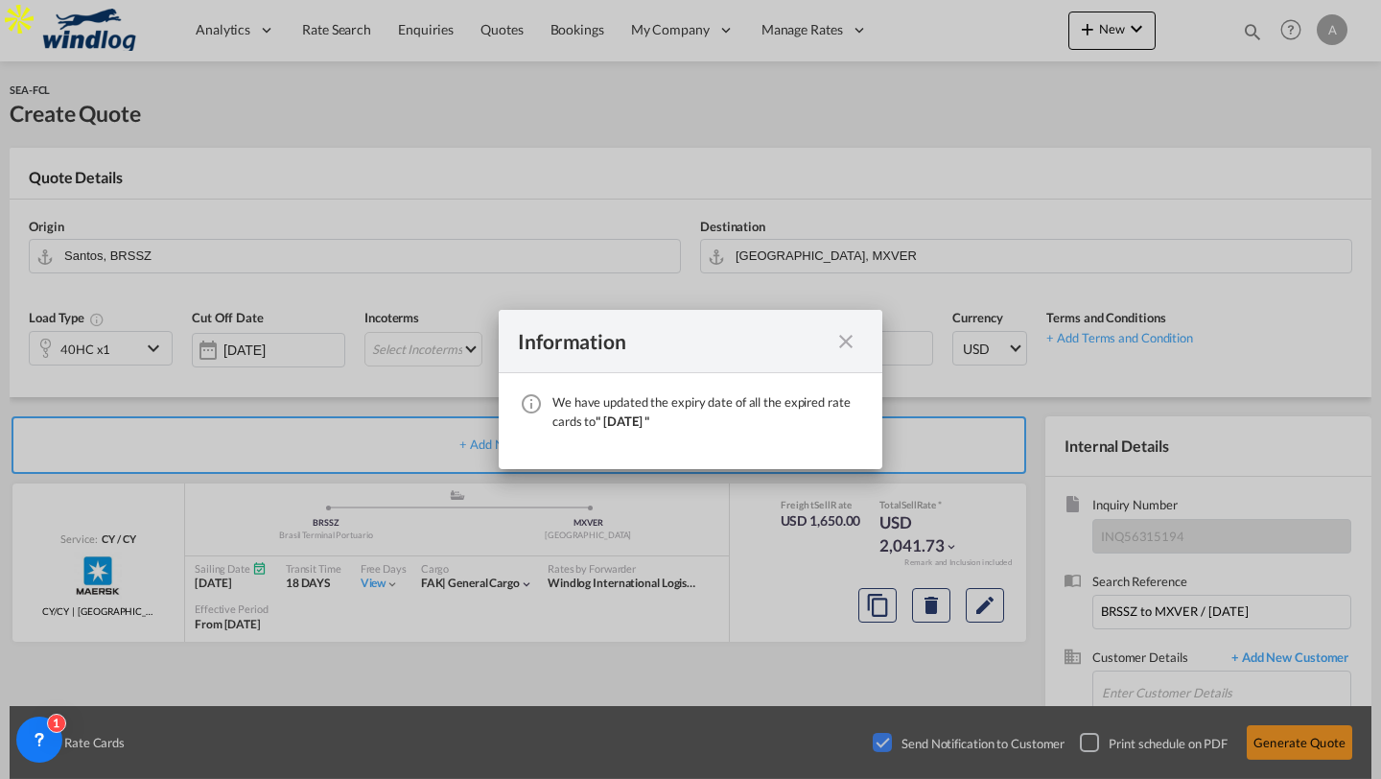
click at [849, 342] on md-icon "icon-close fg-AAA8AD cursor" at bounding box center [846, 341] width 23 height 23
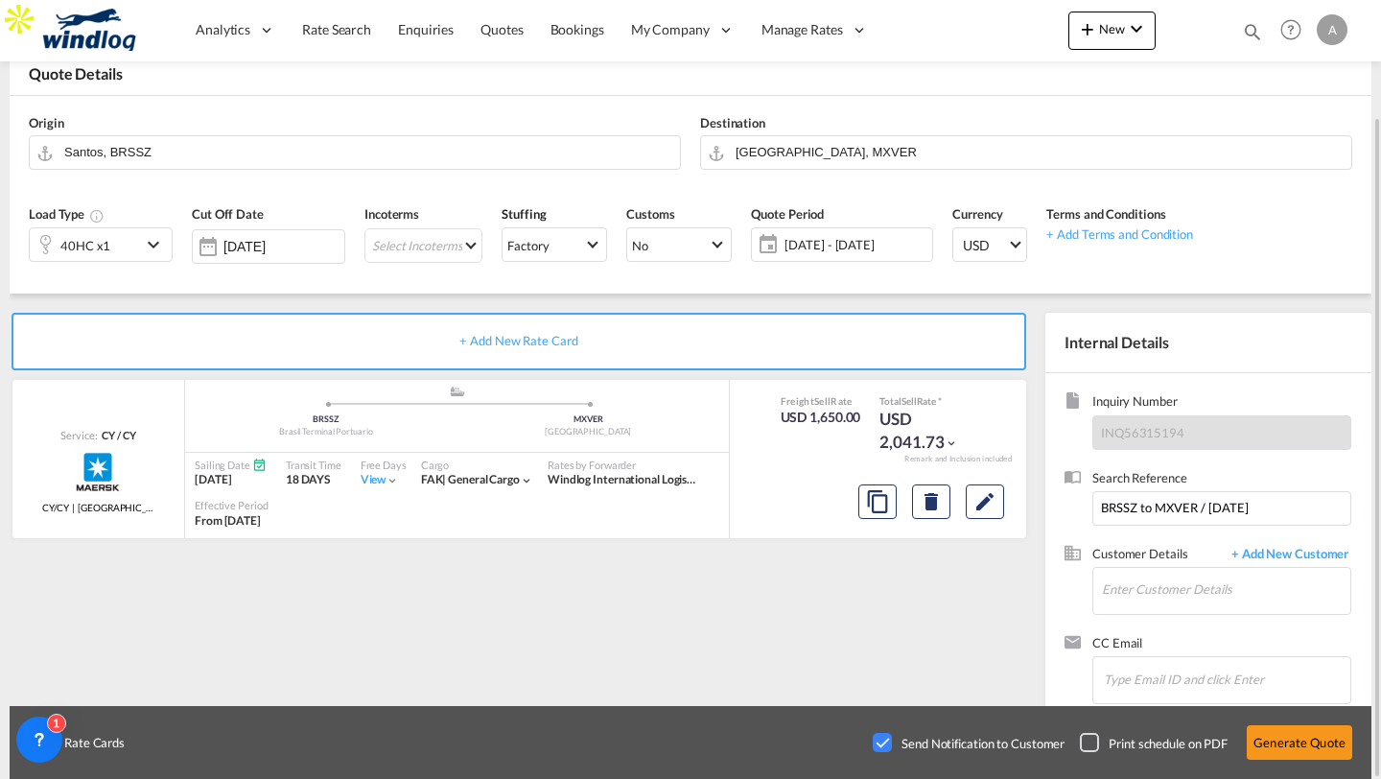
scroll to position [135, 0]
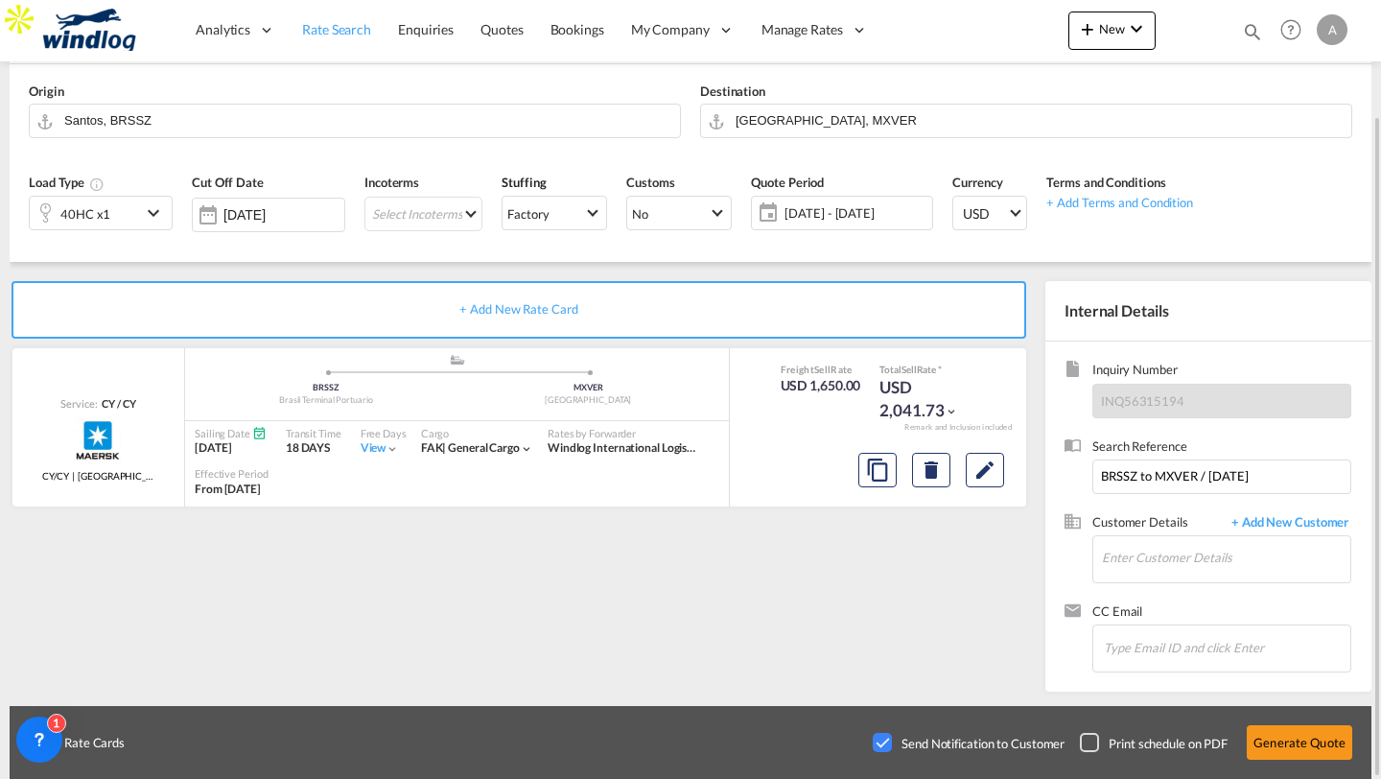
click at [347, 22] on span "Rate Search" at bounding box center [336, 29] width 69 height 16
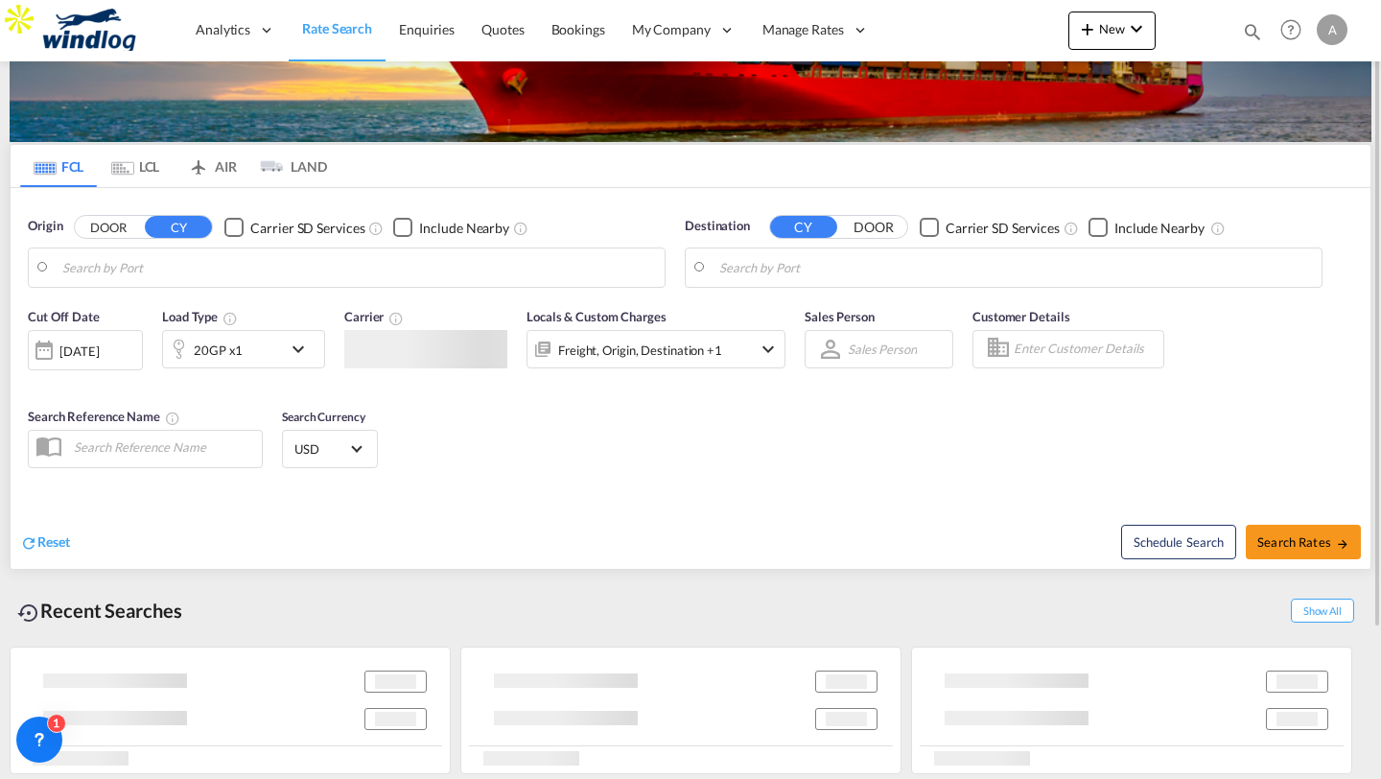
scroll to position [37, 0]
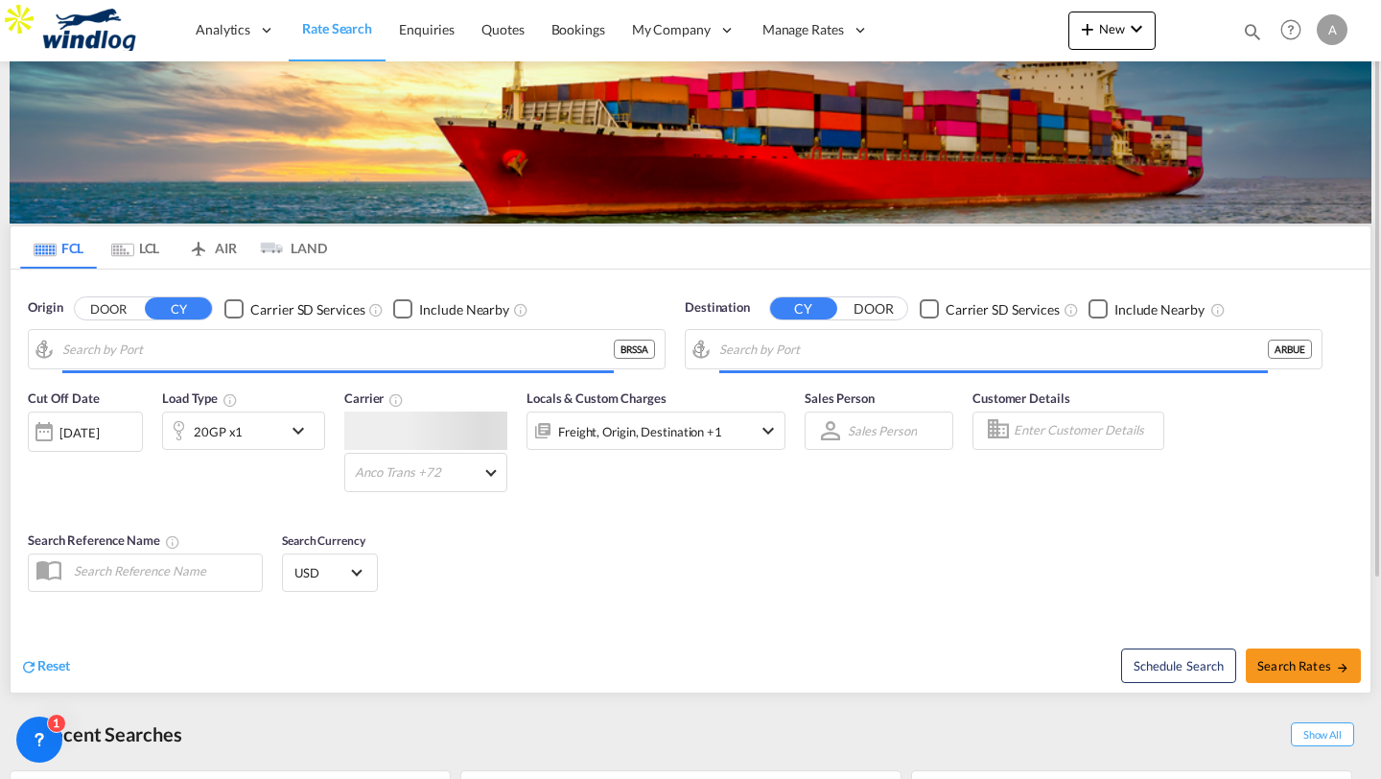
type input "[GEOGRAPHIC_DATA], [GEOGRAPHIC_DATA]"
